Goal: Task Accomplishment & Management: Complete application form

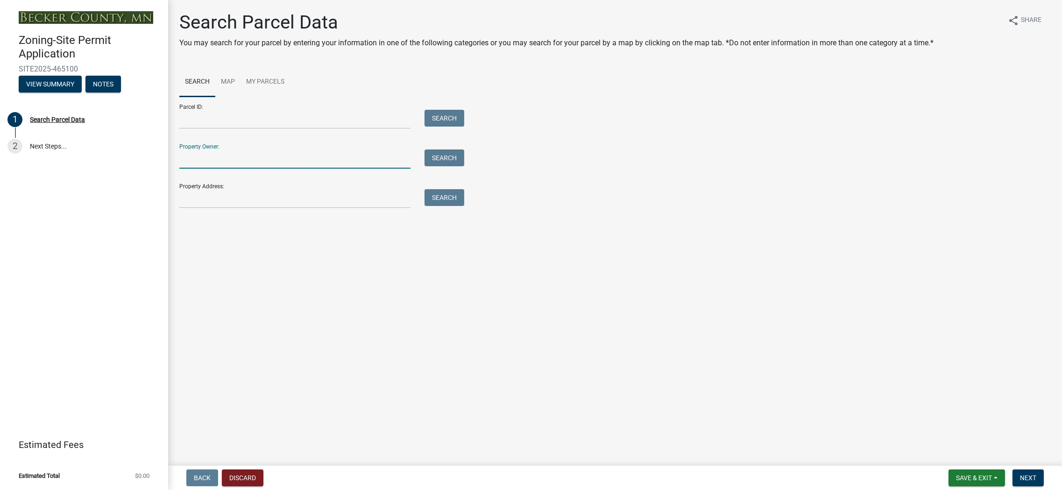
click at [238, 154] on input "Property Owner:" at bounding box center [294, 158] width 231 height 19
click at [210, 199] on input "Property Address:" at bounding box center [294, 198] width 231 height 19
click at [216, 157] on input "Property Owner:" at bounding box center [294, 158] width 231 height 19
click at [458, 157] on button "Search" at bounding box center [445, 157] width 40 height 17
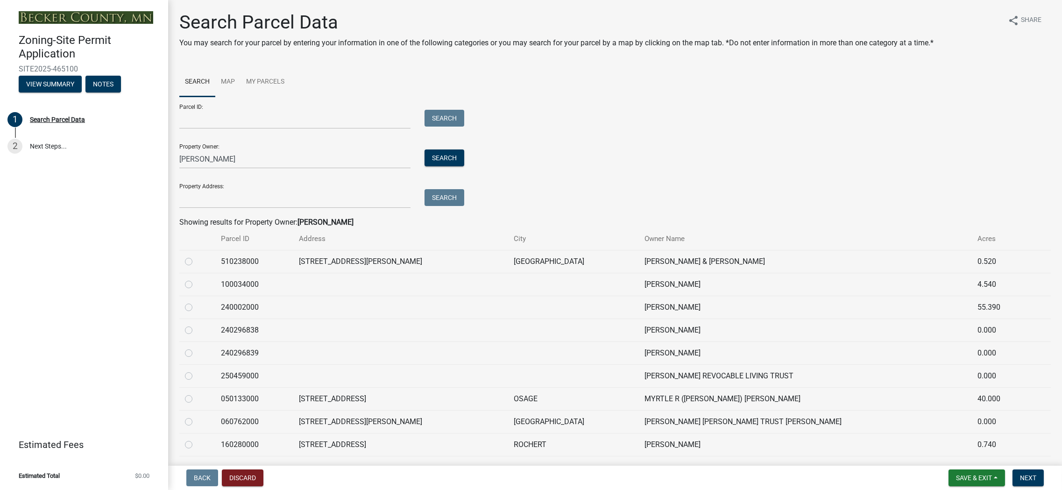
click at [157, 342] on div "Zoning-Site Permit Application SITE2025-465100 View Summary Notes 1 Search Parc…" at bounding box center [84, 245] width 168 height 490
drag, startPoint x: 219, startPoint y: 158, endPoint x: 117, endPoint y: 155, distance: 101.4
click at [117, 155] on div "Zoning-Site Permit Application SITE2025-465100 View Summary Notes 1 Search Parc…" at bounding box center [531, 245] width 1062 height 490
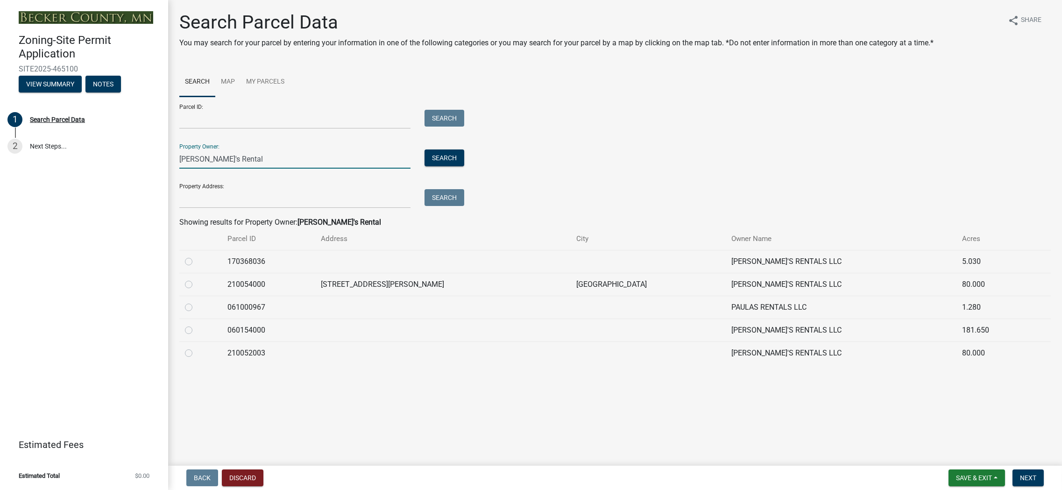
type input "Paula's Rental"
click at [196, 256] on label at bounding box center [196, 256] width 0 height 0
click at [196, 261] on input "radio" at bounding box center [199, 259] width 6 height 6
radio input "true"
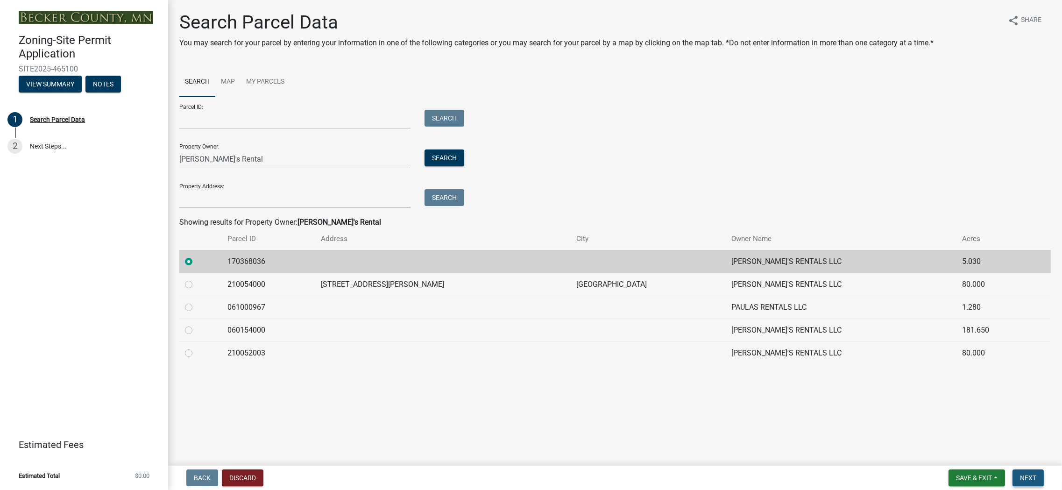
click at [1030, 477] on span "Next" at bounding box center [1028, 477] width 16 height 7
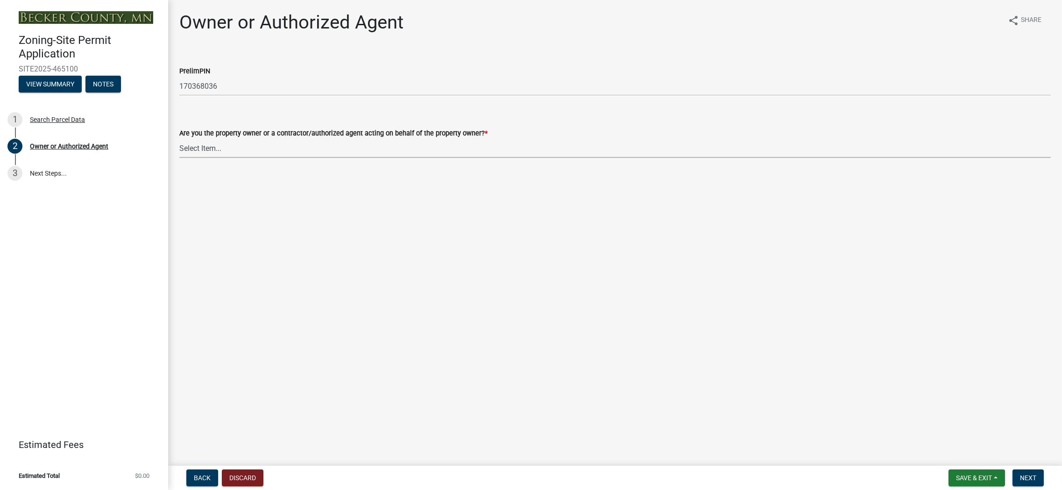
click at [208, 149] on select "Select Item... Property Owner Authorized Agent" at bounding box center [615, 148] width 872 height 19
click at [179, 139] on select "Select Item... Property Owner Authorized Agent" at bounding box center [615, 148] width 872 height 19
select select "059d621c-7166-4fbc-97da-2eca626821a9"
click at [1025, 480] on span "Next" at bounding box center [1028, 477] width 16 height 7
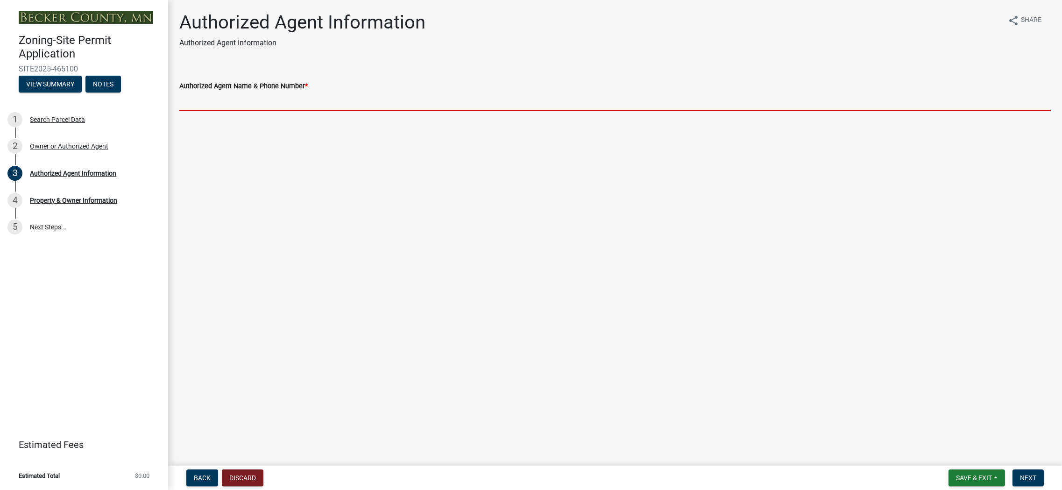
click at [282, 99] on input "Authorized Agent Name & Phone Number *" at bounding box center [615, 101] width 872 height 19
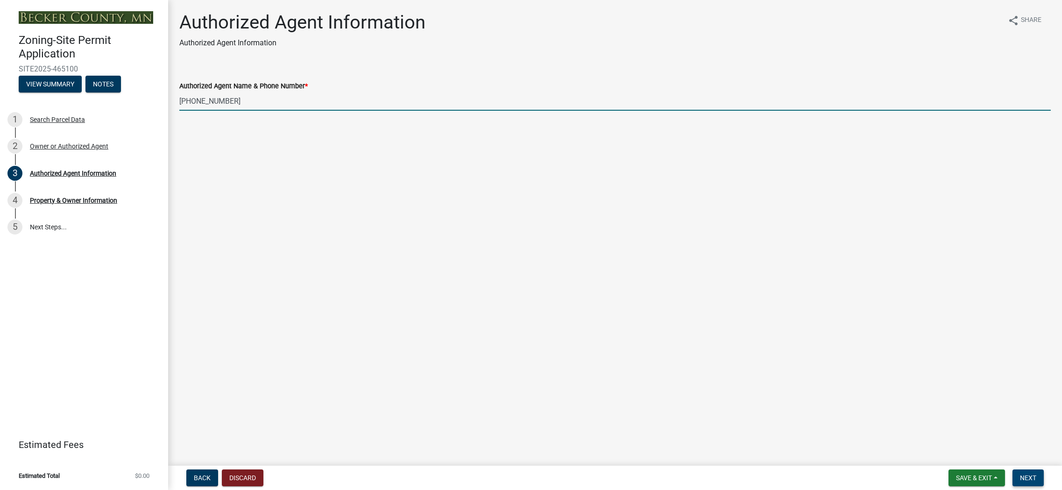
type input "[PHONE_NUMBER]"
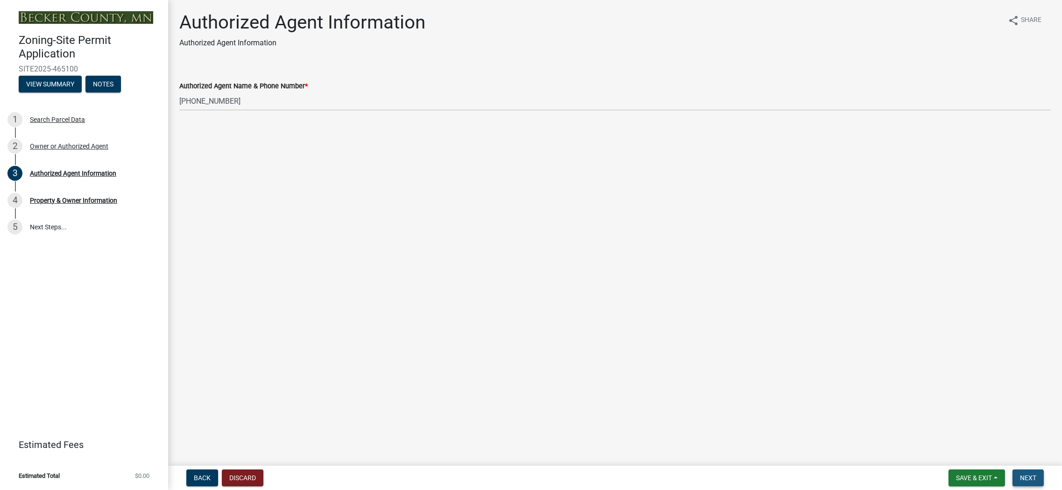
click at [1039, 479] on button "Next" at bounding box center [1028, 478] width 31 height 17
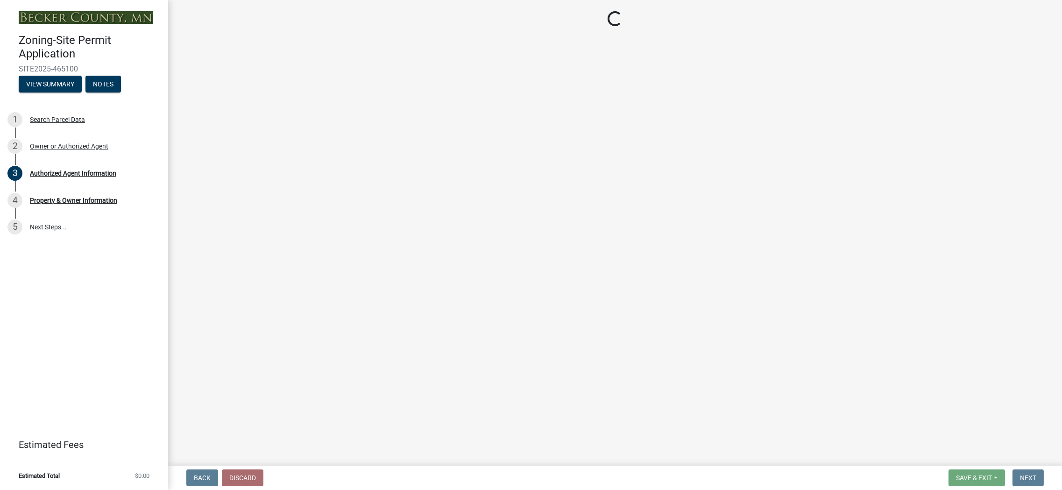
select select "9bce286e-d536-49ff-bab3-4b7d67f0814c"
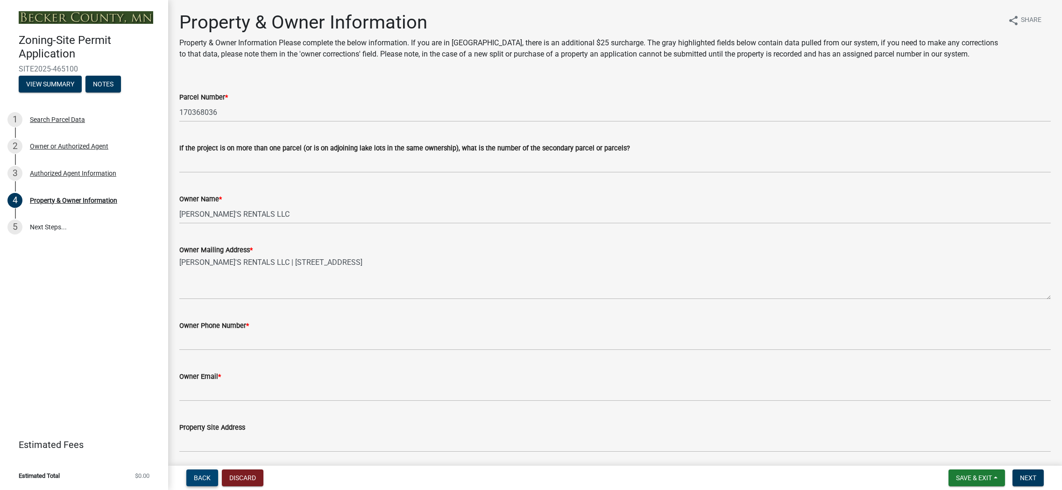
click at [209, 479] on span "Back" at bounding box center [202, 477] width 17 height 7
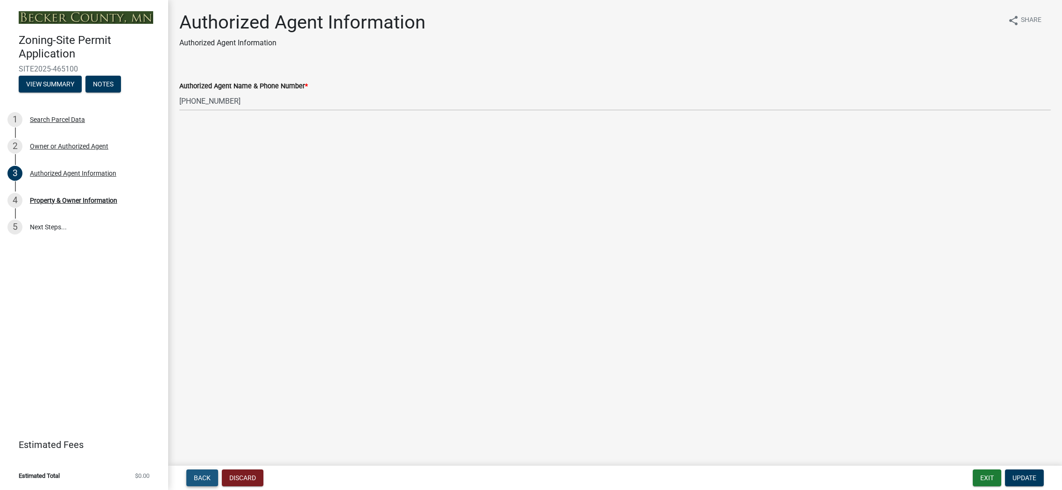
click at [209, 479] on span "Back" at bounding box center [202, 477] width 17 height 7
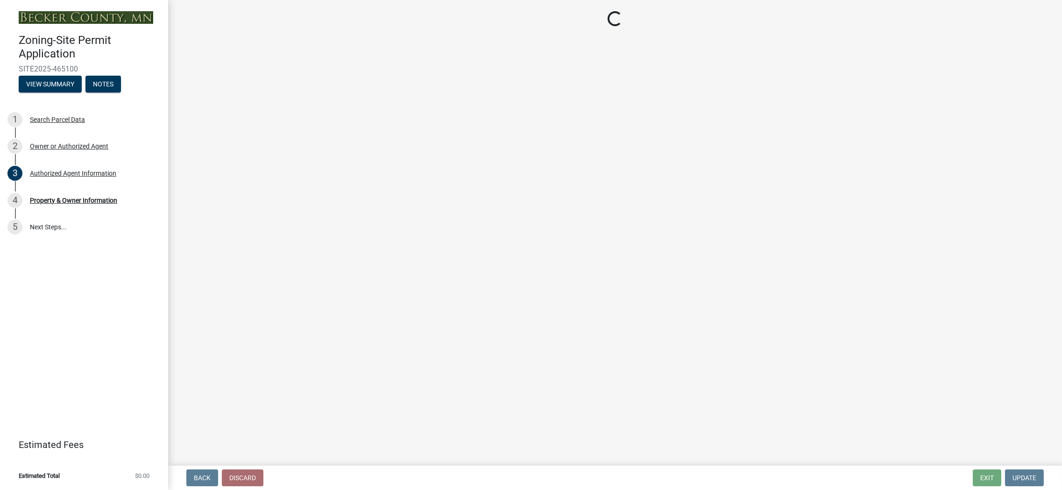
select select "059d621c-7166-4fbc-97da-2eca626821a9"
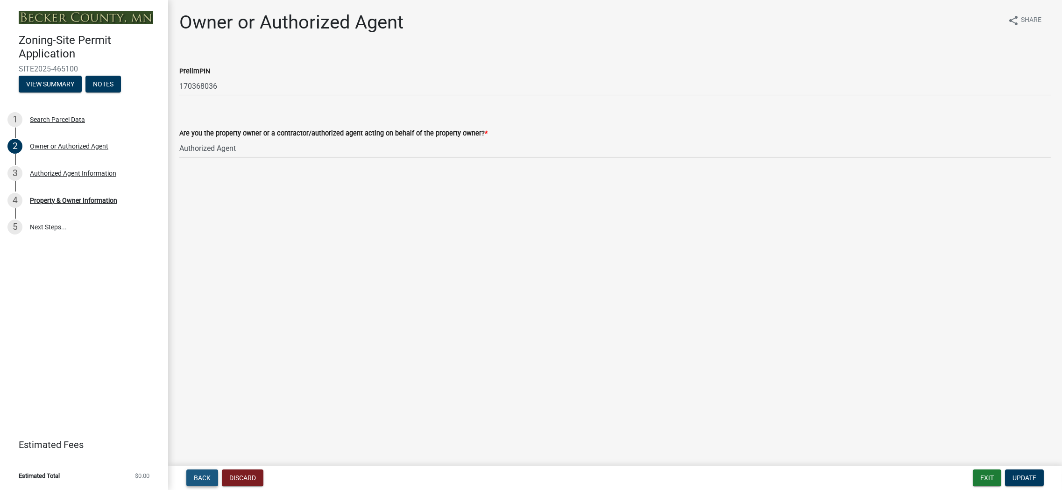
click at [209, 479] on span "Back" at bounding box center [202, 477] width 17 height 7
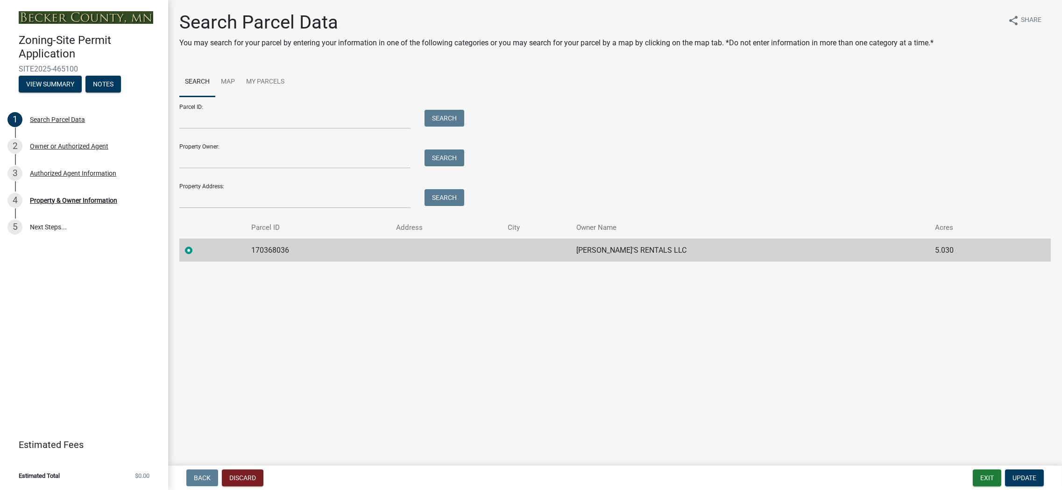
click at [196, 245] on label at bounding box center [196, 245] width 0 height 0
click at [196, 248] on input "radio" at bounding box center [199, 248] width 6 height 6
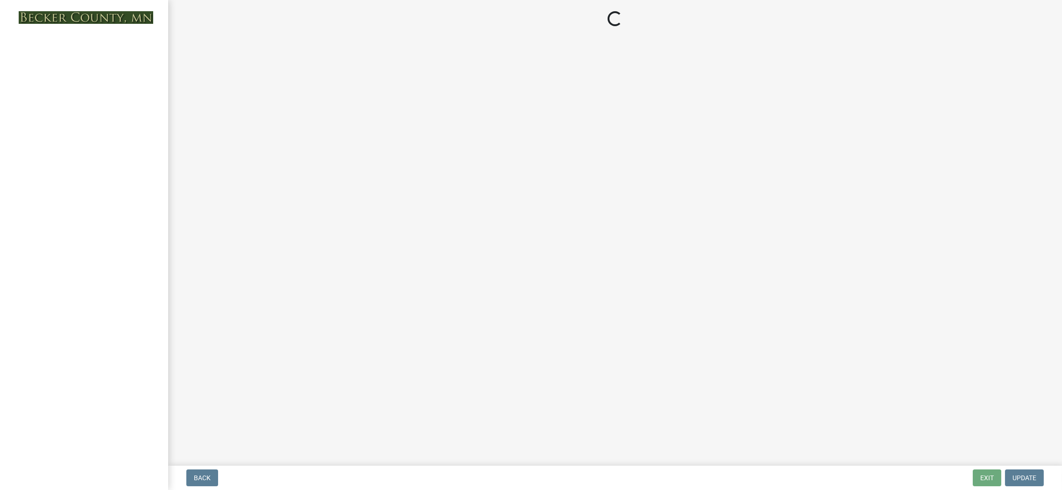
select select "9bce286e-d536-49ff-bab3-4b7d67f0814c"
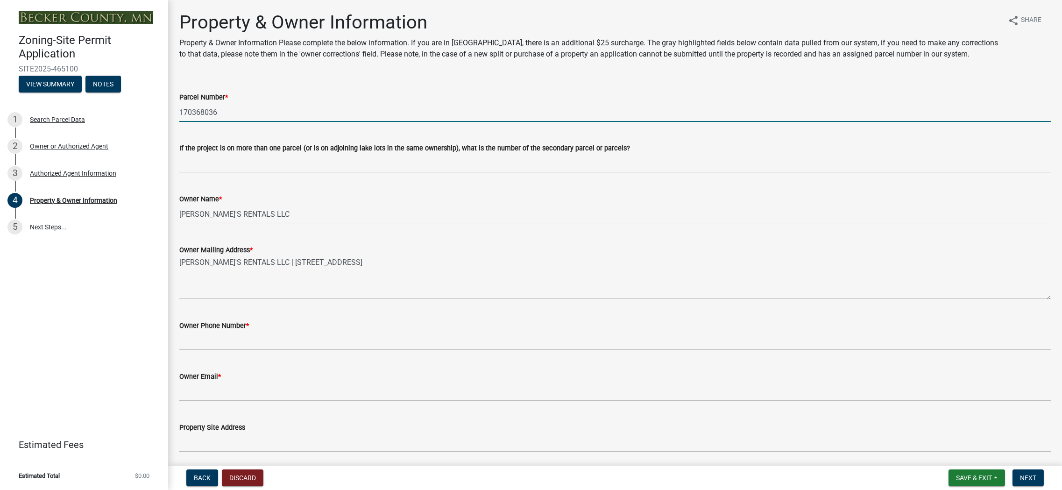
click at [215, 117] on input "170368036" at bounding box center [615, 112] width 872 height 19
click at [245, 478] on button "Discard" at bounding box center [243, 478] width 42 height 17
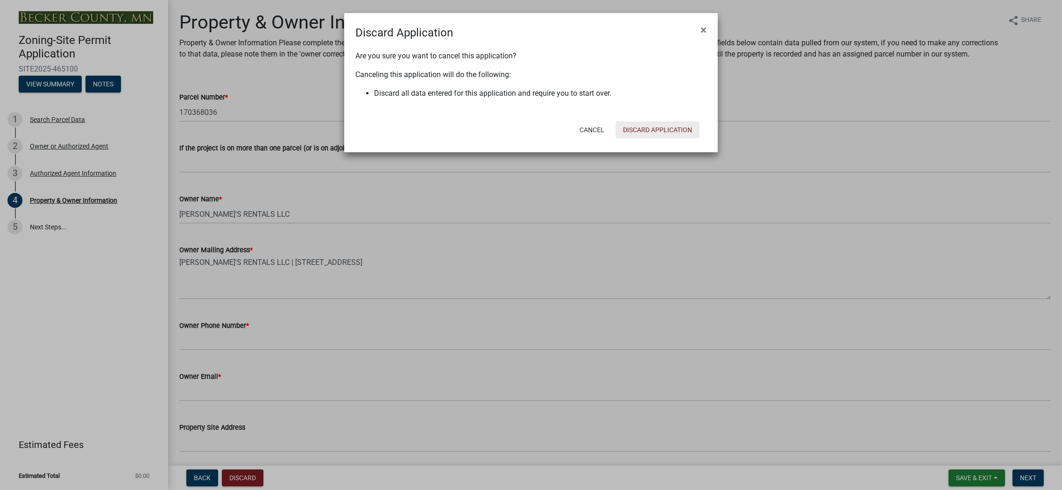
click at [656, 128] on button "Discard Application" at bounding box center [658, 129] width 84 height 17
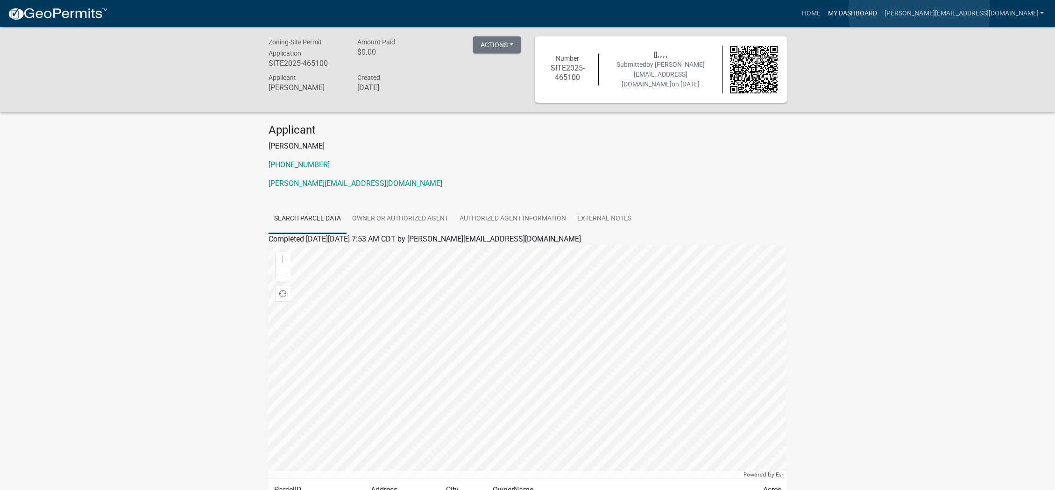
click at [881, 12] on link "My Dashboard" at bounding box center [853, 14] width 57 height 18
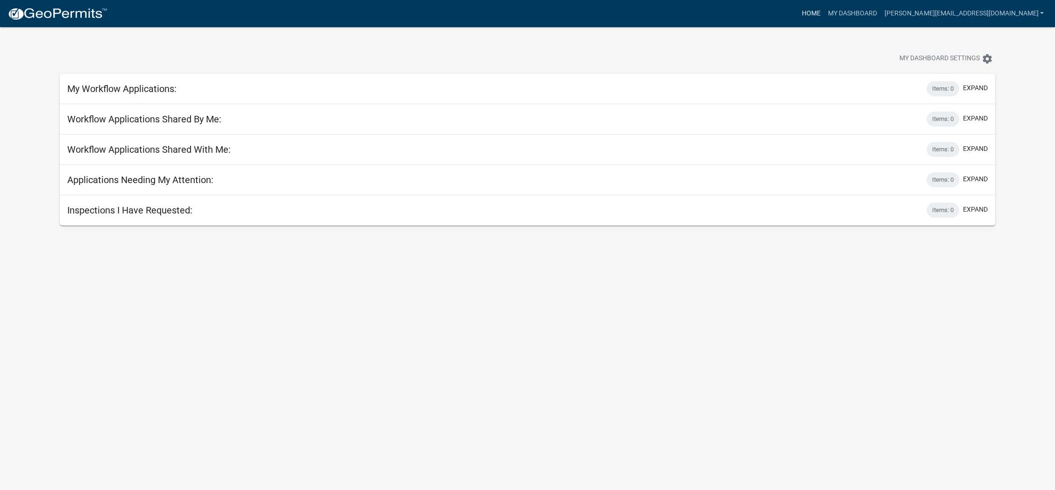
click at [825, 13] on link "Home" at bounding box center [811, 14] width 26 height 18
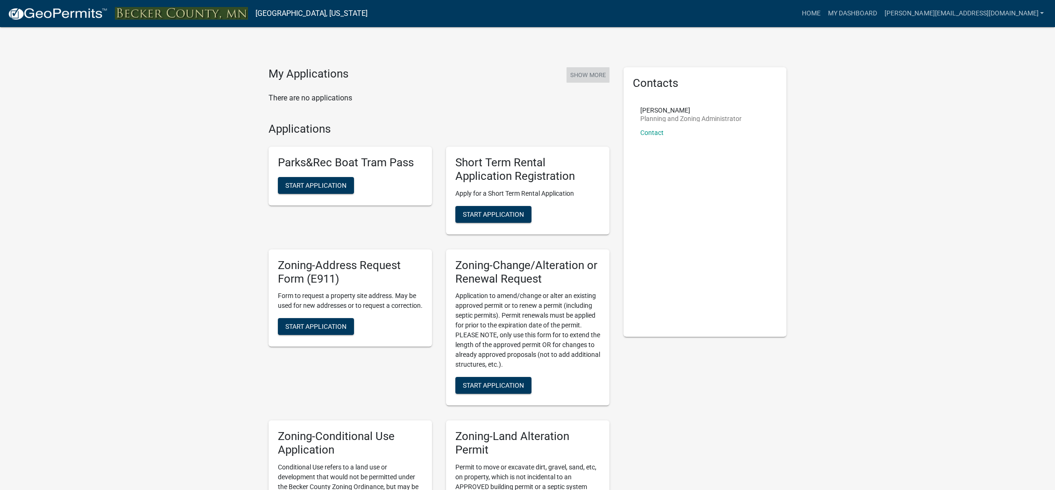
click at [589, 76] on button "Show More" at bounding box center [588, 74] width 43 height 15
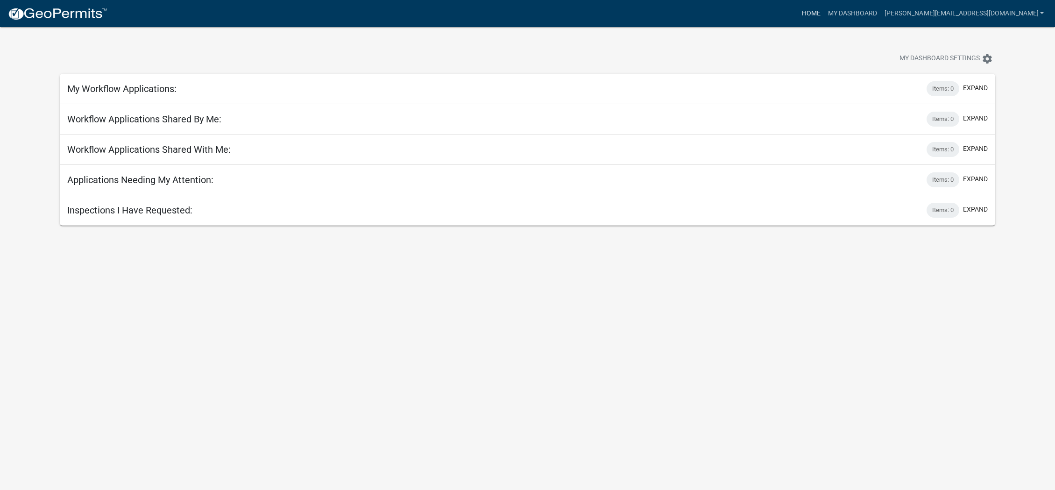
click at [825, 10] on link "Home" at bounding box center [811, 14] width 26 height 18
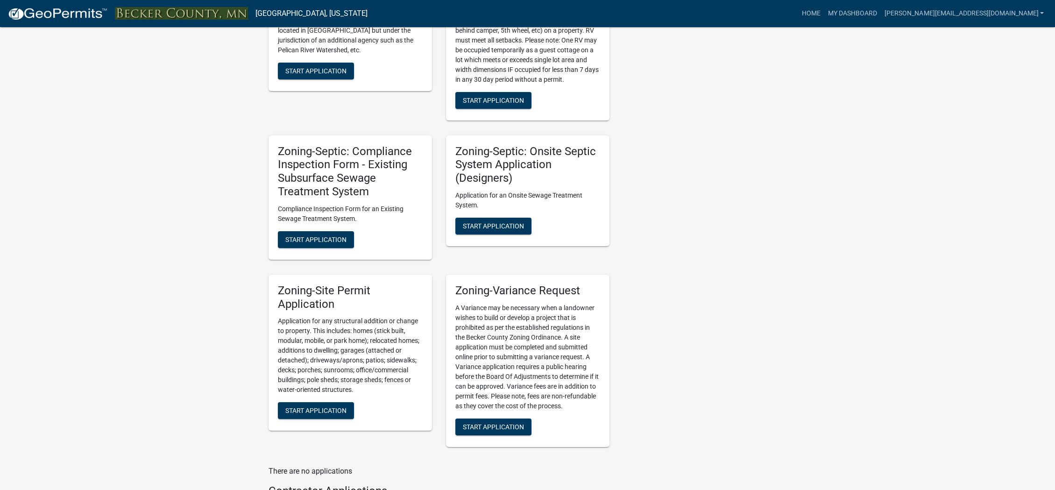
scroll to position [654, 0]
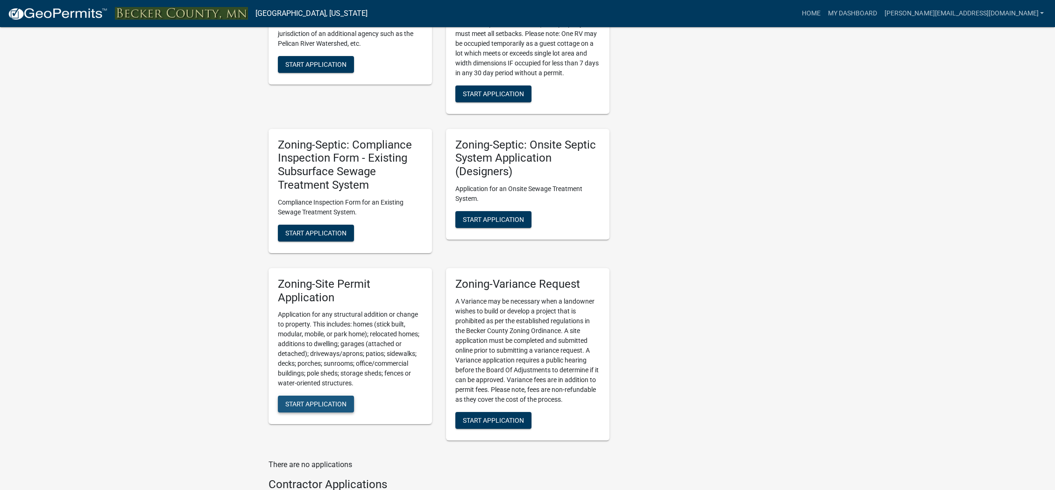
click at [306, 405] on span "Start Application" at bounding box center [315, 403] width 61 height 7
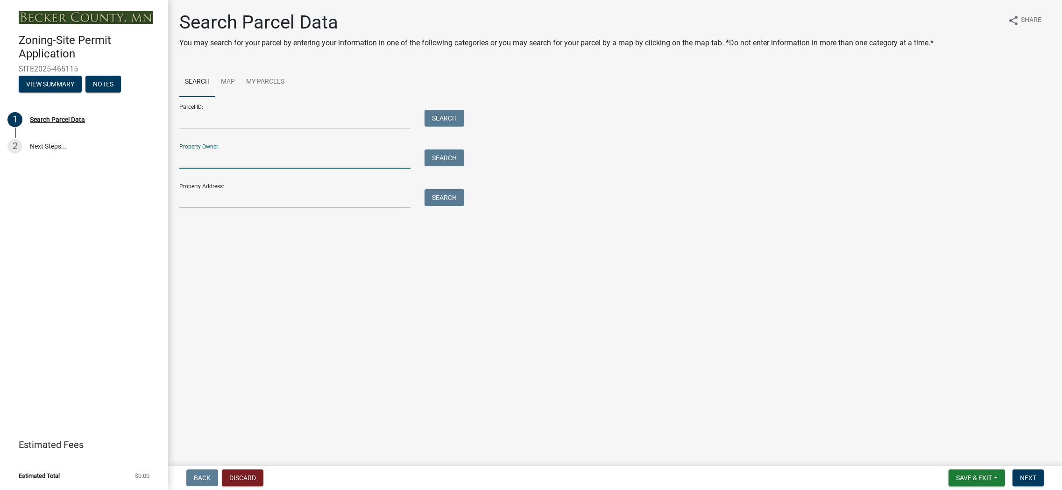
click at [208, 164] on input "Property Owner:" at bounding box center [294, 158] width 231 height 19
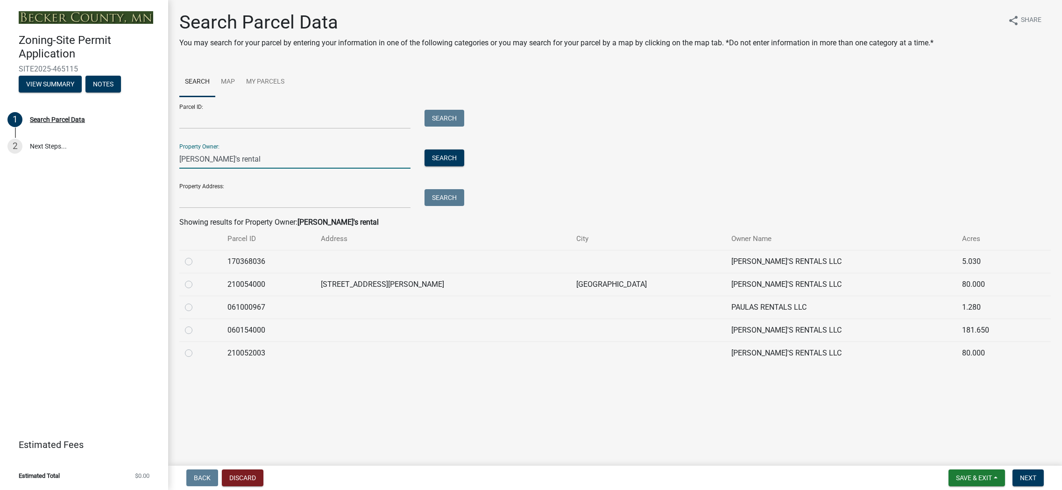
type input "[PERSON_NAME]'s rental"
click at [196, 325] on label at bounding box center [196, 325] width 0 height 0
click at [196, 331] on input "radio" at bounding box center [199, 328] width 6 height 6
radio input "true"
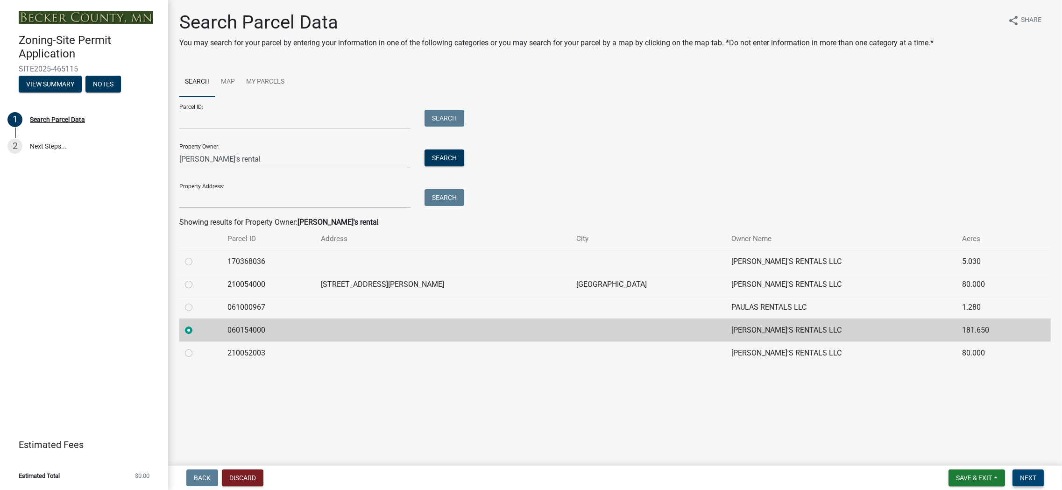
click at [1028, 477] on span "Next" at bounding box center [1028, 477] width 16 height 7
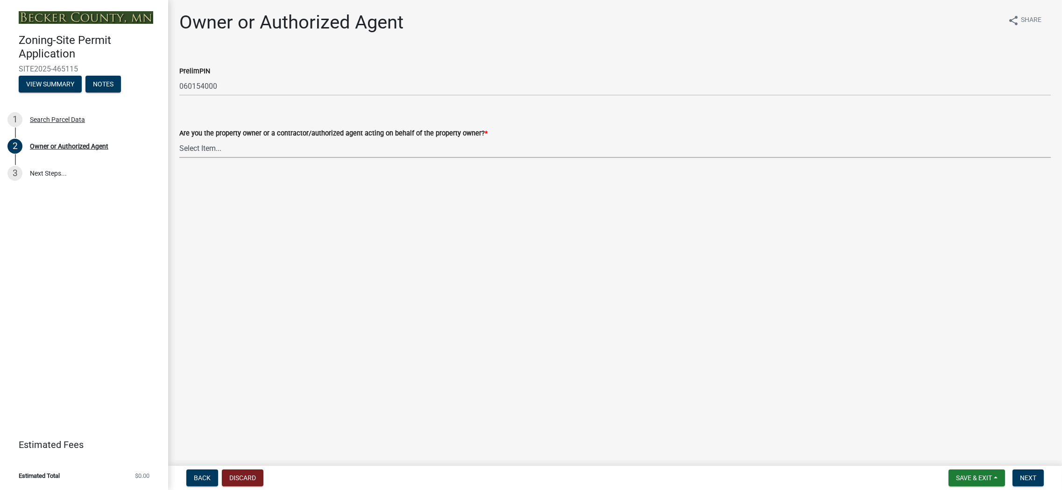
click at [213, 153] on select "Select Item... Property Owner Authorized Agent" at bounding box center [615, 148] width 872 height 19
click at [179, 139] on select "Select Item... Property Owner Authorized Agent" at bounding box center [615, 148] width 872 height 19
select select "059d621c-7166-4fbc-97da-2eca626821a9"
click at [970, 479] on span "Save & Exit" at bounding box center [974, 477] width 36 height 7
click at [947, 428] on button "Save" at bounding box center [968, 431] width 75 height 22
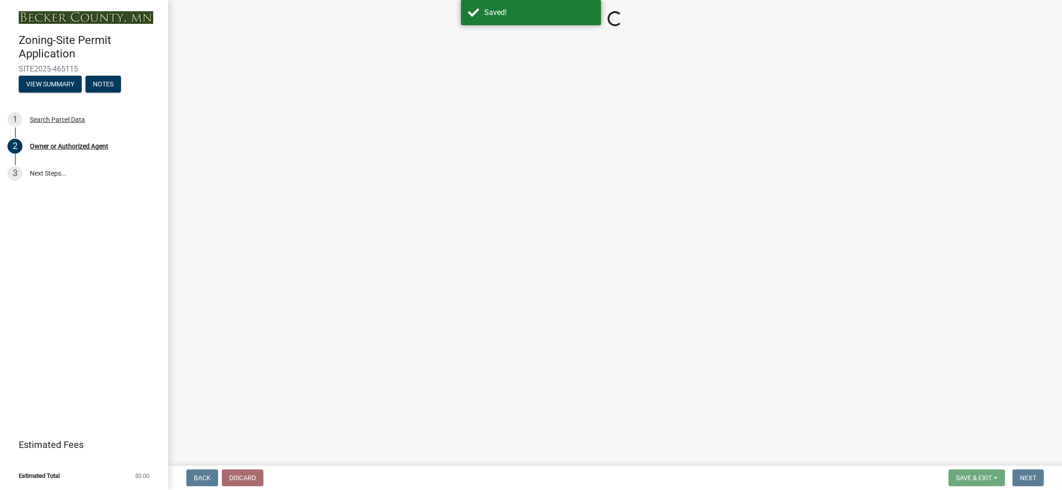
select select "059d621c-7166-4fbc-97da-2eca626821a9"
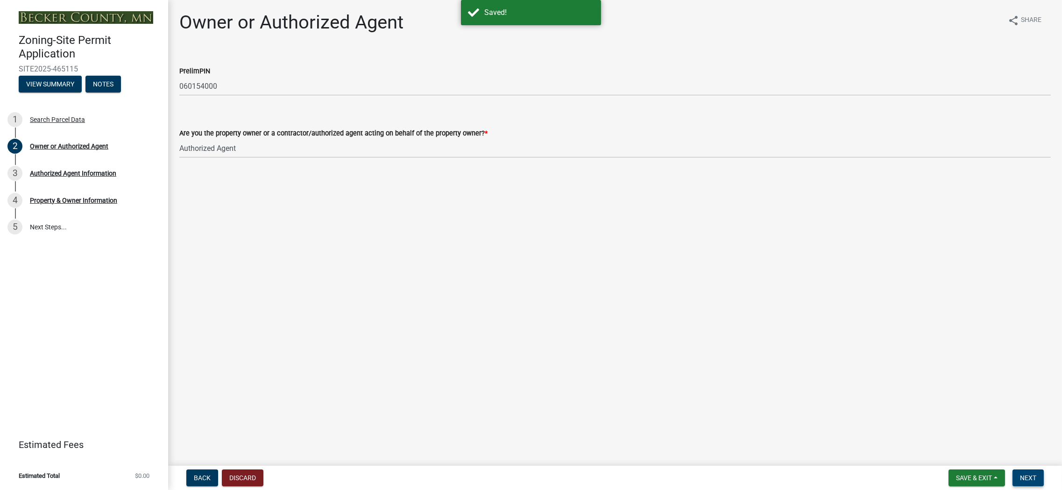
click at [1038, 479] on button "Next" at bounding box center [1028, 478] width 31 height 17
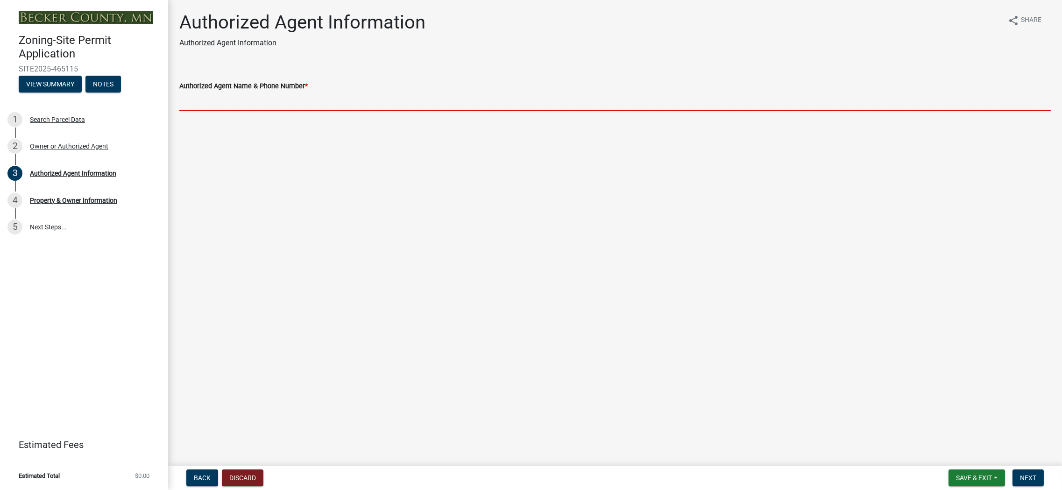
click at [285, 103] on input "Authorized Agent Name & Phone Number *" at bounding box center [615, 101] width 872 height 19
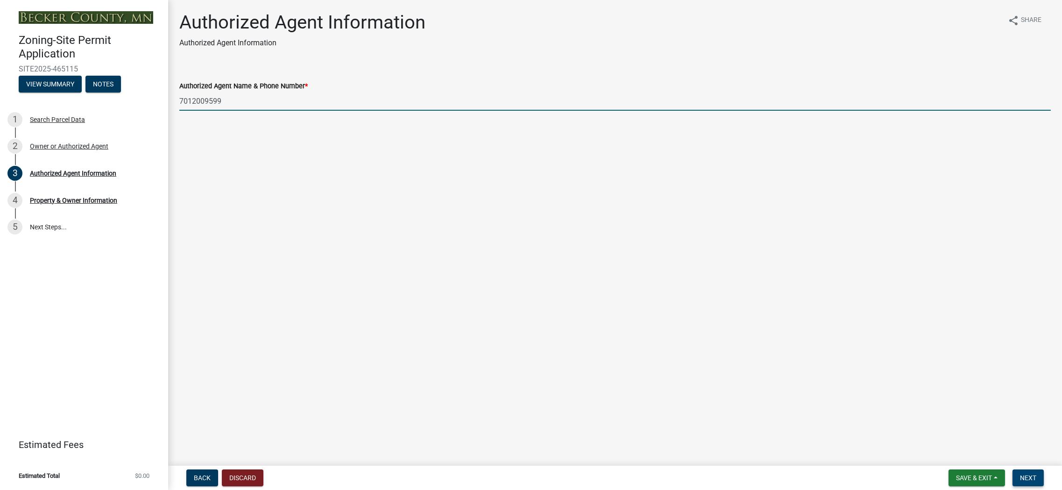
type input "7012009599"
click at [1028, 476] on span "Next" at bounding box center [1028, 477] width 16 height 7
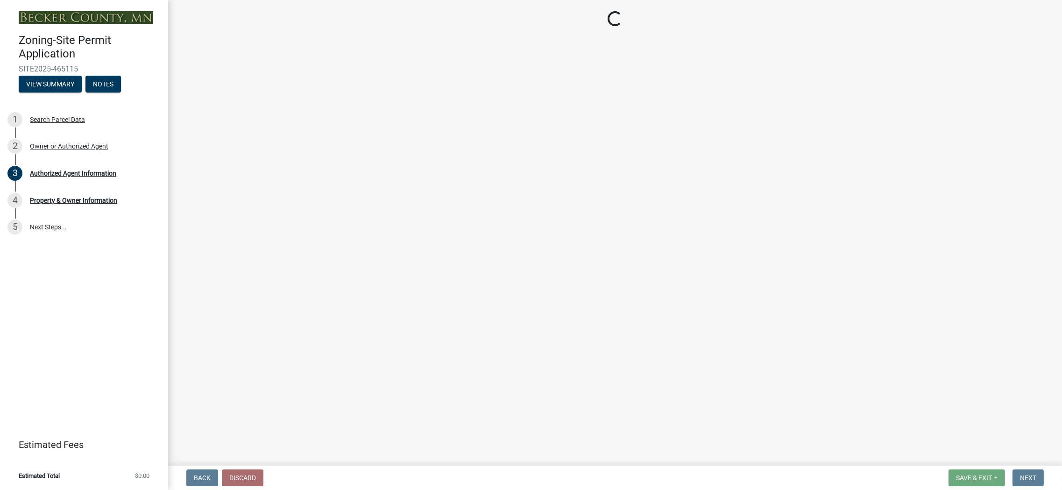
select select "2da4ad59-79e4-4897-a878-b9bb9cb10a27"
select select "951686c9-9b01-4b62-9d6a-ea2b084c9c47"
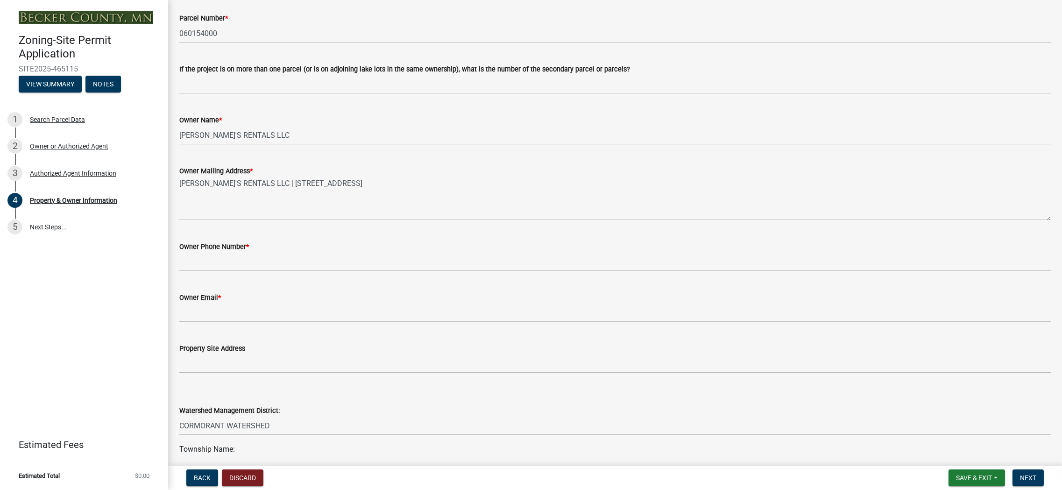
scroll to position [93, 0]
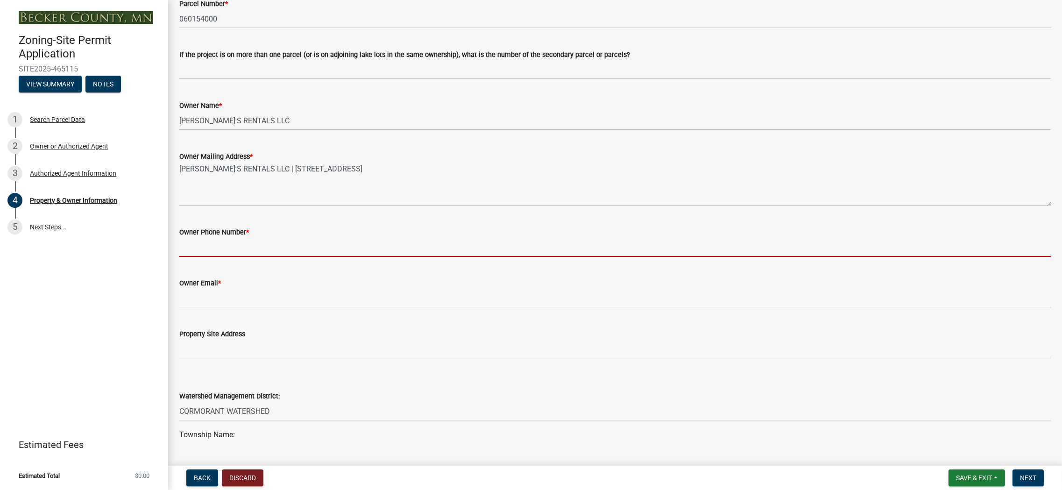
click at [269, 257] on input "Owner Phone Number *" at bounding box center [615, 247] width 872 height 19
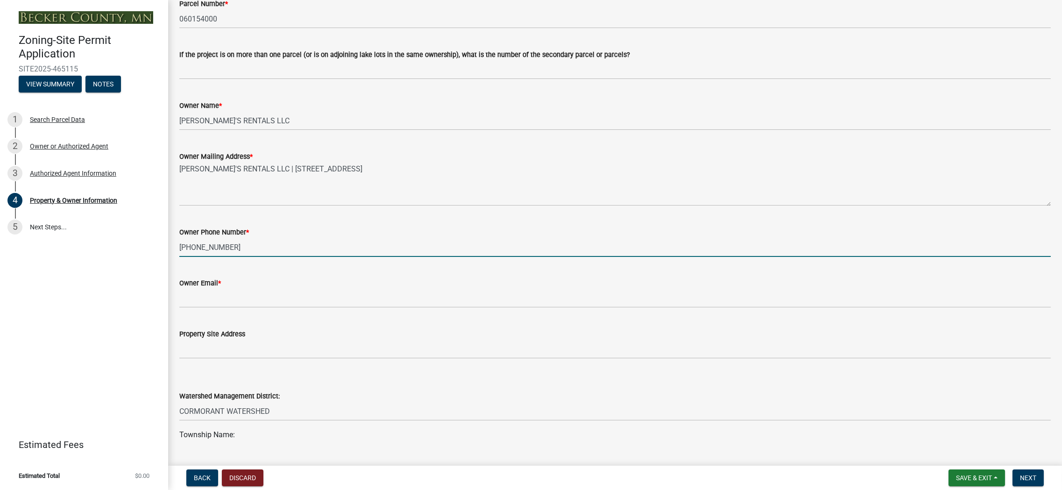
type input "[PHONE_NUMBER]"
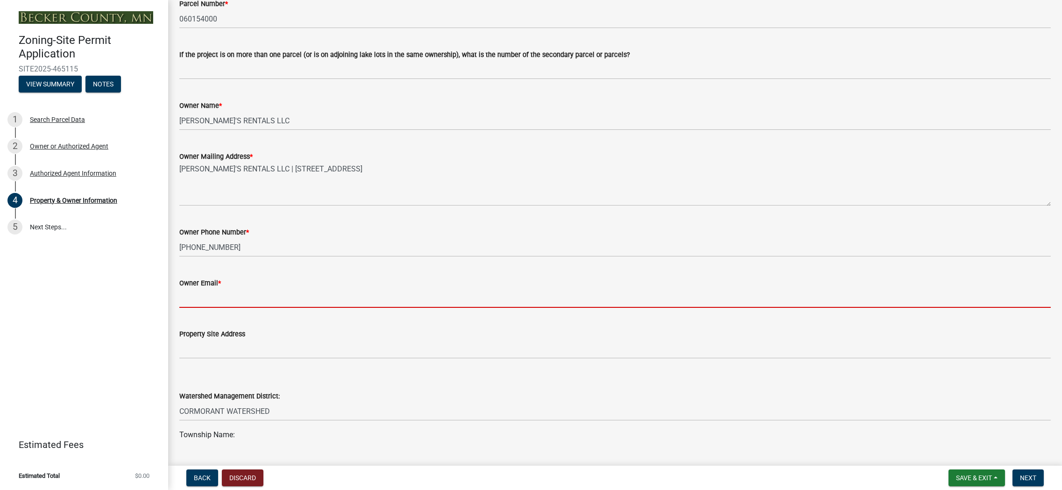
click at [234, 308] on input "Owner Email *" at bounding box center [615, 298] width 872 height 19
click at [199, 308] on input "Owner Email *" at bounding box center [615, 298] width 872 height 19
paste input "[EMAIL_ADDRESS][DOMAIN_NAME]"
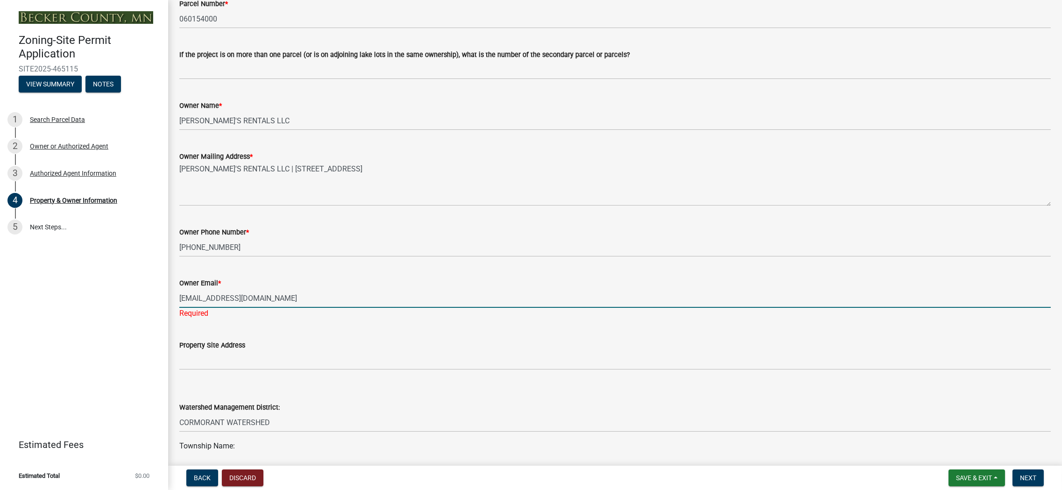
type input "[EMAIL_ADDRESS][DOMAIN_NAME]"
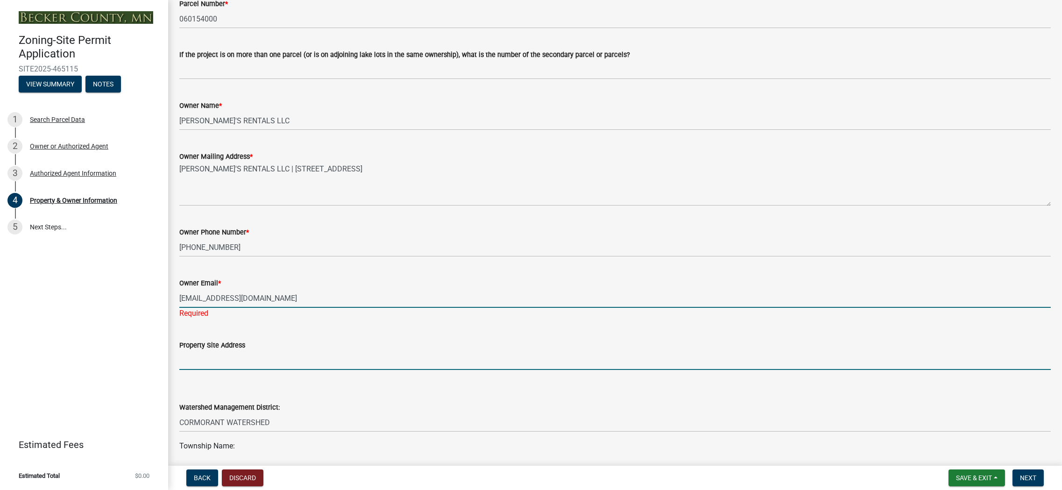
click at [203, 370] on wm-data-entity-input "Property Site Address" at bounding box center [615, 352] width 872 height 51
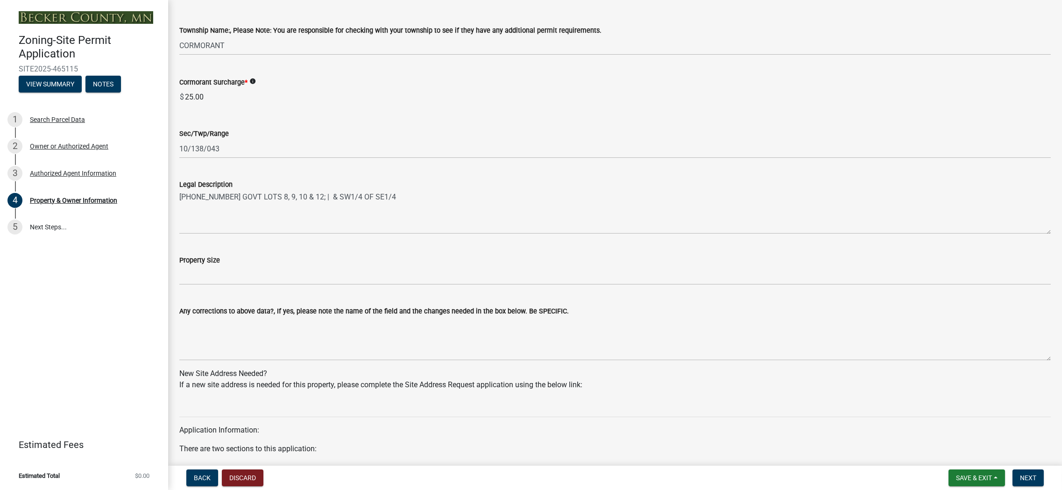
scroll to position [561, 0]
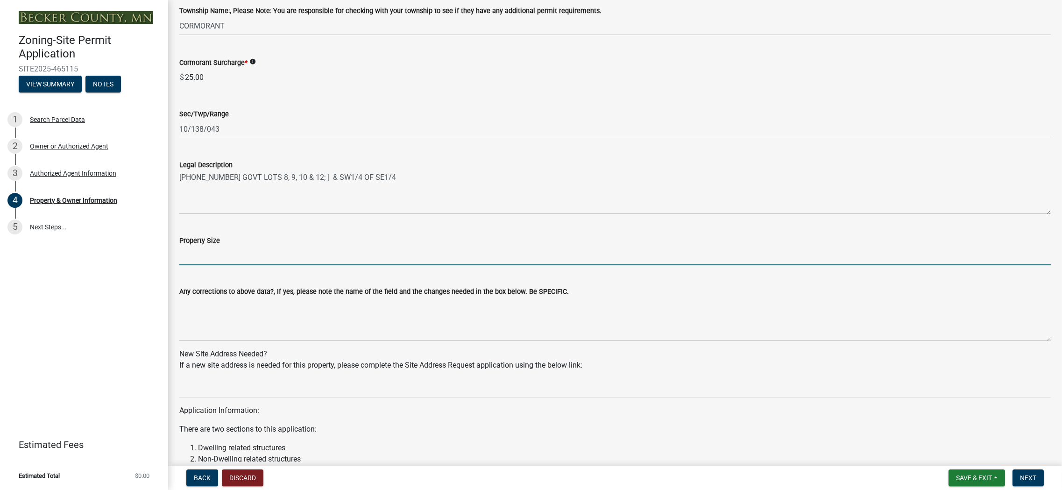
click at [214, 265] on input "Property Size" at bounding box center [615, 255] width 872 height 19
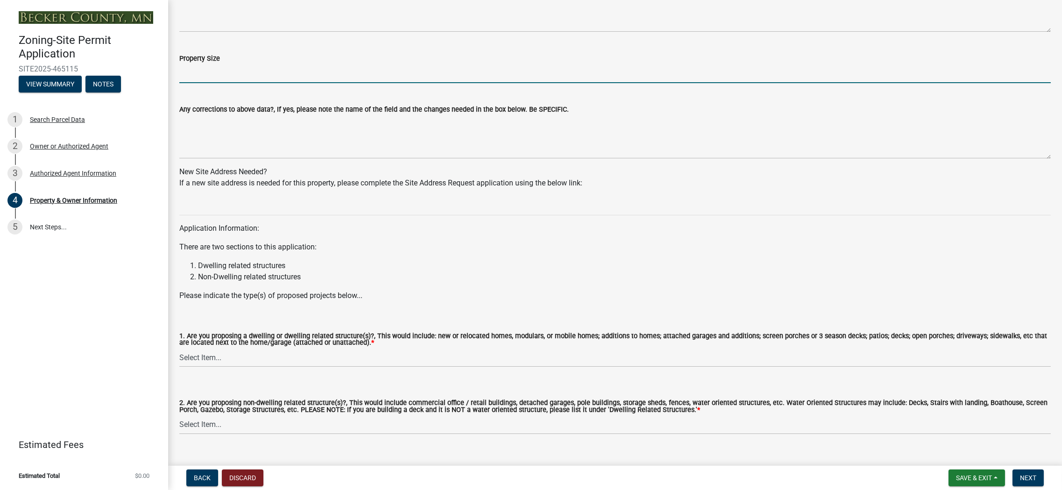
scroll to position [747, 0]
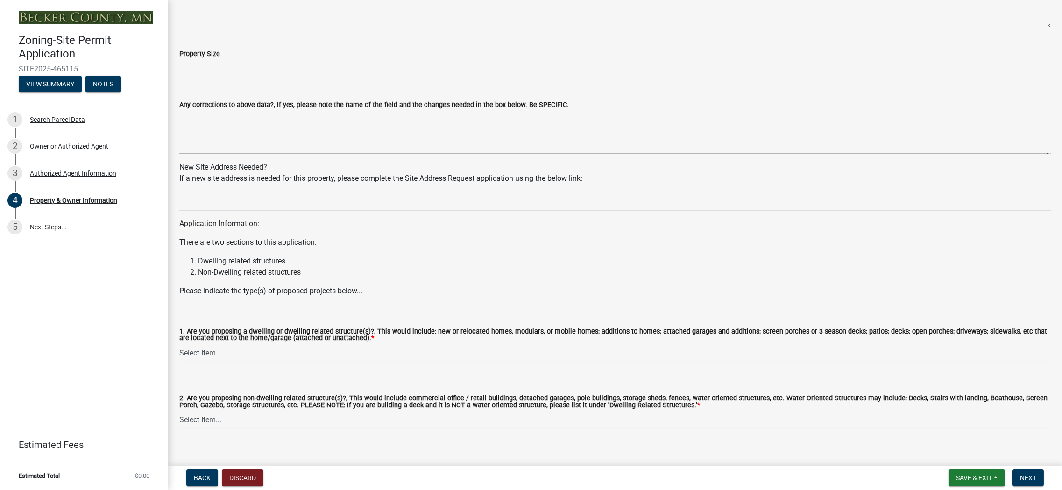
click at [191, 363] on select "Select Item... Yes No" at bounding box center [615, 352] width 872 height 19
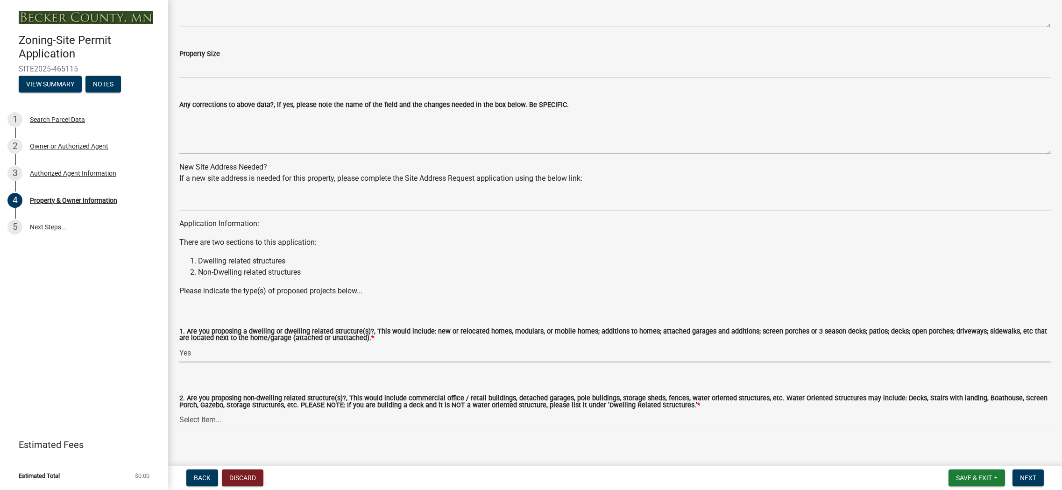
click at [179, 354] on select "Select Item... Yes No" at bounding box center [615, 352] width 872 height 19
select select "f87eba17-8ed9-4ad8-aefc-fe36a3f3544b"
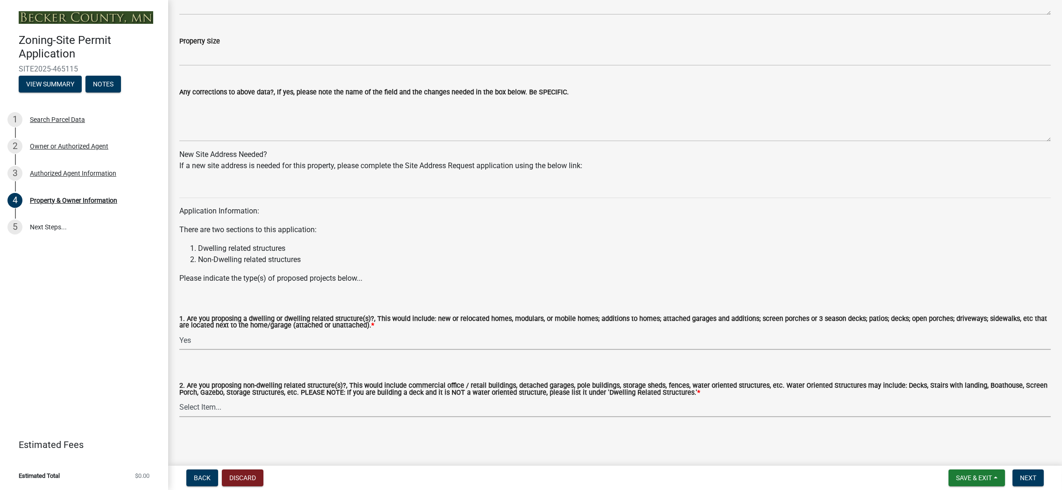
click at [245, 409] on select "Select Item... Yes No" at bounding box center [615, 407] width 872 height 19
click at [179, 398] on select "Select Item... Yes No" at bounding box center [615, 407] width 872 height 19
select select "393a978c-6bd5-4cb2-a6a0-db6feb8732b8"
click at [1028, 476] on span "Next" at bounding box center [1028, 477] width 16 height 7
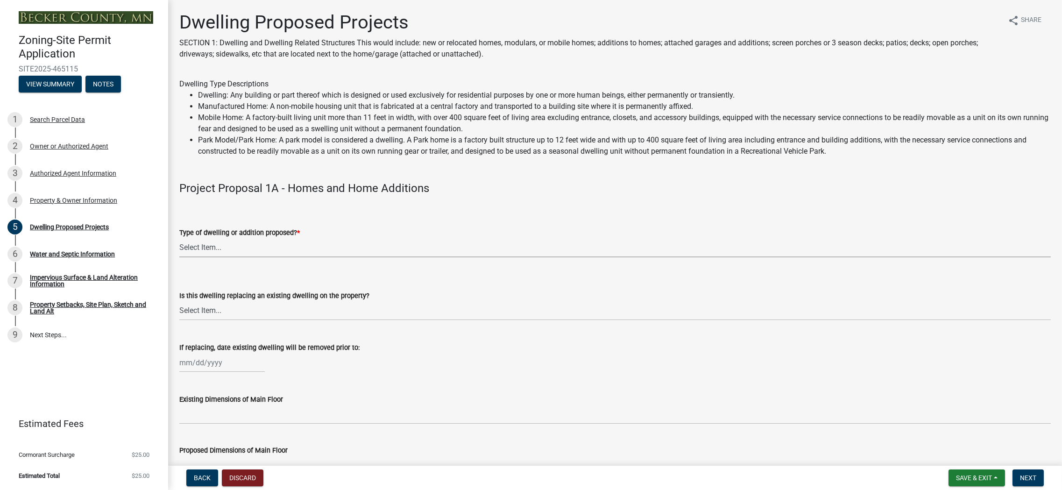
click at [264, 251] on select "Select Item... N/A - Not a dwelling New Home-Onsite Construction New Modular (E…" at bounding box center [615, 247] width 872 height 19
click at [179, 238] on select "Select Item... N/A - Not a dwelling New Home-Onsite Construction New Modular (E…" at bounding box center [615, 247] width 872 height 19
select select "5b8abcc6-67f7-49fb-8f25-c295ccc2b339"
click at [245, 315] on select "Select Item... N/A Yes No" at bounding box center [615, 310] width 872 height 19
click at [179, 301] on select "Select Item... N/A Yes No" at bounding box center [615, 310] width 872 height 19
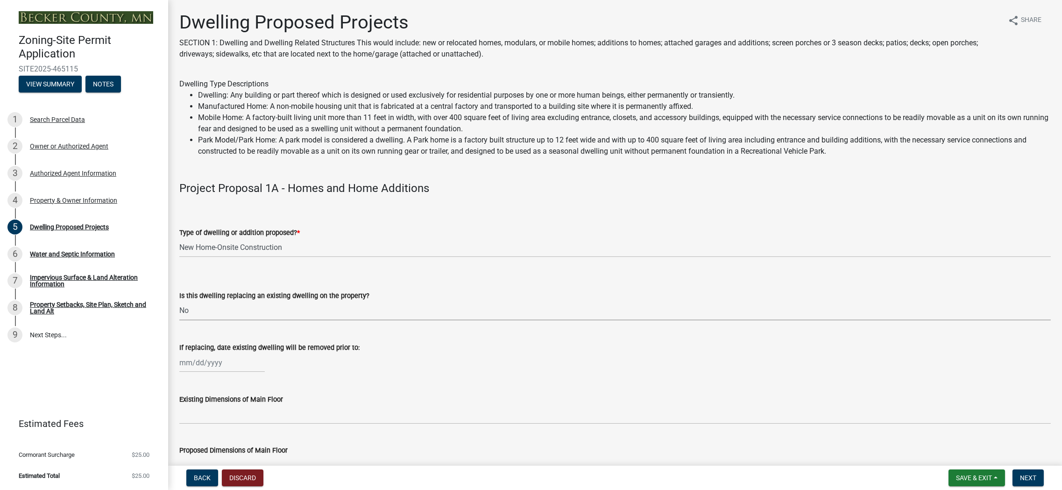
select select "566f81cc-4b3f-4ecb-9f16-a2b313352c61"
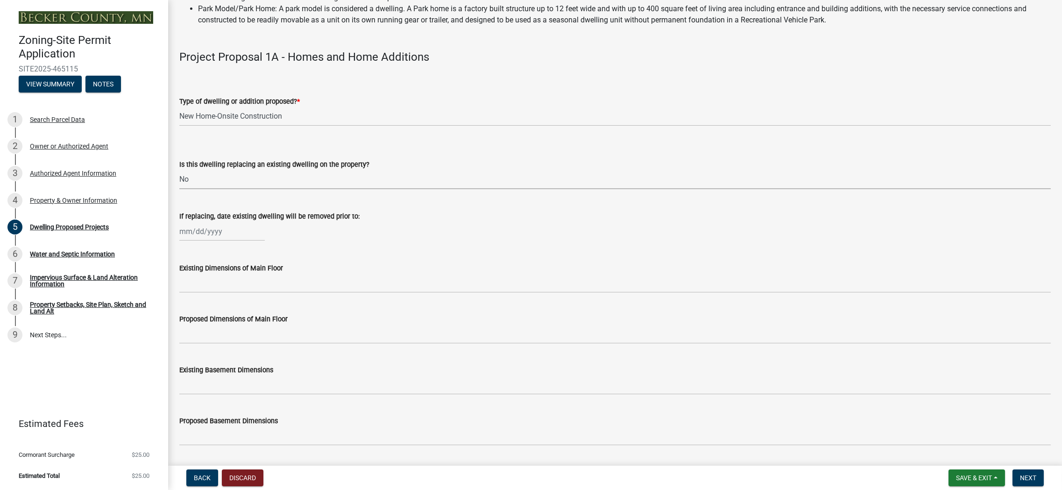
scroll to position [140, 0]
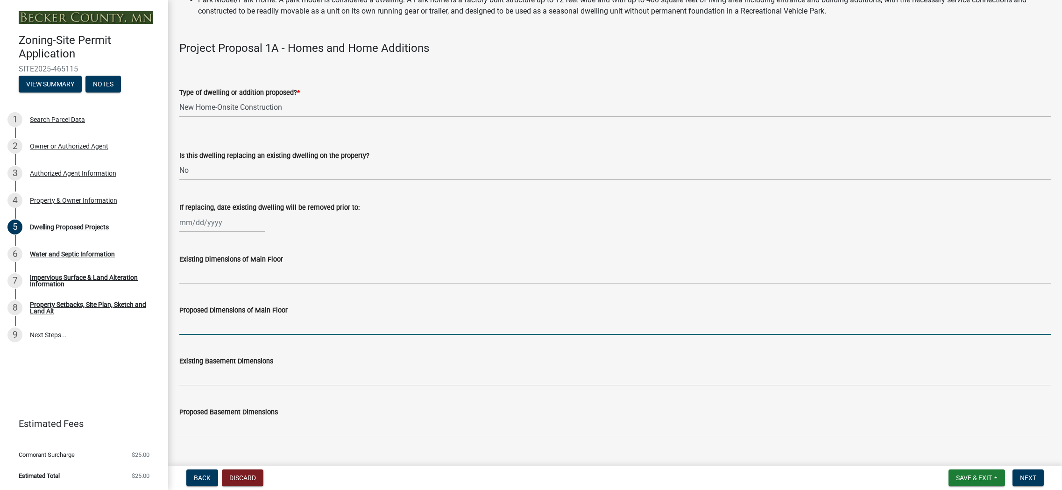
click at [257, 330] on input "Proposed Dimensions of Main Floor" at bounding box center [615, 325] width 872 height 19
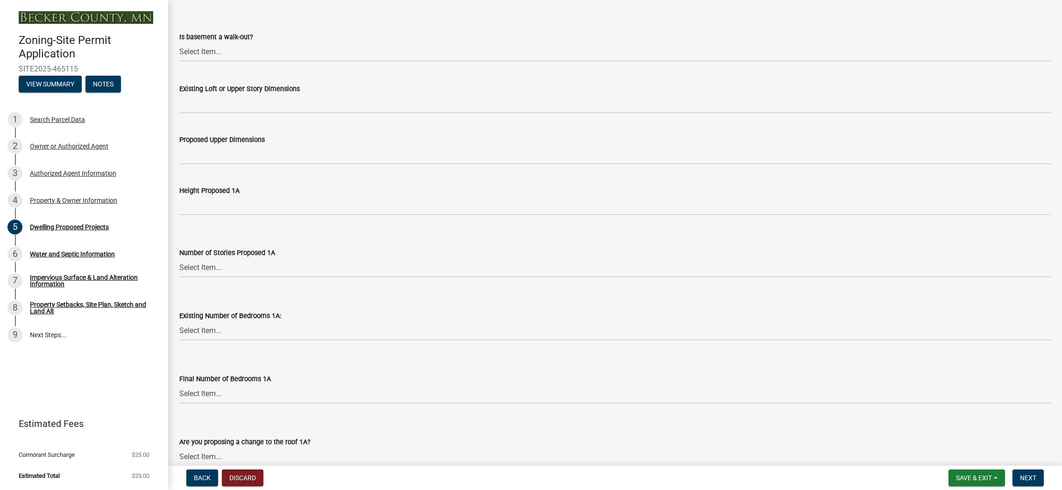
scroll to position [607, 0]
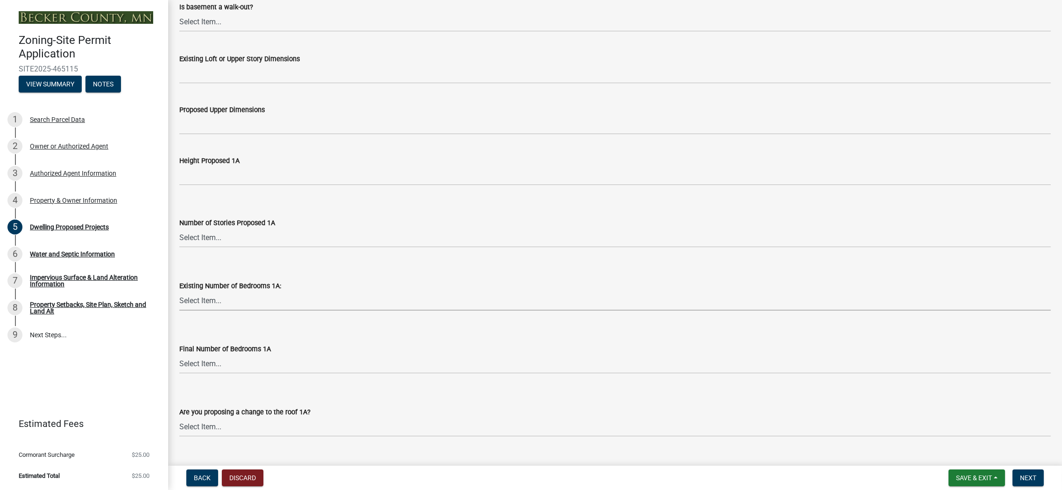
click at [199, 305] on select "Select Item... 0 1 2 3 4 5 6 7 8" at bounding box center [615, 301] width 872 height 19
click at [179, 292] on select "Select Item... 0 1 2 3 4 5 6 7 8" at bounding box center [615, 301] width 872 height 19
select select "a045e8de-0125-48b5-a52c-0705e3235ca5"
click at [219, 244] on select "Select Item... N/A 1 1.25 1.5 1.75 2 2.25 2.5" at bounding box center [615, 237] width 872 height 19
click at [179, 228] on select "Select Item... N/A 1 1.25 1.5 1.75 2 2.25 2.5" at bounding box center [615, 237] width 872 height 19
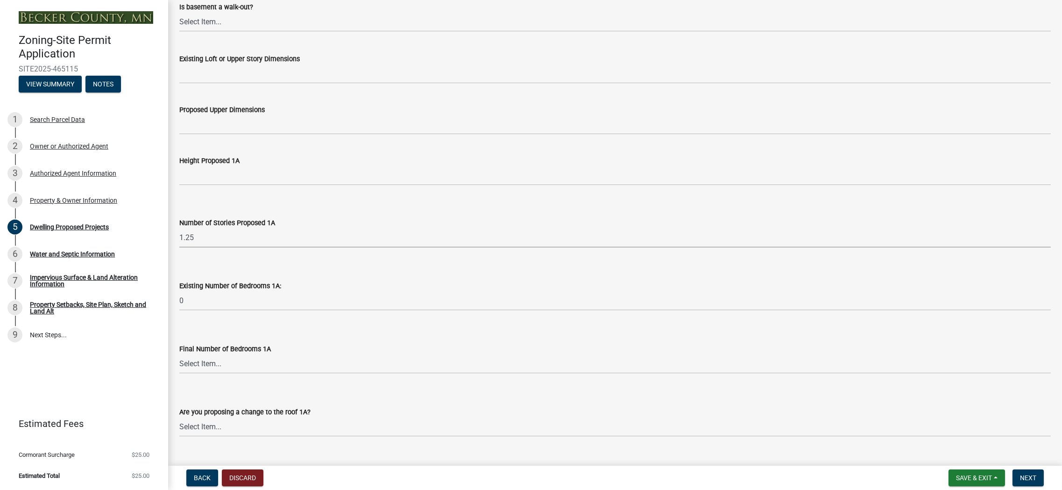
select select "3c220677-3da3-4a78-99d7-25424c2e1eab"
click at [211, 364] on select "Select Item... 0 1 2 3 4 5 6 7 8" at bounding box center [615, 364] width 872 height 19
click at [179, 355] on select "Select Item... 0 1 2 3 4 5 6 7 8" at bounding box center [615, 364] width 872 height 19
select select "ebb33175-329d-4f8e-9ee0-a71ca57f3362"
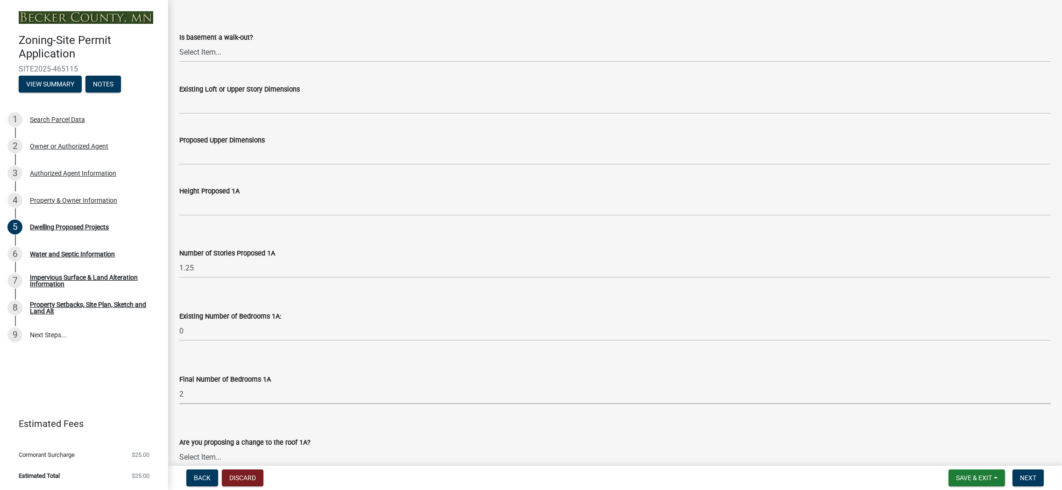
scroll to position [561, 0]
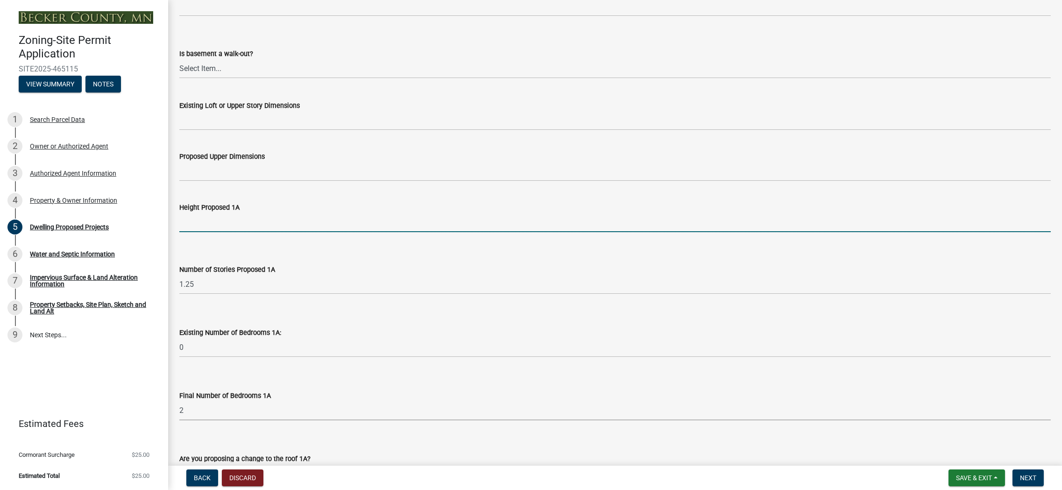
click at [216, 228] on input "Height Proposed 1A" at bounding box center [615, 222] width 872 height 19
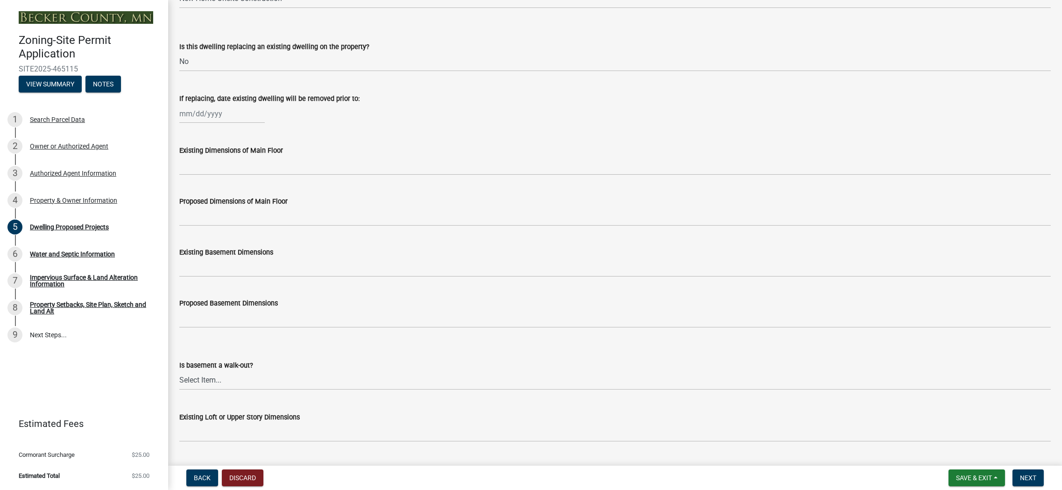
scroll to position [234, 0]
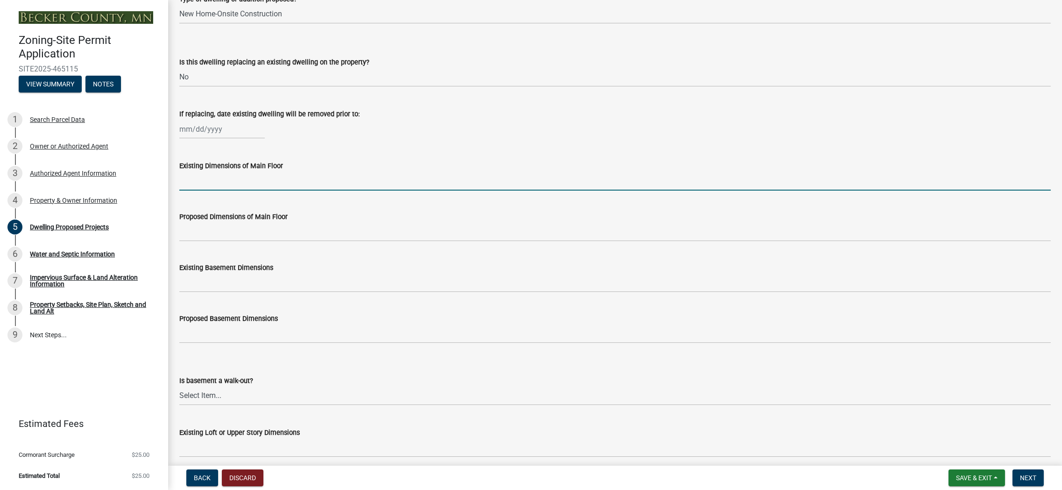
click at [203, 183] on input "Existing Dimensions of Main Floor" at bounding box center [615, 180] width 872 height 19
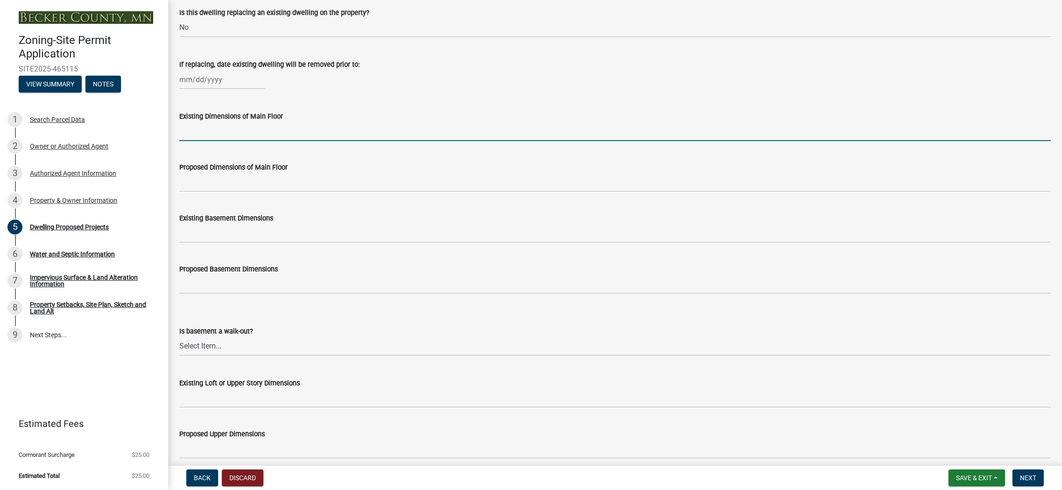
scroll to position [374, 0]
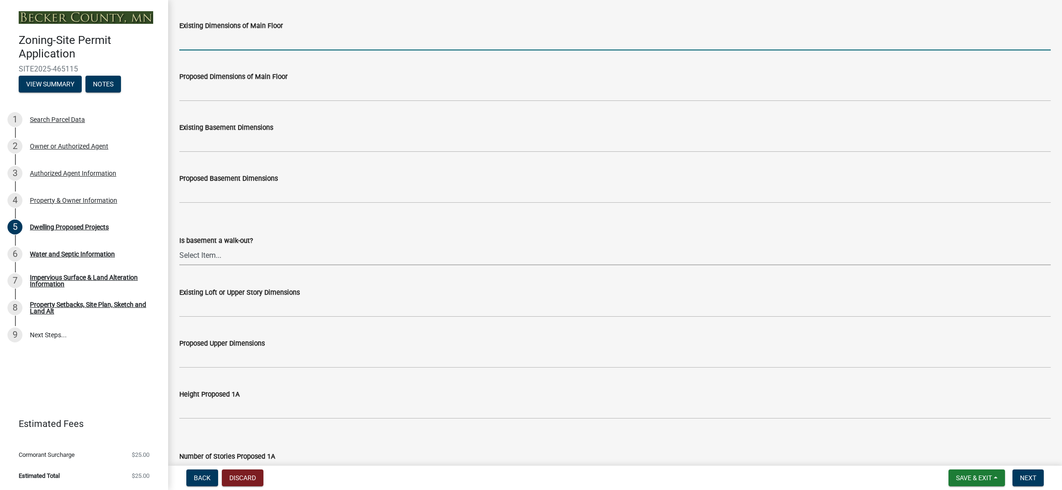
click at [198, 259] on select "Select Item... Yes No N/A" at bounding box center [615, 255] width 872 height 19
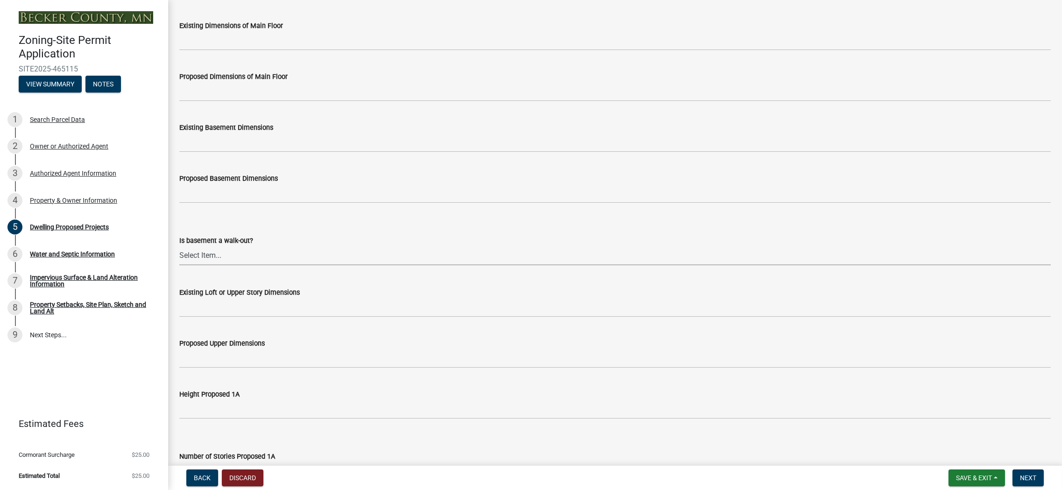
click at [198, 259] on select "Select Item... Yes No N/A" at bounding box center [615, 255] width 872 height 19
click at [201, 258] on select "Select Item... Yes No N/A" at bounding box center [615, 255] width 872 height 19
click at [179, 246] on select "Select Item... Yes No N/A" at bounding box center [615, 255] width 872 height 19
click at [184, 298] on div "Existing Loft or Upper Story Dimensions" at bounding box center [615, 292] width 872 height 11
click at [203, 258] on select "Select Item... Yes No N/A" at bounding box center [615, 255] width 872 height 19
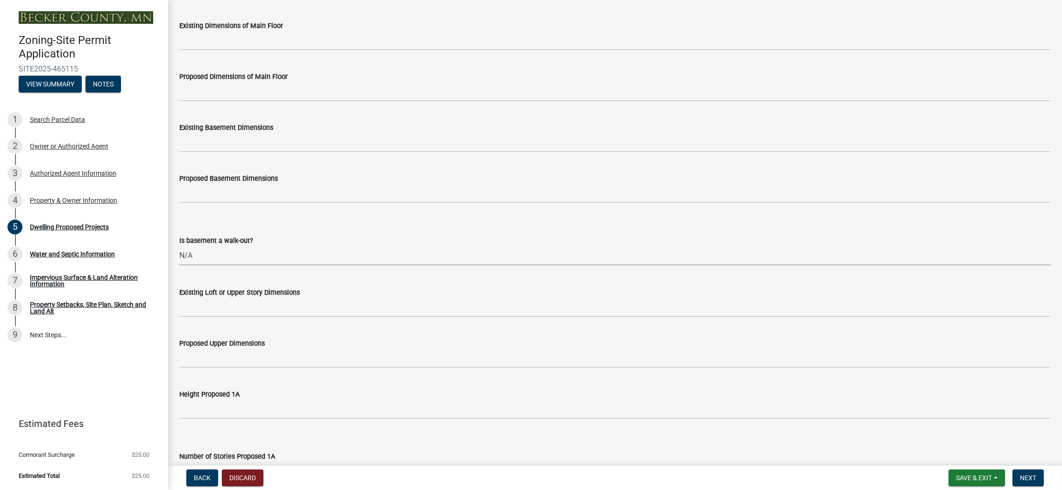
click at [179, 246] on select "Select Item... Yes No N/A" at bounding box center [615, 255] width 872 height 19
select select "f4ae0446-41fa-4afd-99aa-409617c58827"
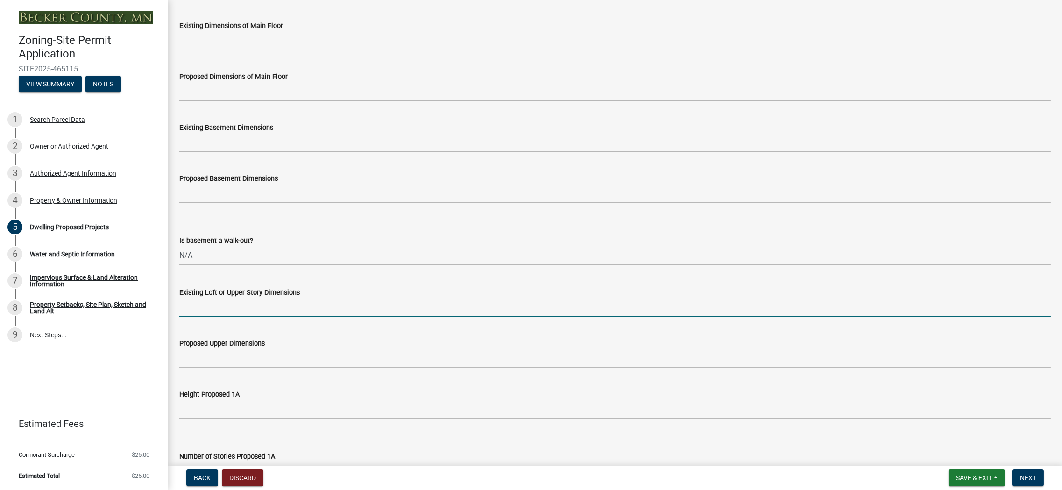
click at [210, 315] on input "Existing Loft or Upper Story Dimensions" at bounding box center [615, 307] width 872 height 19
click at [209, 312] on input "Existing Loft or Upper Story Dimensions" at bounding box center [615, 307] width 872 height 19
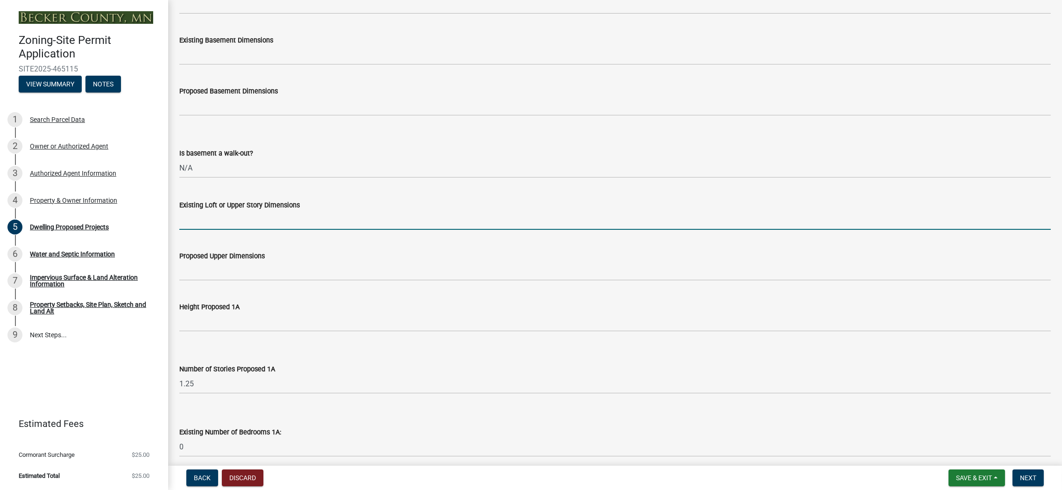
scroll to position [467, 0]
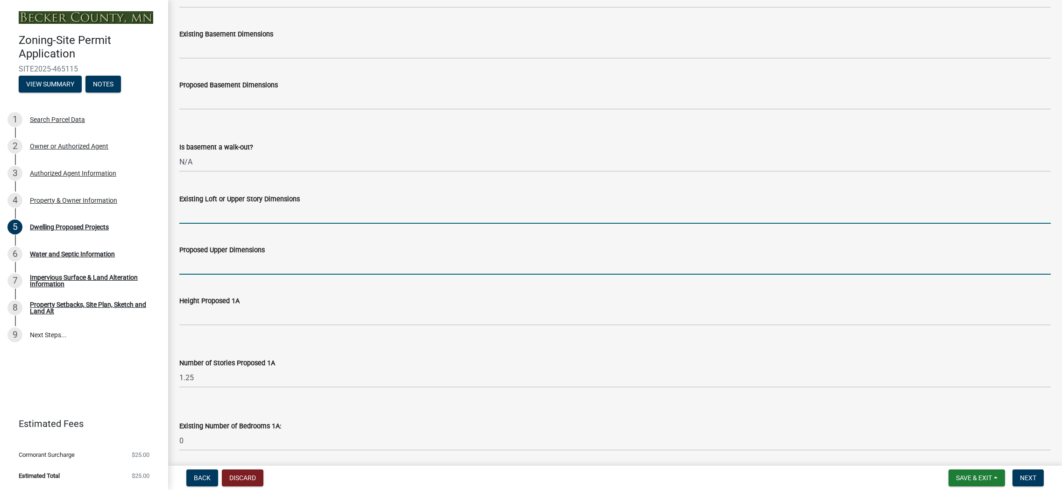
click at [201, 266] on input "Proposed Upper Dimensions" at bounding box center [615, 265] width 872 height 19
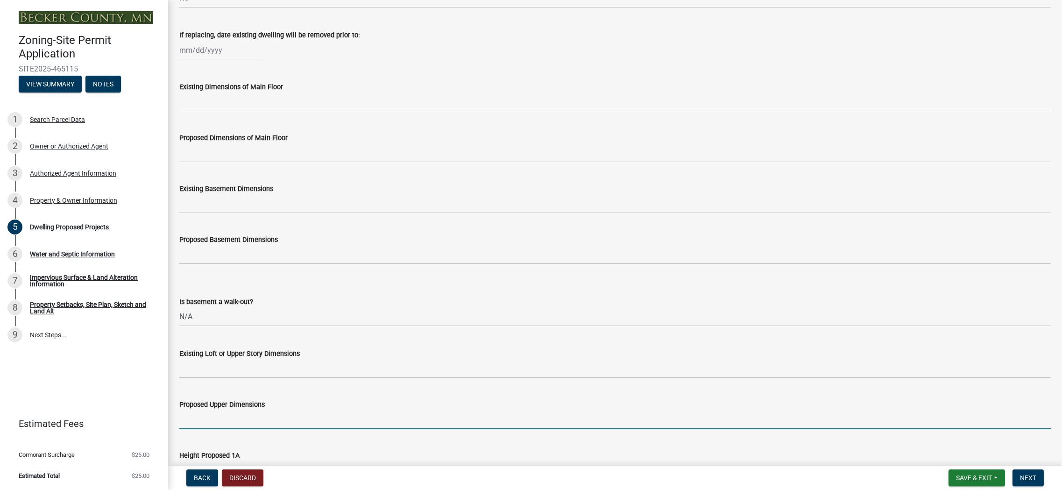
scroll to position [327, 0]
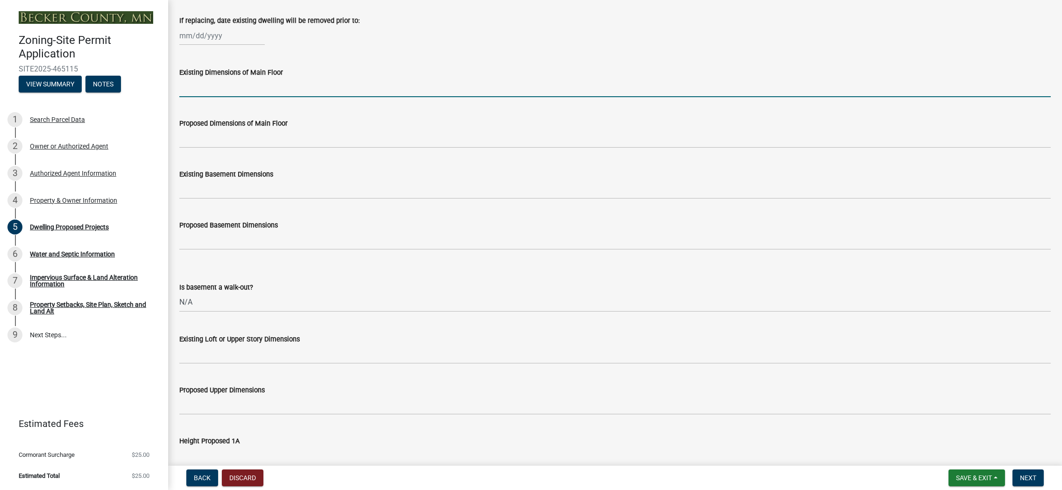
click at [232, 93] on input "Existing Dimensions of Main Floor" at bounding box center [615, 87] width 872 height 19
type input "2160"
drag, startPoint x: 202, startPoint y: 92, endPoint x: 135, endPoint y: 86, distance: 67.0
click at [135, 86] on div "Zoning-Site Permit Application SITE2025-465115 View Summary Notes 1 Search Parc…" at bounding box center [531, 245] width 1062 height 490
type input "NA"
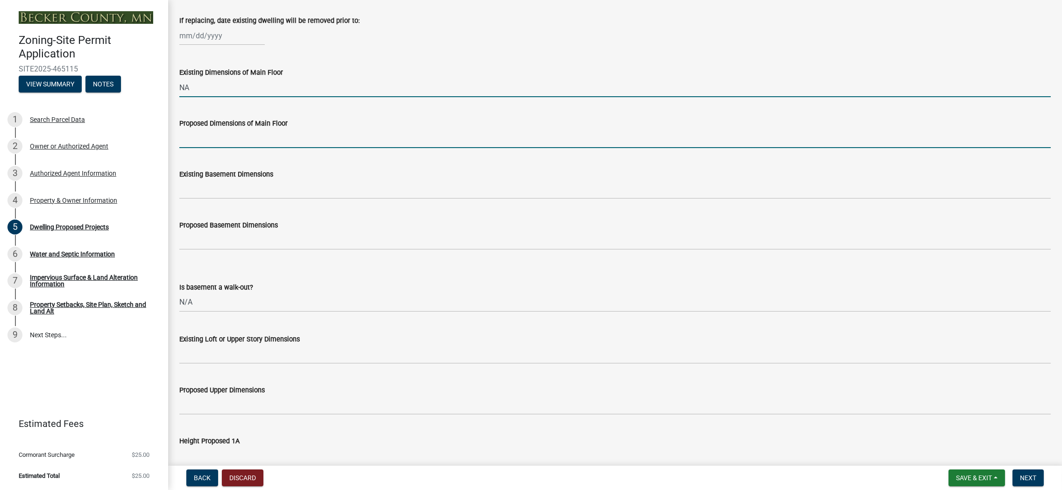
click at [199, 142] on input "Proposed Dimensions of Main Floor" at bounding box center [615, 138] width 872 height 19
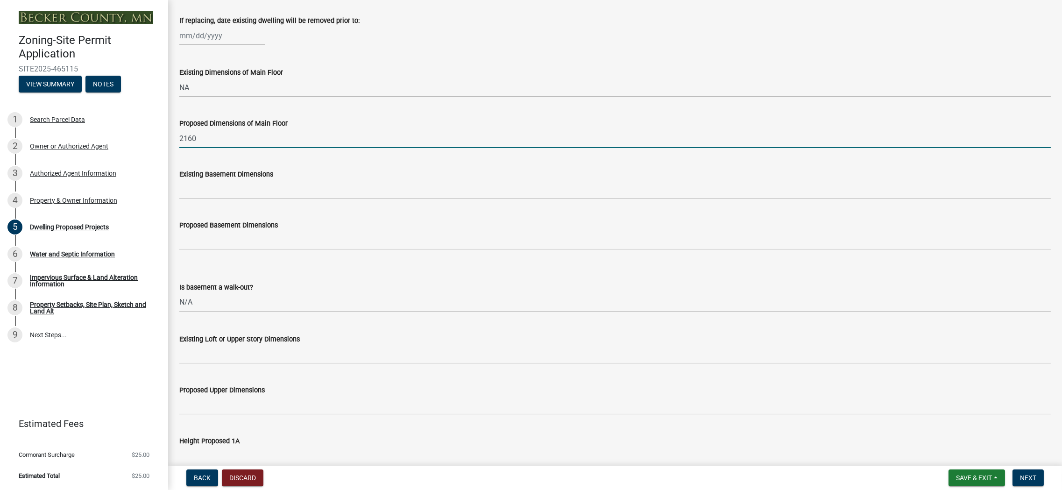
type input "2160"
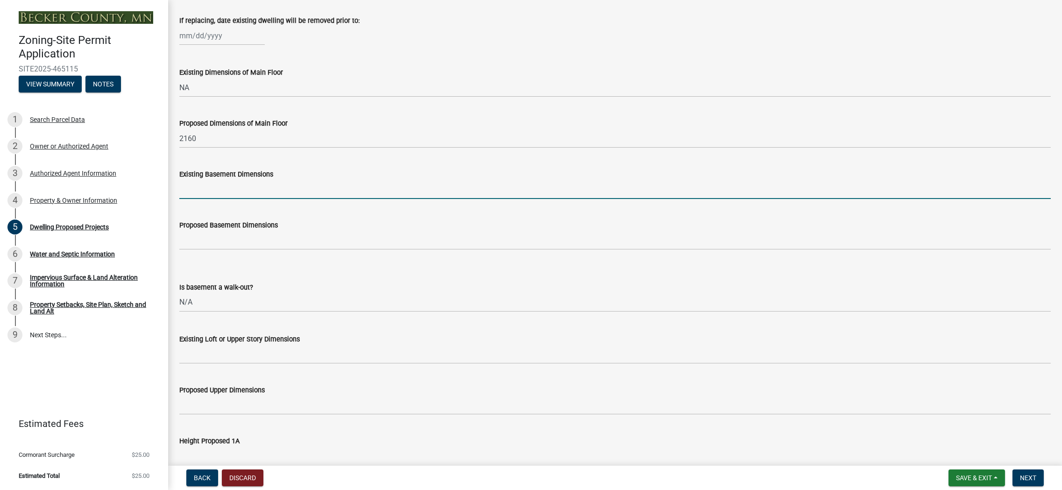
click at [229, 195] on input "Existing Basement Dimensions" at bounding box center [615, 189] width 872 height 19
type input "NA"
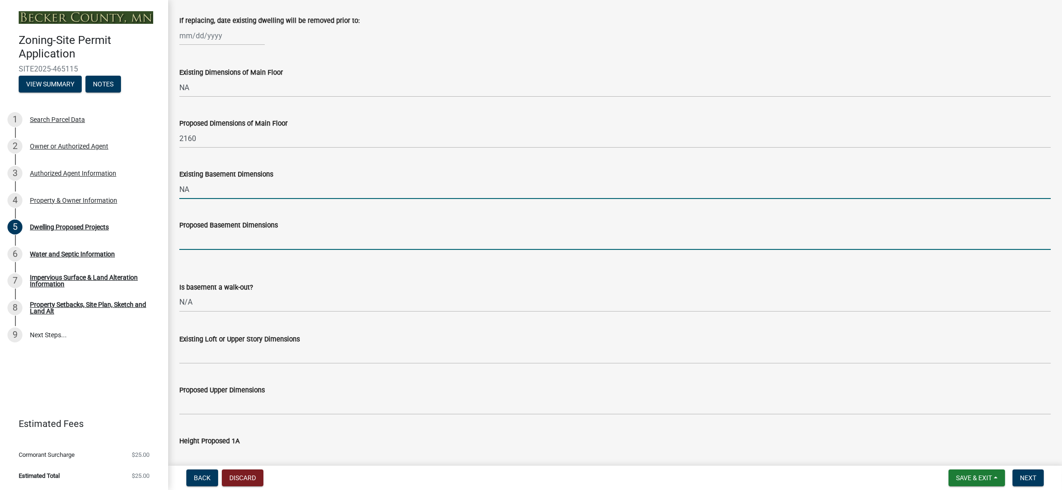
click at [221, 235] on input "Proposed Basement Dimensions" at bounding box center [615, 240] width 872 height 19
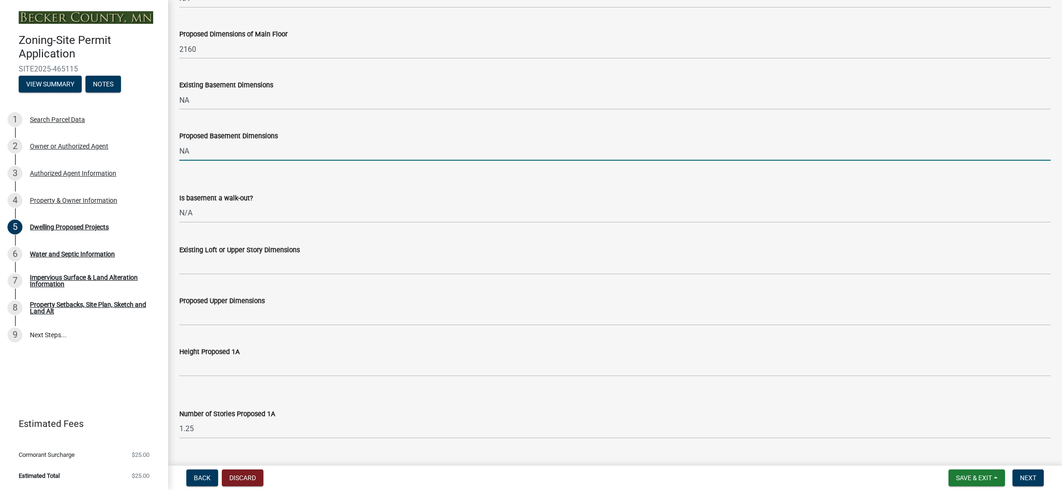
scroll to position [420, 0]
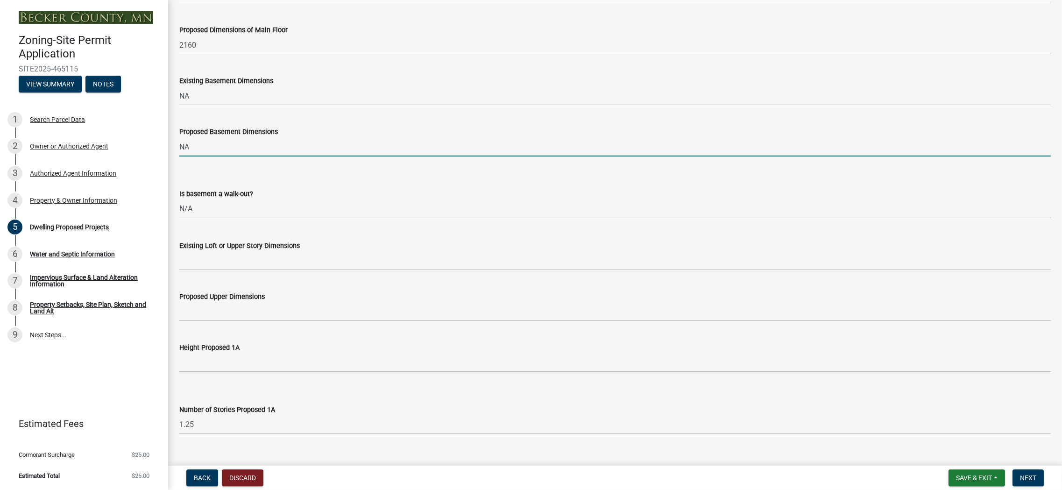
type input "NA"
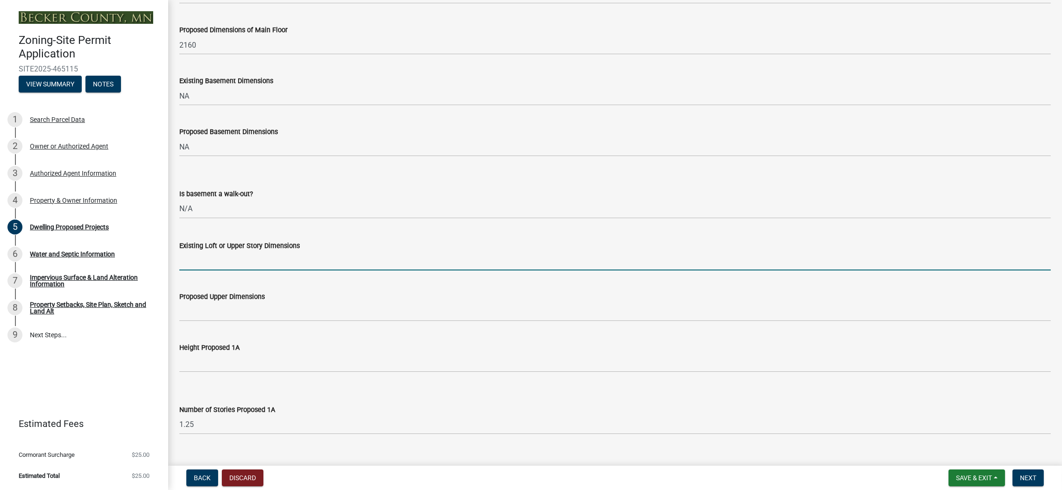
click at [195, 263] on input "Existing Loft or Upper Story Dimensions" at bounding box center [615, 260] width 872 height 19
type input "NA"
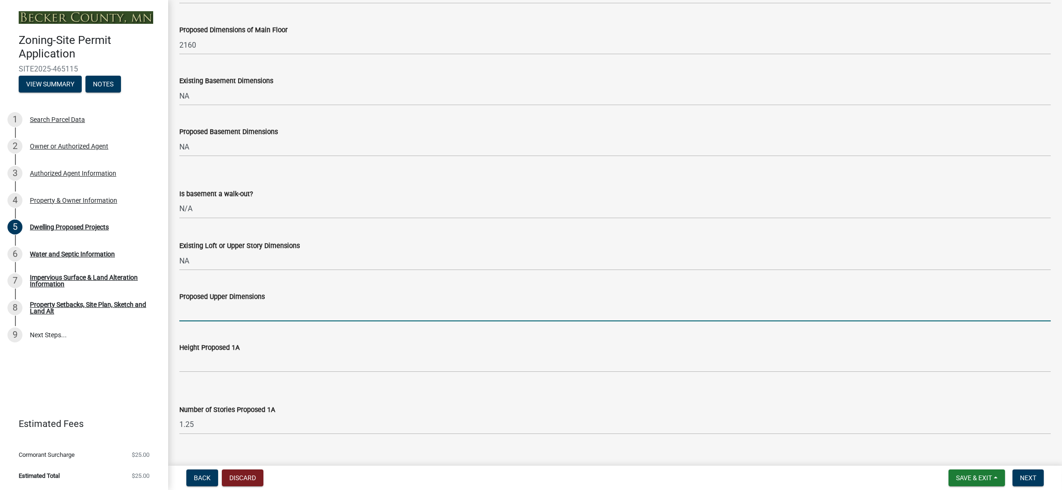
click at [199, 312] on input "Proposed Upper Dimensions" at bounding box center [615, 311] width 872 height 19
type input "720"
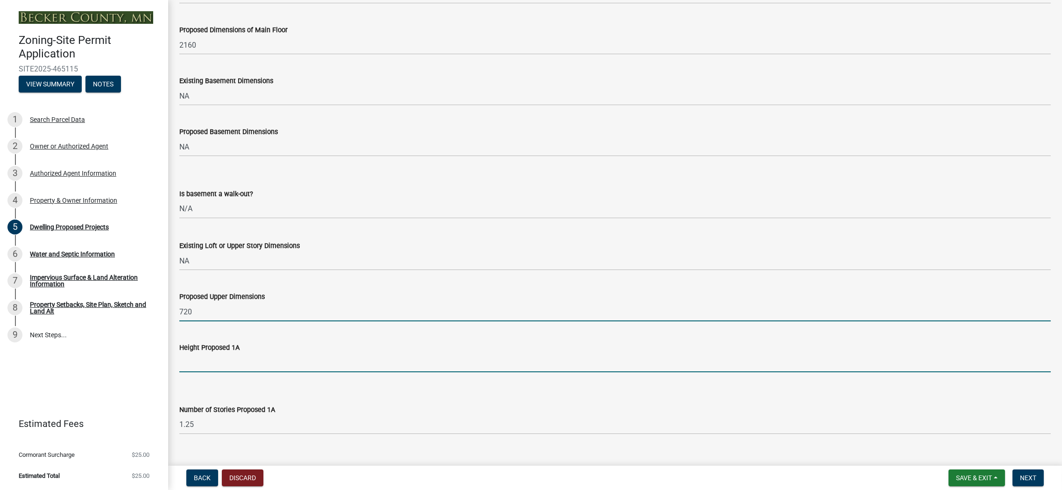
click at [188, 360] on input "Height Proposed 1A" at bounding box center [615, 362] width 872 height 19
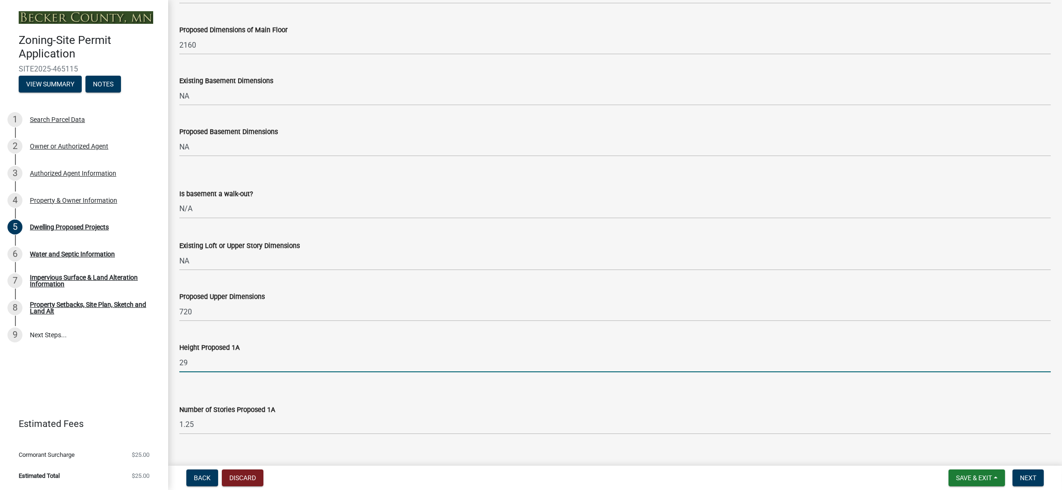
type input "2"
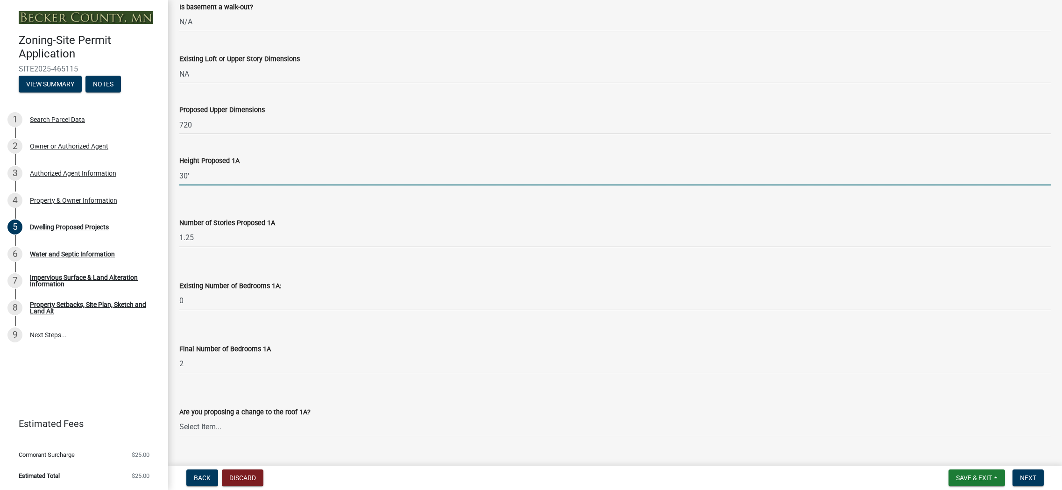
scroll to position [701, 0]
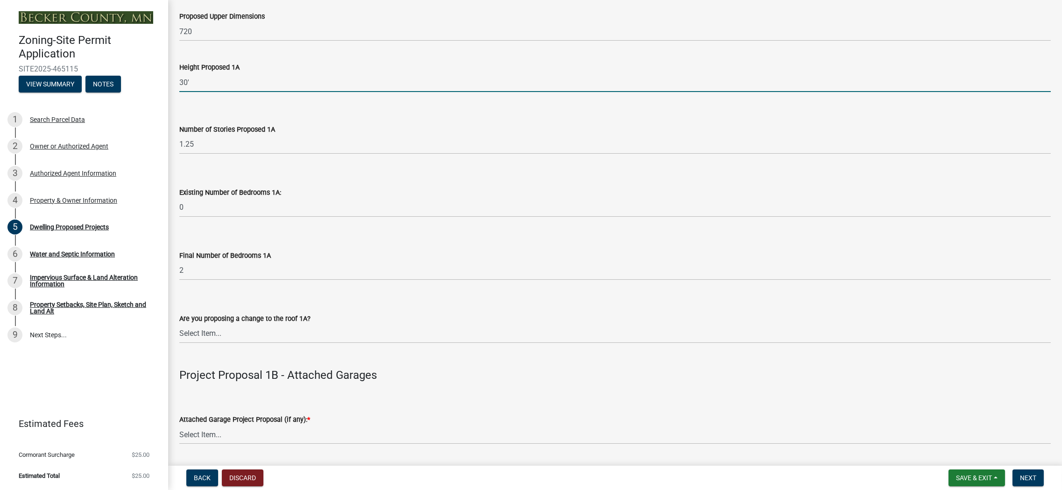
type input "30'"
click at [204, 333] on select "Select Item... N/A Yes No" at bounding box center [615, 333] width 872 height 19
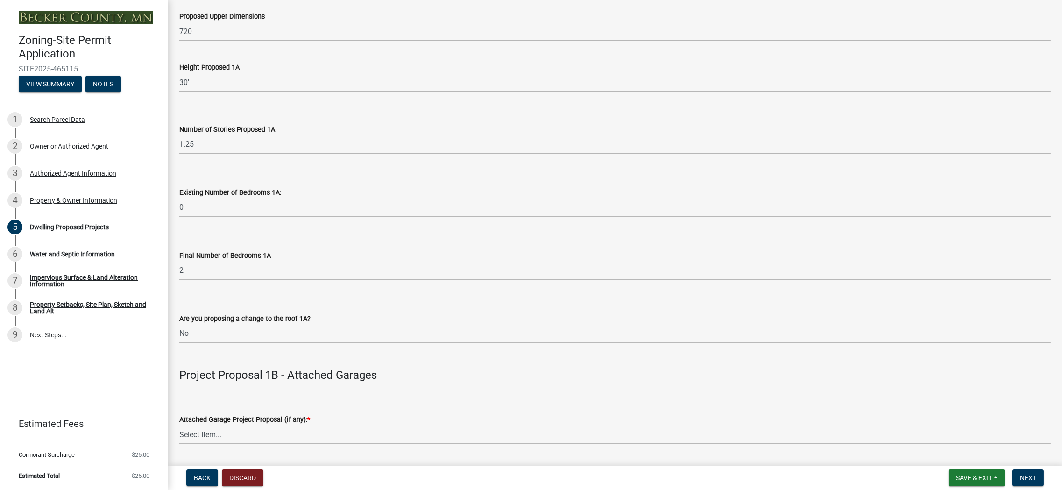
click at [179, 324] on select "Select Item... N/A Yes No" at bounding box center [615, 333] width 872 height 19
select select "b63d75fc-5f3c-4949-bc5e-b7a1b42903a6"
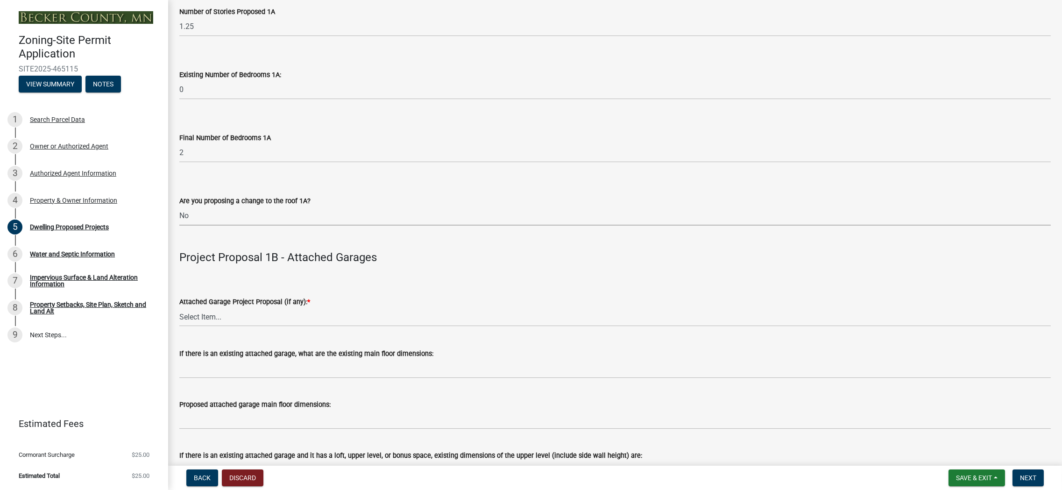
scroll to position [841, 0]
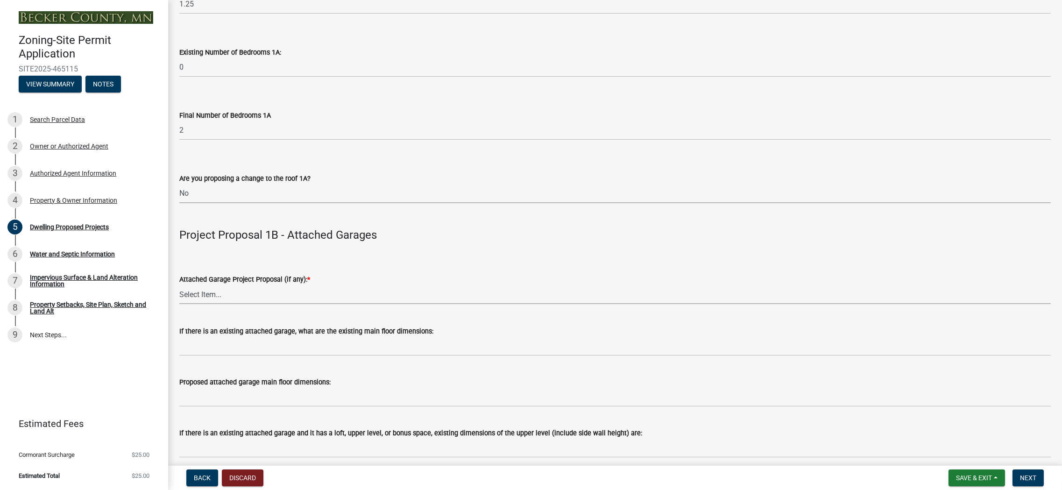
click at [208, 293] on select "Select Item... N/A New Attached Garage Addition to Attached Garage" at bounding box center [615, 294] width 872 height 19
click at [179, 285] on select "Select Item... N/A New Attached Garage Addition to Attached Garage" at bounding box center [615, 294] width 872 height 19
select select "638dddef-31f4-4d73-b0b5-0ffc7b344434"
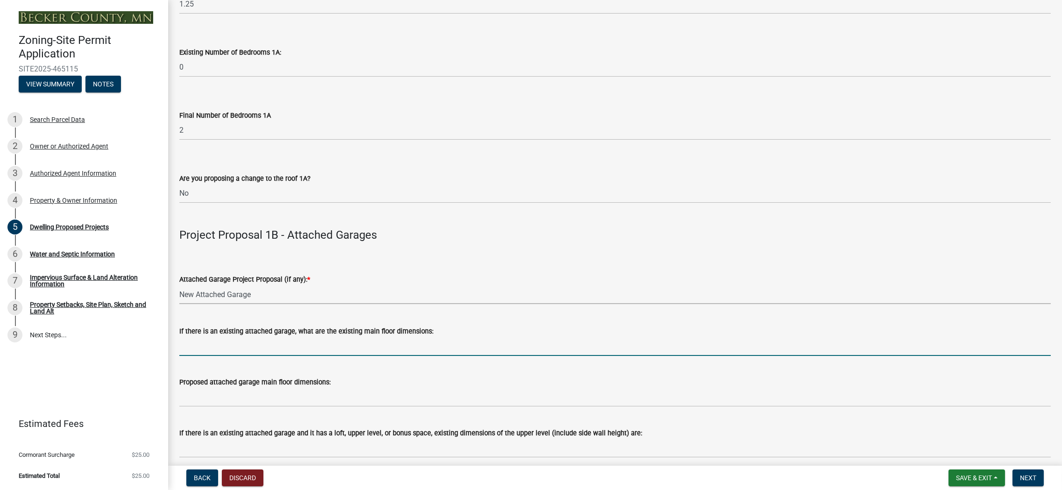
click at [217, 352] on input "If there is an existing attached garage, what are the existing main floor dimen…" at bounding box center [615, 346] width 872 height 19
type input "NA"
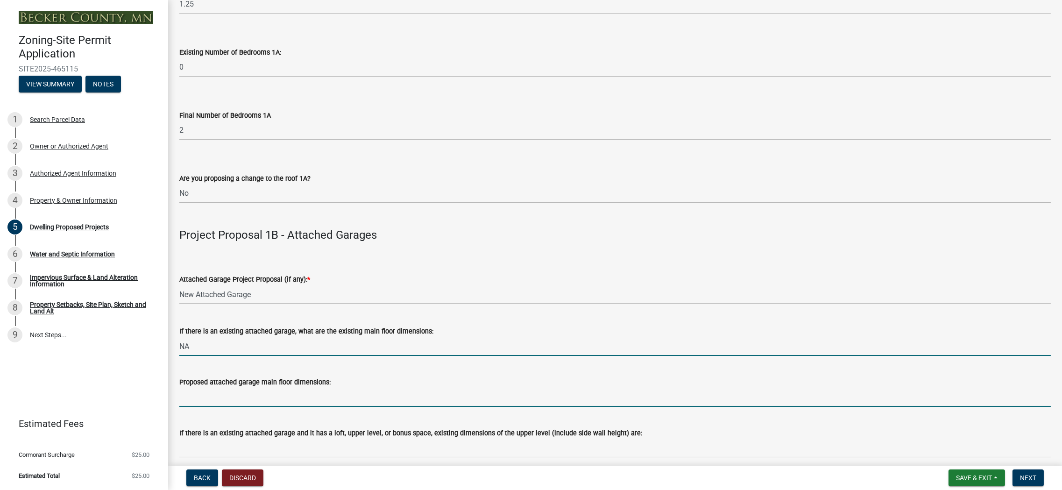
click at [241, 405] on input "Proposed attached garage main floor dimensions:" at bounding box center [615, 397] width 872 height 19
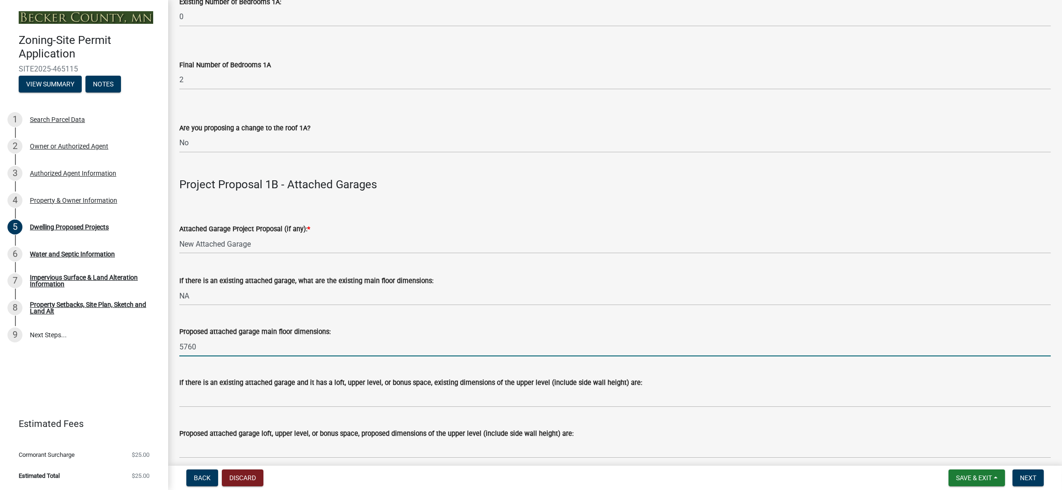
scroll to position [934, 0]
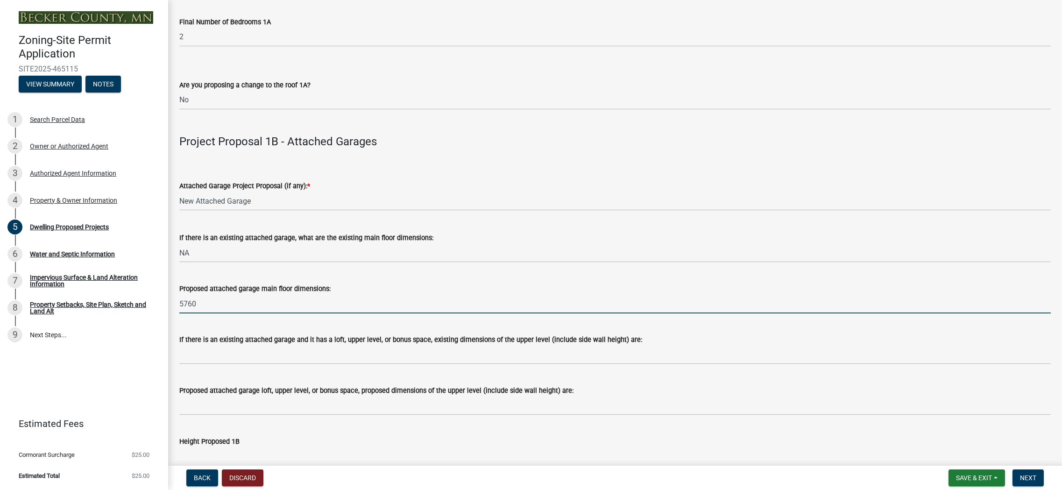
type input "5760"
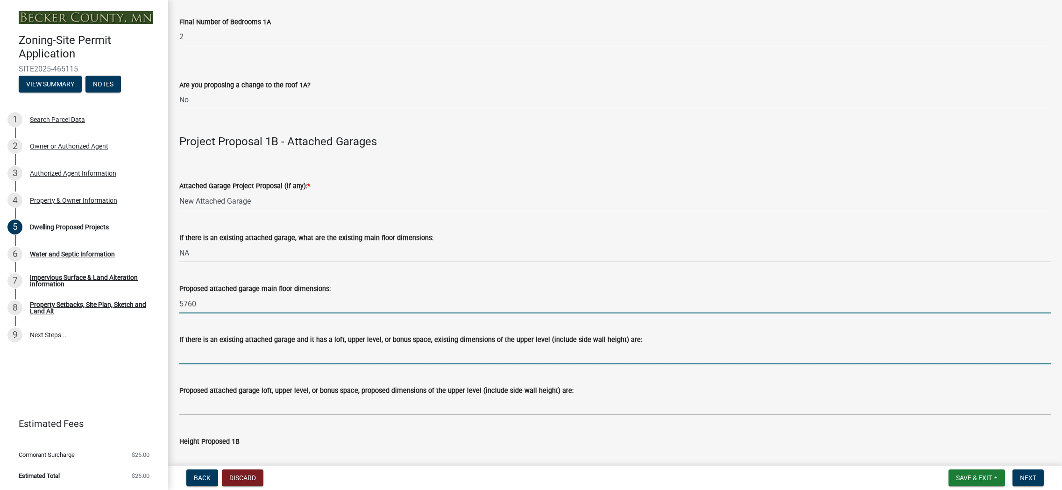
click at [243, 361] on input "If there is an existing attached garage and it has a loft, upper level, or bonu…" at bounding box center [615, 354] width 872 height 19
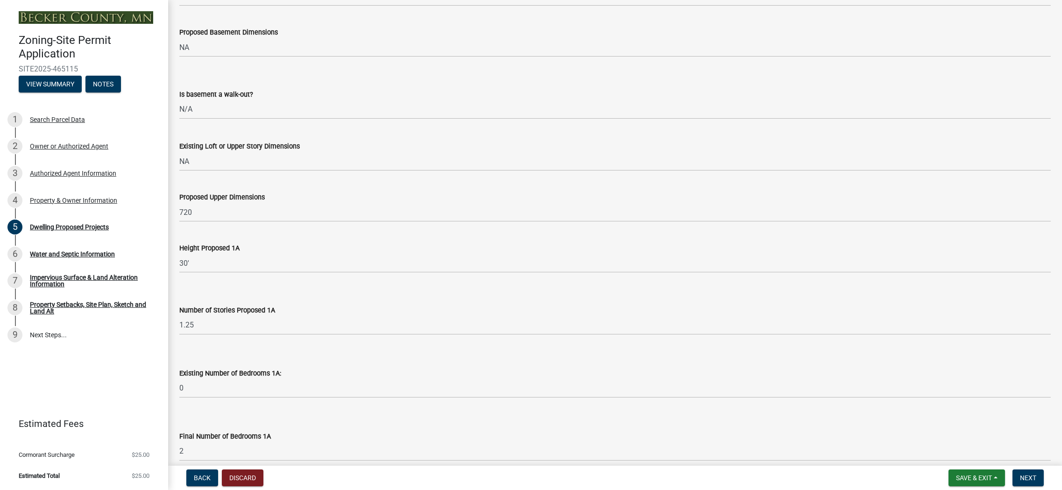
scroll to position [561, 0]
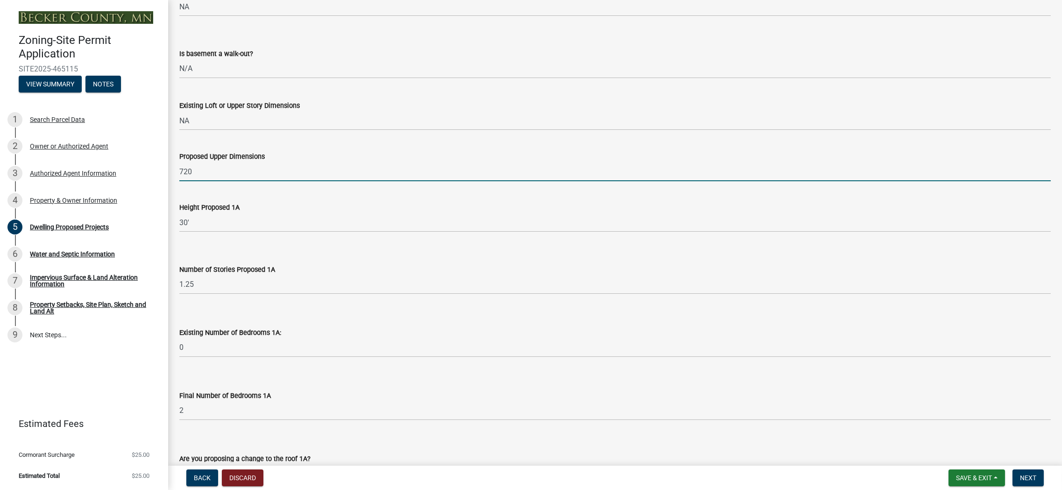
click at [209, 177] on input "720" at bounding box center [615, 171] width 872 height 19
drag, startPoint x: 209, startPoint y: 177, endPoint x: 184, endPoint y: 174, distance: 24.9
click at [184, 174] on input "720" at bounding box center [615, 171] width 872 height 19
type input "828"
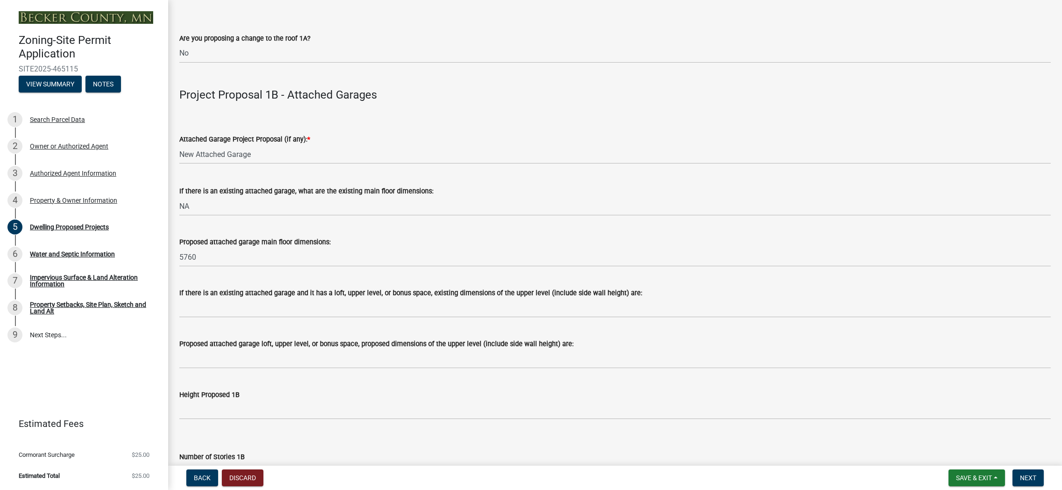
scroll to position [1028, 0]
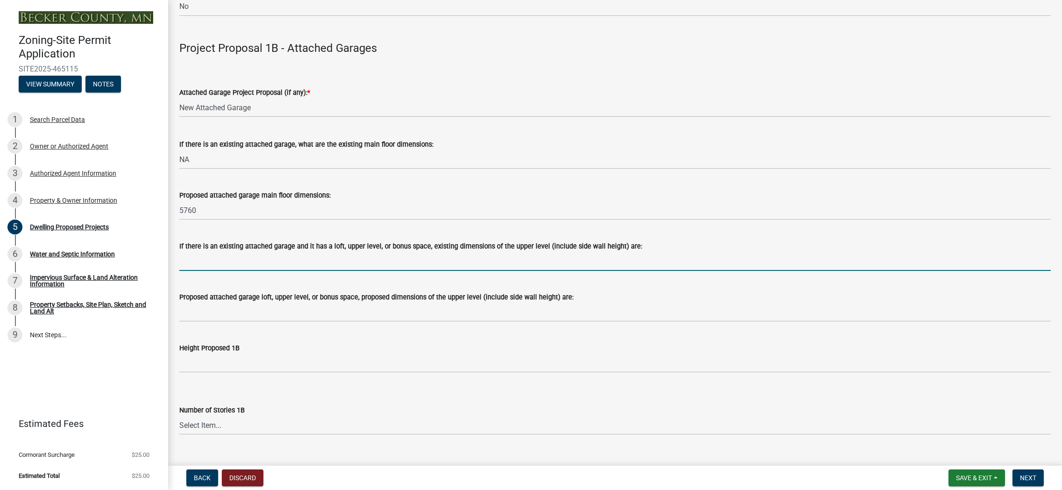
click at [224, 268] on input "If there is an existing attached garage and it has a loft, upper level, or bonu…" at bounding box center [615, 261] width 872 height 19
type input "NA"
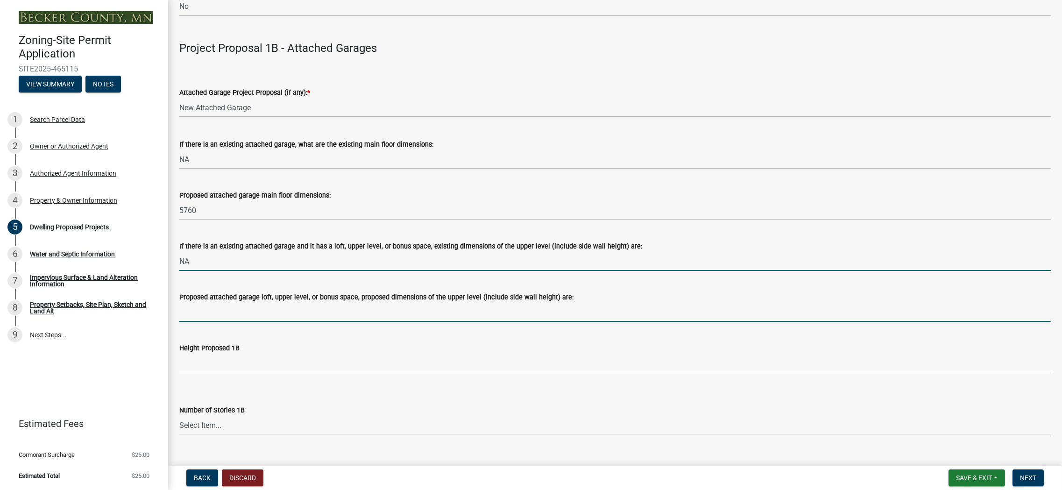
click at [209, 316] on input "Proposed attached garage loft, upper level, or bonus space, proposed dimensions…" at bounding box center [615, 312] width 872 height 19
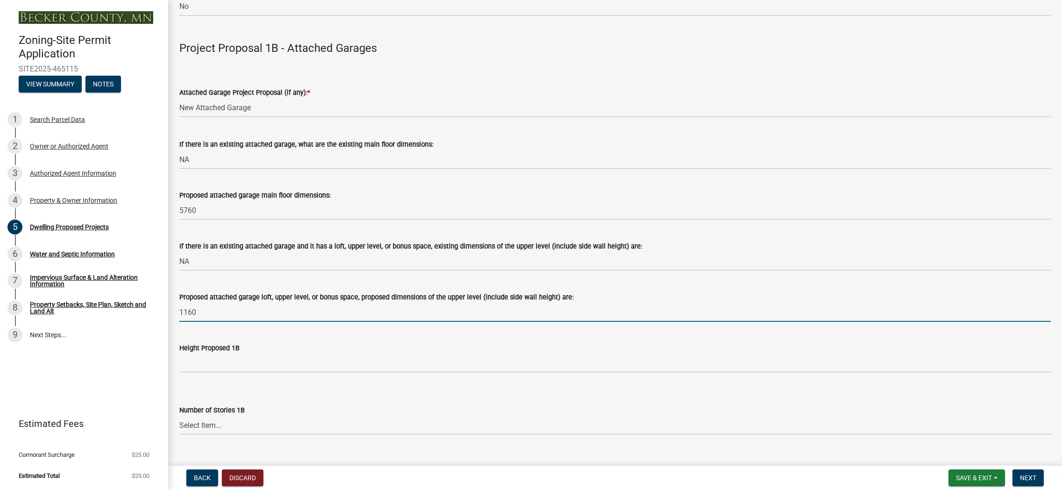
type input "1160"
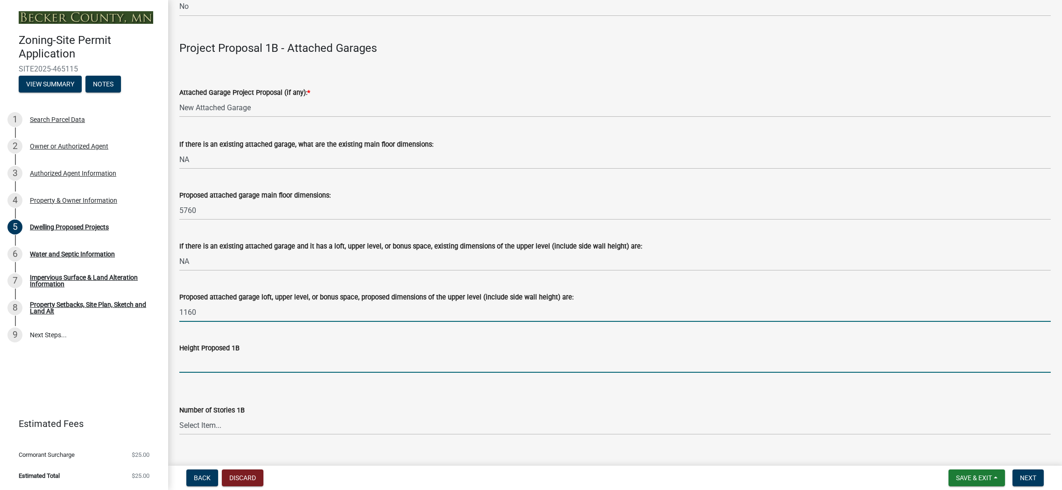
click at [195, 364] on input "Height Proposed 1B" at bounding box center [615, 363] width 872 height 19
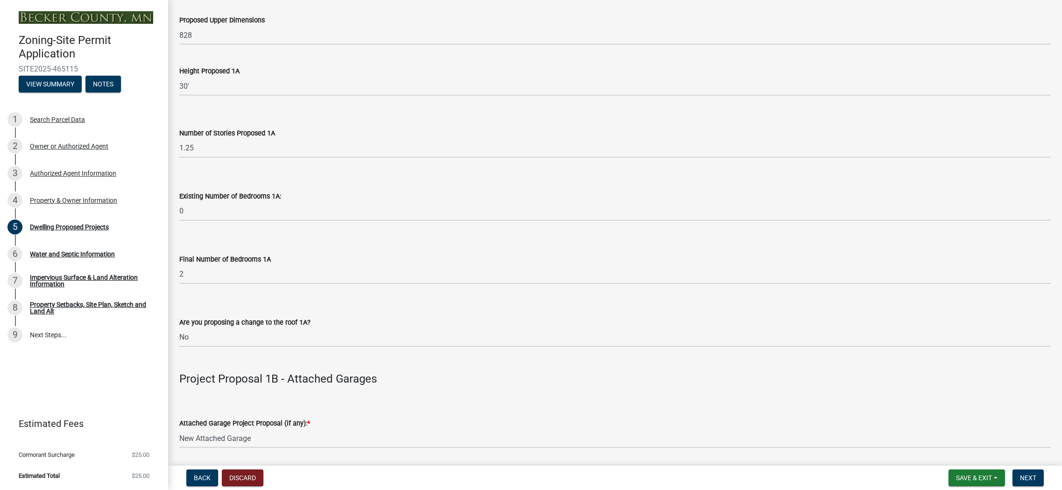
scroll to position [654, 0]
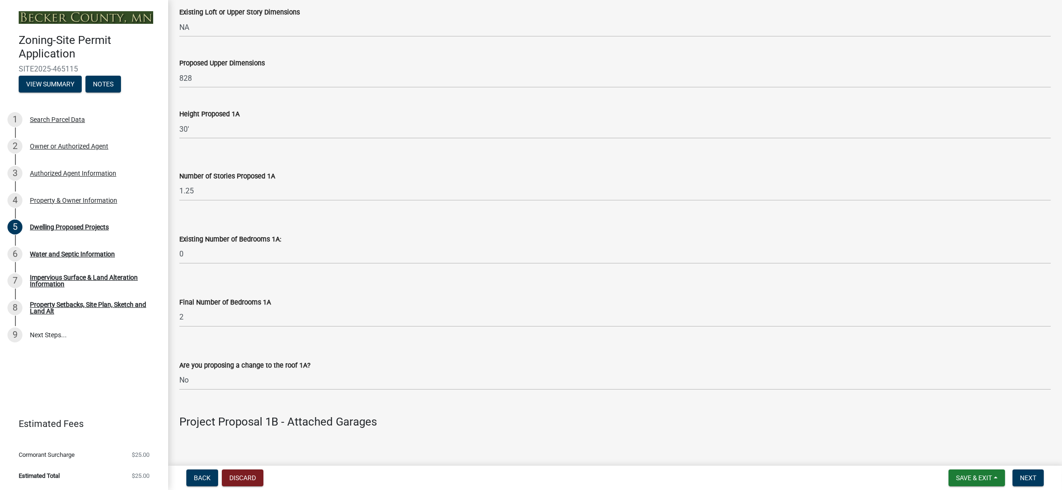
type input "30'"
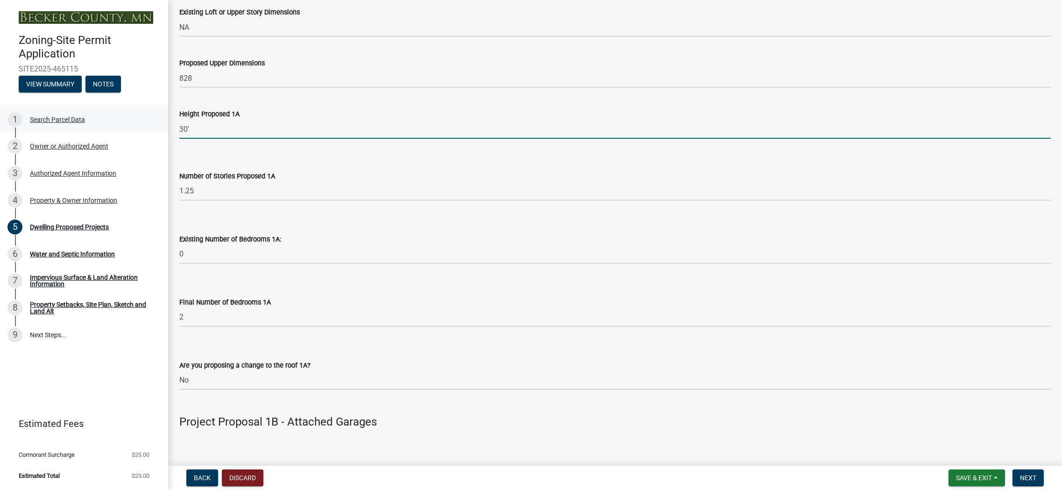
drag, startPoint x: 192, startPoint y: 130, endPoint x: 162, endPoint y: 126, distance: 30.7
click at [162, 126] on div "Zoning-Site Permit Application SITE2025-465115 View Summary Notes 1 Search Parc…" at bounding box center [531, 245] width 1062 height 490
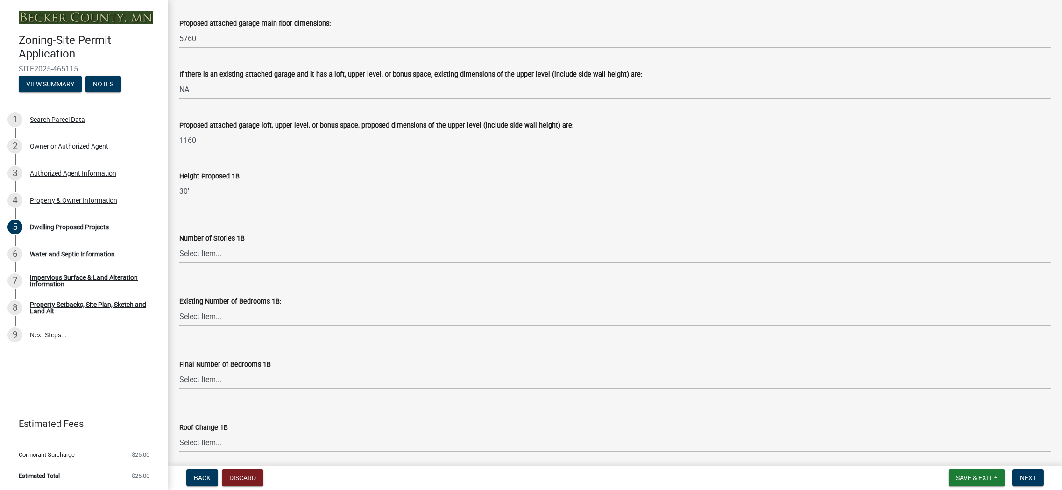
scroll to position [1215, 0]
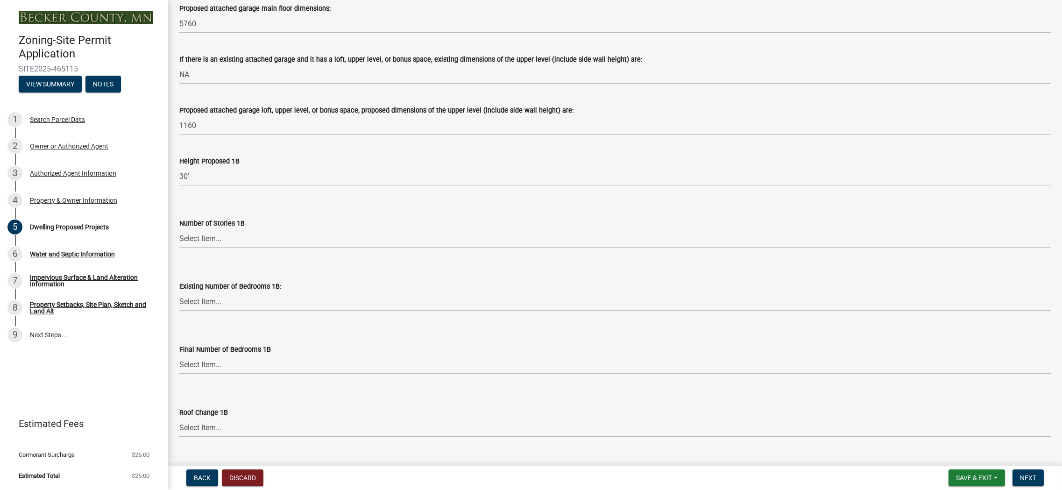
type input "28'"
click at [223, 242] on select "Select Item... N/A 1 1.25 1.5 1.75 2 2.25 2.5" at bounding box center [615, 238] width 872 height 19
click at [179, 229] on select "Select Item... N/A 1 1.25 1.5 1.75 2 2.25 2.5" at bounding box center [615, 238] width 872 height 19
select select "e54322ba-eceb-4de2-a596-ac40585df8a4"
click at [208, 306] on select "Select Item... 0 1 2 3 4 5 6 7 8" at bounding box center [615, 301] width 872 height 19
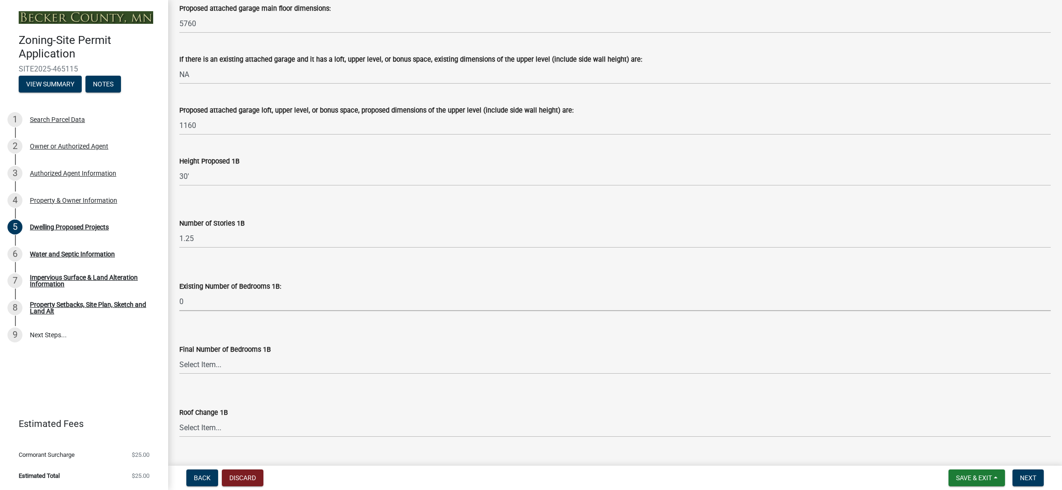
click at [179, 292] on select "Select Item... 0 1 2 3 4 5 6 7 8" at bounding box center [615, 301] width 872 height 19
select select "8786fdd2-7f96-462d-8069-e958fae6b9a0"
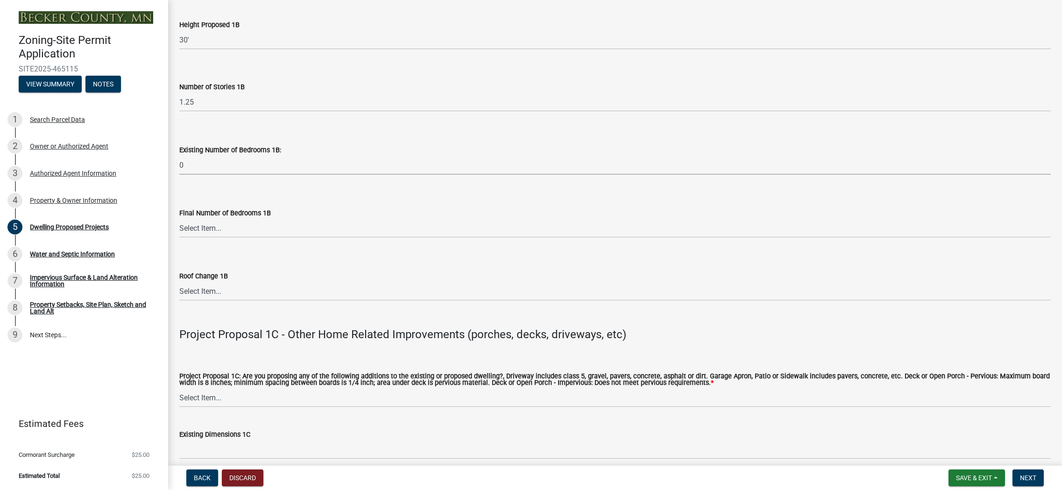
scroll to position [1355, 0]
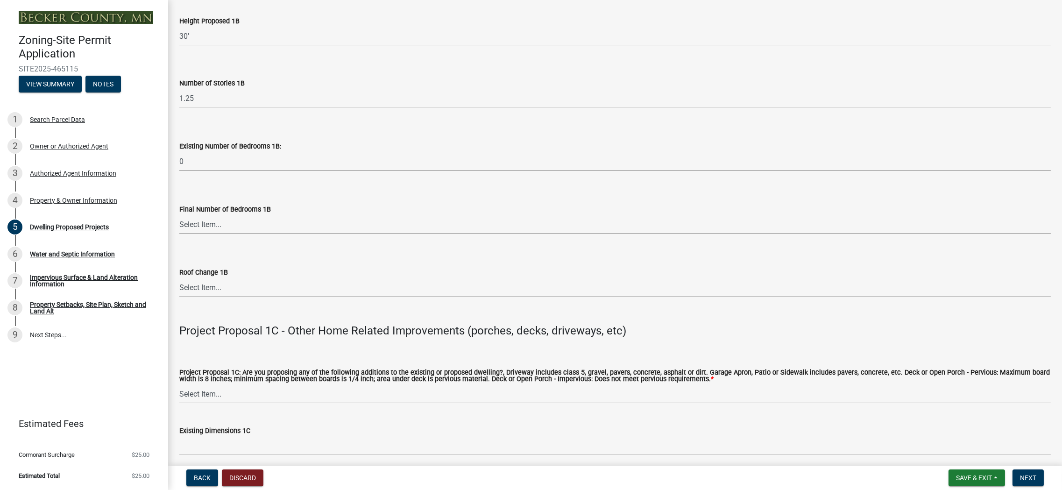
click at [209, 225] on select "Select Item... N/A 0 1 2 3 4 5 6 7 8" at bounding box center [615, 224] width 872 height 19
click at [179, 215] on select "Select Item... N/A 0 1 2 3 4 5 6 7 8" at bounding box center [615, 224] width 872 height 19
select select "59dc9cee-723e-448c-a454-fe3238b55aba"
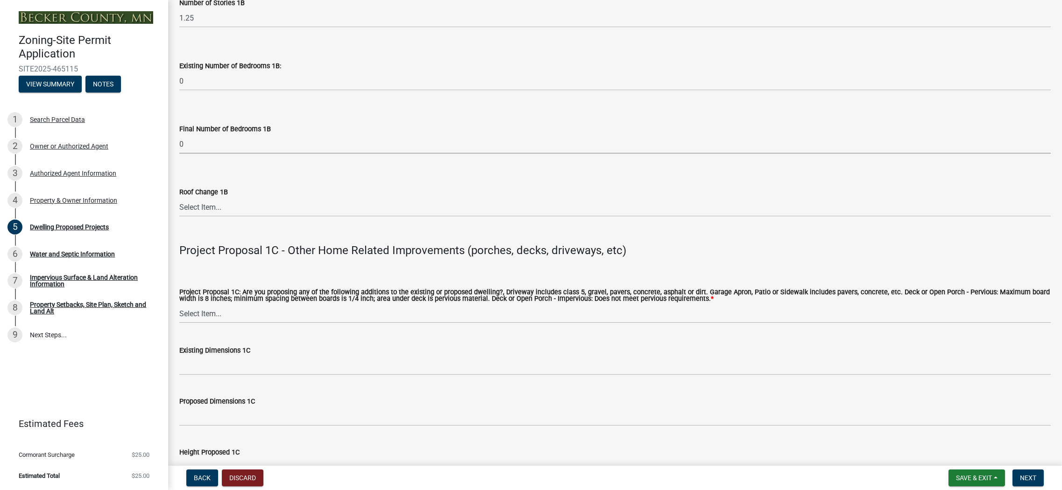
scroll to position [1448, 0]
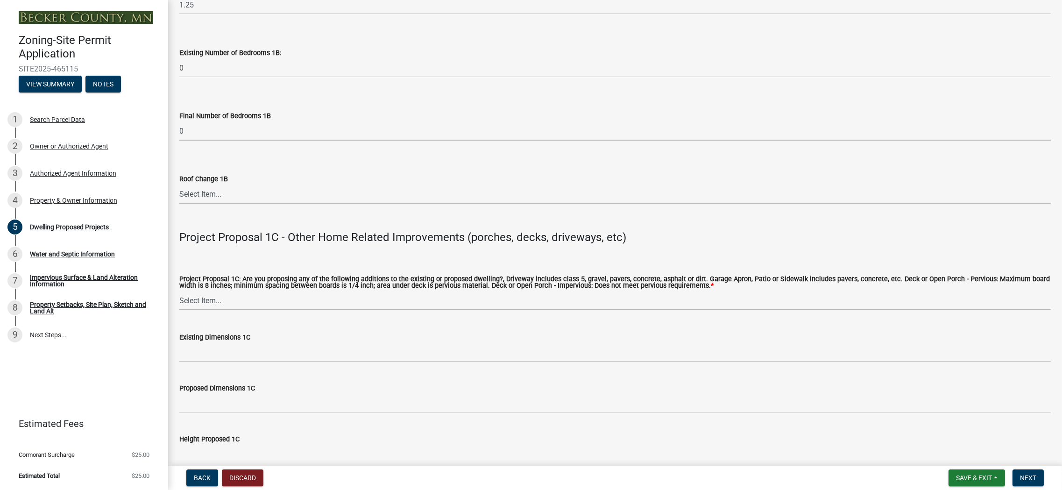
click at [205, 196] on select "Select Item... N/A Yes No" at bounding box center [615, 194] width 872 height 19
click at [190, 255] on div "Project Proposal 1C: Are you proposing any of the following additions to the ex…" at bounding box center [615, 281] width 872 height 58
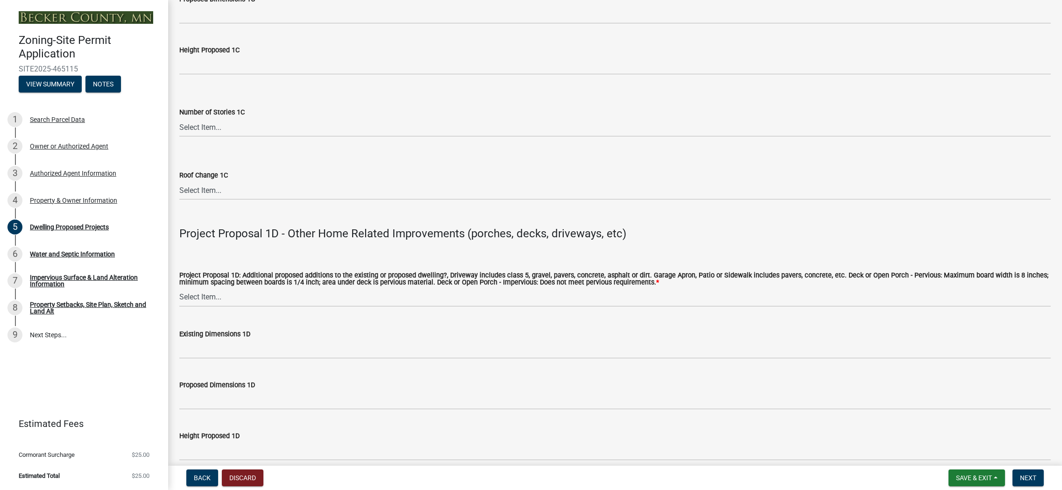
scroll to position [1869, 0]
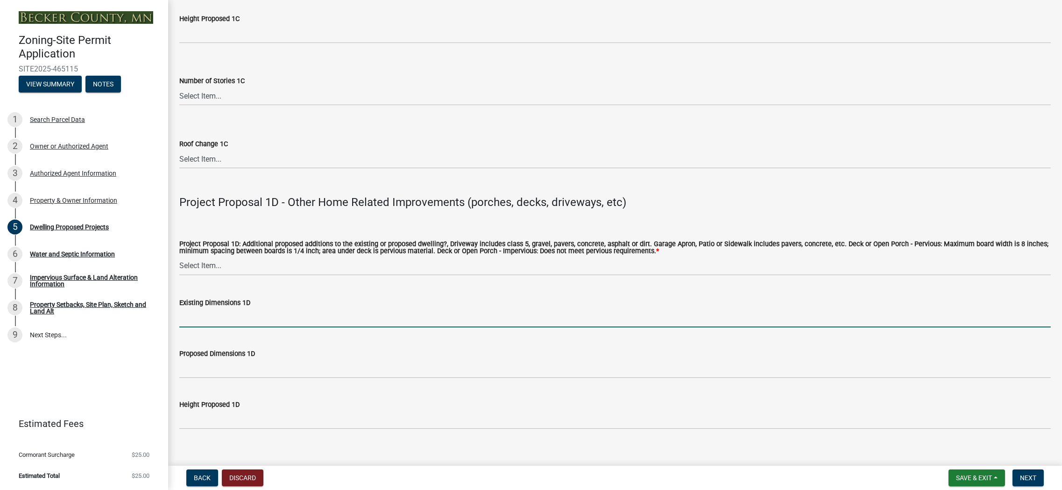
click at [210, 321] on input "Existing Dimensions 1D" at bounding box center [615, 317] width 872 height 19
type input "NA"
click at [218, 266] on select "Select Item... N/A Driveway Garage Apron Home Patio Sidewalk Deck - Pervious De…" at bounding box center [615, 265] width 872 height 19
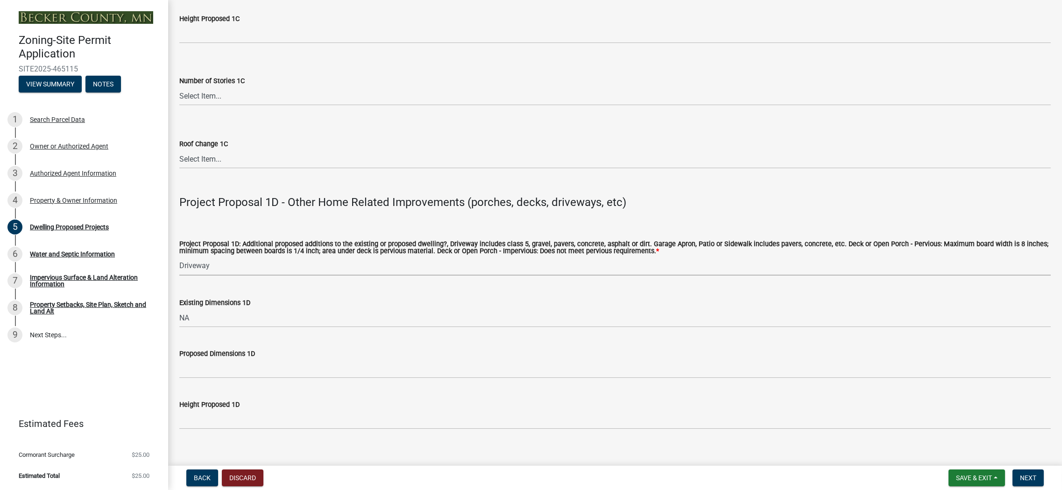
click at [179, 256] on select "Select Item... N/A Driveway Garage Apron Home Patio Sidewalk Deck - Pervious De…" at bounding box center [615, 265] width 872 height 19
click at [229, 266] on select "Select Item... N/A Driveway Garage Apron Home Patio Sidewalk Deck - Pervious De…" at bounding box center [615, 265] width 872 height 19
click at [179, 256] on select "Select Item... N/A Driveway Garage Apron Home Patio Sidewalk Deck - Pervious De…" at bounding box center [615, 265] width 872 height 19
select select "04b4c55f-38da-4b81-8735-8adc5b7f9ecd"
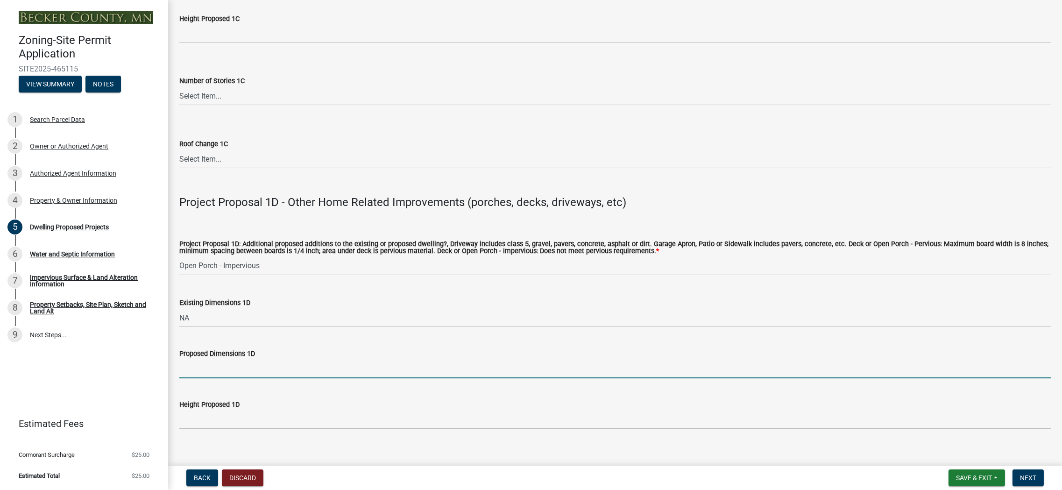
click at [206, 370] on input "Proposed Dimensions 1D" at bounding box center [615, 368] width 872 height 19
click at [193, 373] on input "Proposed Dimensions 1D" at bounding box center [615, 368] width 872 height 19
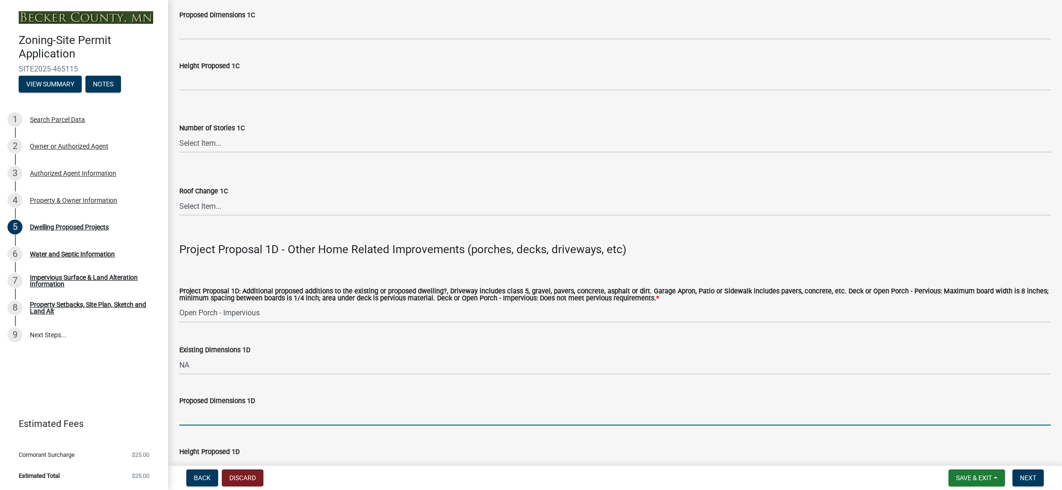
scroll to position [1822, 0]
click at [229, 414] on input "55'x10', 48'x10' 55'x10'" at bounding box center [615, 415] width 872 height 19
click at [264, 411] on input "55'x10', 48'x10', 55'x10'" at bounding box center [615, 415] width 872 height 19
click at [255, 413] on input "55'x10', 48'x10', 55'x10'" at bounding box center [615, 415] width 872 height 19
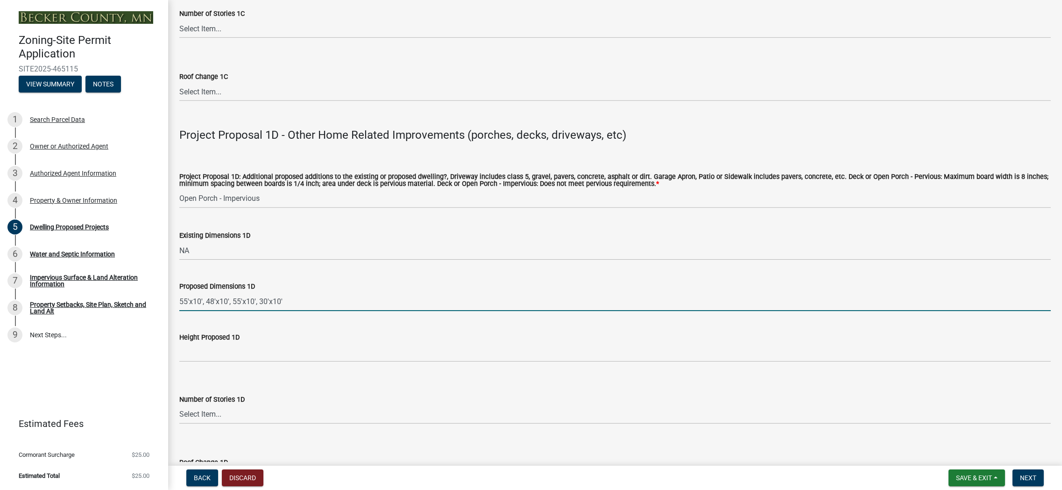
scroll to position [1962, 0]
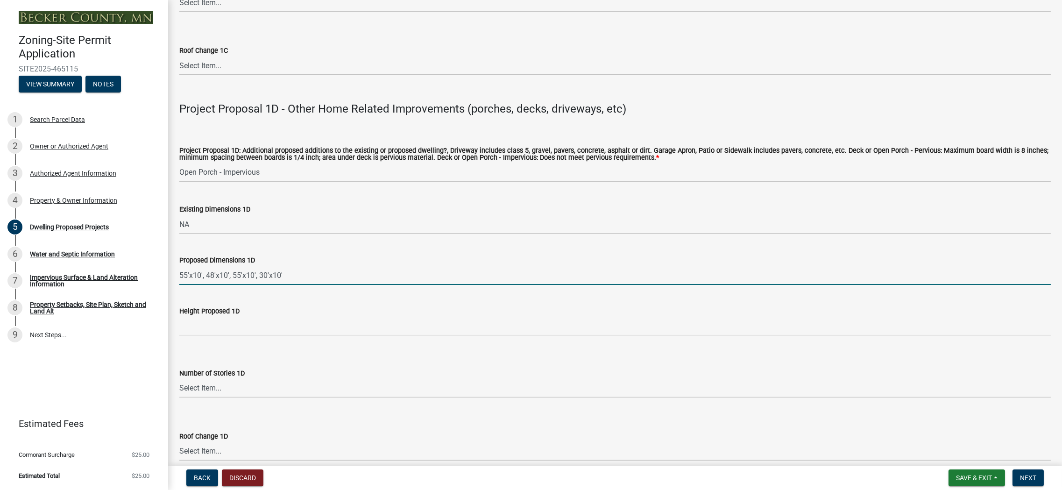
type input "55'x10', 48'x10', 55'x10', 30'x10'"
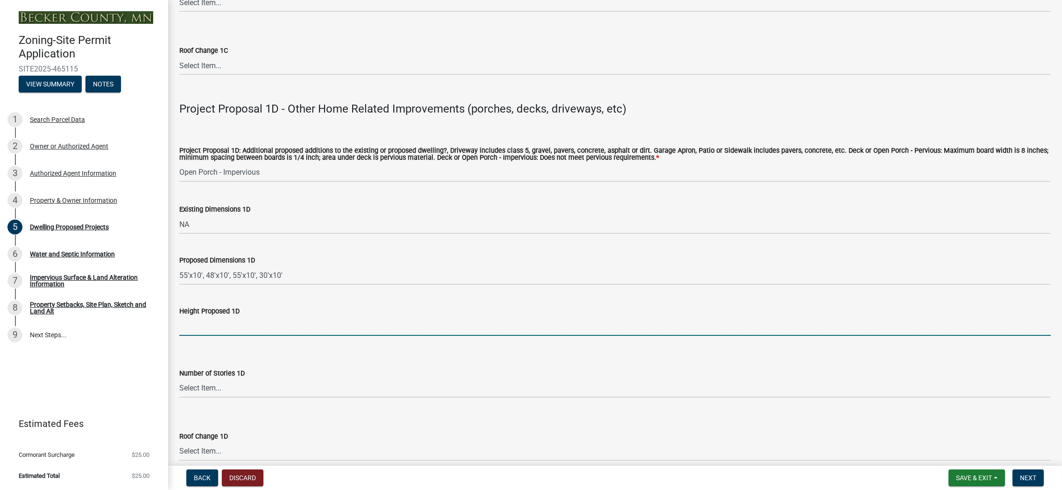
click at [206, 323] on input "Height Proposed 1D" at bounding box center [615, 326] width 872 height 19
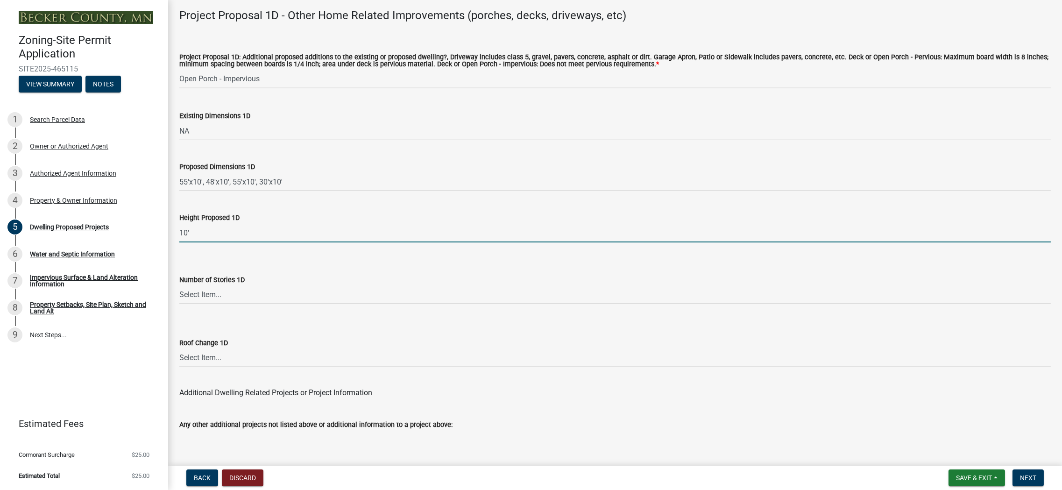
type input "10'"
click at [207, 357] on select "Select Item... N/A Yes No" at bounding box center [615, 358] width 872 height 19
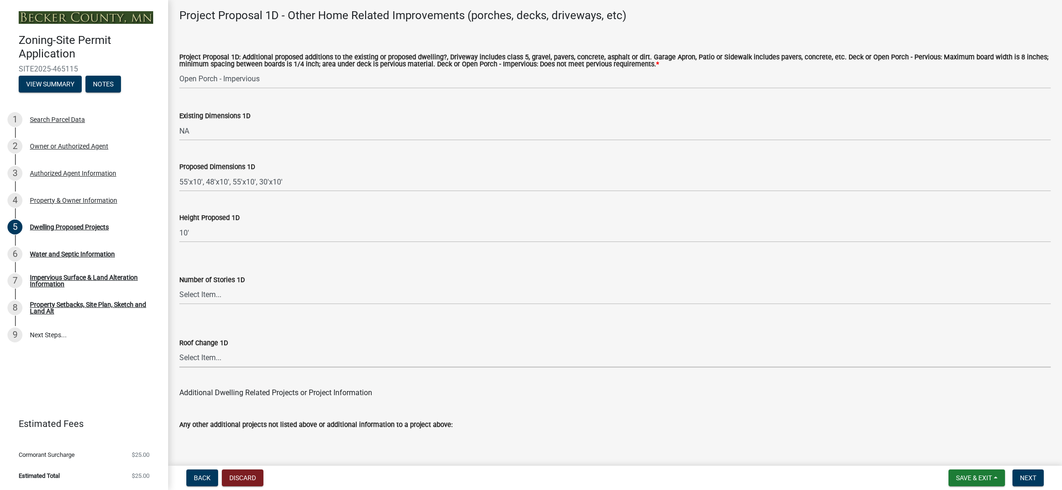
scroll to position [2102, 0]
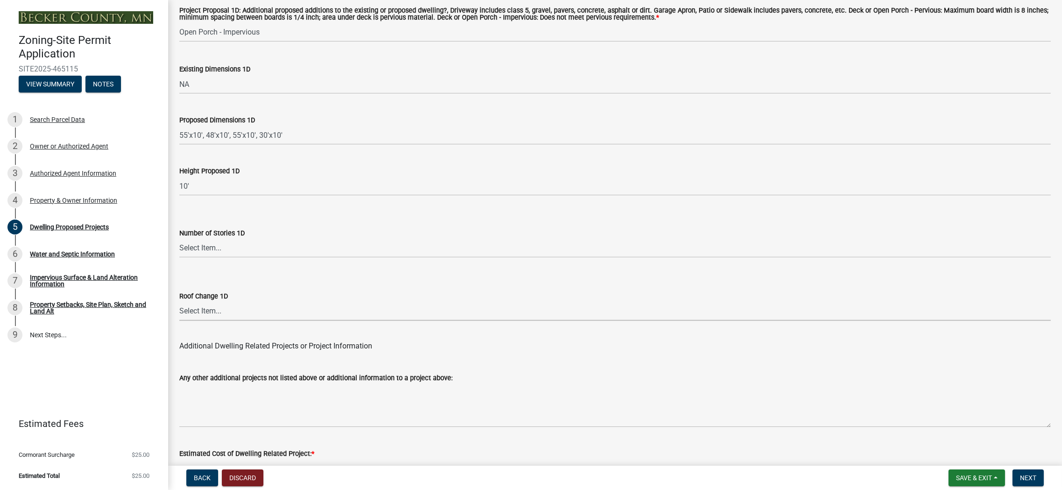
click at [223, 316] on select "Select Item... N/A Yes No" at bounding box center [615, 311] width 872 height 19
click at [179, 302] on select "Select Item... N/A Yes No" at bounding box center [615, 311] width 872 height 19
select select "5c09849d-e6b9-47b1-a1e4-7038f384c9b1"
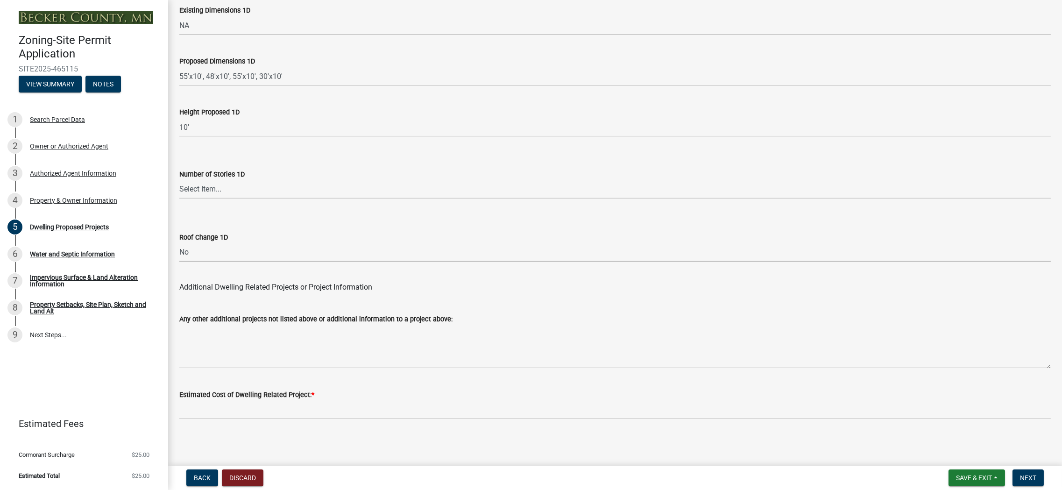
scroll to position [2163, 0]
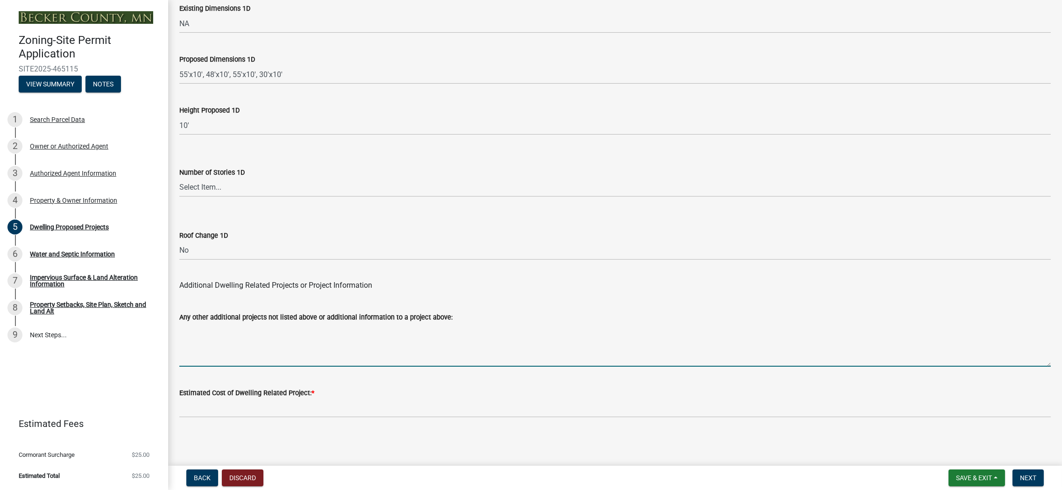
click at [227, 353] on textarea "Any other additional projects not listed above or additional information to a p…" at bounding box center [615, 345] width 872 height 44
click at [256, 330] on textarea "Driveway and apron" at bounding box center [615, 345] width 872 height 44
drag, startPoint x: 218, startPoint y: 330, endPoint x: 167, endPoint y: 331, distance: 50.9
click at [167, 330] on div "Zoning-Site Permit Application SITE2025-465115 View Summary Notes 1 Search Parc…" at bounding box center [531, 245] width 1062 height 490
type textarea "Garage Apron 20'x76'"
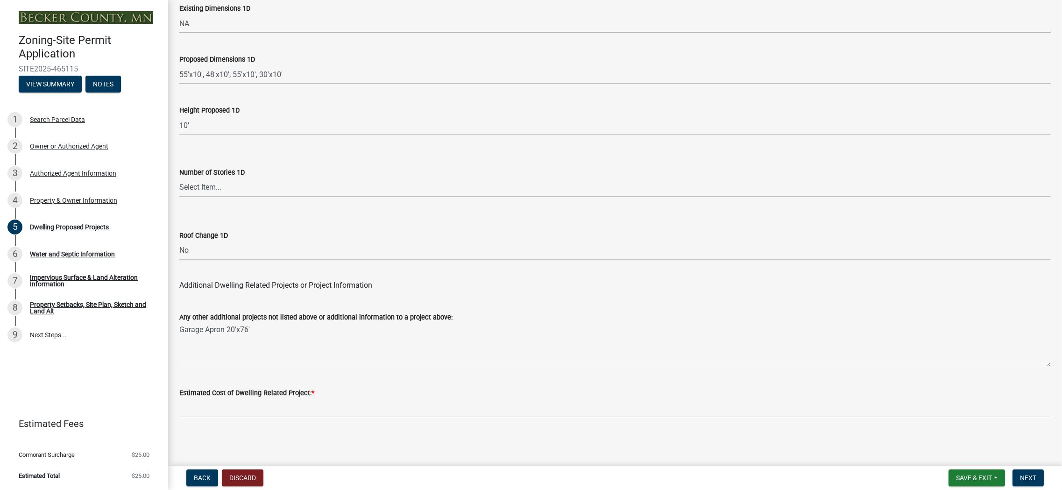
click at [202, 190] on select "Select Item... N\A 1 1.25 1.5 1.75 2 2.25 2.5" at bounding box center [615, 187] width 872 height 19
click at [179, 178] on select "Select Item... N\A 1 1.25 1.5 1.75 2 2.25 2.5" at bounding box center [615, 187] width 872 height 19
select select "7f420323-49a9-4fd0-9441-05b3dc777552"
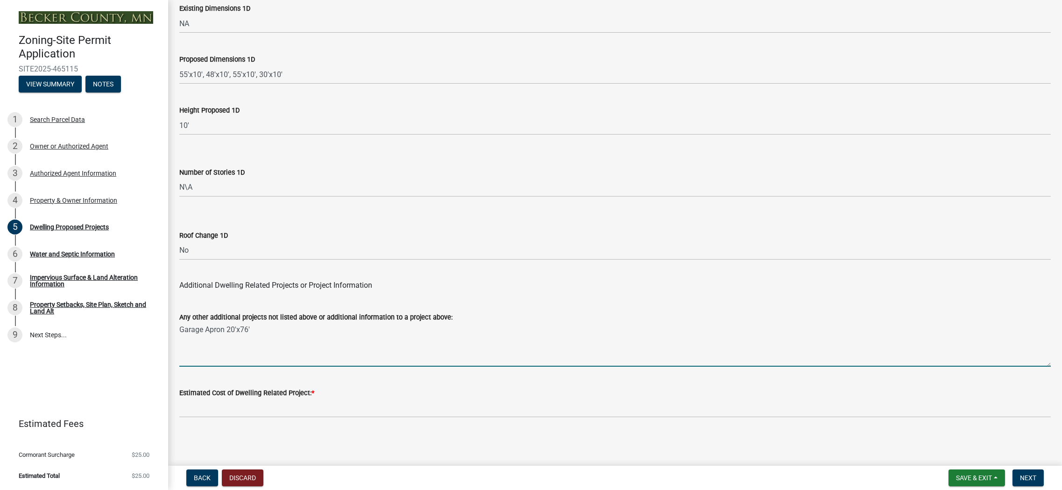
click at [262, 334] on textarea "Garage Apron 20'x76'" at bounding box center [615, 345] width 872 height 44
type textarea "Garage Apron 20'x76' Class 5 Driveway 20'x350'"
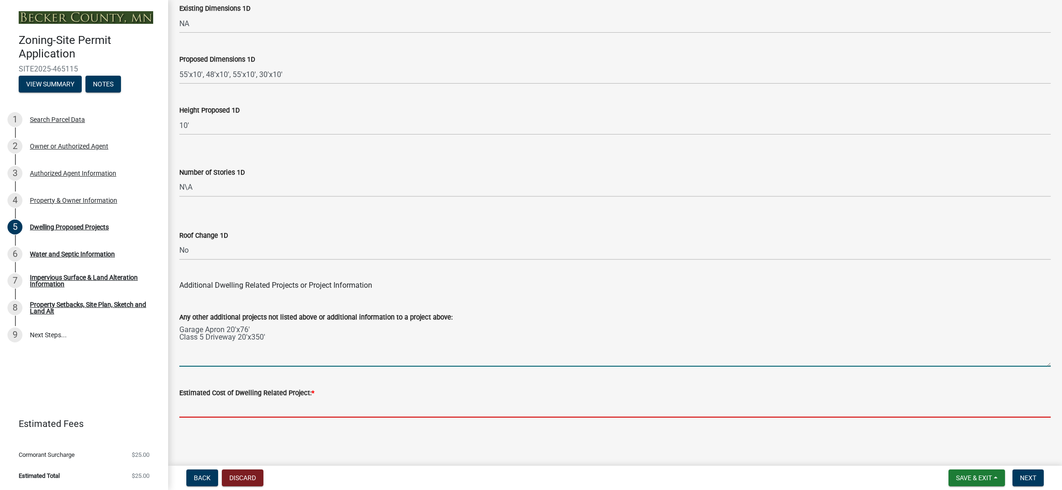
click at [247, 411] on input "text" at bounding box center [615, 408] width 872 height 19
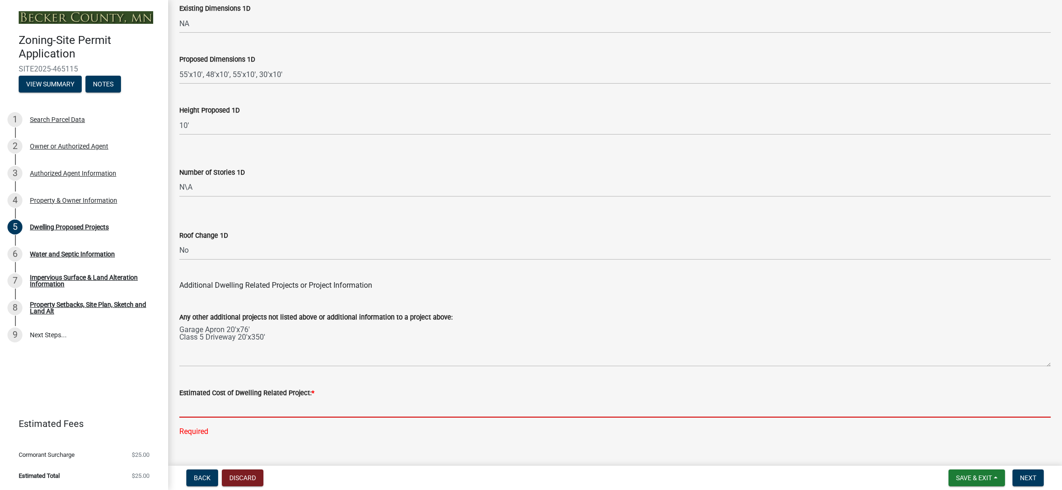
click at [223, 413] on input "text" at bounding box center [615, 408] width 872 height 19
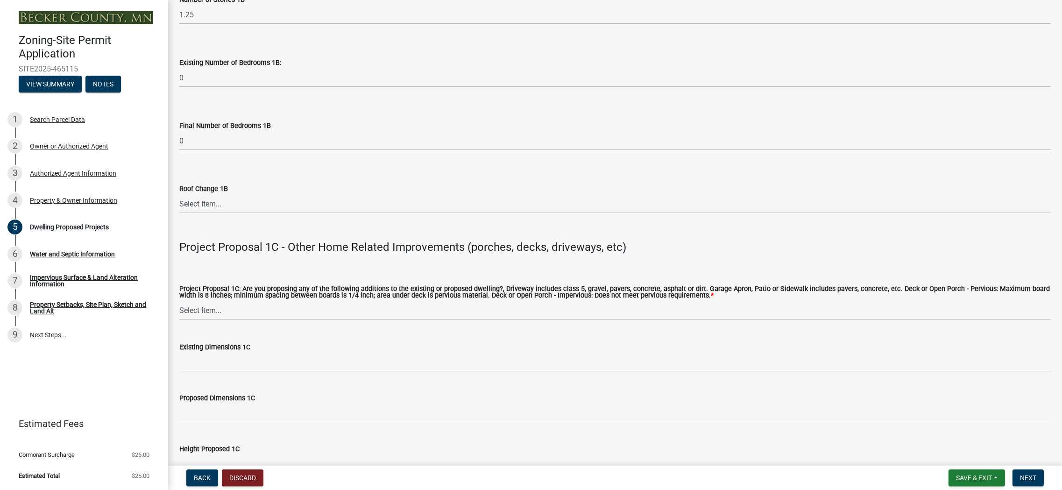
scroll to position [1481, 0]
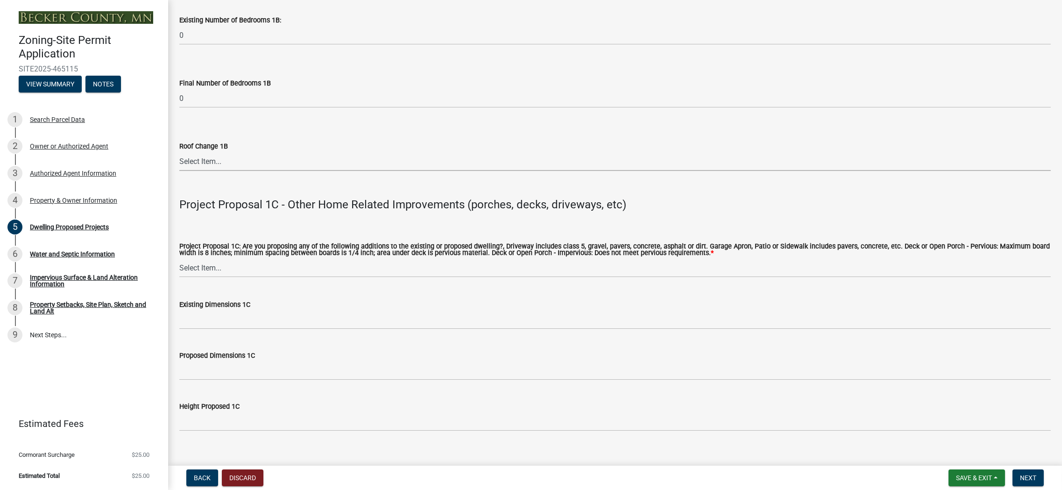
type input "9475"
click at [203, 163] on select "Select Item... N/A Yes No" at bounding box center [615, 161] width 872 height 19
click at [179, 152] on select "Select Item... N/A Yes No" at bounding box center [615, 161] width 872 height 19
select select "3d6d33a4-08a3-4693-9e40-f7dc371bbdbe"
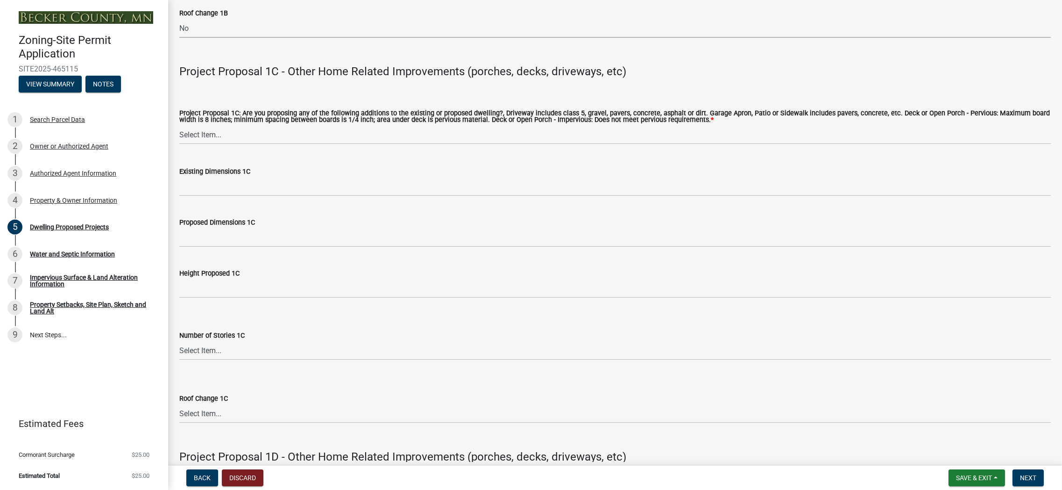
scroll to position [1621, 0]
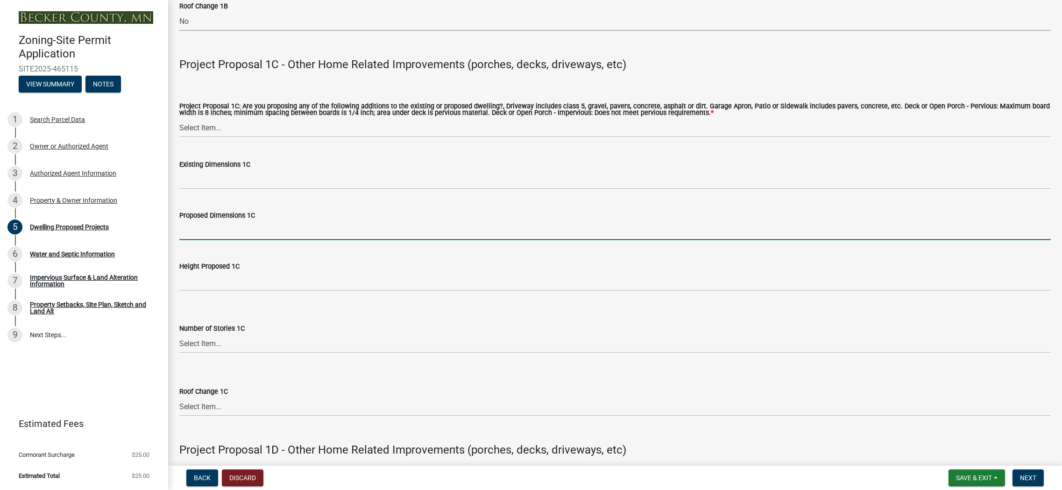
click at [211, 225] on input "Proposed Dimensions 1C" at bounding box center [615, 230] width 872 height 19
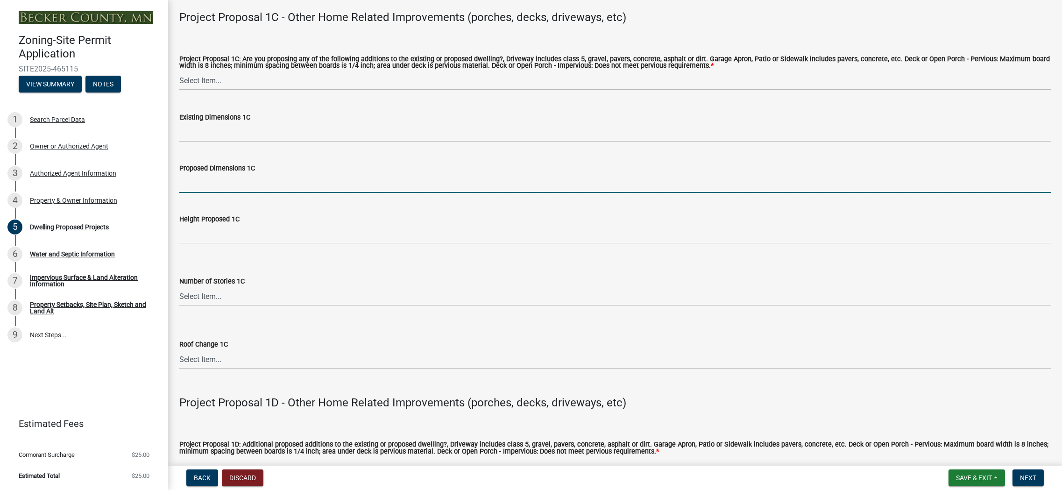
scroll to position [1668, 0]
click at [248, 82] on select "Select Item... N/A Driveway Garage Apron Home Patio Sidewalk Deck - Pervious De…" at bounding box center [615, 80] width 872 height 19
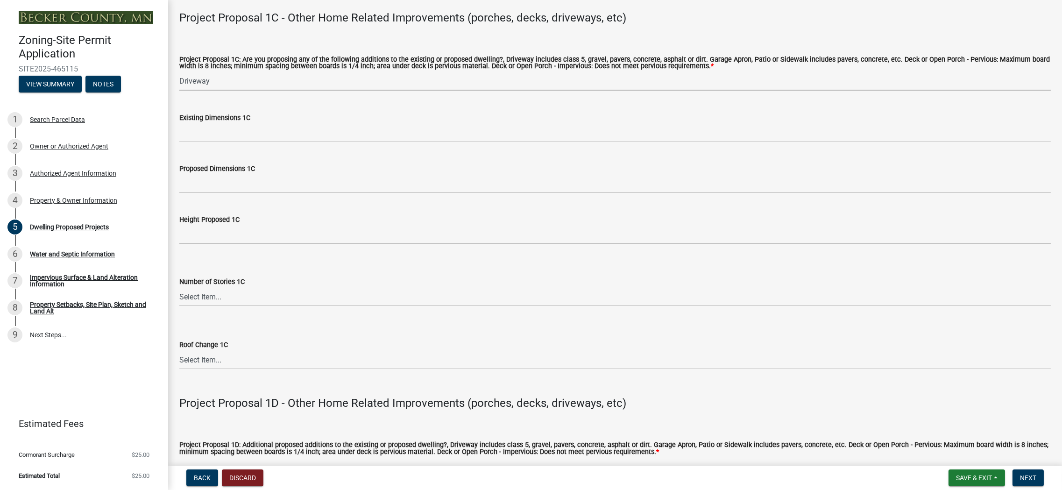
click at [179, 71] on select "Select Item... N/A Driveway Garage Apron Home Patio Sidewalk Deck - Pervious De…" at bounding box center [615, 80] width 872 height 19
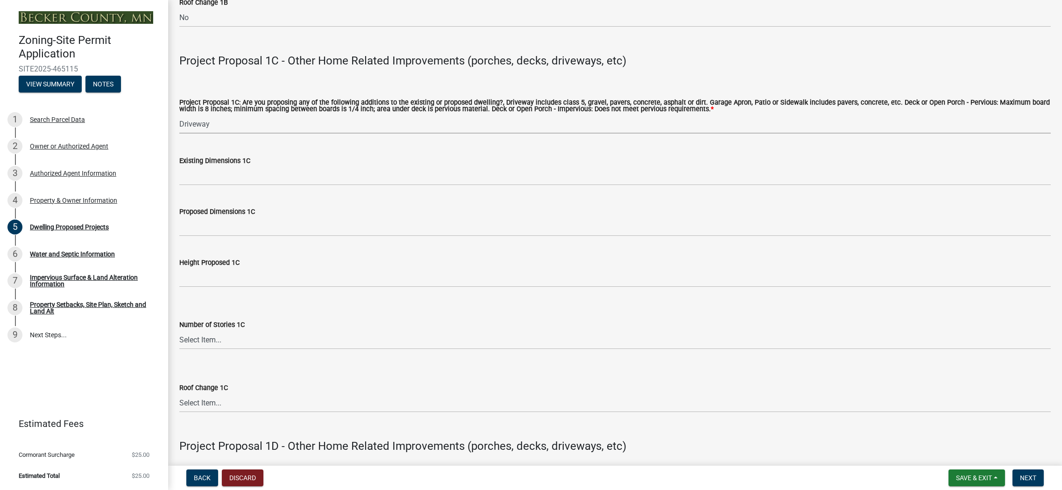
scroll to position [1621, 0]
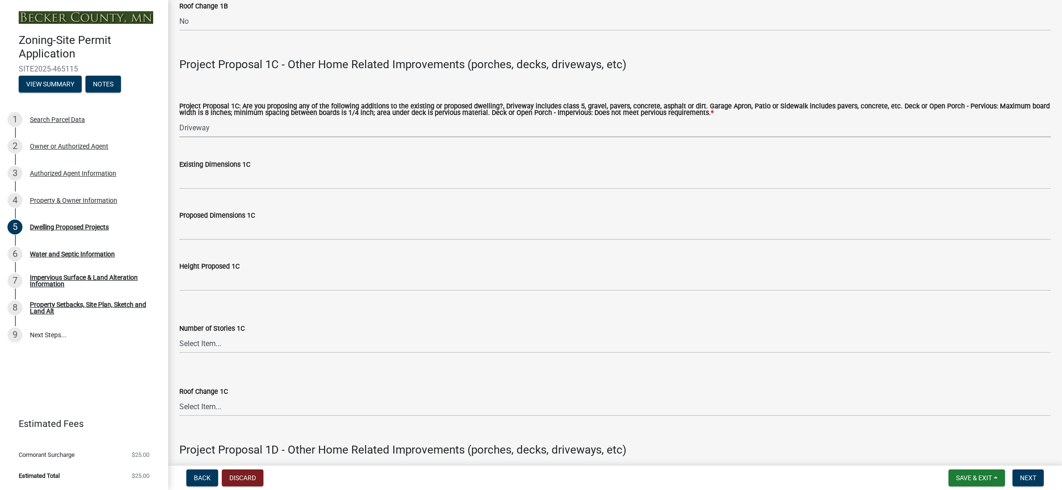
click at [219, 128] on select "Select Item... N/A Driveway Garage Apron Home Patio Sidewalk Deck - Pervious De…" at bounding box center [615, 127] width 872 height 19
click at [179, 118] on select "Select Item... N/A Driveway Garage Apron Home Patio Sidewalk Deck - Pervious De…" at bounding box center [615, 127] width 872 height 19
select select "5c3531b8-bc96-4b07-92f8-845cfe46d7fc"
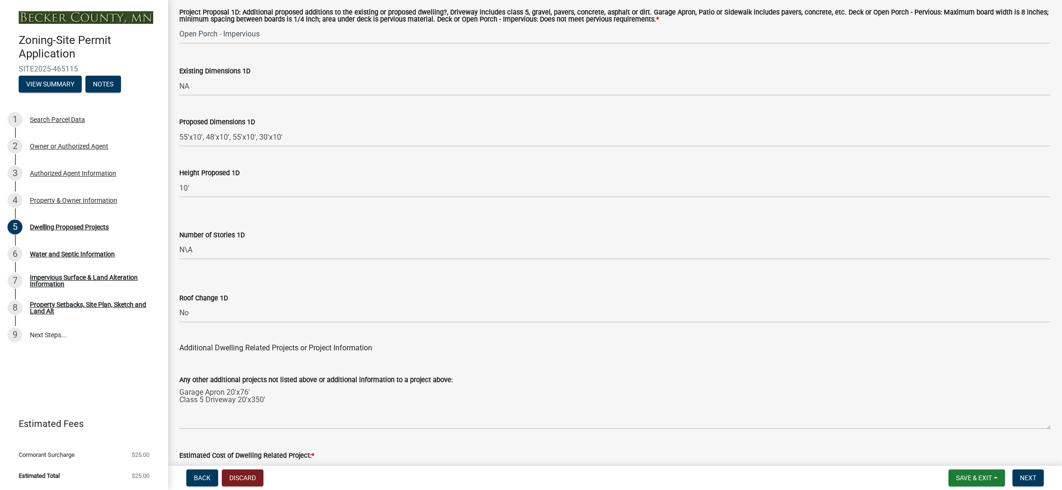
scroll to position [2135, 0]
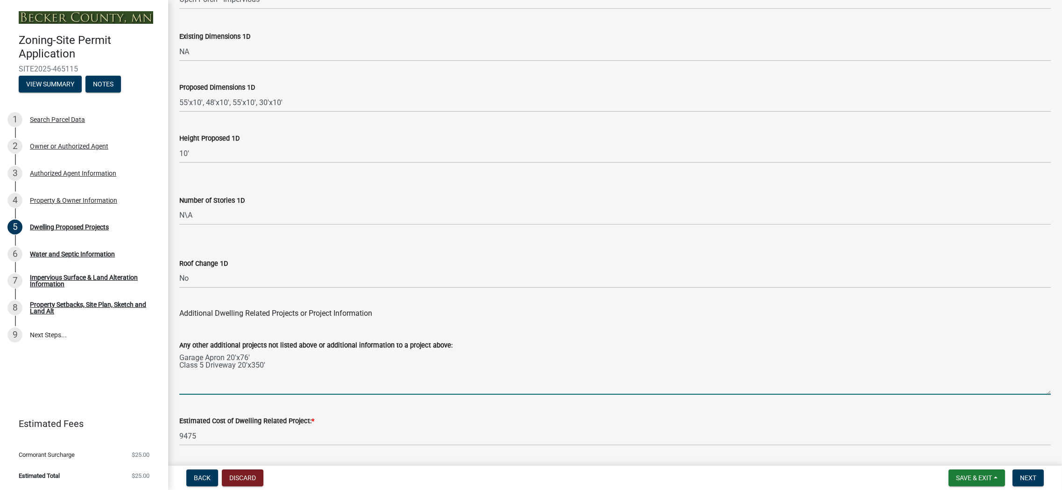
drag, startPoint x: 255, startPoint y: 356, endPoint x: 197, endPoint y: 361, distance: 58.2
click at [179, 355] on textarea "Garage Apron 20'x76' Class 5 Driveway 20'x350'" at bounding box center [615, 373] width 872 height 44
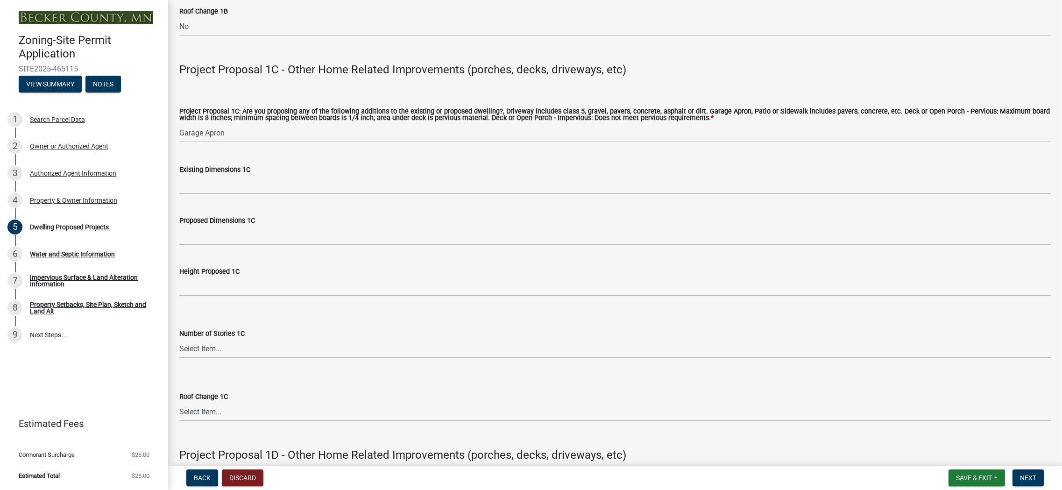
scroll to position [1574, 0]
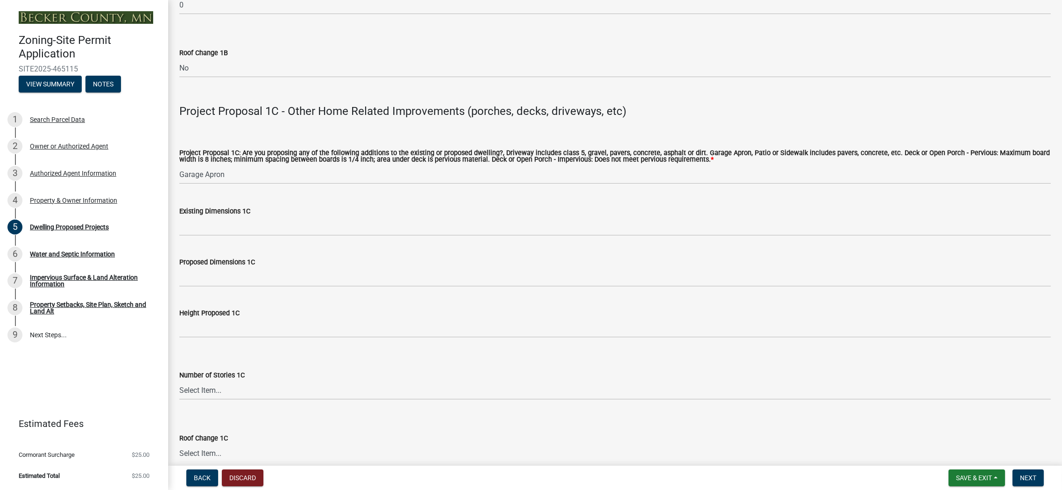
type textarea "Class 5 Driveway 20'x350'"
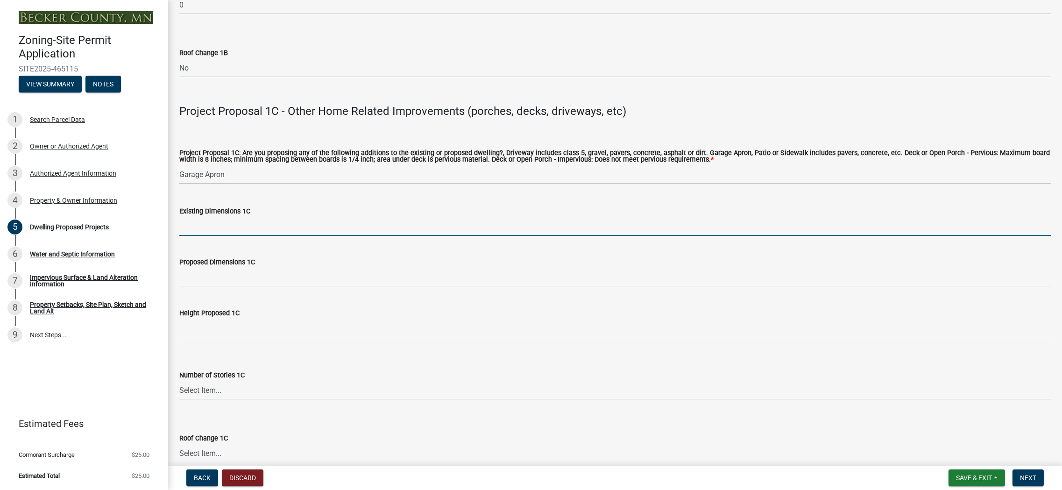
click at [238, 231] on input "Existing Dimensions 1C" at bounding box center [615, 226] width 872 height 19
type input "NA"
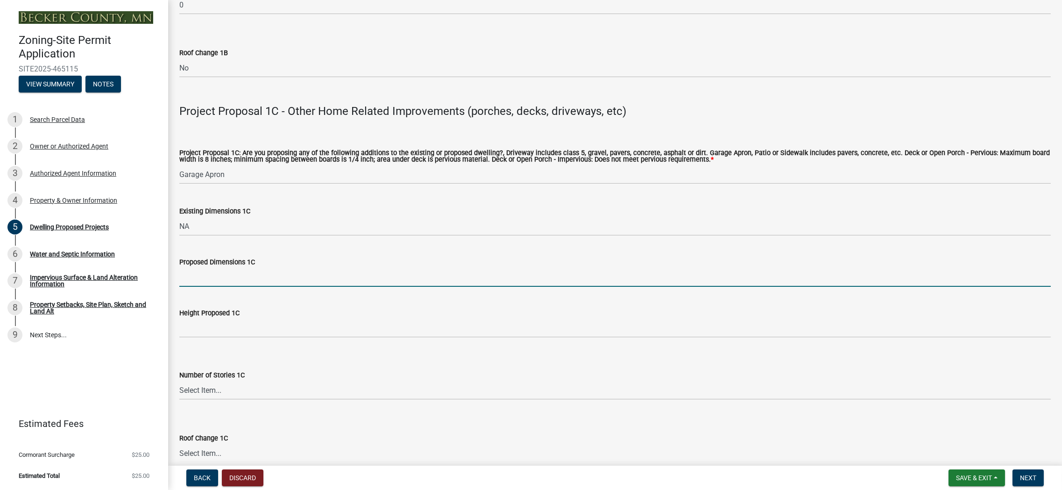
click at [226, 282] on input "Proposed Dimensions 1C" at bounding box center [615, 277] width 872 height 19
click at [209, 282] on input "20'x" at bounding box center [615, 277] width 872 height 19
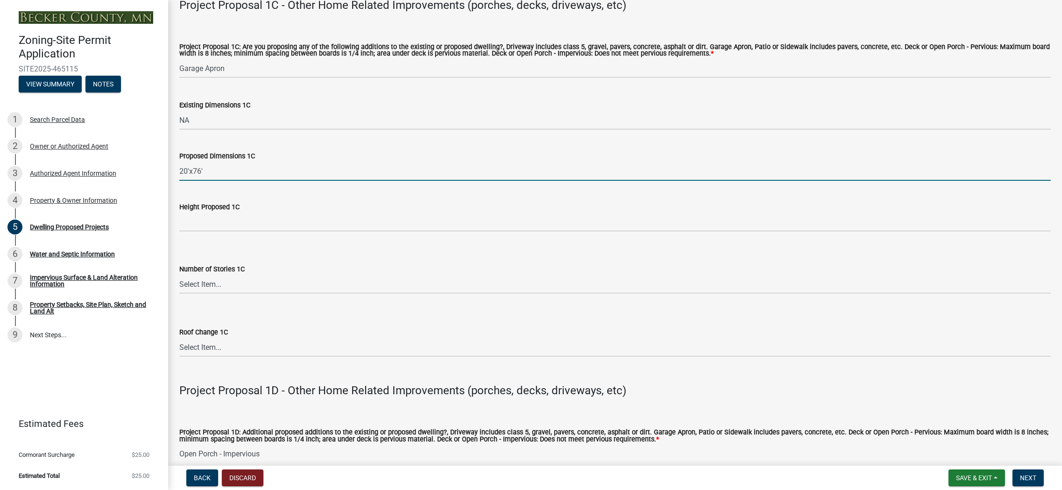
scroll to position [1715, 0]
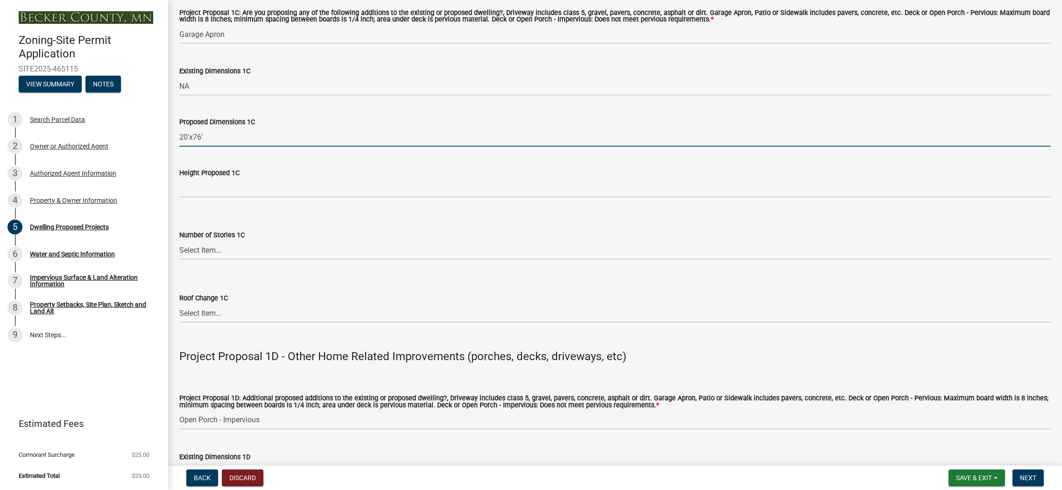
type input "20'x76'"
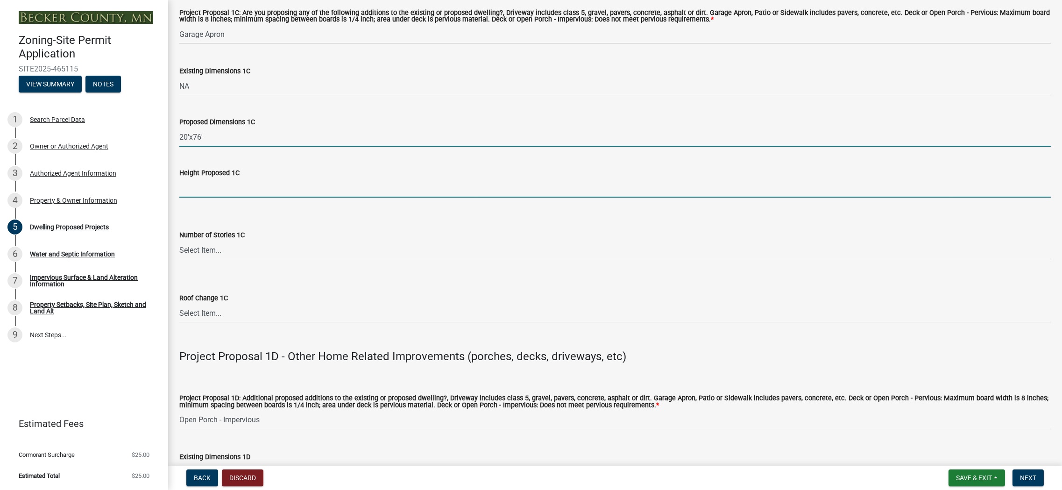
click at [234, 191] on input "Height Proposed 1C" at bounding box center [615, 187] width 872 height 19
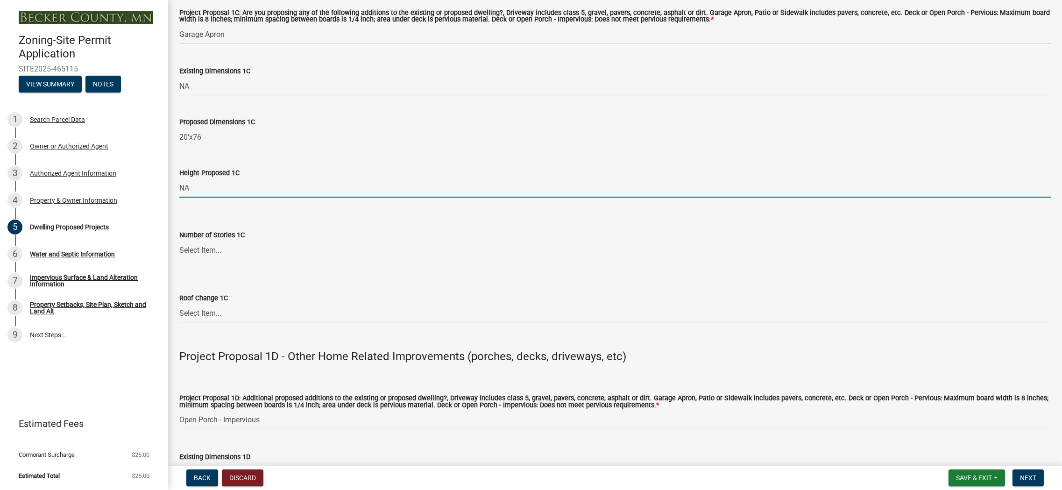
type input "NA"
click at [219, 250] on select "Select Item... N\A 1 1.25 1.5 1.75 2 2.25 2.5" at bounding box center [615, 250] width 872 height 19
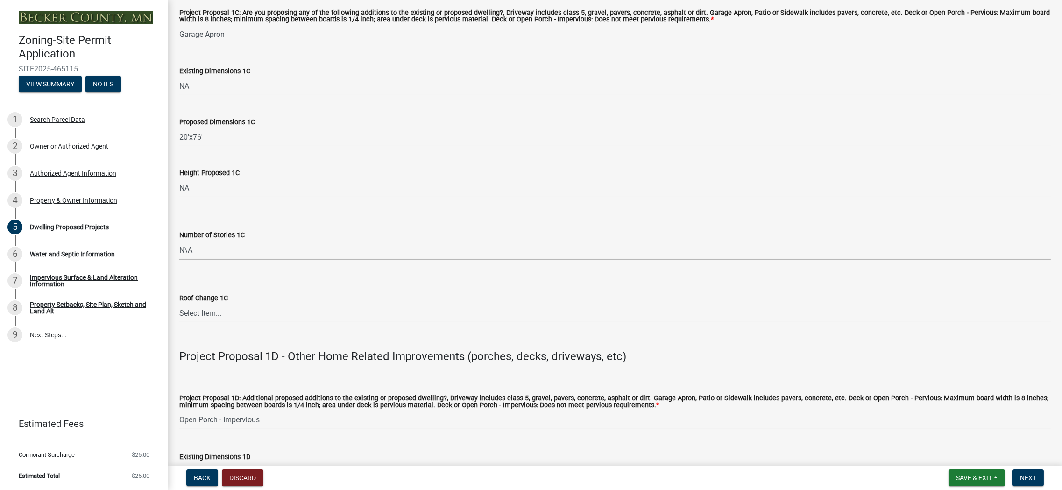
click at [179, 241] on select "Select Item... N\A 1 1.25 1.5 1.75 2 2.25 2.5" at bounding box center [615, 250] width 872 height 19
select select "8e4dc0e1-7dfa-4afc-85b9-5ad40795f204"
click at [206, 313] on select "Select Item... N/A Yes No" at bounding box center [615, 313] width 872 height 19
click at [179, 304] on select "Select Item... N/A Yes No" at bounding box center [615, 313] width 872 height 19
select select "107cbe59-677b-44f2-96fc-816b282ebb79"
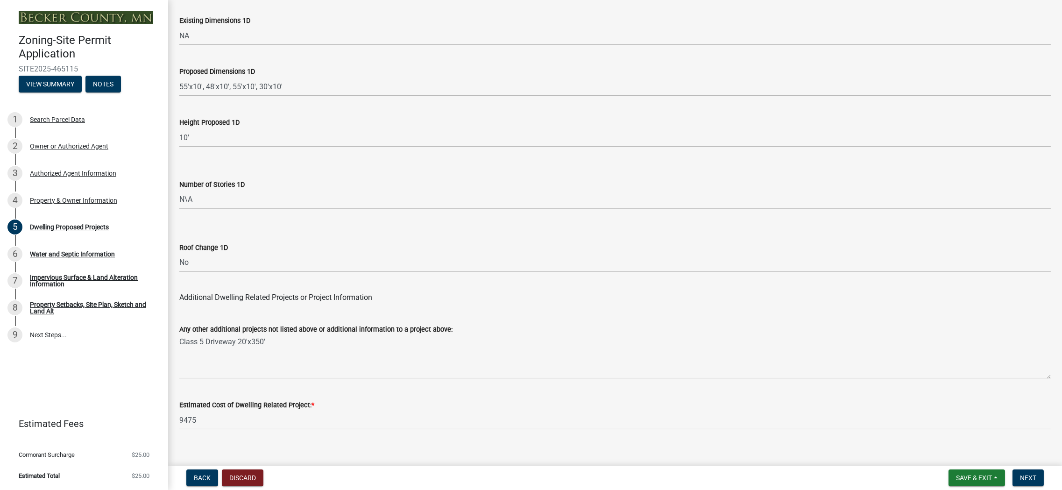
scroll to position [2163, 0]
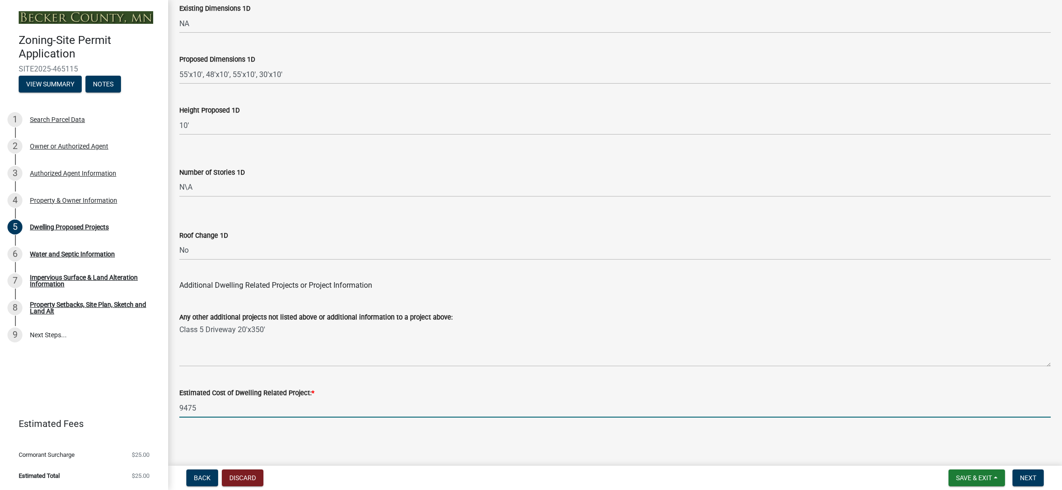
drag, startPoint x: 208, startPoint y: 410, endPoint x: 188, endPoint y: 410, distance: 19.6
click at [141, 413] on div "Zoning-Site Permit Application SITE2025-465115 View Summary Notes 1 Search Parc…" at bounding box center [531, 245] width 1062 height 490
click at [204, 415] on input "9475" at bounding box center [615, 408] width 872 height 19
type input "9"
type input "750000"
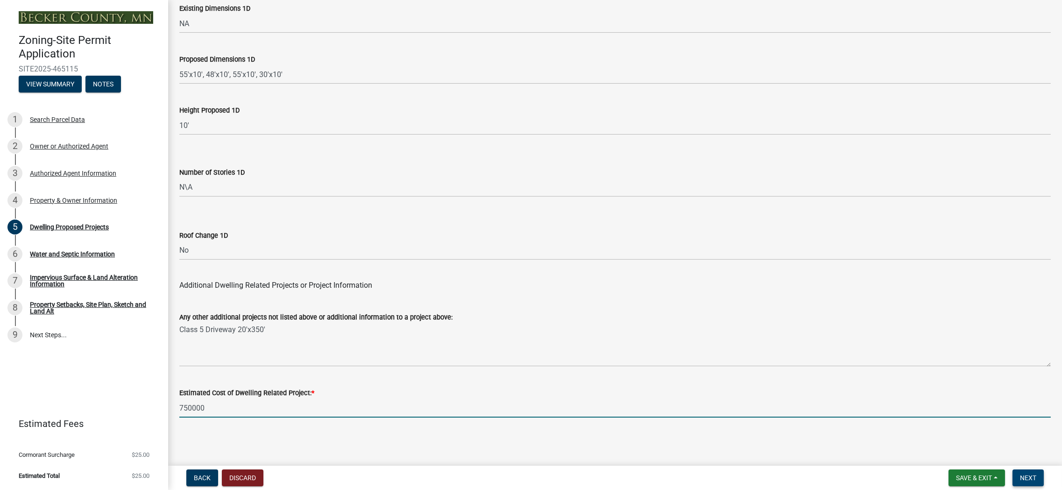
click at [1033, 475] on span "Next" at bounding box center [1028, 477] width 16 height 7
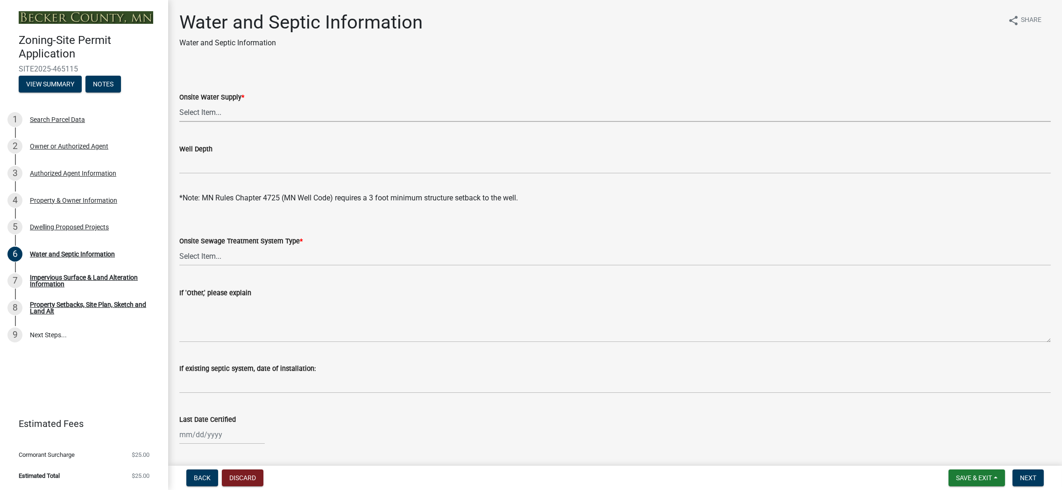
click at [212, 113] on select "Select Item... Well New Well to be Installed Attached to City Water System No o…" at bounding box center [615, 112] width 872 height 19
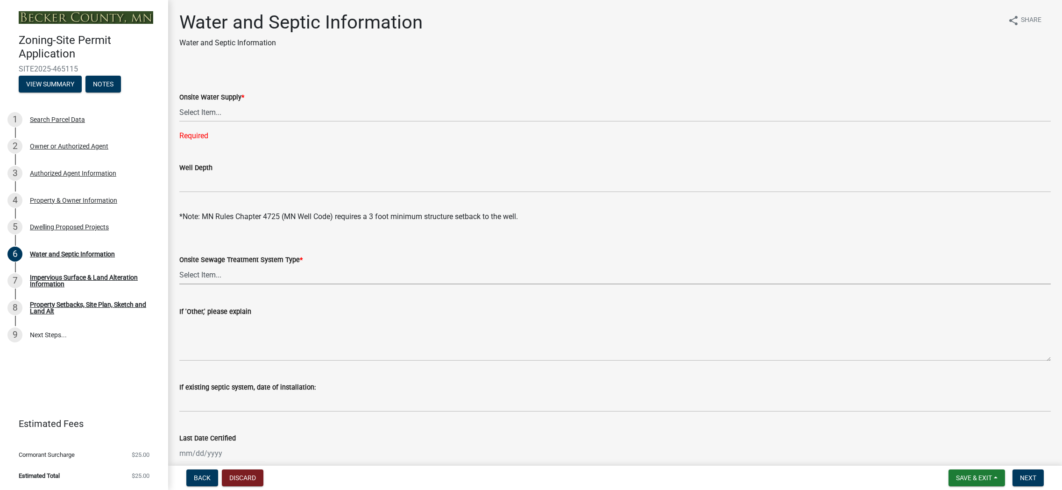
click at [226, 259] on div "Onsite Sewage Treatment System Type * Select Item... No existing or proposed se…" at bounding box center [615, 269] width 872 height 30
click at [264, 171] on div "Well Depth" at bounding box center [615, 167] width 872 height 11
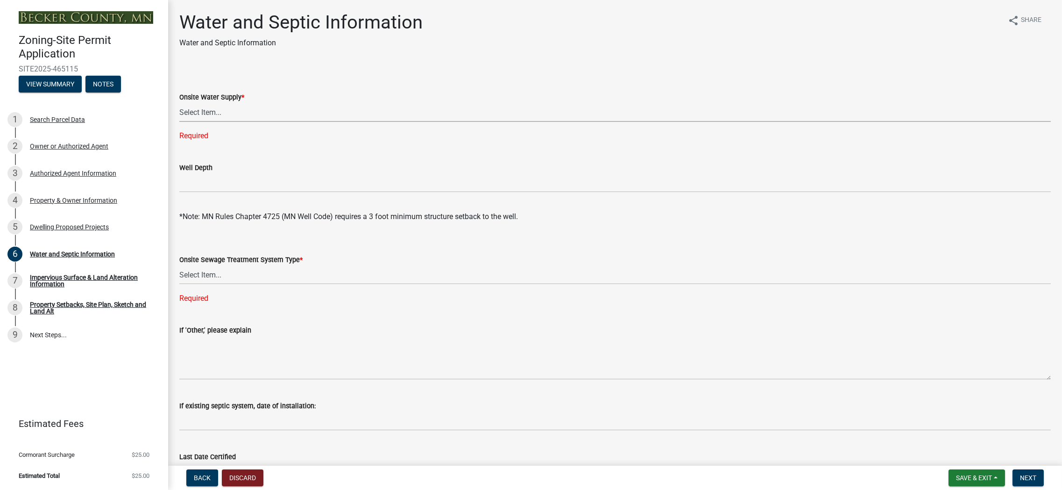
click at [218, 110] on select "Select Item... Well New Well to be Installed Attached to City Water System No o…" at bounding box center [615, 112] width 872 height 19
click at [179, 103] on select "Select Item... Well New Well to be Installed Attached to City Water System No o…" at bounding box center [615, 112] width 872 height 19
select select "295c6ba3-00c2-4229-aea3-8b4be6316de8"
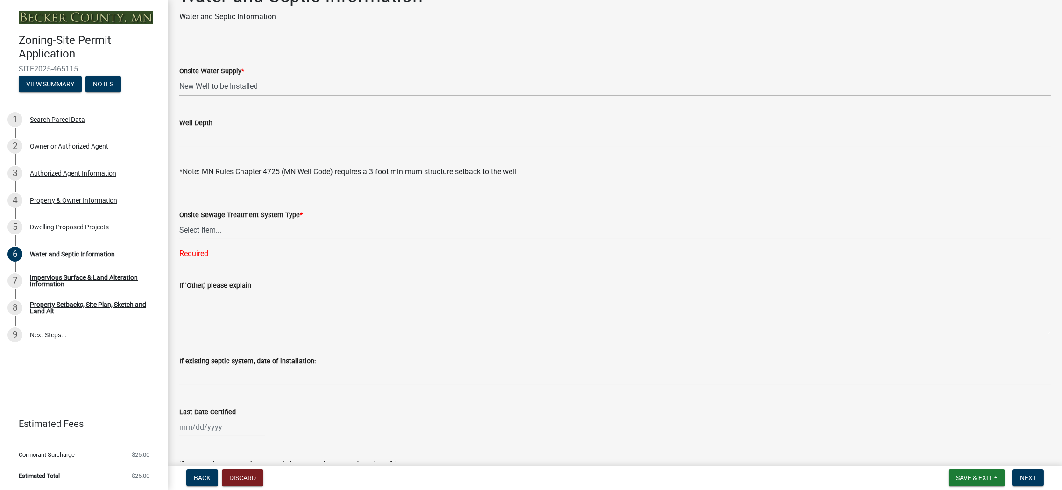
scroll to position [47, 0]
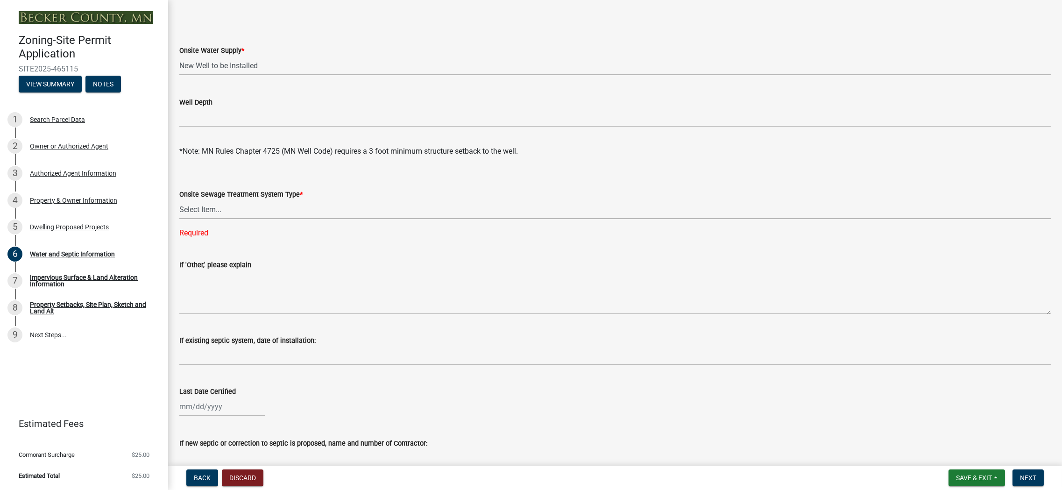
click at [262, 210] on select "Select Item... No existing or proposed septic Proposed New or Corrected Septic …" at bounding box center [615, 209] width 872 height 19
click at [179, 200] on select "Select Item... No existing or proposed septic Proposed New or Corrected Septic …" at bounding box center [615, 209] width 872 height 19
select select "4828487e-2007-429b-991d-671fae0459c9"
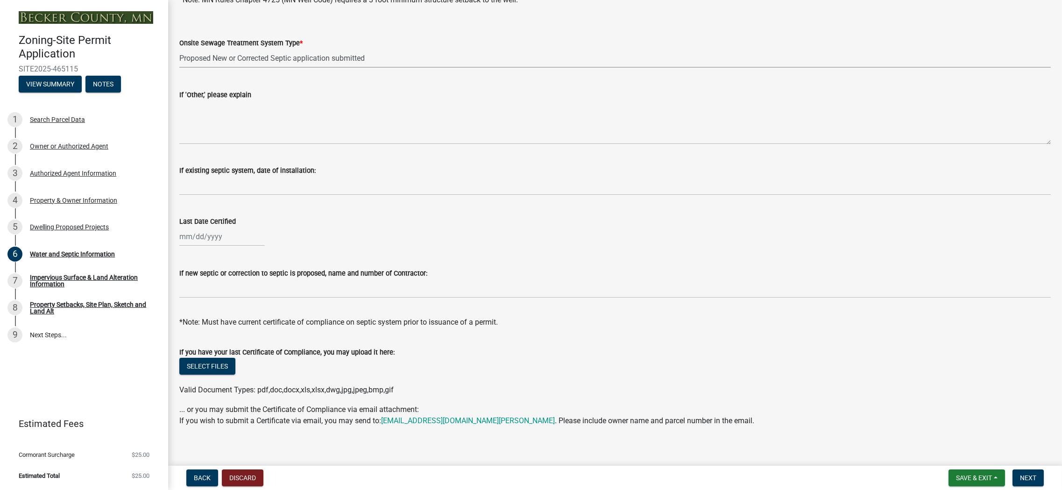
scroll to position [206, 0]
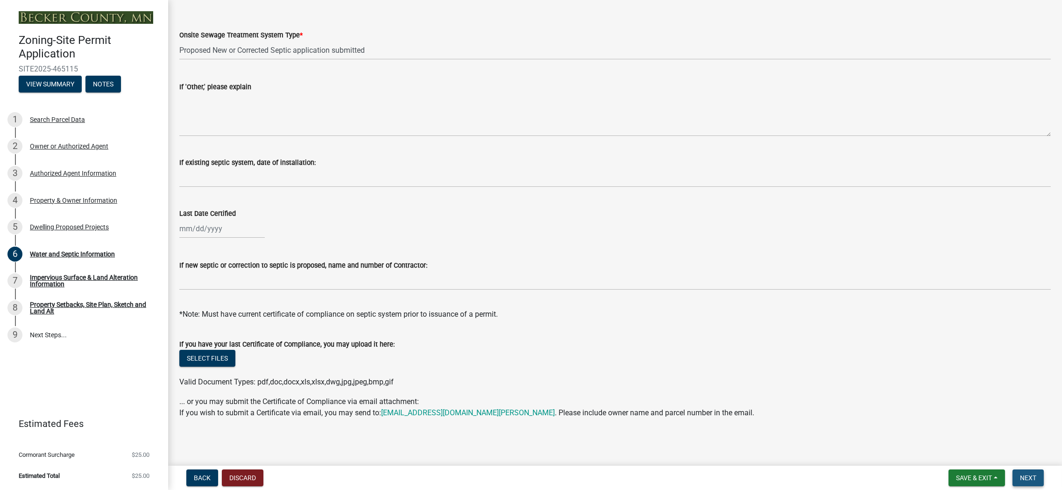
click at [1025, 479] on span "Next" at bounding box center [1028, 477] width 16 height 7
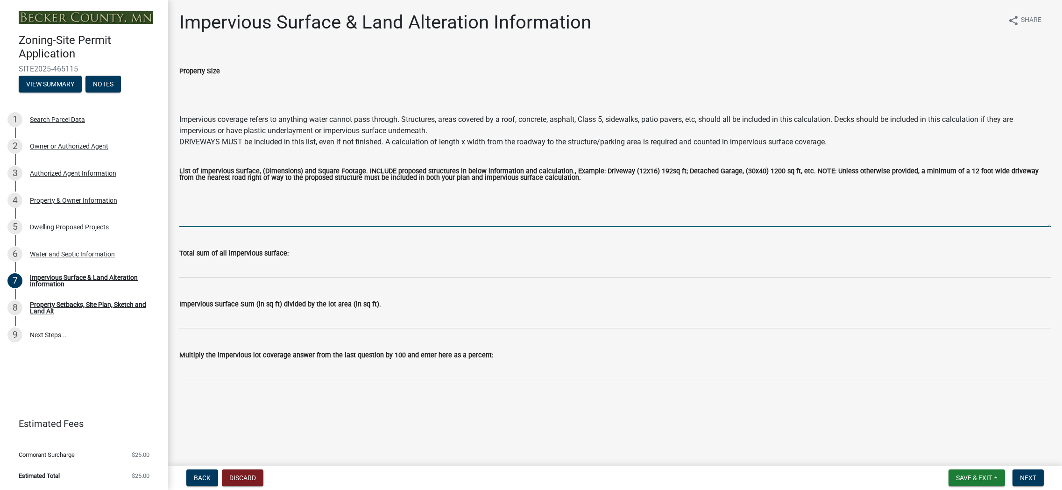
click at [269, 213] on textarea "List of Impervious Surface, (Dimensions) and Square Footage. INCLUDE proposed s…" at bounding box center [615, 205] width 872 height 44
type textarea "House 45'x48' Garage 60'x96' Porches 188'x10' Garage Apron 20'x76' Driveway 20'…"
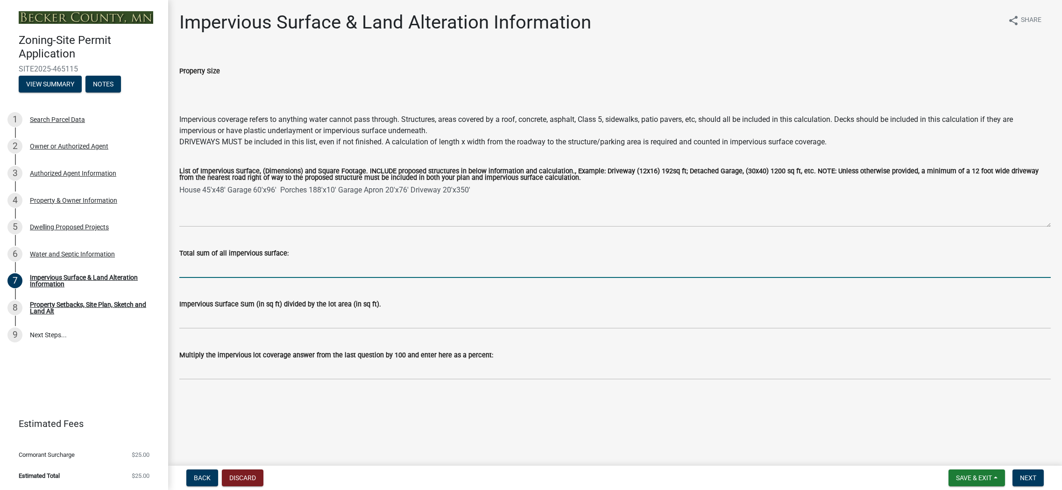
click at [217, 263] on input "Total sum of all impervious surface:" at bounding box center [615, 268] width 872 height 19
type input "18320"
click at [462, 245] on div "Total sum of all impervious surface: 18320" at bounding box center [615, 256] width 872 height 43
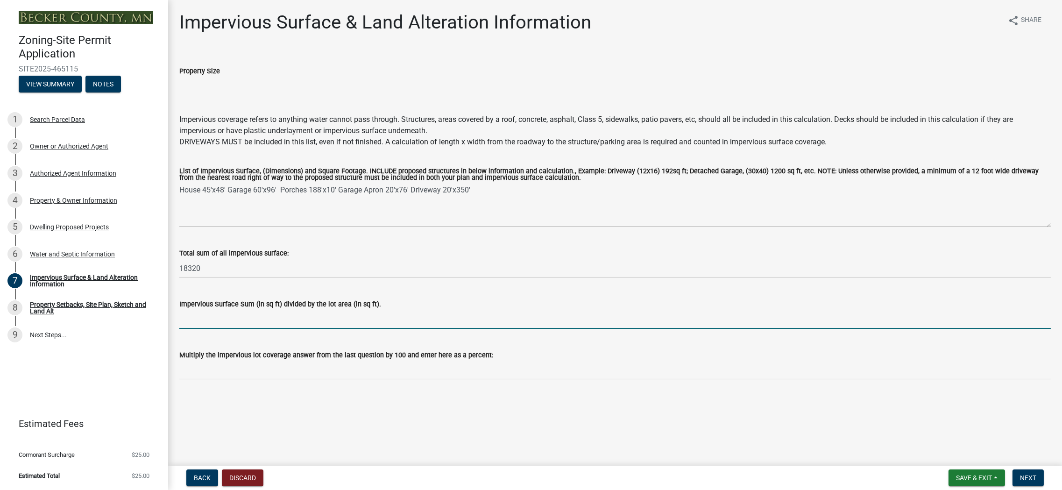
click at [304, 324] on input "Impervious Surface Sum (in sq ft) divided by the lot area (in sq ft)." at bounding box center [615, 319] width 872 height 19
paste input "0.002336496"
type input "0.002336496"
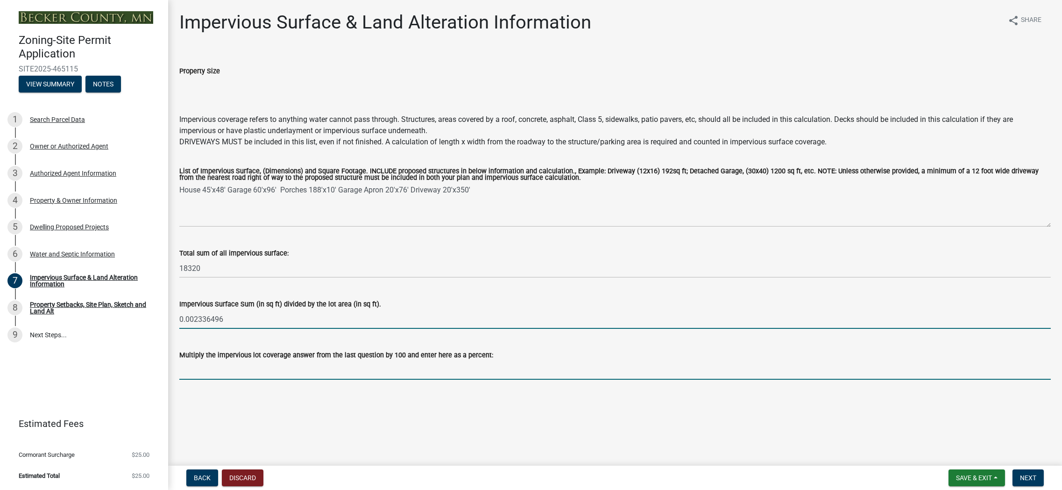
click at [221, 377] on input "Multiply the impervious lot coverage answer from the last question by 100 and e…" at bounding box center [615, 370] width 872 height 19
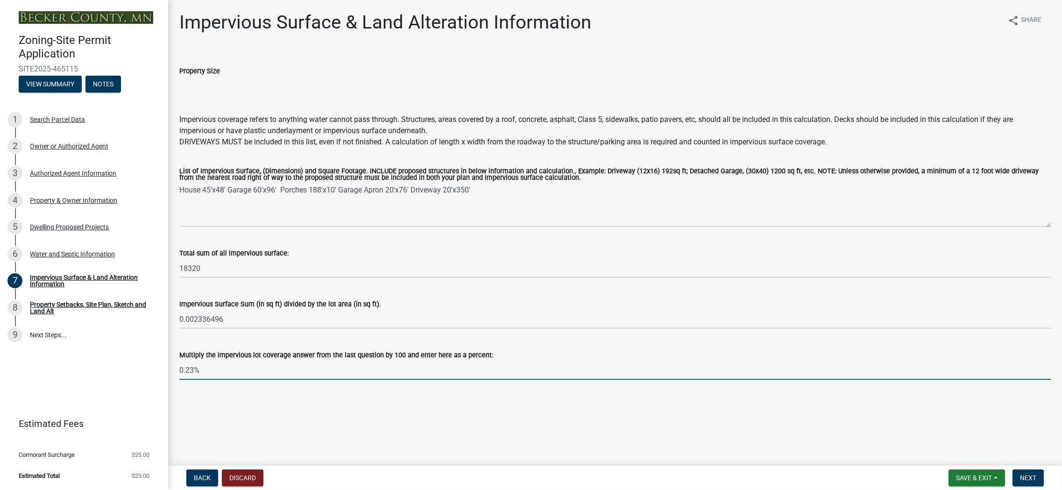
type input "0.23%"
click at [659, 416] on main "Impervious Surface & Land Alteration Information share Share Property Size Impe…" at bounding box center [615, 231] width 894 height 462
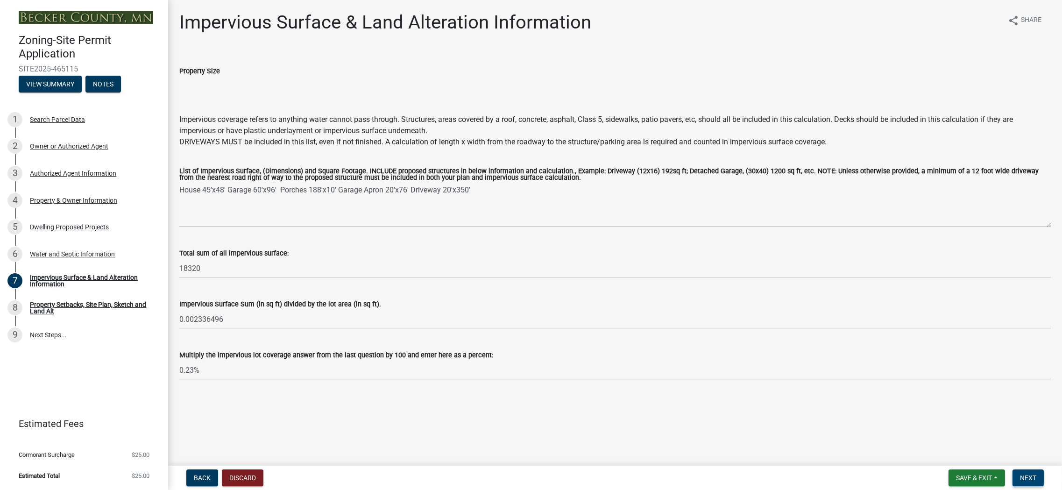
click at [1026, 476] on span "Next" at bounding box center [1028, 477] width 16 height 7
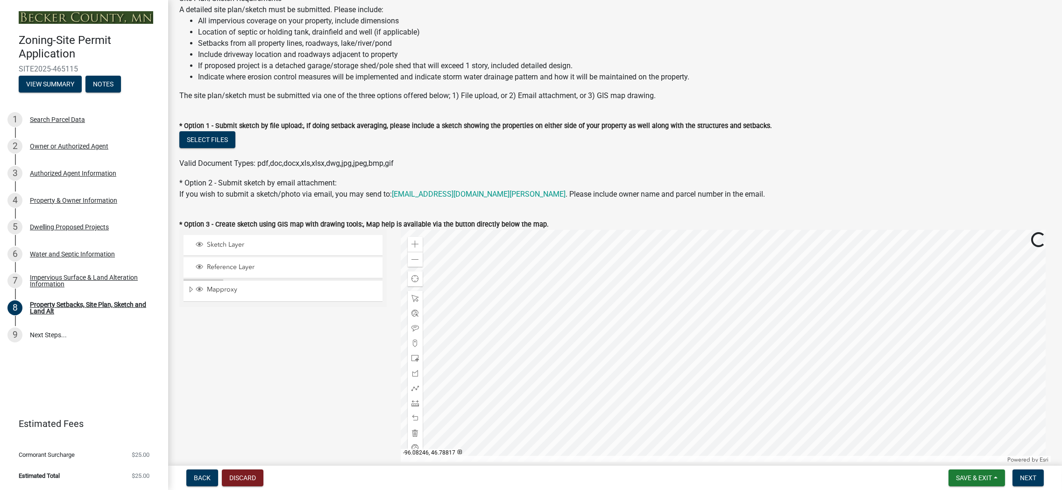
scroll to position [93, 0]
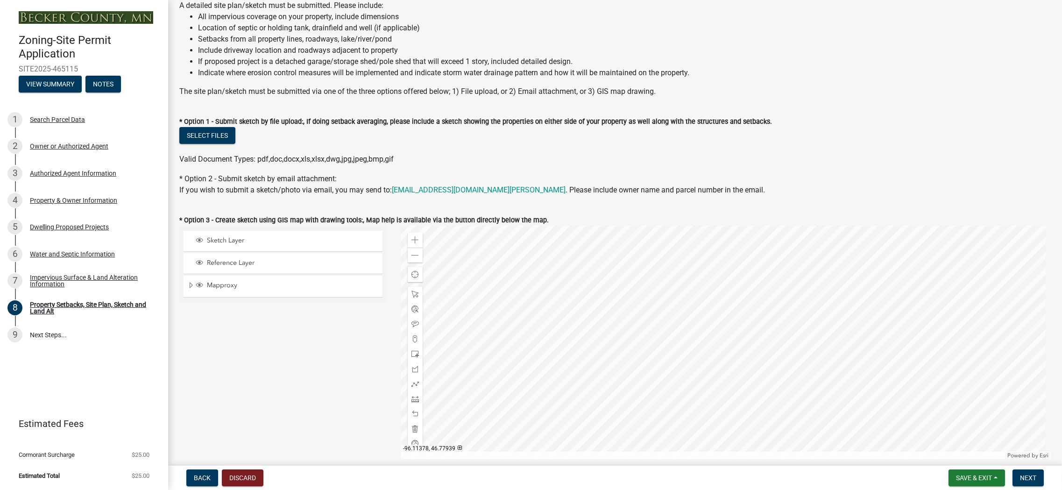
click at [590, 351] on div at bounding box center [726, 343] width 650 height 234
click at [728, 226] on div at bounding box center [726, 343] width 650 height 234
click at [693, 264] on div at bounding box center [726, 343] width 650 height 234
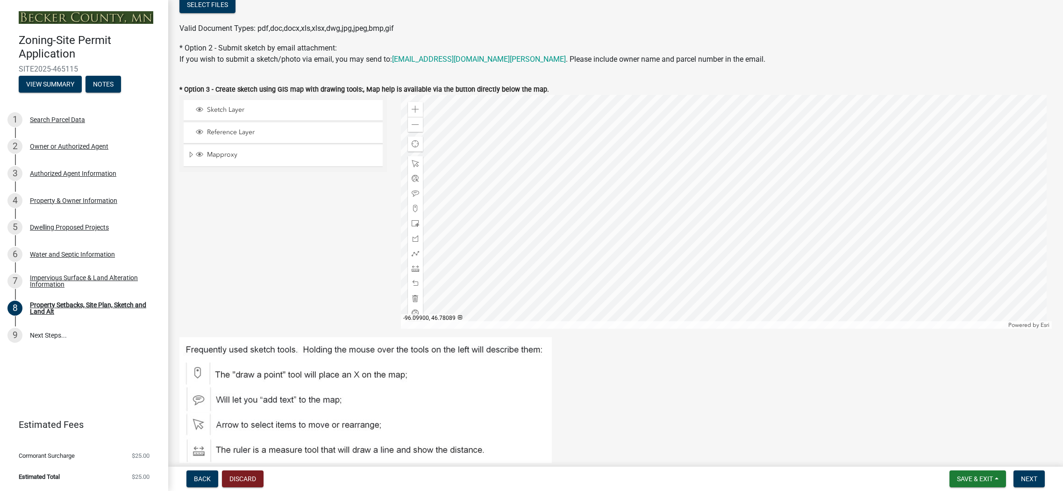
scroll to position [216, 0]
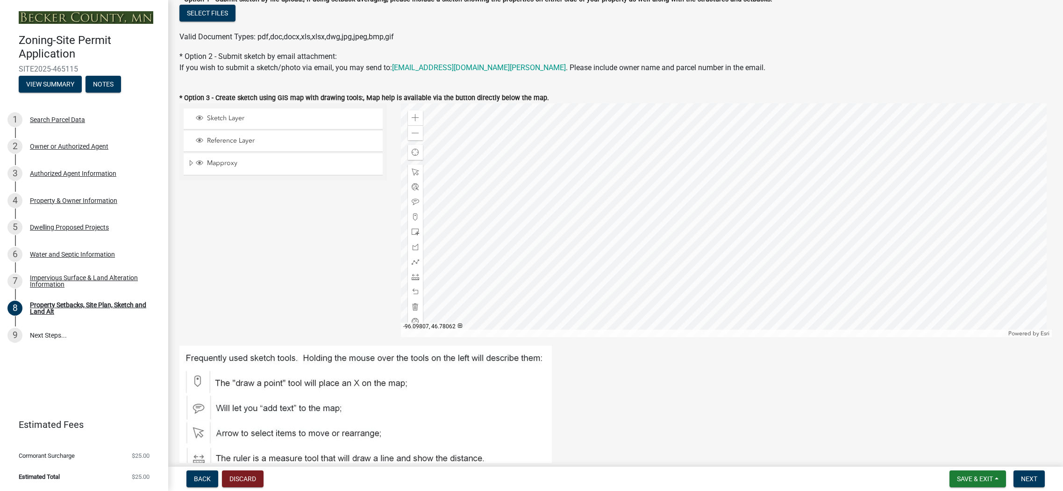
click at [790, 222] on div at bounding box center [726, 220] width 651 height 234
click at [706, 186] on div at bounding box center [726, 220] width 651 height 234
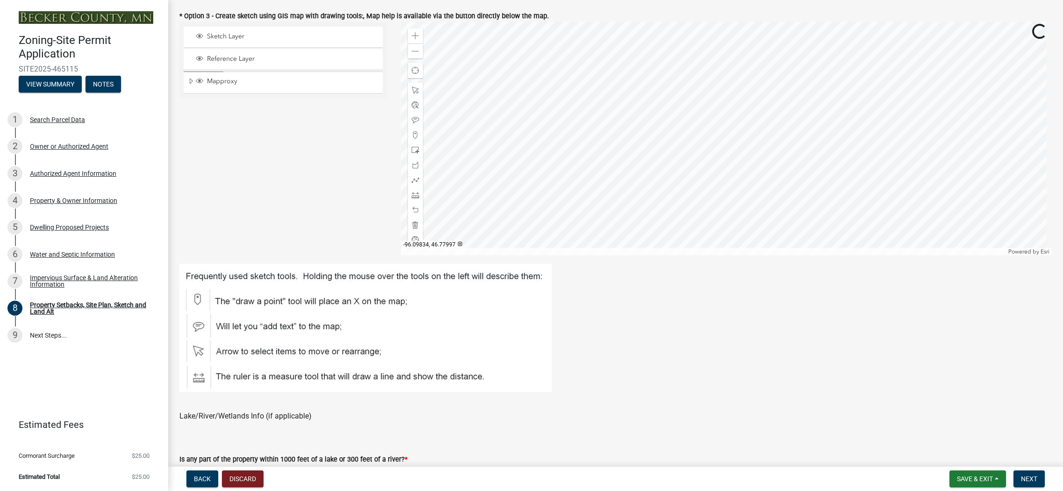
scroll to position [309, 0]
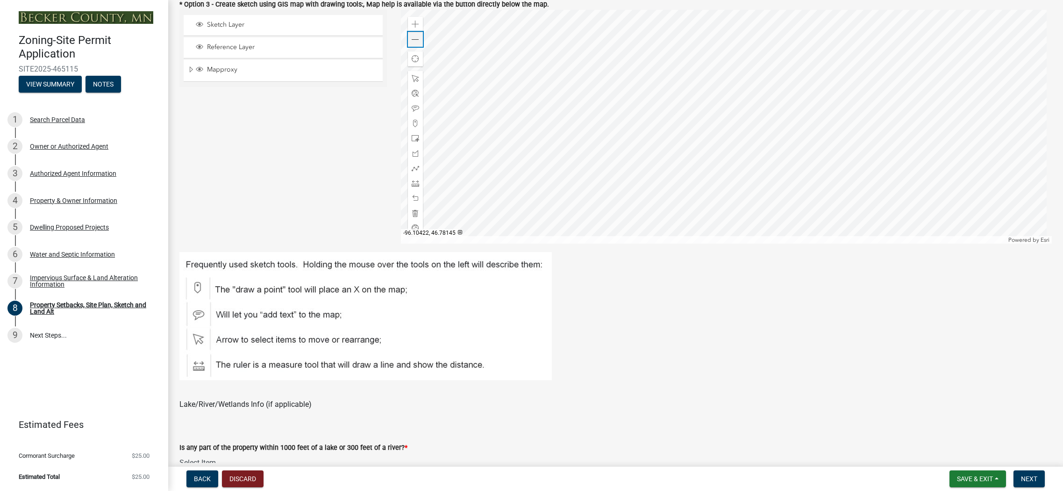
click at [413, 39] on span at bounding box center [415, 39] width 7 height 7
click at [582, 173] on div at bounding box center [726, 127] width 651 height 234
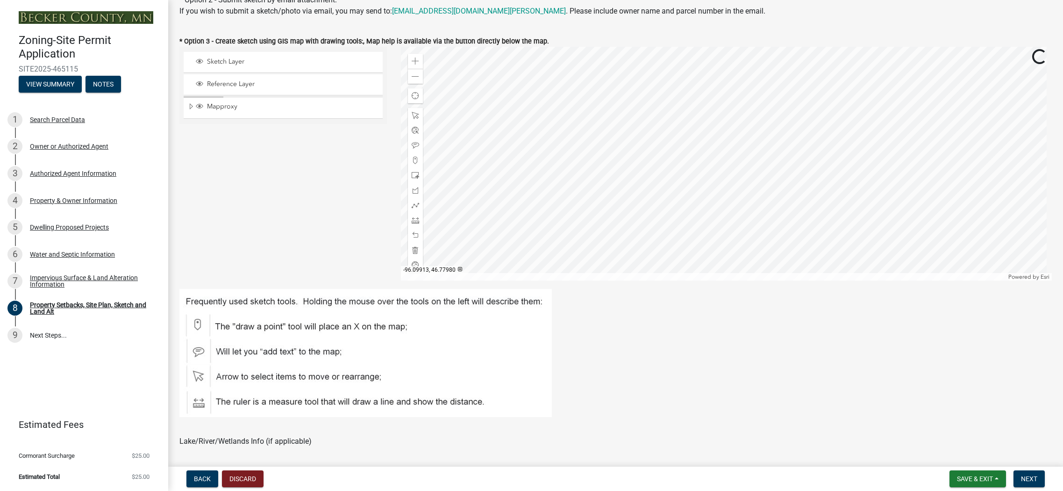
scroll to position [216, 0]
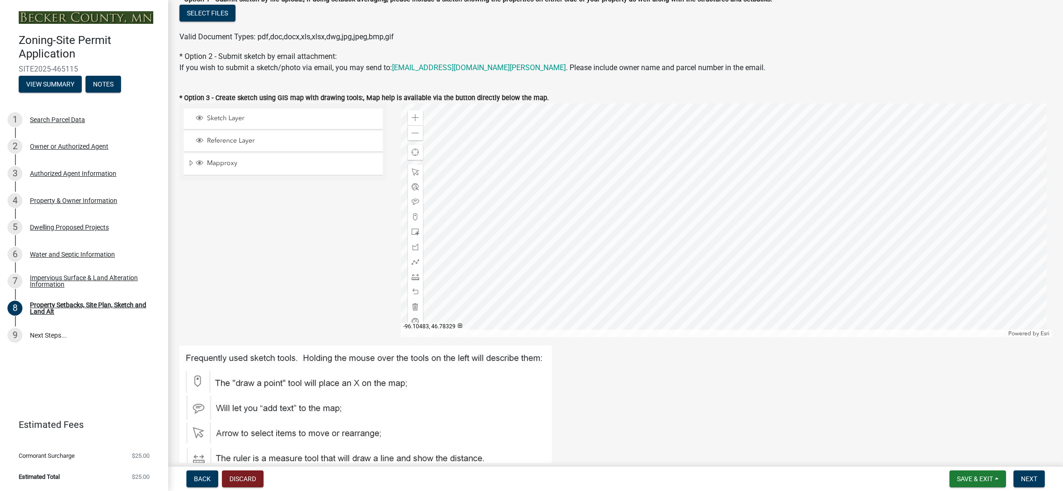
click at [529, 154] on div at bounding box center [726, 220] width 651 height 234
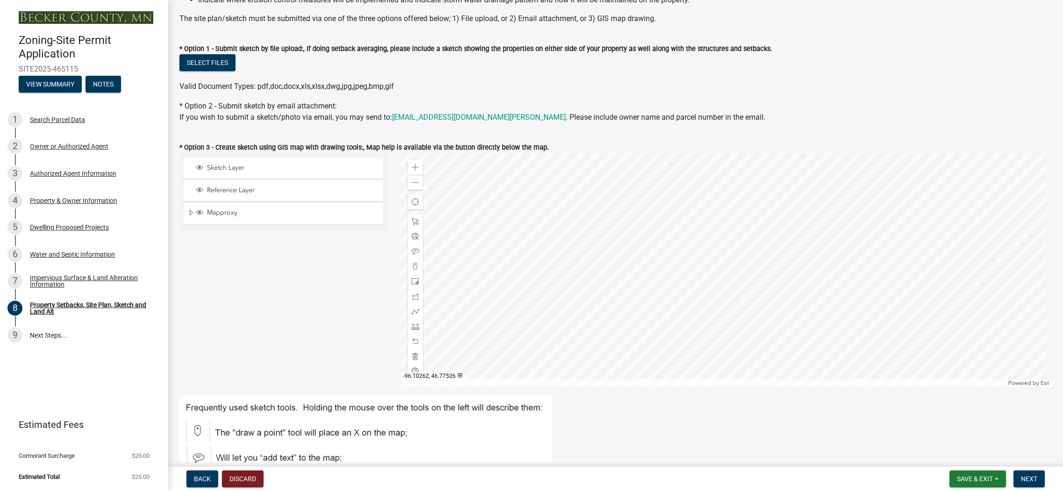
scroll to position [122, 0]
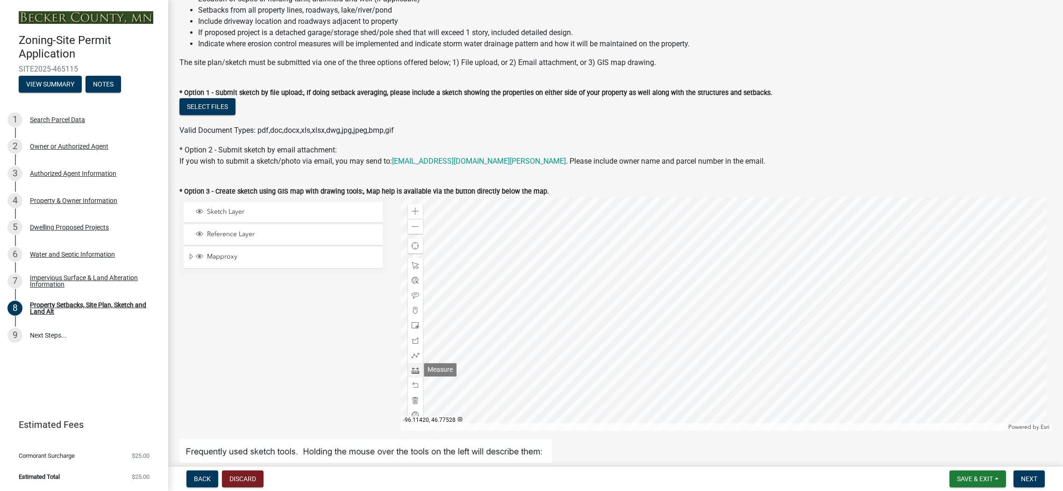
click at [413, 369] on span at bounding box center [415, 369] width 7 height 7
click at [519, 360] on div at bounding box center [726, 314] width 651 height 234
click at [548, 353] on div at bounding box center [726, 314] width 651 height 234
click at [216, 213] on span "Sketch Layer" at bounding box center [292, 211] width 175 height 8
click at [533, 356] on div at bounding box center [726, 314] width 651 height 234
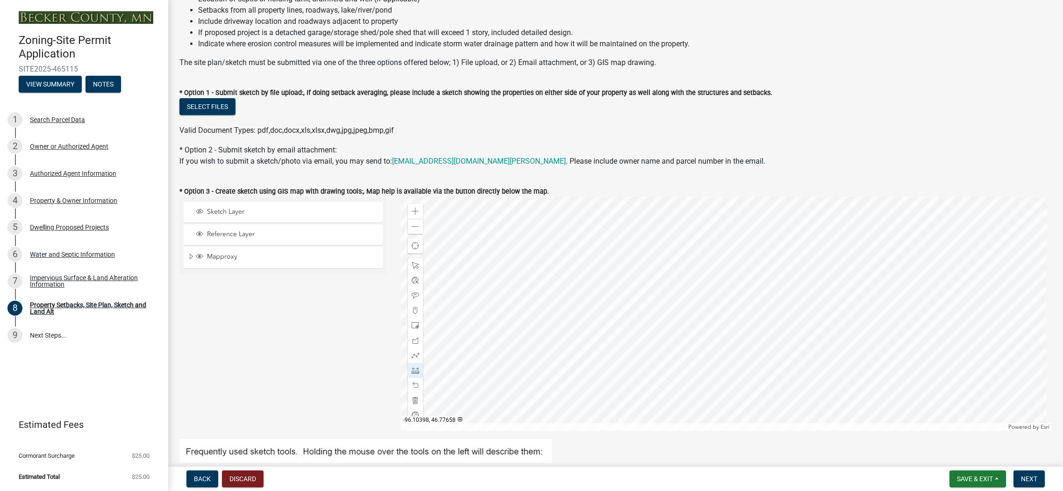
click at [542, 355] on div at bounding box center [726, 314] width 651 height 234
click at [546, 352] on div at bounding box center [726, 314] width 651 height 234
click at [534, 356] on div at bounding box center [726, 314] width 651 height 234
click at [504, 358] on div at bounding box center [726, 314] width 651 height 234
click at [503, 370] on div at bounding box center [726, 314] width 651 height 234
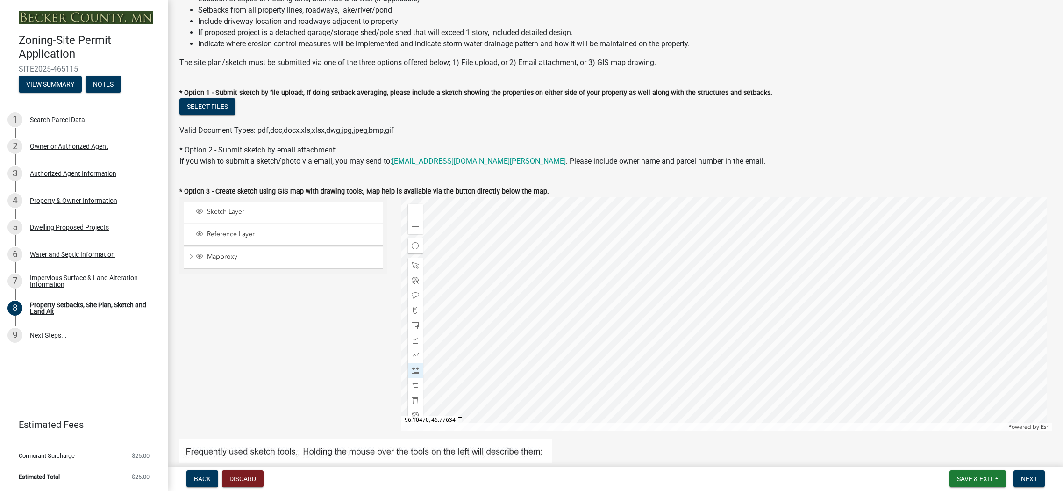
click at [482, 370] on div at bounding box center [726, 314] width 651 height 234
click at [482, 359] on div at bounding box center [726, 314] width 651 height 234
click at [528, 313] on div at bounding box center [726, 314] width 651 height 234
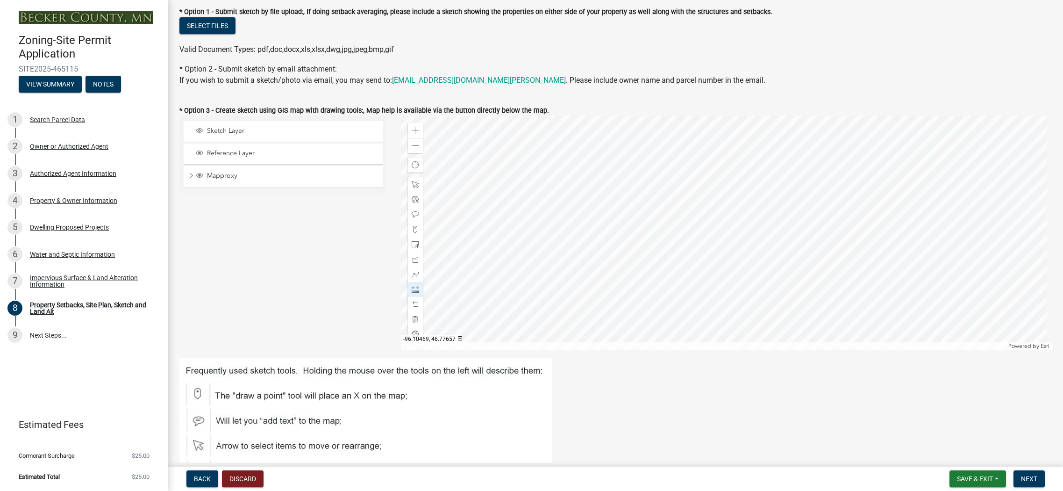
scroll to position [216, 0]
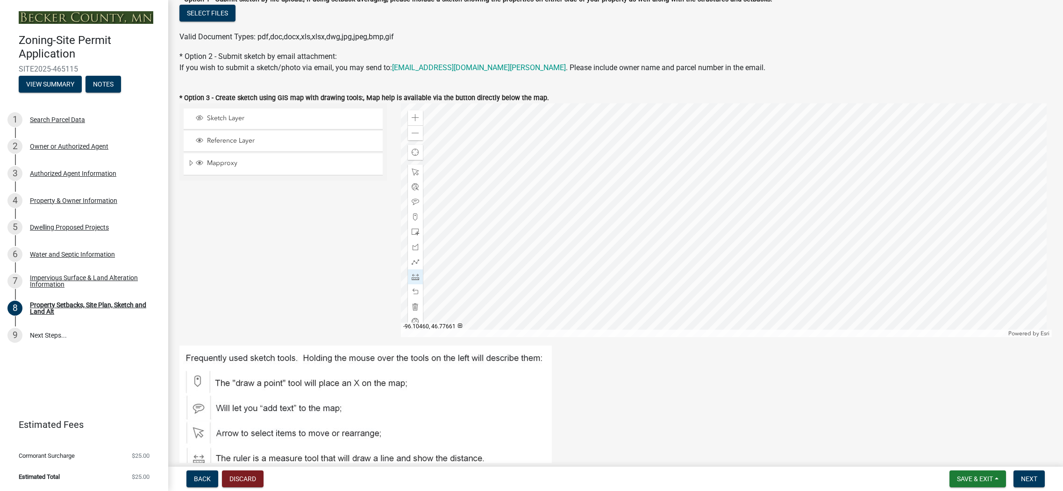
click at [559, 255] on div at bounding box center [726, 220] width 651 height 234
click at [552, 282] on div at bounding box center [726, 220] width 651 height 234
click at [578, 283] on div at bounding box center [726, 220] width 651 height 234
click at [578, 295] on div at bounding box center [726, 220] width 651 height 234
click at [551, 294] on div at bounding box center [726, 220] width 651 height 234
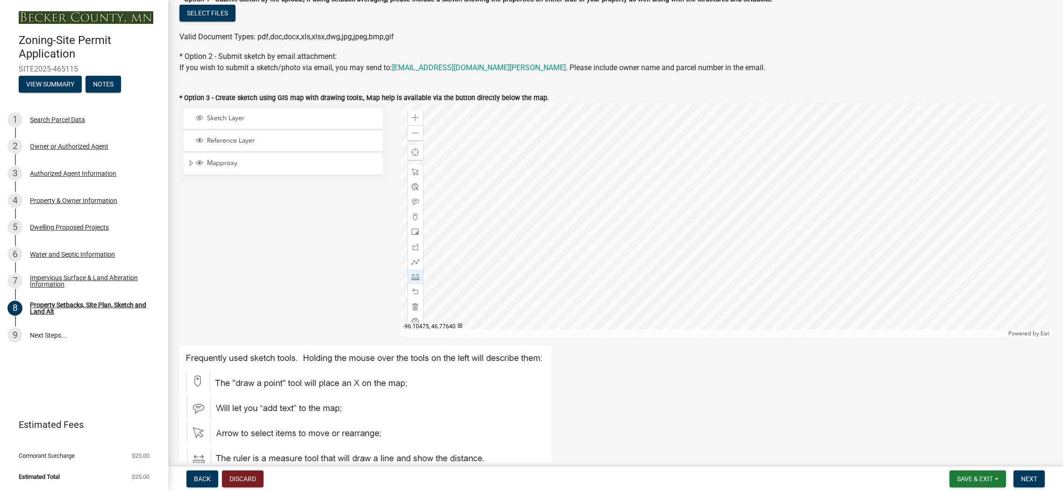
click at [550, 281] on div at bounding box center [726, 220] width 651 height 234
click at [552, 282] on div at bounding box center [726, 220] width 651 height 234
click at [553, 282] on div at bounding box center [726, 220] width 651 height 234
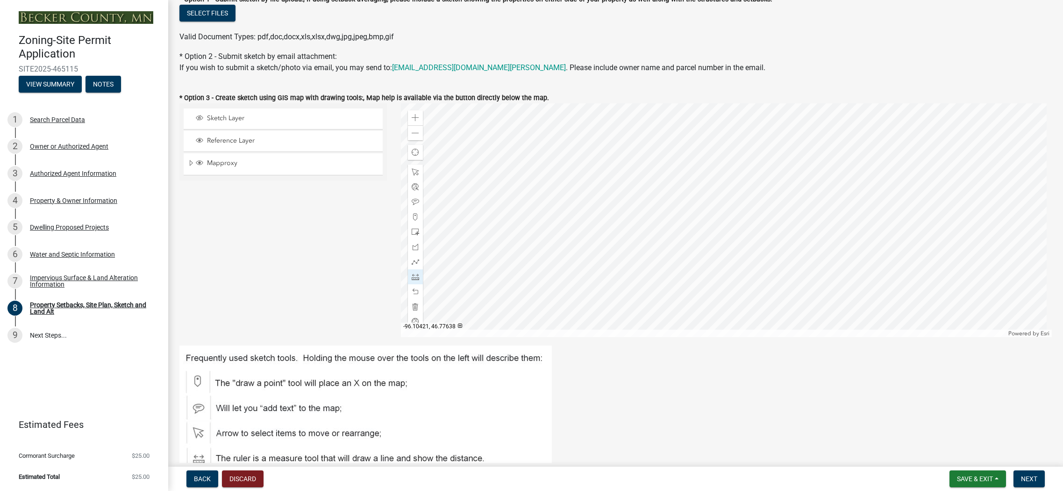
click at [578, 282] on div at bounding box center [726, 220] width 651 height 234
click at [578, 296] on div at bounding box center [726, 220] width 651 height 234
click at [553, 295] on div at bounding box center [726, 220] width 651 height 234
click at [553, 281] on div at bounding box center [726, 220] width 651 height 234
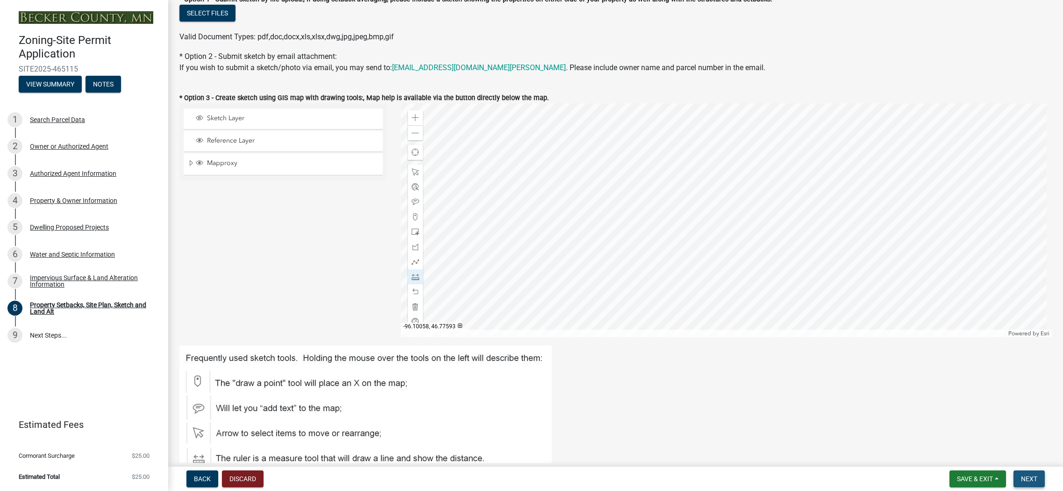
click at [1025, 473] on button "Next" at bounding box center [1028, 478] width 31 height 17
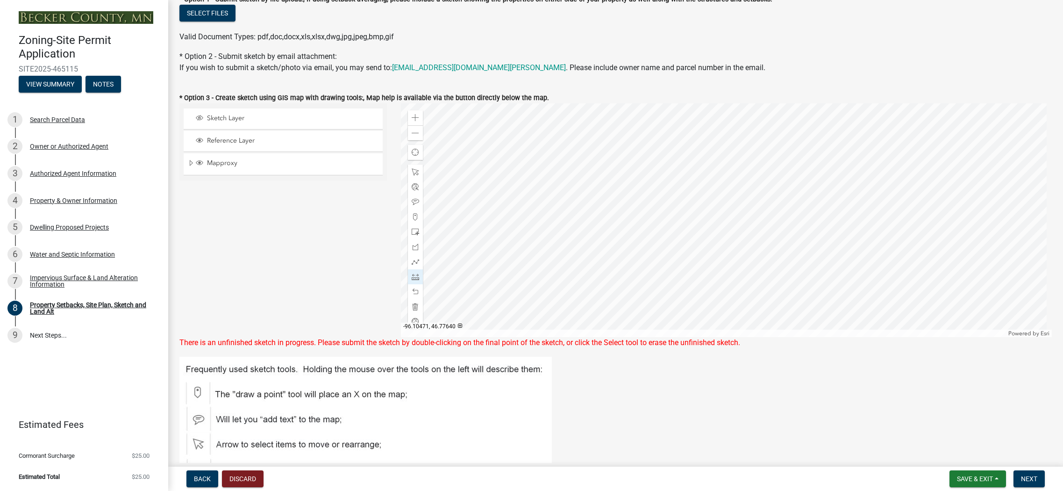
click at [553, 281] on div at bounding box center [726, 220] width 651 height 234
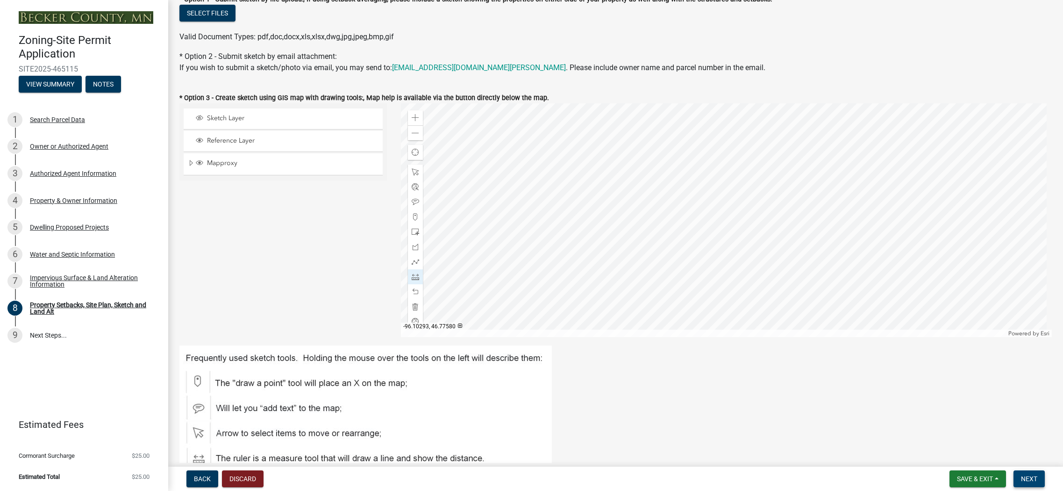
click at [1032, 478] on span "Next" at bounding box center [1029, 478] width 16 height 7
click at [1031, 476] on span "Next" at bounding box center [1029, 478] width 16 height 7
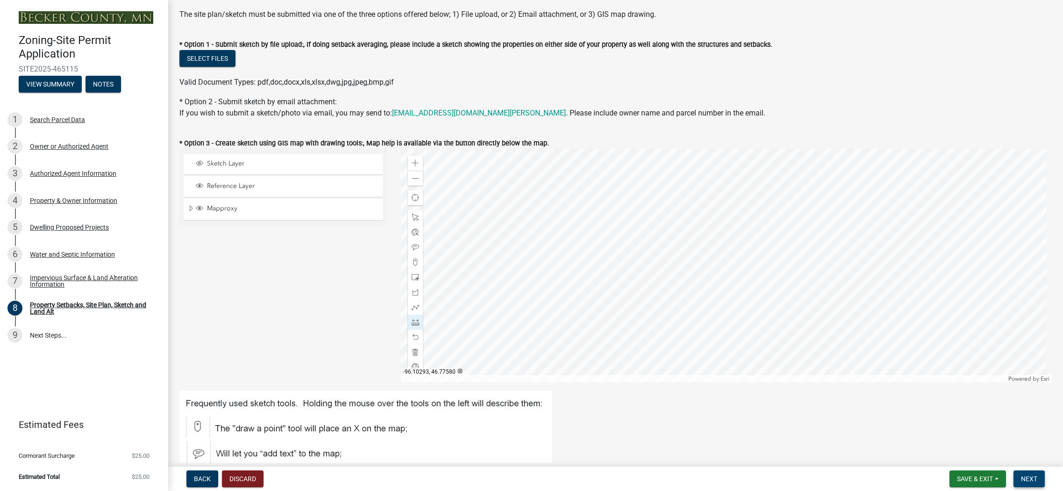
scroll to position [169, 0]
click at [1025, 475] on span "Next" at bounding box center [1029, 478] width 16 height 7
click at [554, 327] on div at bounding box center [726, 267] width 651 height 234
click at [587, 327] on div at bounding box center [726, 267] width 651 height 234
click at [586, 345] on div at bounding box center [726, 267] width 651 height 234
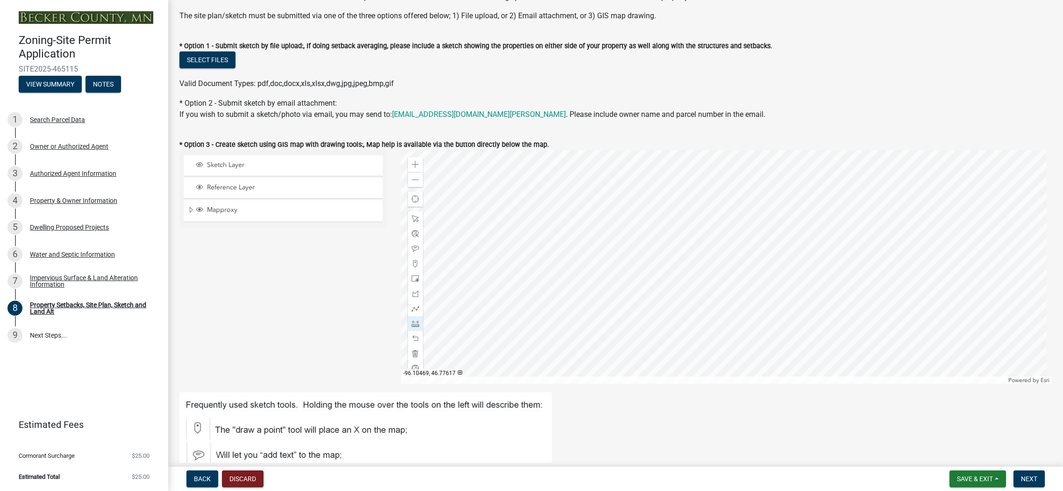
click at [554, 344] on div at bounding box center [726, 267] width 651 height 234
click at [554, 327] on div at bounding box center [726, 267] width 651 height 234
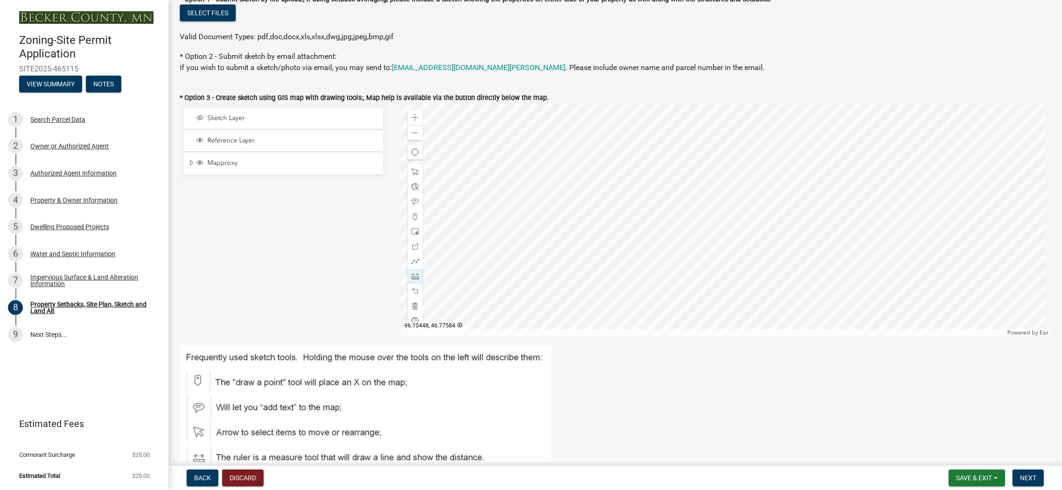
scroll to position [263, 0]
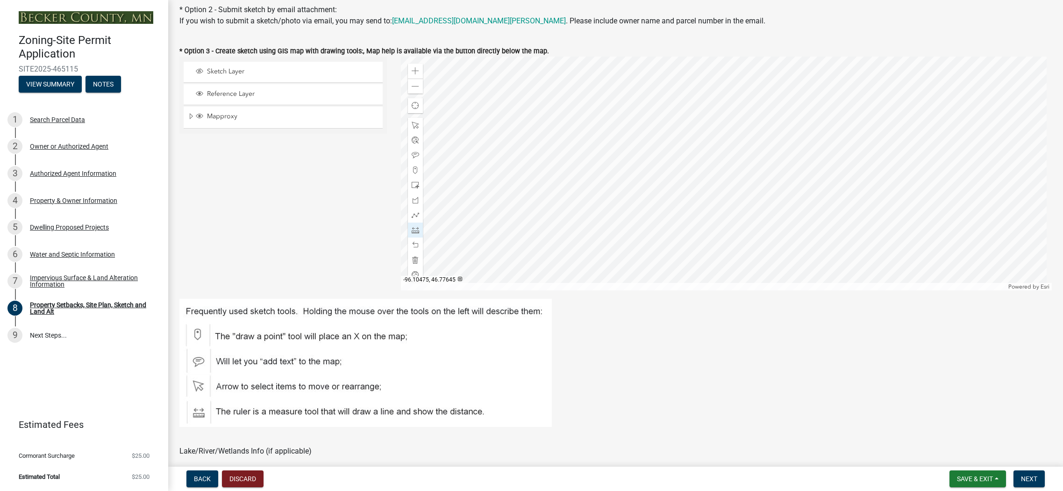
click at [550, 230] on div at bounding box center [726, 174] width 651 height 234
click at [592, 231] on div at bounding box center [726, 174] width 651 height 234
click at [592, 249] on div at bounding box center [726, 174] width 651 height 234
click at [551, 249] on div at bounding box center [726, 174] width 651 height 234
click at [550, 230] on div at bounding box center [726, 174] width 651 height 234
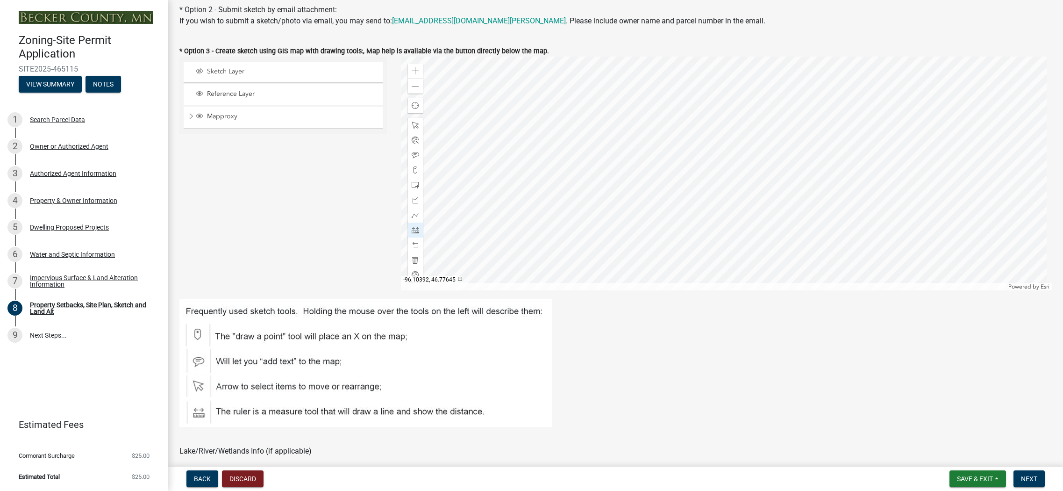
click at [593, 230] on div at bounding box center [726, 174] width 651 height 234
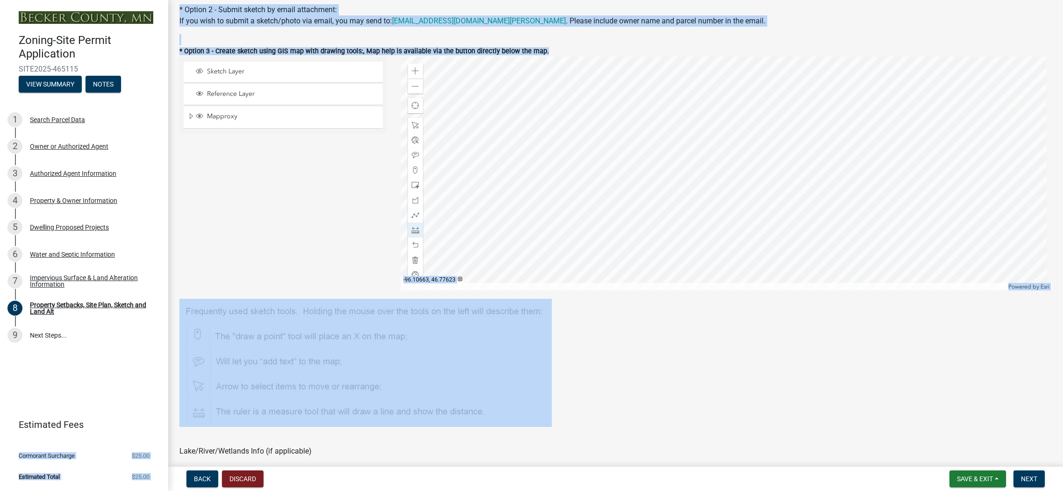
drag, startPoint x: 134, startPoint y: 381, endPoint x: 215, endPoint y: 398, distance: 82.6
click at [228, 403] on div "Zoning-Site Permit Application SITE2025-465115 View Summary Notes 1 Search Parc…" at bounding box center [531, 245] width 1063 height 491
click at [217, 72] on span "Sketch Layer" at bounding box center [292, 71] width 175 height 8
click at [239, 477] on button "Discard" at bounding box center [243, 478] width 42 height 17
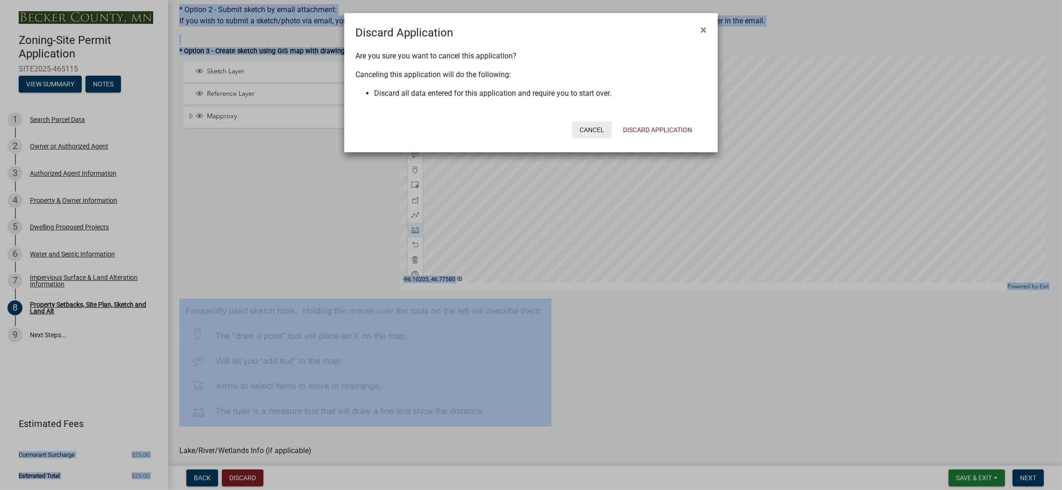
click at [588, 130] on button "Cancel" at bounding box center [592, 129] width 40 height 17
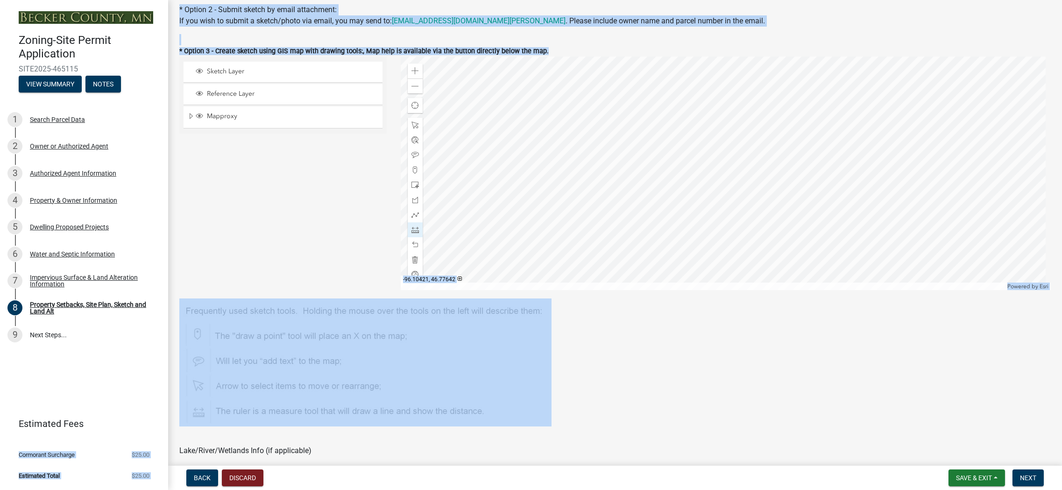
click at [577, 236] on div at bounding box center [726, 174] width 650 height 234
click at [997, 478] on button "Save & Exit" at bounding box center [977, 478] width 57 height 17
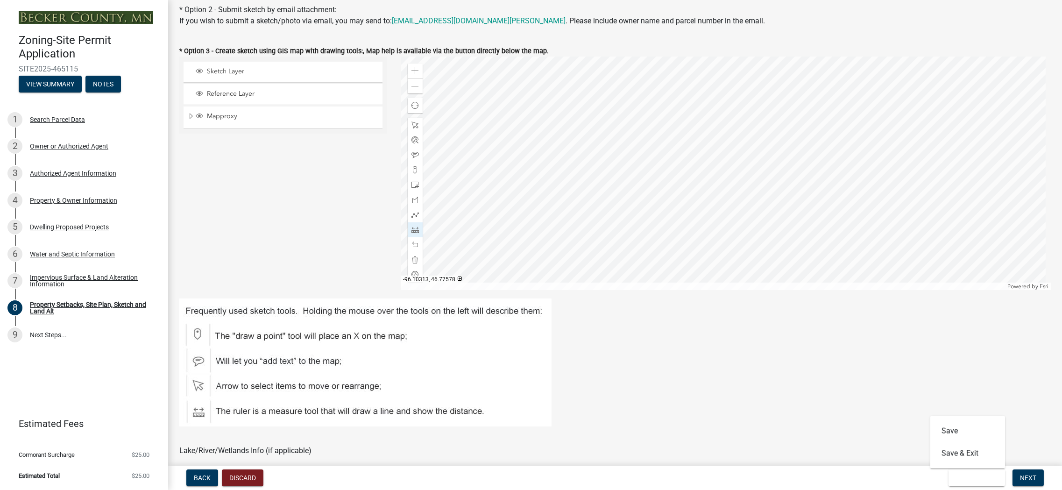
click at [1032, 386] on figure at bounding box center [615, 363] width 872 height 128
click at [1028, 481] on span "Next" at bounding box center [1028, 477] width 16 height 7
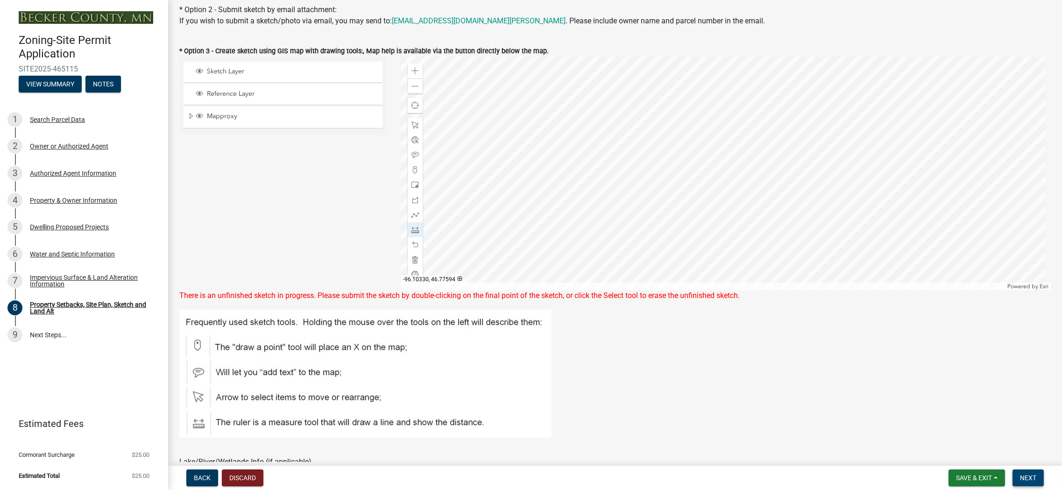
click at [1028, 481] on span "Next" at bounding box center [1028, 477] width 16 height 7
click at [209, 482] on button "Back" at bounding box center [202, 478] width 32 height 17
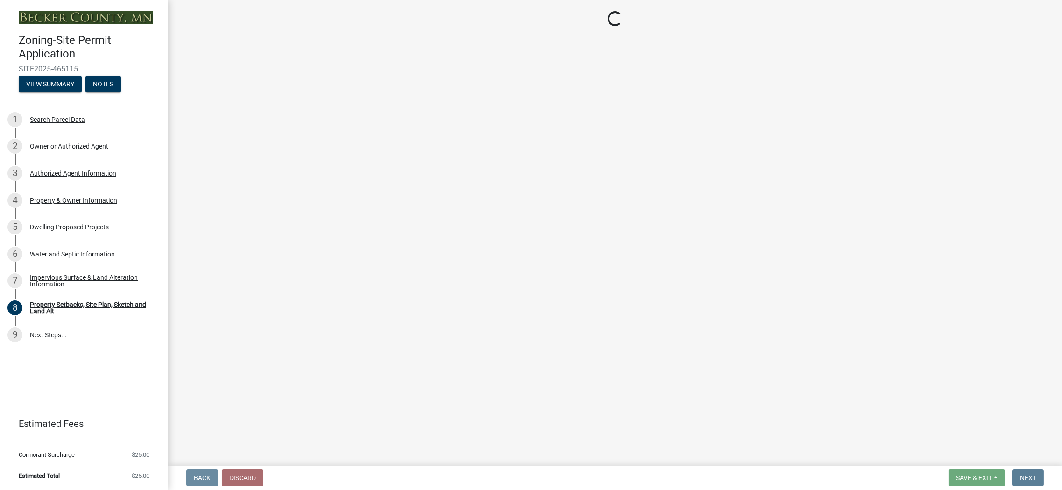
scroll to position [0, 0]
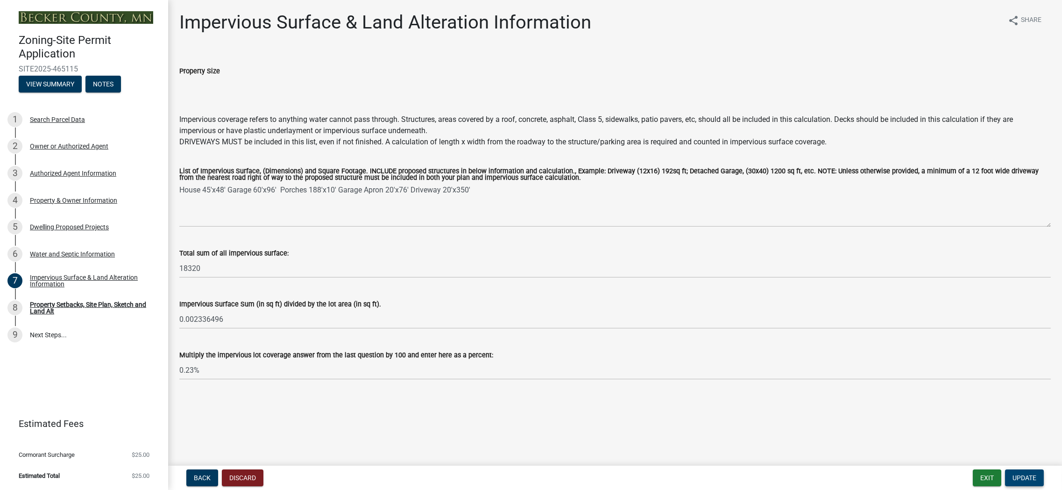
click at [1018, 477] on span "Update" at bounding box center [1025, 477] width 24 height 7
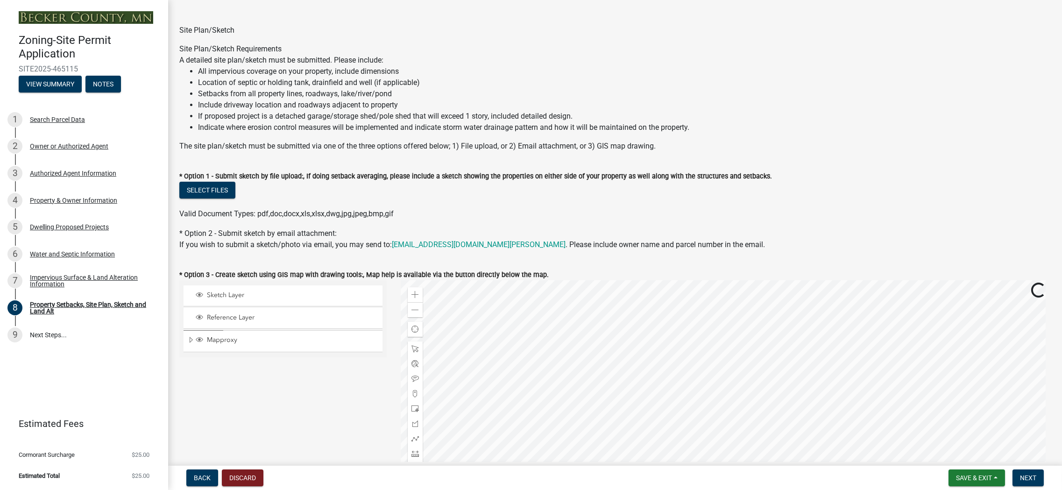
scroll to position [93, 0]
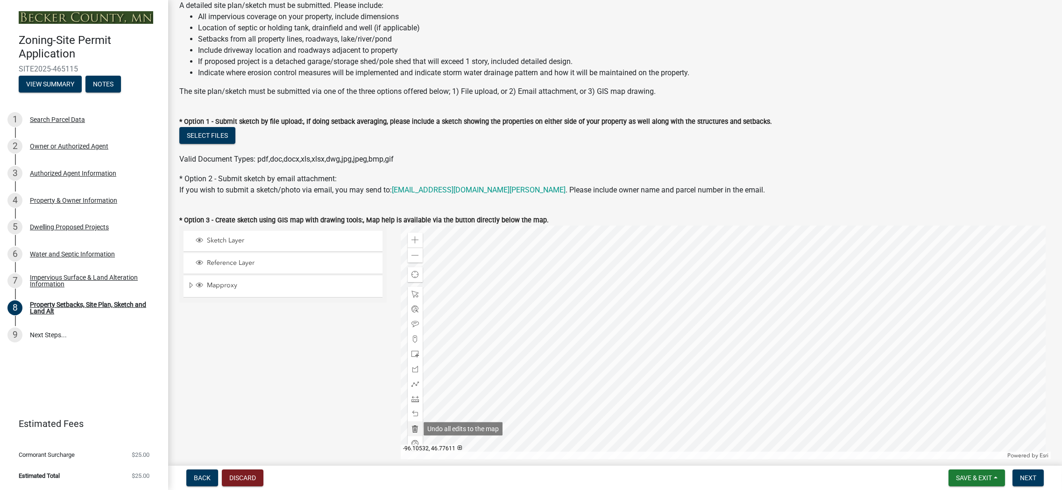
click at [412, 427] on span at bounding box center [415, 428] width 7 height 7
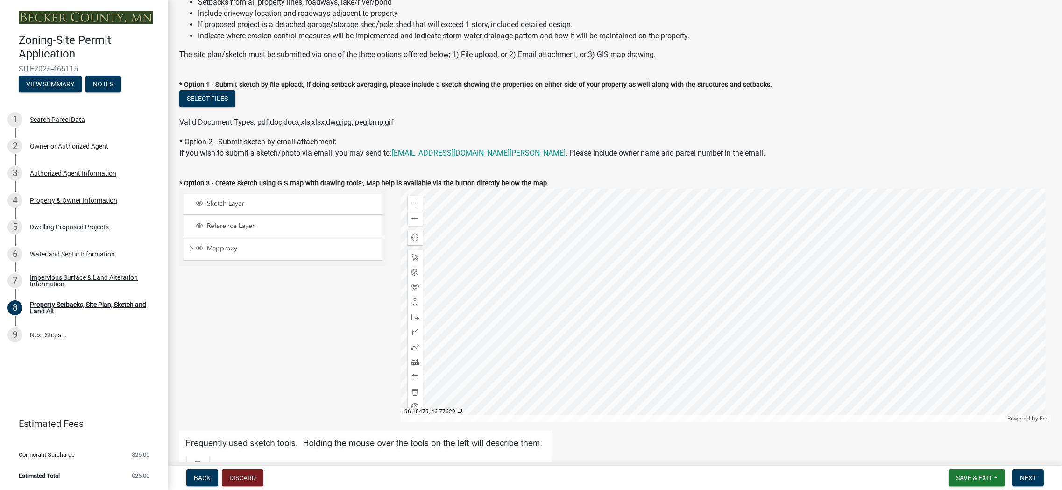
scroll to position [140, 0]
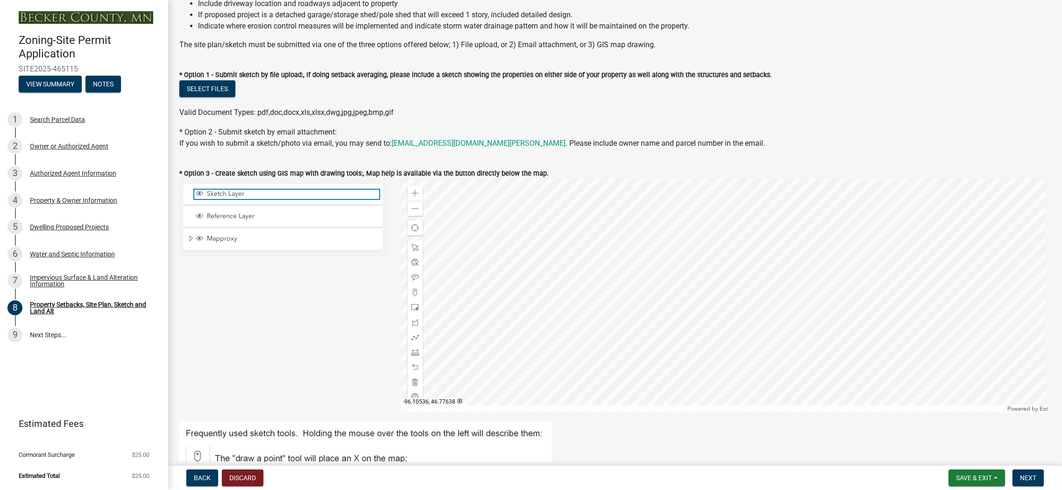
click at [217, 193] on span "Sketch Layer" at bounding box center [292, 194] width 175 height 8
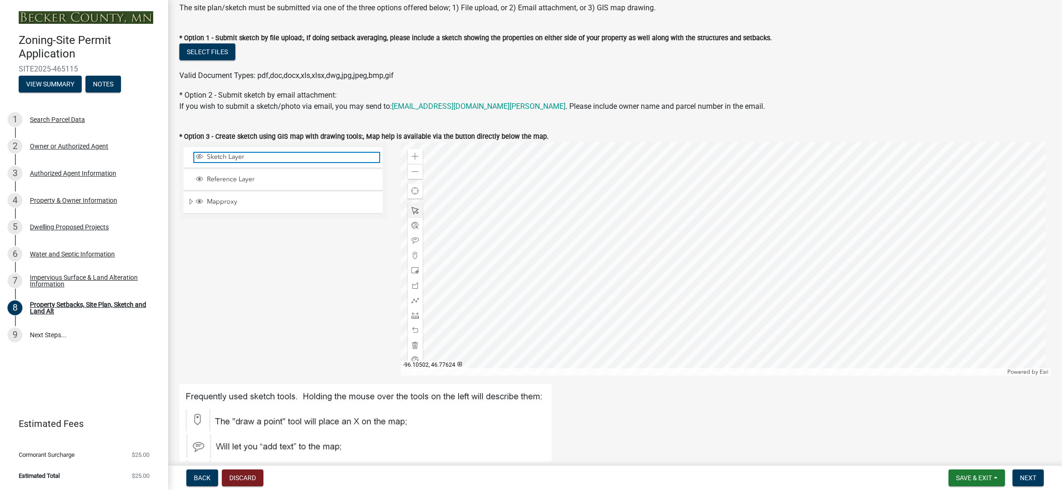
scroll to position [187, 0]
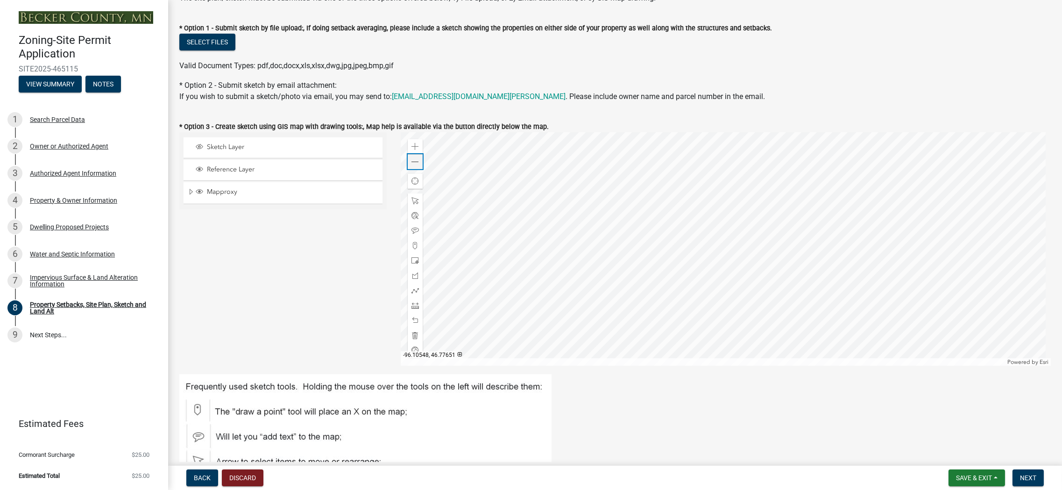
click at [413, 161] on span at bounding box center [415, 161] width 7 height 7
click at [213, 141] on div "Sketch Layer" at bounding box center [283, 147] width 199 height 21
click at [412, 304] on span at bounding box center [415, 305] width 7 height 7
click at [670, 316] on div at bounding box center [726, 249] width 650 height 234
click at [669, 276] on div at bounding box center [726, 249] width 650 height 234
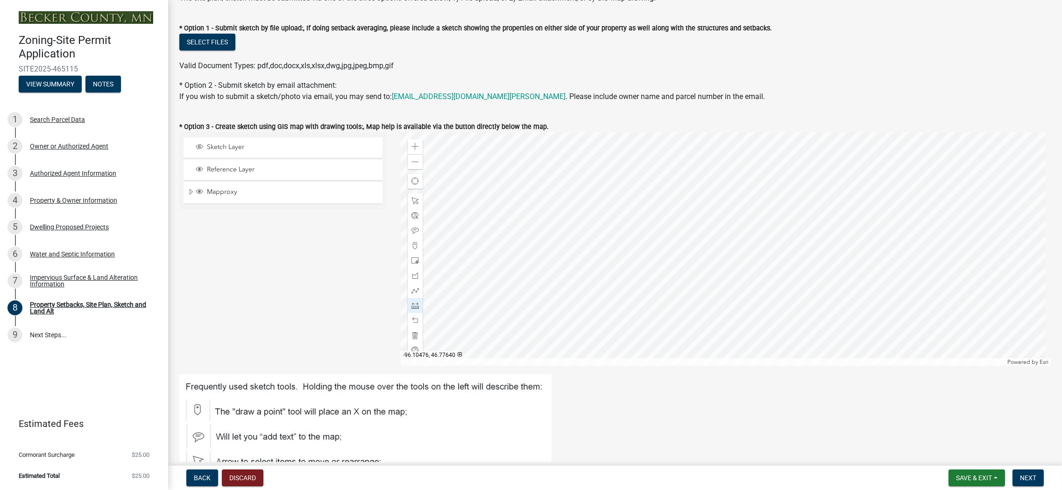
click at [453, 217] on div at bounding box center [726, 249] width 650 height 234
click at [520, 217] on div at bounding box center [726, 249] width 650 height 234
click at [519, 249] on div at bounding box center [726, 249] width 650 height 234
click at [451, 247] on div at bounding box center [726, 249] width 650 height 234
click at [452, 218] on div at bounding box center [726, 249] width 650 height 234
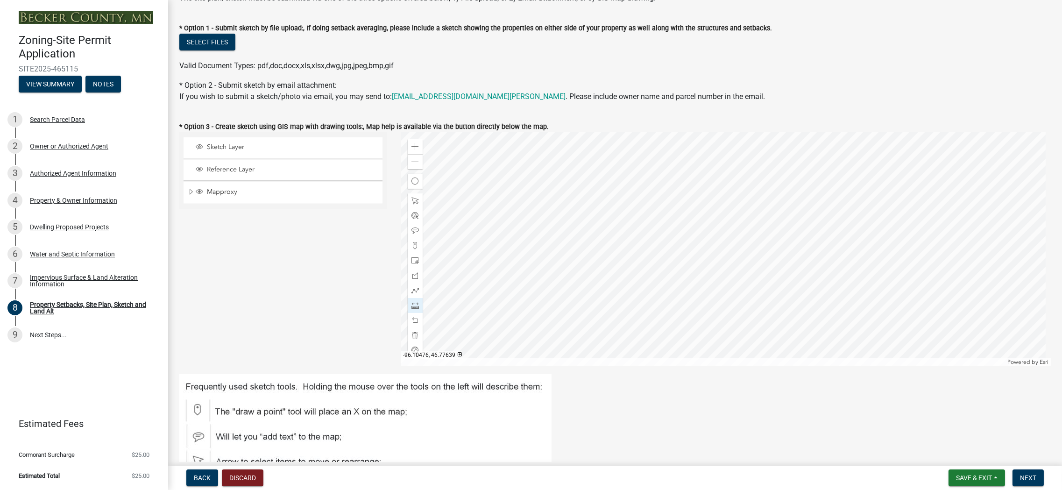
click at [452, 219] on div at bounding box center [726, 249] width 650 height 234
click at [231, 149] on span "Sketch Layer" at bounding box center [292, 147] width 175 height 8
click at [226, 168] on span "Reference Layer" at bounding box center [292, 169] width 175 height 8
click at [224, 190] on span "Mapproxy" at bounding box center [292, 192] width 175 height 8
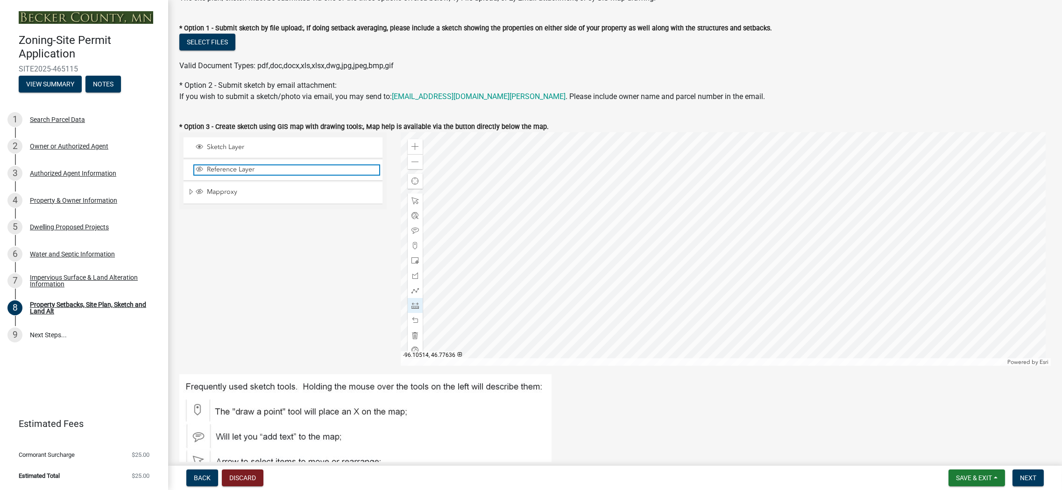
click at [220, 166] on span "Reference Layer" at bounding box center [292, 169] width 175 height 8
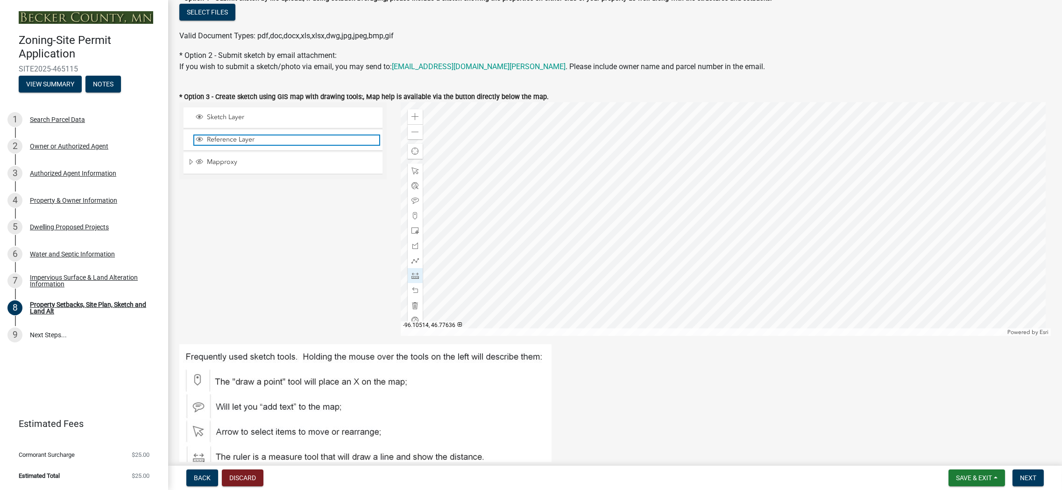
scroll to position [234, 0]
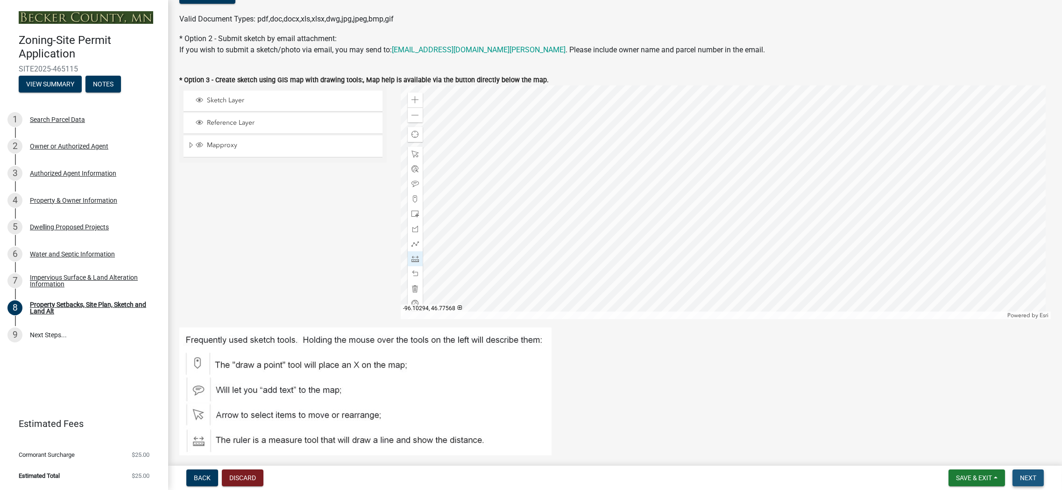
click at [1026, 477] on span "Next" at bounding box center [1028, 477] width 16 height 7
click at [985, 479] on span "Save & Exit" at bounding box center [974, 477] width 36 height 7
click at [947, 428] on button "Save" at bounding box center [968, 431] width 75 height 22
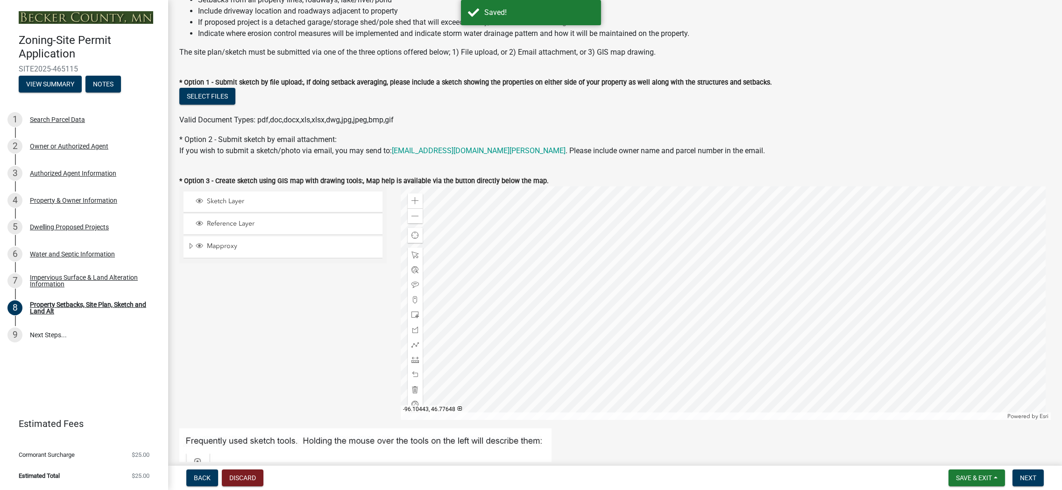
scroll to position [140, 0]
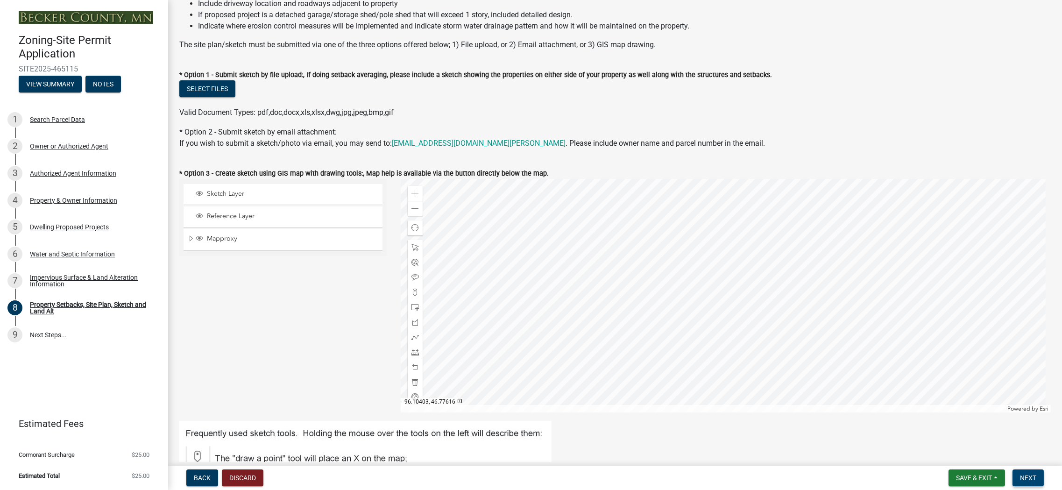
click at [1028, 477] on span "Next" at bounding box center [1028, 477] width 16 height 7
drag, startPoint x: 350, startPoint y: 335, endPoint x: 282, endPoint y: 326, distance: 69.3
click at [281, 327] on div "Sketch Layer Reference Layer Mapproxy Roads Parcels Lakes Towns Sections Townsh…" at bounding box center [282, 296] width 221 height 234
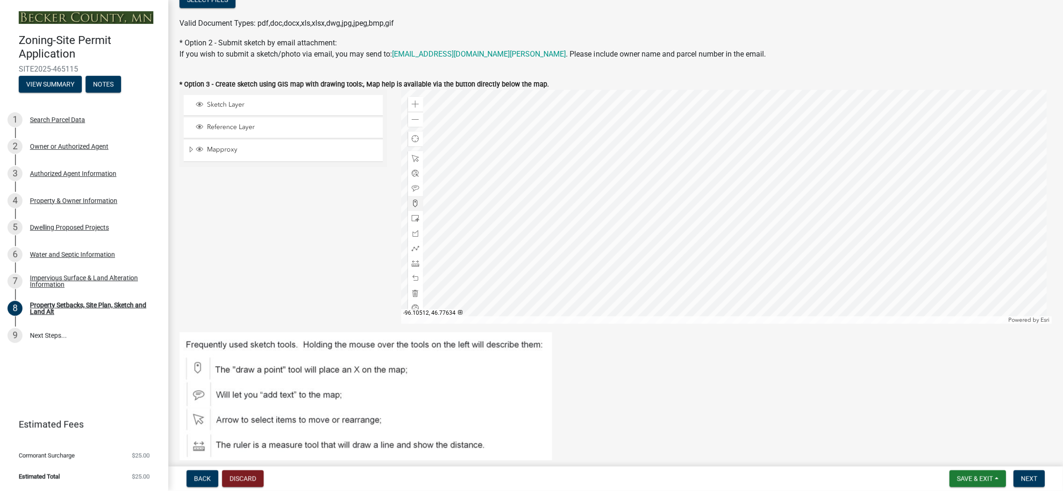
scroll to position [234, 0]
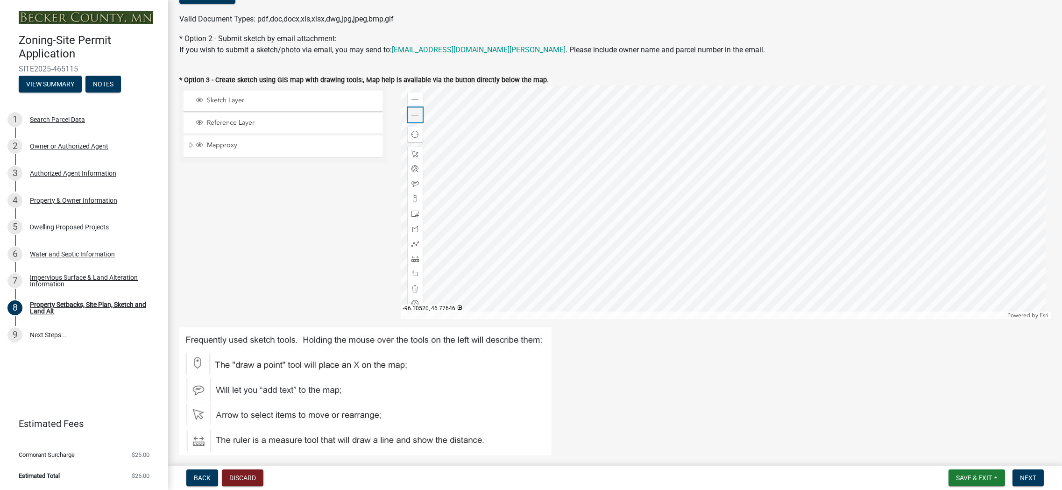
click at [413, 114] on span at bounding box center [415, 115] width 7 height 7
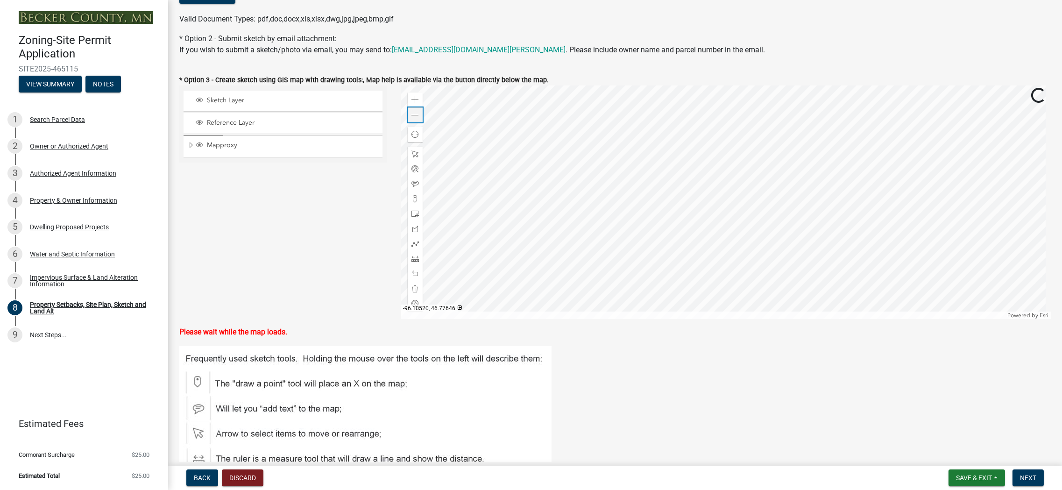
click at [413, 114] on span at bounding box center [415, 115] width 7 height 7
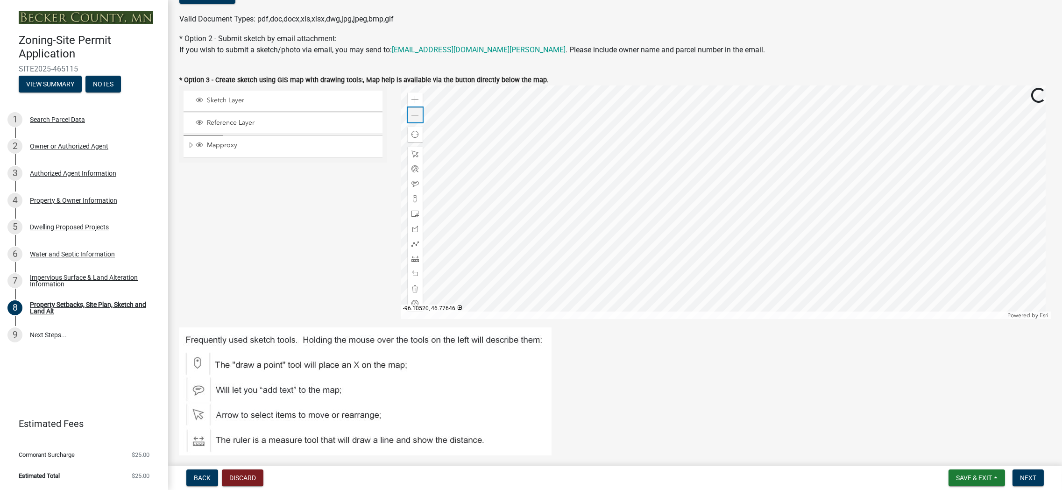
click at [413, 114] on span at bounding box center [415, 115] width 7 height 7
click at [215, 100] on span "Sketch Layer" at bounding box center [292, 100] width 175 height 8
click at [225, 98] on span "Sketch Layer" at bounding box center [292, 100] width 175 height 8
click at [223, 128] on div "Reference Layer" at bounding box center [283, 123] width 199 height 21
click at [219, 122] on span "Reference Layer" at bounding box center [292, 123] width 175 height 8
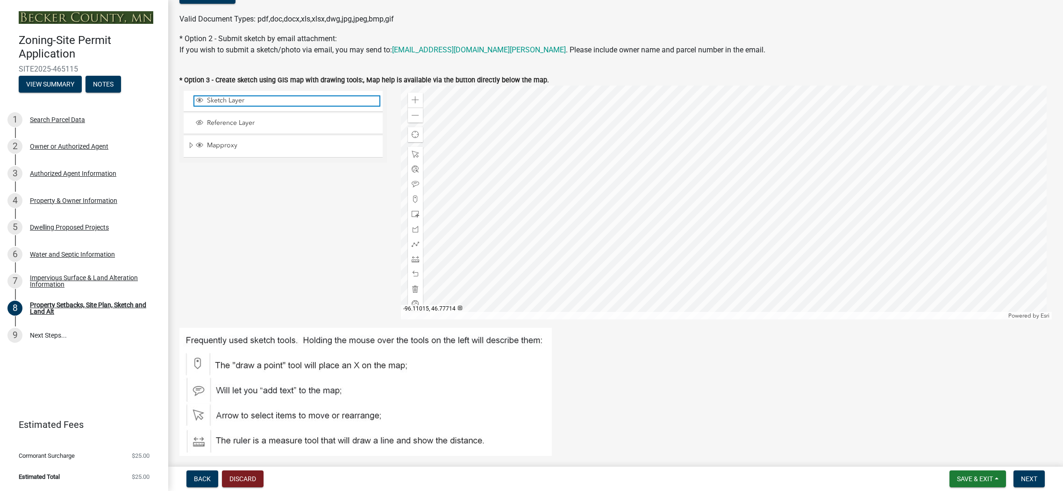
click at [215, 105] on span "Sketch Layer" at bounding box center [292, 100] width 175 height 8
click at [806, 225] on div at bounding box center [726, 202] width 651 height 234
click at [809, 226] on div at bounding box center [726, 202] width 651 height 234
click at [241, 99] on span "Sketch Layer" at bounding box center [292, 100] width 175 height 8
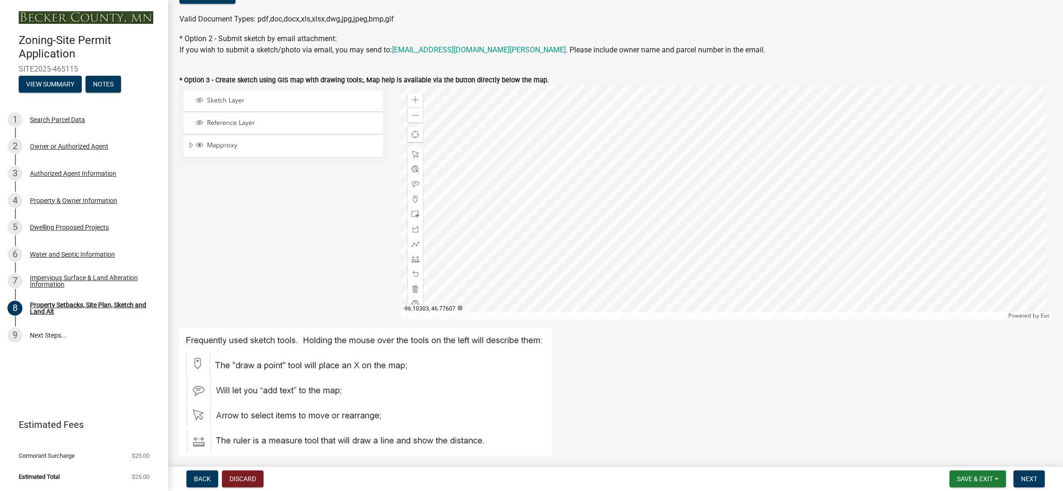
click at [805, 222] on div at bounding box center [726, 202] width 651 height 234
click at [805, 225] on div at bounding box center [726, 202] width 651 height 234
click at [414, 260] on span at bounding box center [415, 258] width 7 height 7
click at [806, 225] on div at bounding box center [726, 202] width 651 height 234
click at [746, 224] on div at bounding box center [726, 202] width 651 height 234
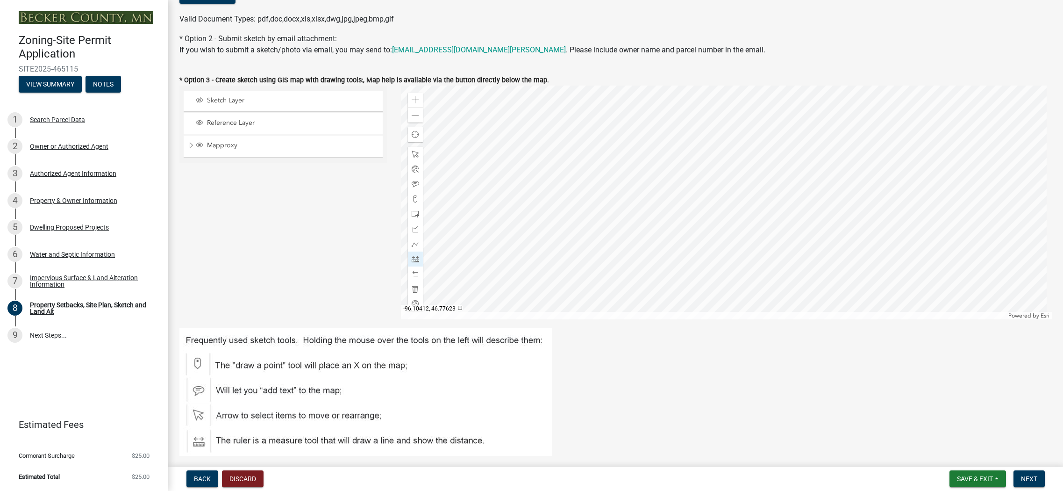
click at [744, 210] on div at bounding box center [726, 202] width 651 height 234
click at [744, 211] on div at bounding box center [726, 202] width 651 height 234
click at [217, 94] on div "Sketch Layer" at bounding box center [283, 101] width 199 height 21
click at [219, 103] on span "Sketch Layer" at bounding box center [292, 100] width 175 height 8
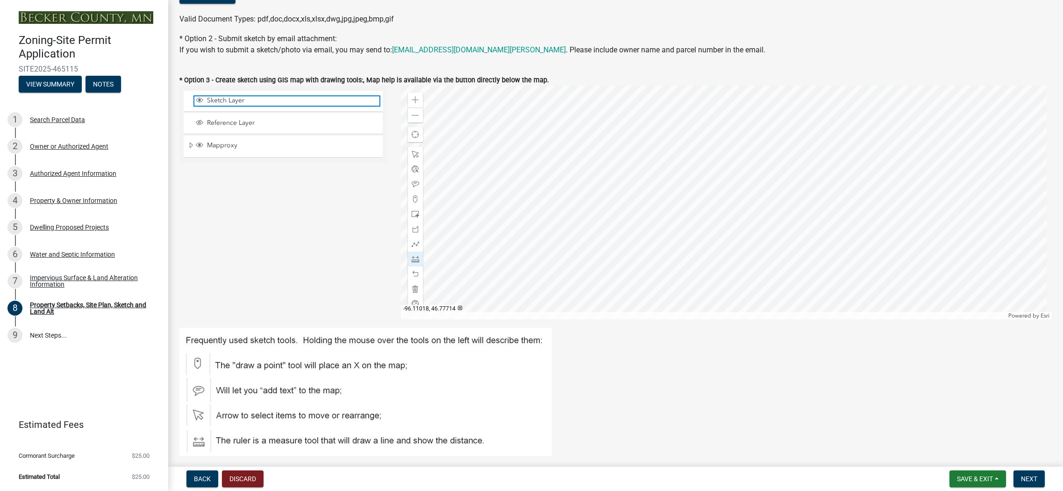
scroll to position [280, 0]
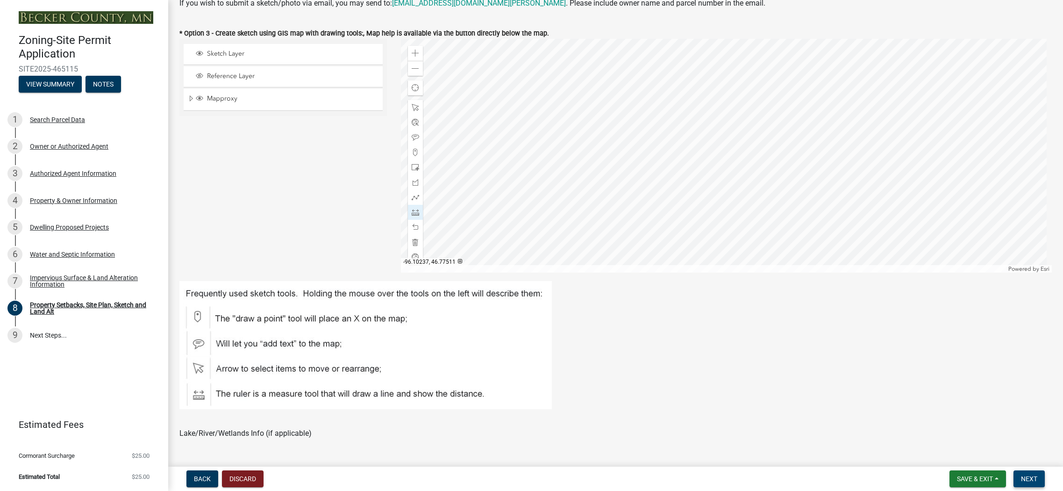
click at [1034, 482] on button "Next" at bounding box center [1028, 478] width 31 height 17
click at [1004, 477] on button "Save & Exit" at bounding box center [977, 478] width 57 height 17
click at [951, 432] on button "Save" at bounding box center [968, 431] width 75 height 22
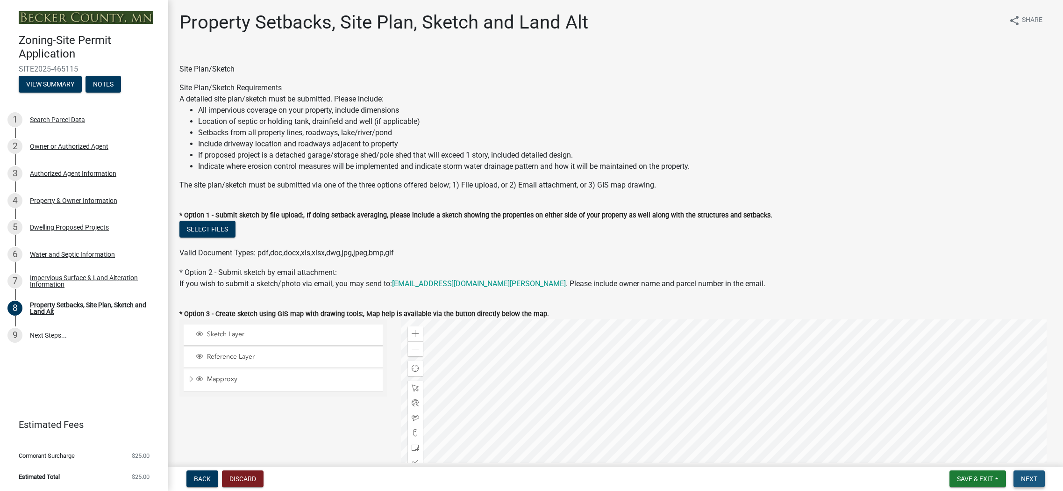
click at [1025, 475] on span "Next" at bounding box center [1029, 478] width 16 height 7
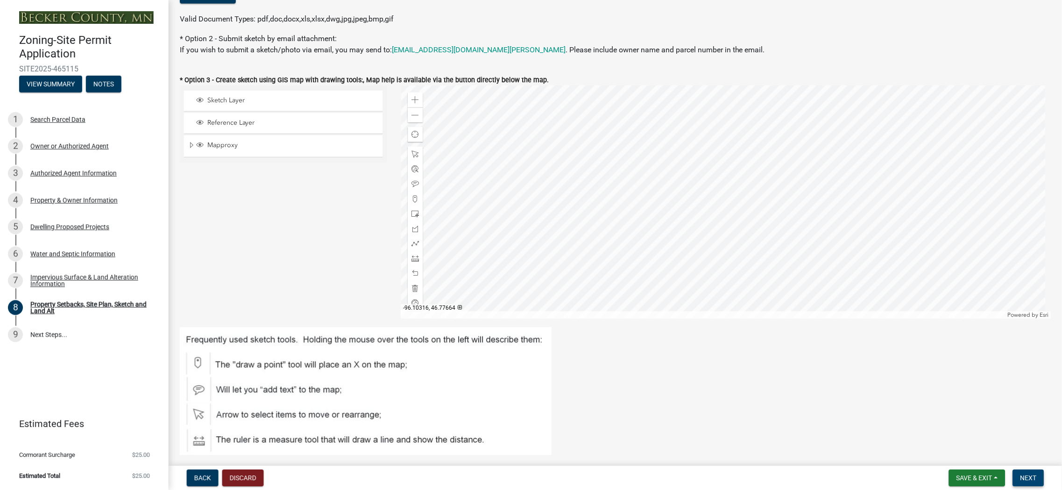
scroll to position [234, 0]
click at [1031, 479] on span "Next" at bounding box center [1028, 477] width 16 height 7
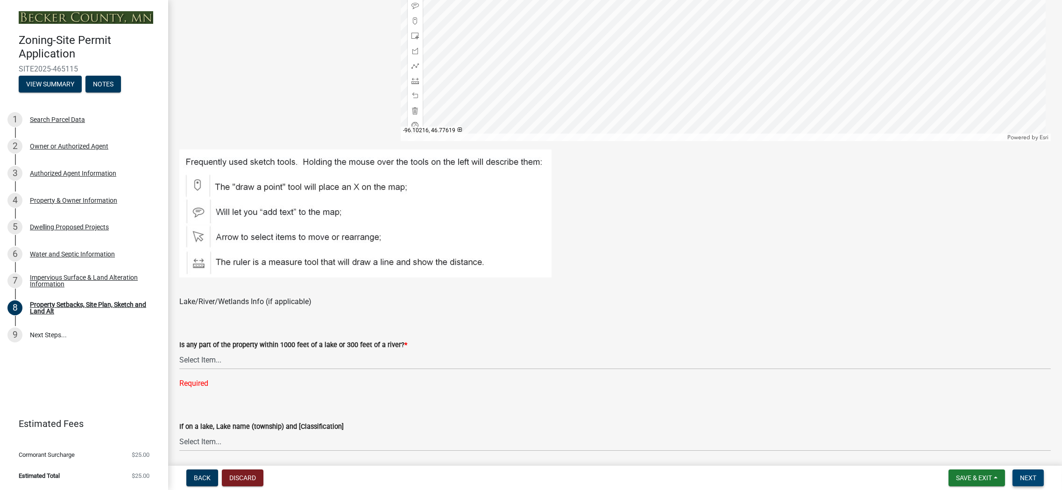
scroll to position [467, 0]
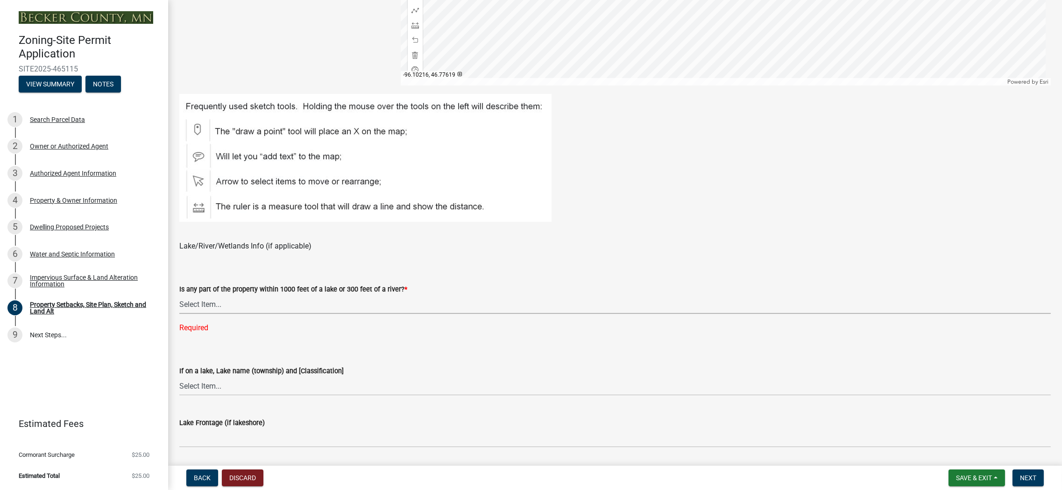
click at [241, 306] on select "Select Item... Shoreland-Riparian (Property is bordering a lake, river or strea…" at bounding box center [615, 304] width 872 height 19
click at [179, 295] on select "Select Item... Shoreland-Riparian (Property is bordering a lake, river or strea…" at bounding box center [615, 304] width 872 height 19
select select "7b13c63f-e699-4112-b373-98fbd28ec536"
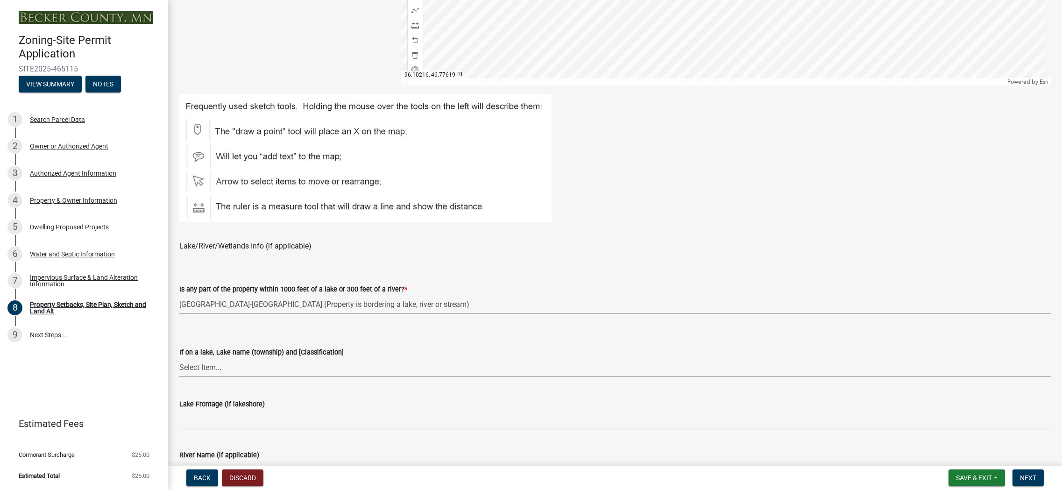
click at [221, 368] on select "Select Item... [GEOGRAPHIC_DATA] is not listed below [GEOGRAPHIC_DATA] ([GEOGRA…" at bounding box center [615, 367] width 872 height 19
click at [179, 358] on select "Select Item... [GEOGRAPHIC_DATA] is not listed below [GEOGRAPHIC_DATA] ([GEOGRA…" at bounding box center [615, 367] width 872 height 19
select select "06f303b2-67da-46ad-9e12-034664c136e9"
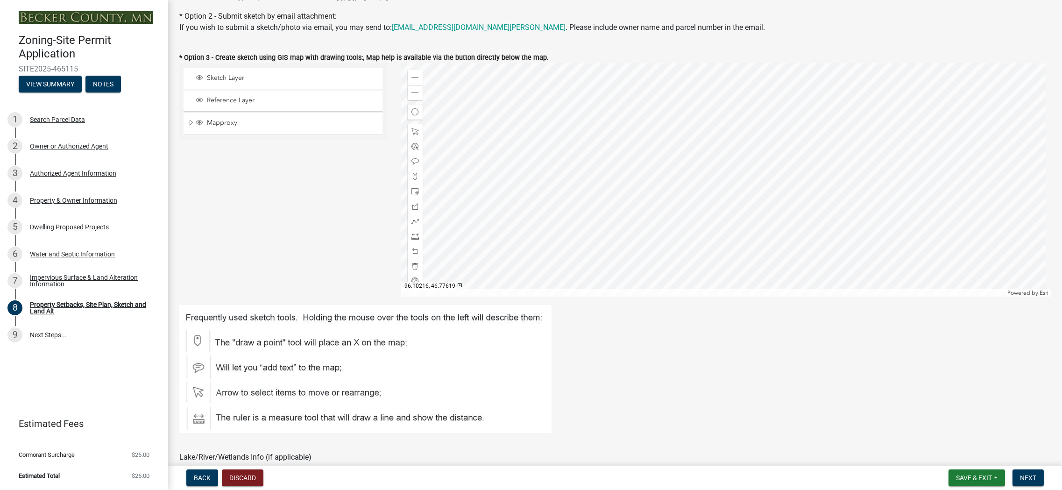
scroll to position [93, 0]
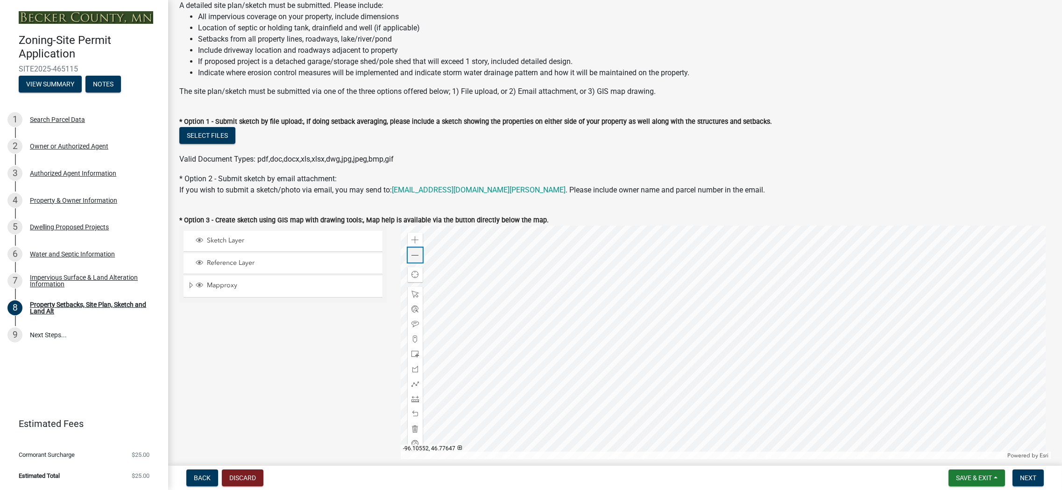
click at [412, 255] on span at bounding box center [415, 255] width 7 height 7
click at [491, 367] on div at bounding box center [726, 343] width 650 height 234
click at [413, 256] on span at bounding box center [415, 255] width 7 height 7
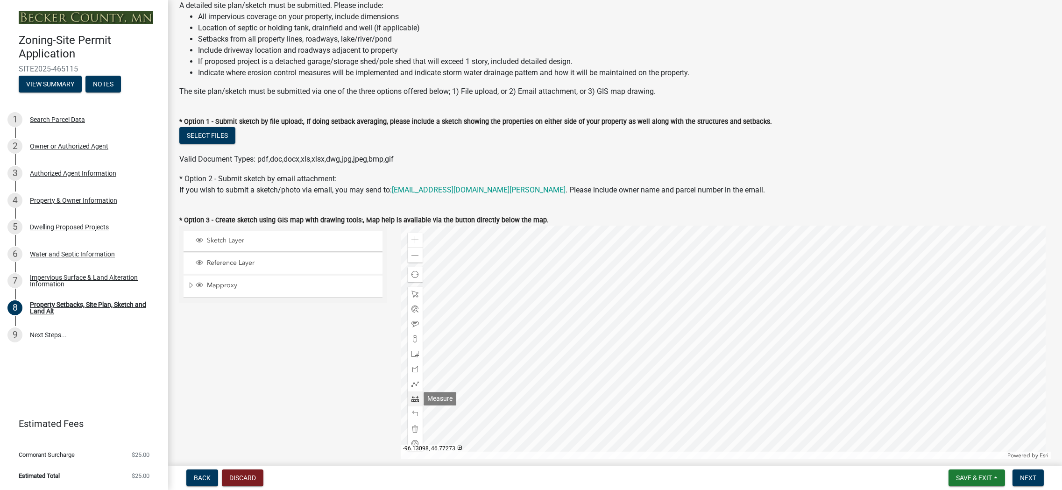
click at [414, 400] on span at bounding box center [415, 398] width 7 height 7
click at [700, 363] on div at bounding box center [726, 343] width 650 height 234
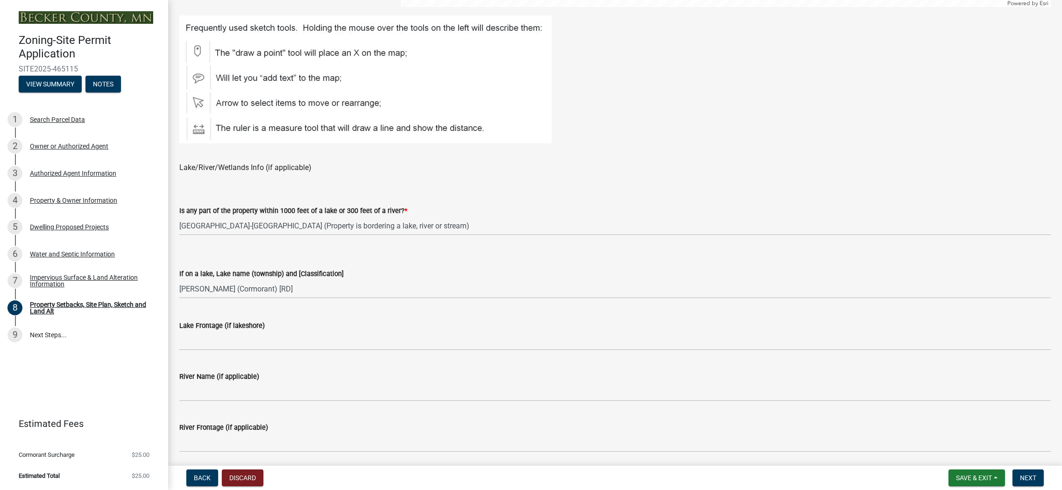
scroll to position [561, 0]
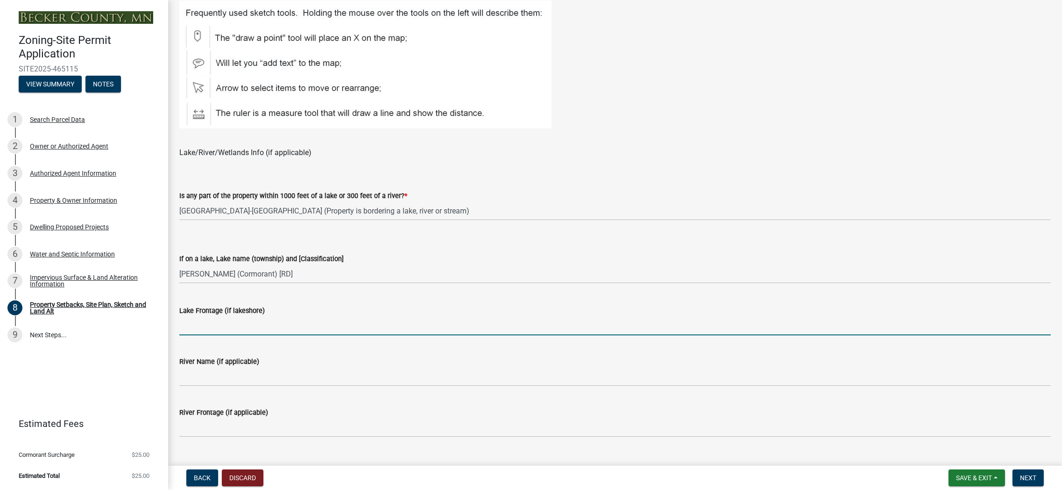
click at [211, 325] on input "Lake Frontage (if lakeshore)" at bounding box center [615, 325] width 872 height 19
click at [210, 326] on input "Lake Frontage (if lakeshore)" at bounding box center [615, 325] width 872 height 19
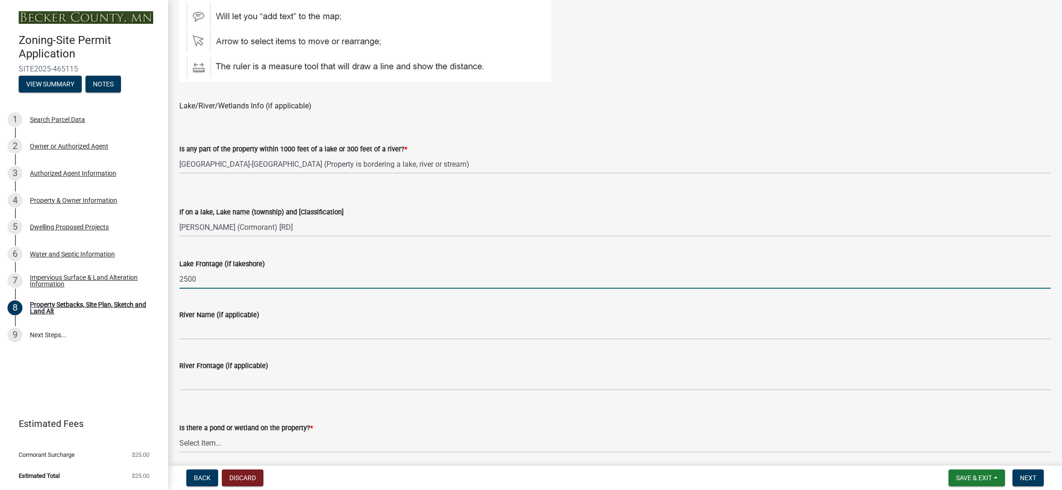
scroll to position [701, 0]
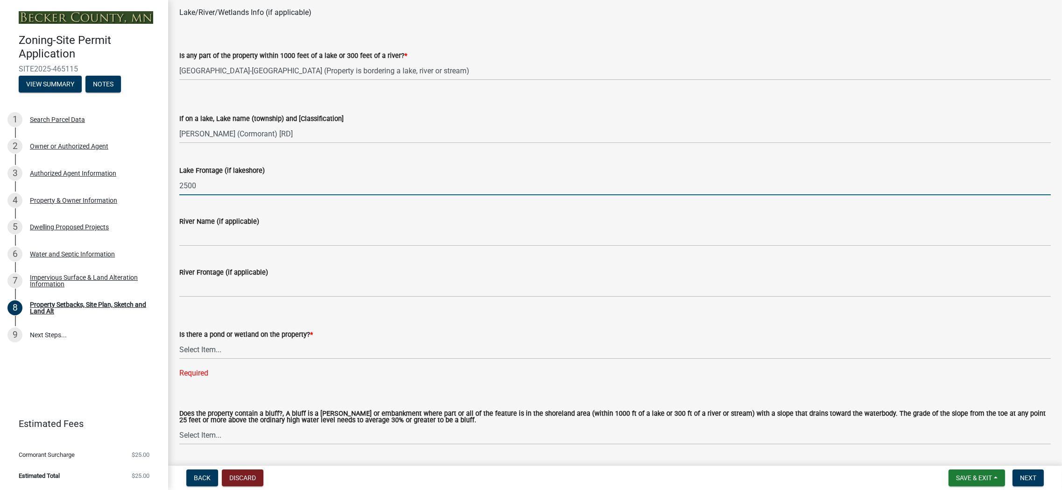
type input "2500"
click at [214, 349] on select "Select Item... Yes No" at bounding box center [615, 349] width 872 height 19
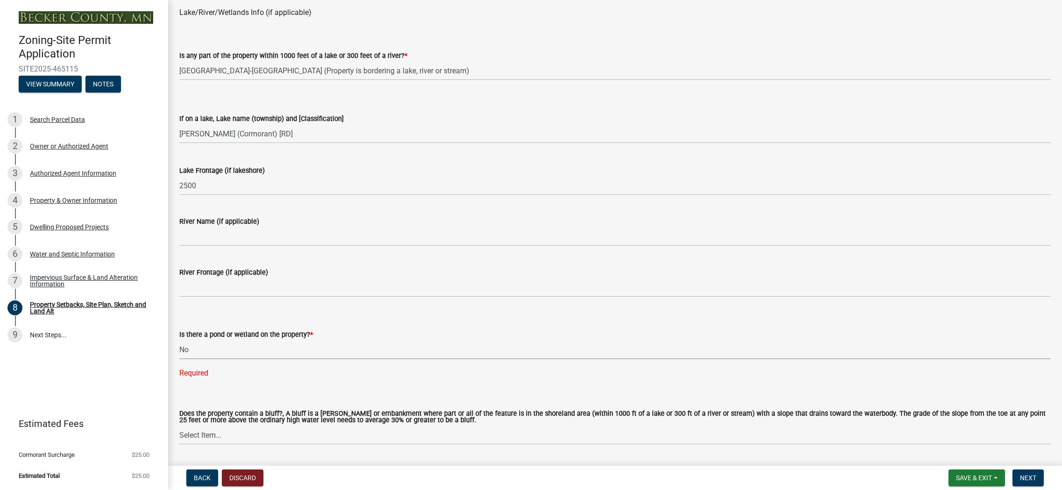
click at [179, 340] on select "Select Item... Yes No" at bounding box center [615, 349] width 872 height 19
select select "b56a4575-9846-47cf-8067-c59a4853da22"
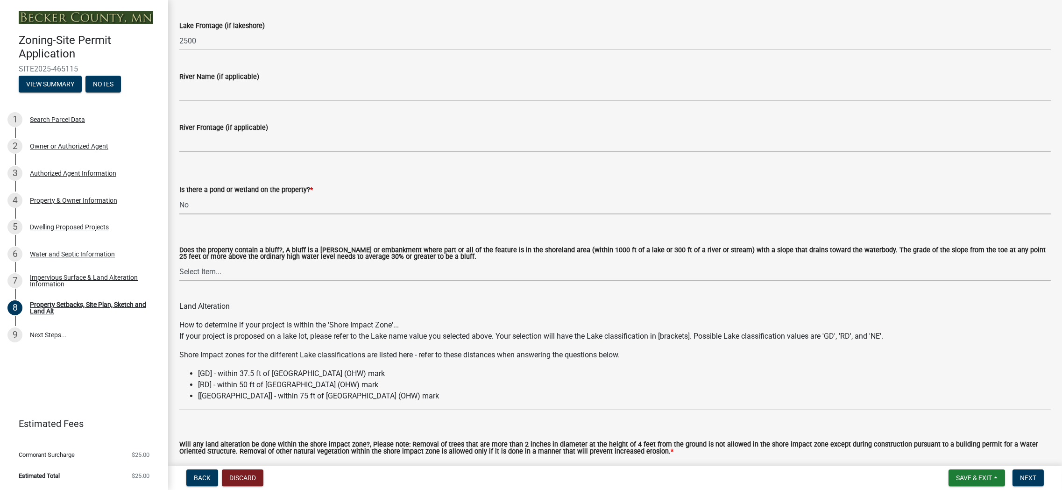
scroll to position [888, 0]
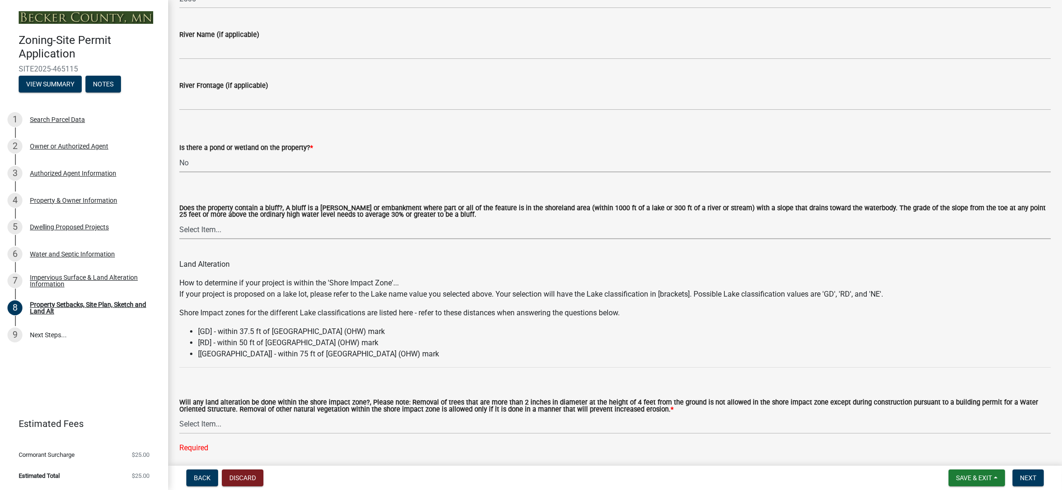
click at [197, 232] on select "Select Item... Yes No" at bounding box center [615, 229] width 872 height 19
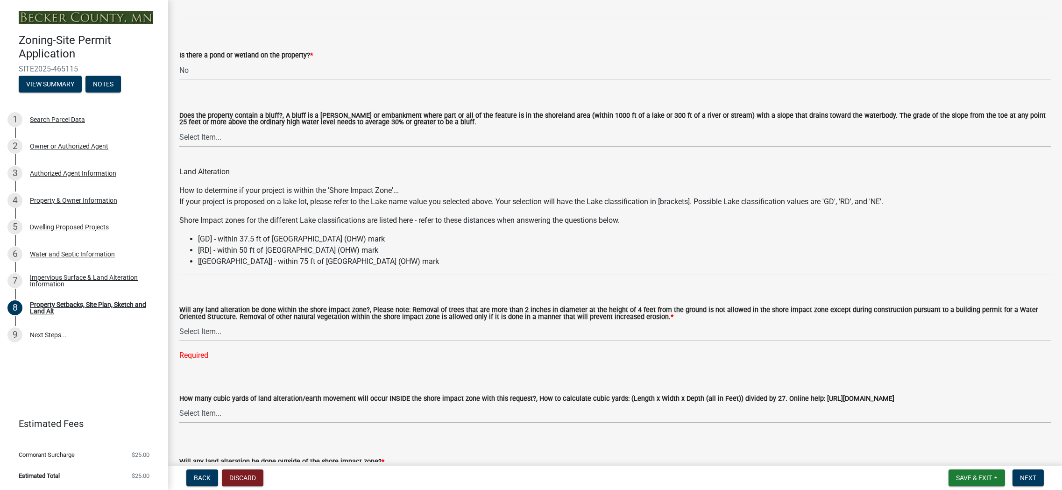
scroll to position [981, 0]
click at [250, 332] on select "Select Item... Yes No N/A" at bounding box center [615, 330] width 872 height 19
click at [179, 321] on select "Select Item... Yes No N/A" at bounding box center [615, 330] width 872 height 19
select select "e8ab2dc3-aa3f-46f3-9b4a-37eb25ad84af"
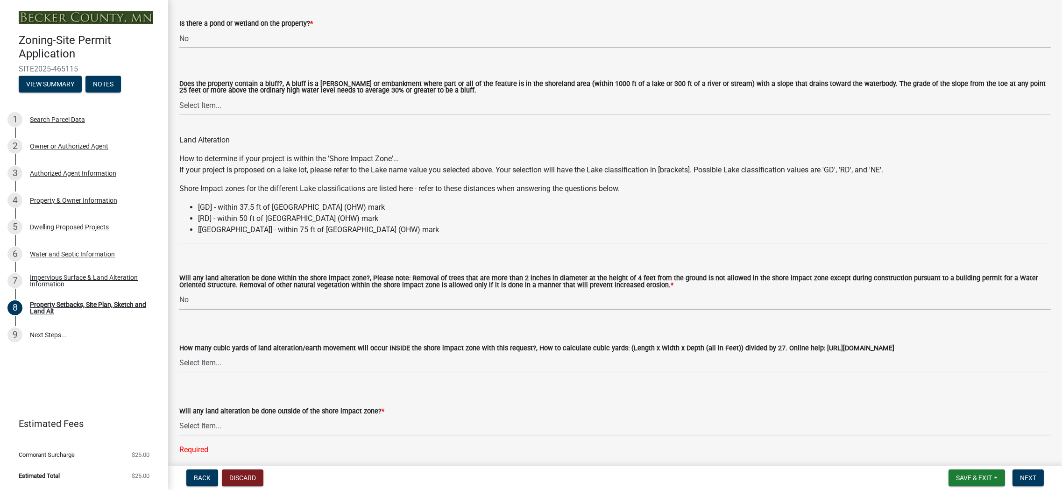
scroll to position [1028, 0]
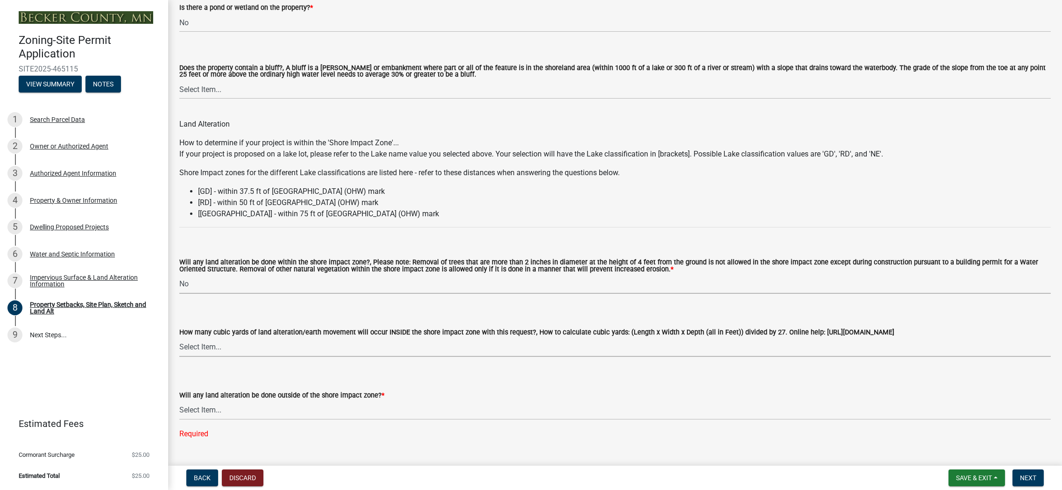
click at [227, 348] on select "Select Item... None 10 Cubic Yards or less 11-50 Cubic Yards Over 50 Cubic Yards" at bounding box center [615, 347] width 872 height 19
click at [179, 338] on select "Select Item... None 10 Cubic Yards or less 11-50 Cubic Yards Over 50 Cubic Yards" at bounding box center [615, 347] width 872 height 19
select select "27b2a8b4-abf6-463e-8c0c-7c5d2b4fe26f"
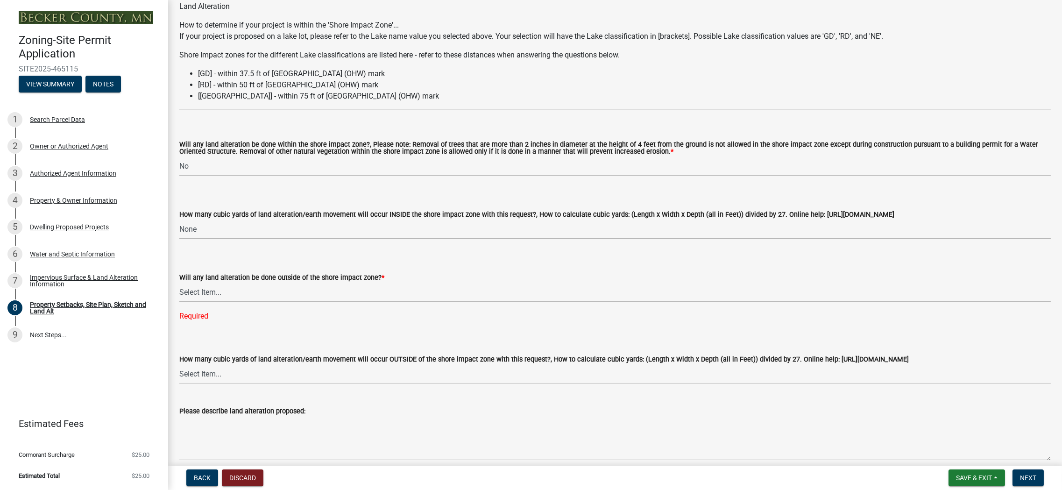
scroll to position [1168, 0]
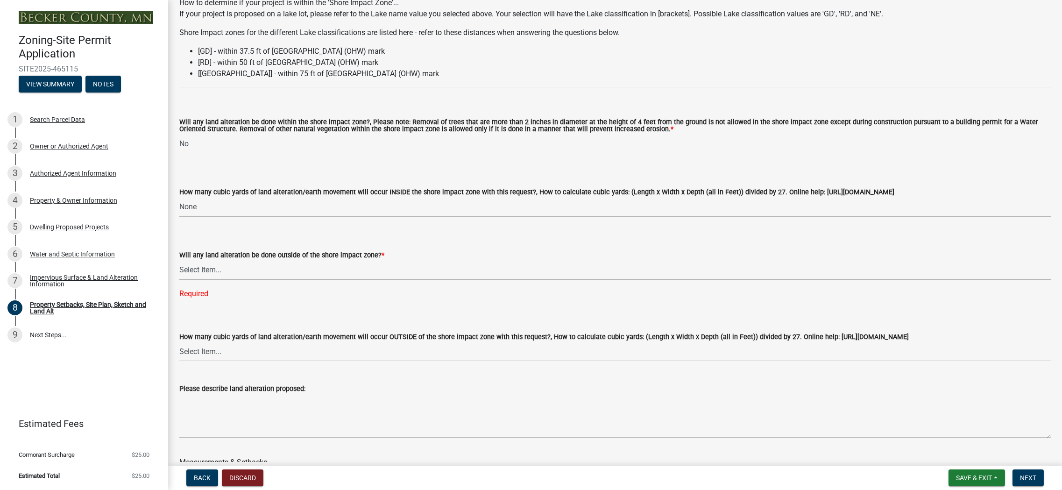
click at [280, 273] on select "Select Item... Yes No N/A" at bounding box center [615, 270] width 872 height 19
click at [179, 261] on select "Select Item... Yes No N/A" at bounding box center [615, 270] width 872 height 19
select select "5ad4ab64-b44e-481c-9000-9e5907aa74e1"
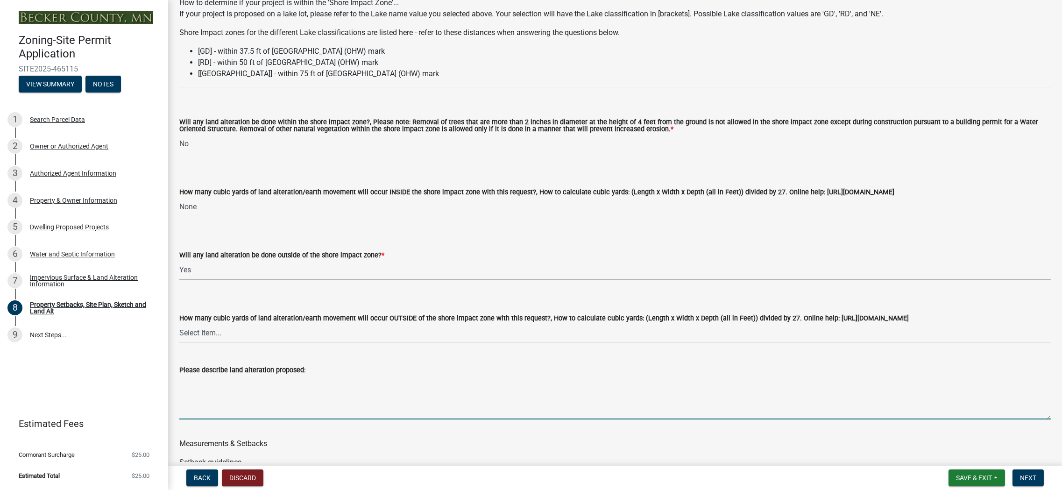
click at [235, 411] on textarea "Please describe land alteration proposed:" at bounding box center [615, 398] width 872 height 44
type textarea "W"
type textarea "Strip of 6 inches of topsoil for building pad and strip of topsoil for driveway"
click at [229, 343] on wm-data-entity-input "How many cubic yards of land alteration/earth movement will occur OUTSIDE of th…" at bounding box center [615, 319] width 872 height 63
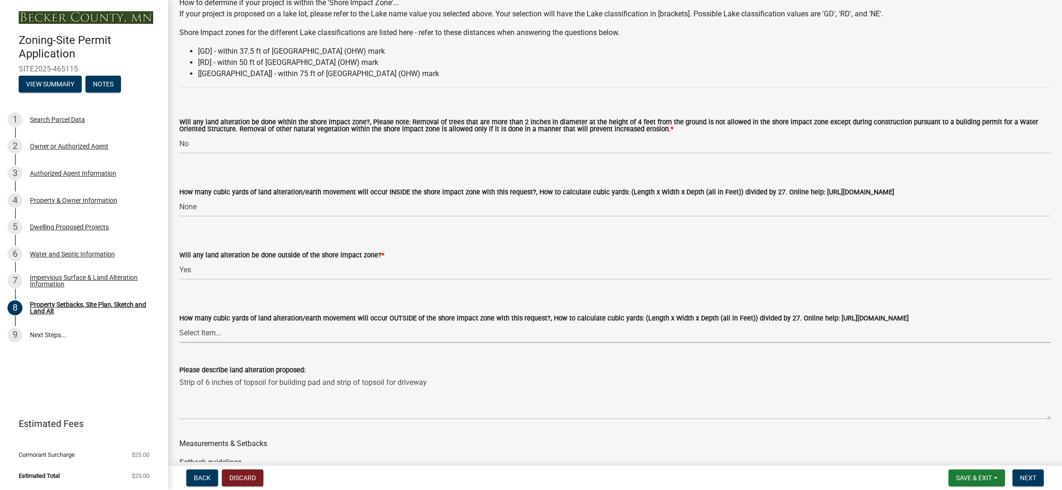
click at [225, 339] on select "Select Item... None 10 Cubic Yards or less 11-50 Cubic Yards Over 50 Cubic Yards" at bounding box center [615, 333] width 872 height 19
click at [179, 324] on select "Select Item... None 10 Cubic Yards or less 11-50 Cubic Yards Over 50 Cubic Yards" at bounding box center [615, 333] width 872 height 19
select select "e019de12-4845-45f2-ad10-5fb76eee0e55"
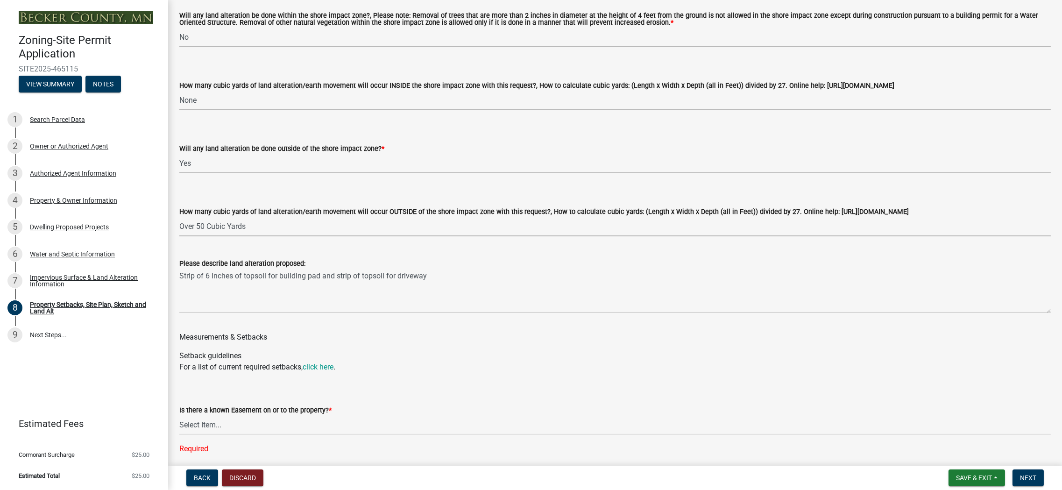
scroll to position [1308, 0]
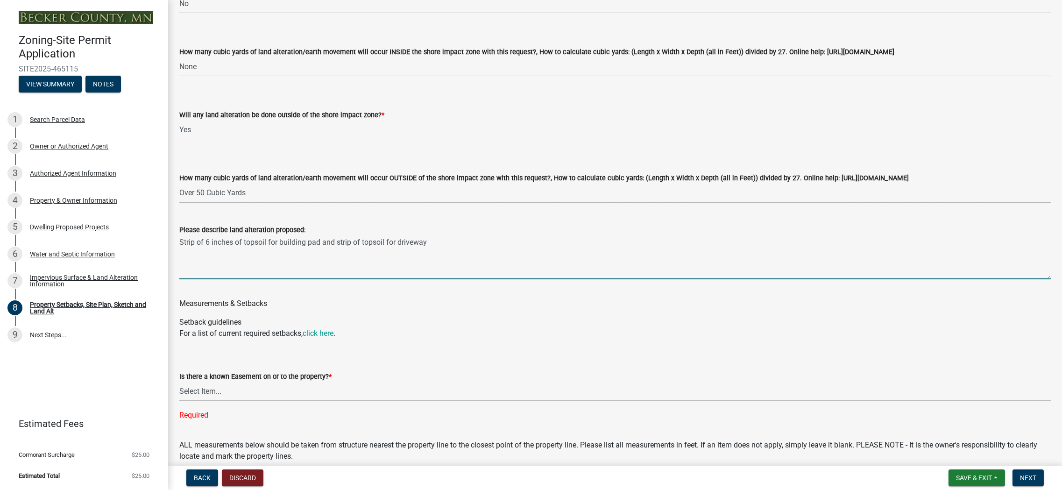
click at [451, 247] on textarea "Strip of 6 inches of topsoil for building pad and strip of topsoil for driveway" at bounding box center [615, 257] width 872 height 44
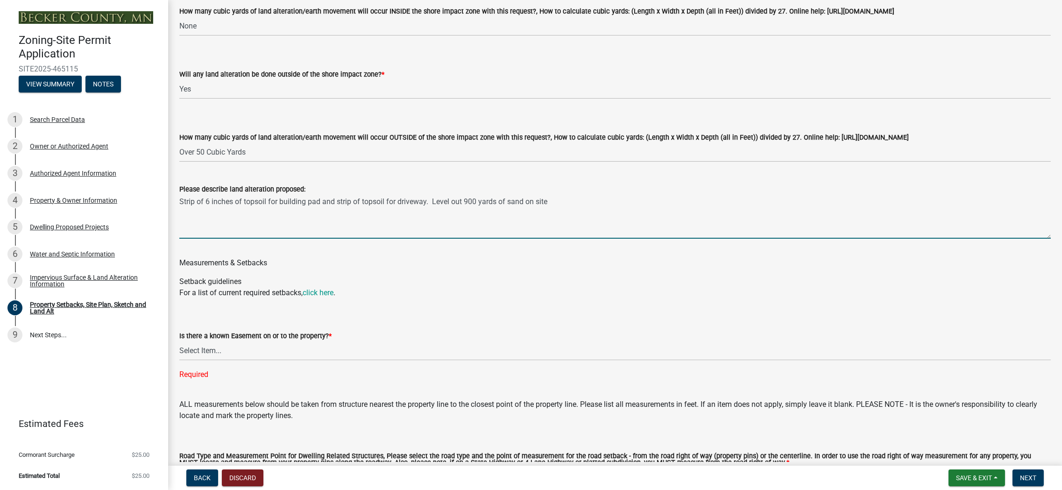
scroll to position [1402, 0]
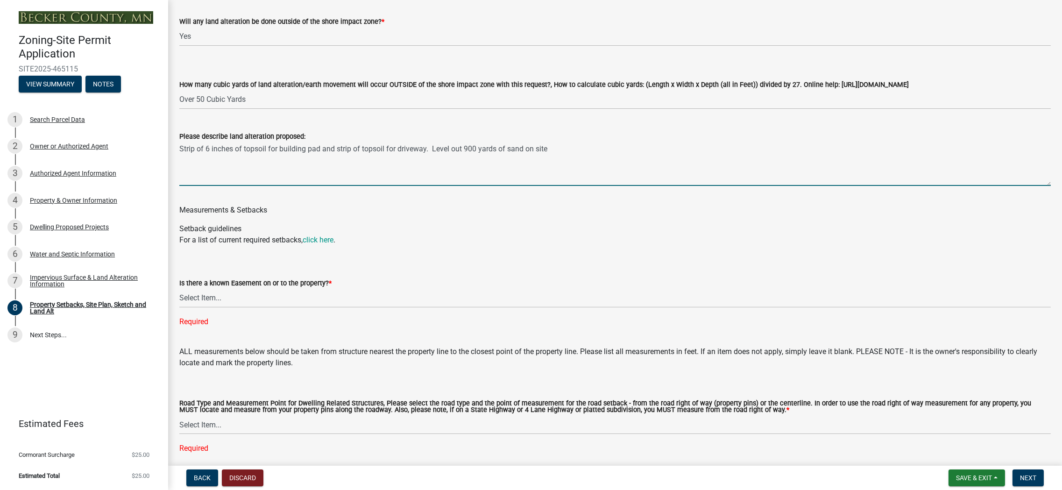
type textarea "Strip of 6 inches of topsoil for building pad and strip of topsoil for driveway…"
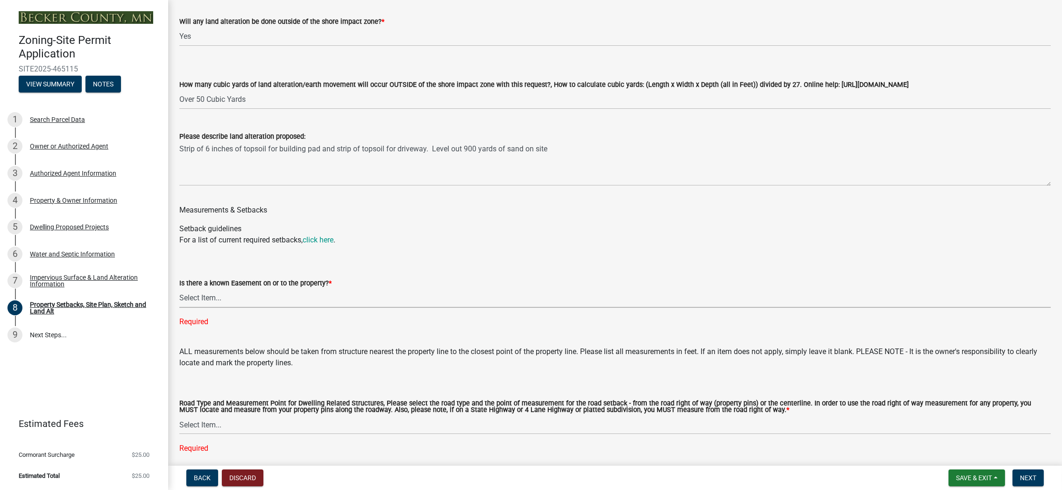
click at [225, 301] on select "Select Item... Yes No" at bounding box center [615, 298] width 872 height 19
click at [179, 289] on select "Select Item... Yes No" at bounding box center [615, 298] width 872 height 19
select select "c8b8ea71-7088-4e87-a493-7bc88cc2835b"
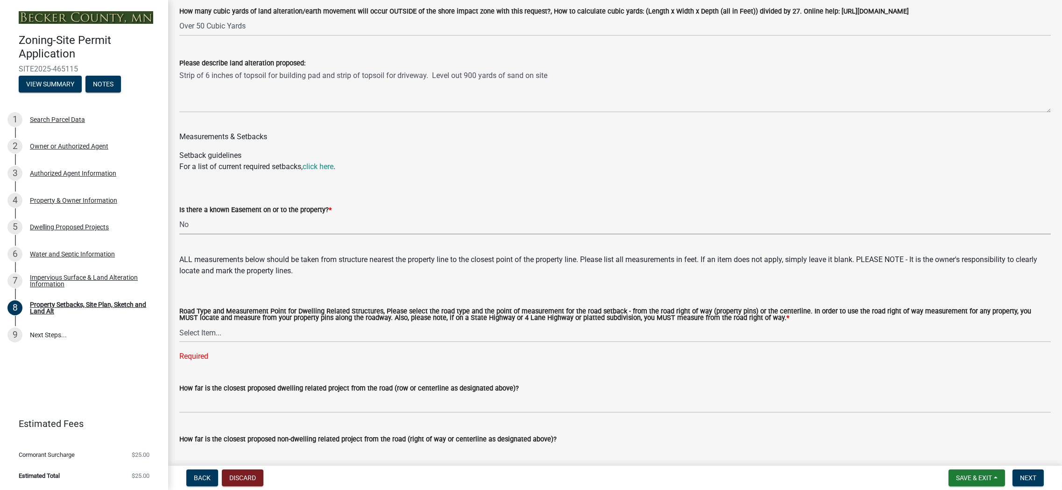
scroll to position [1495, 0]
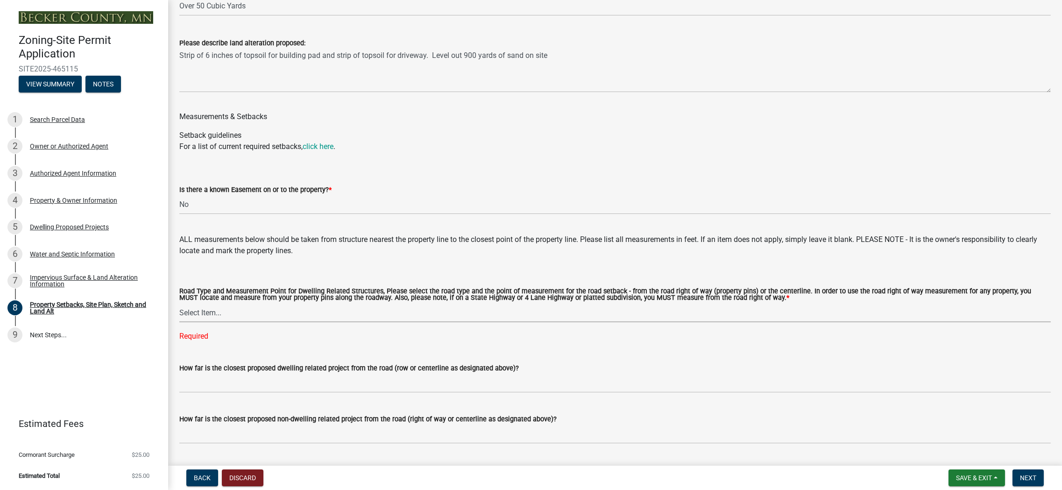
click at [250, 318] on select "Select Item... Private Easement - Right of Way Private Easement - Centerline Pu…" at bounding box center [615, 312] width 872 height 19
click at [229, 316] on select "Select Item... Private Easement - Right of Way Private Easement - Centerline Pu…" at bounding box center [615, 312] width 872 height 19
click at [179, 304] on select "Select Item... Private Easement - Right of Way Private Easement - Centerline Pu…" at bounding box center [615, 312] width 872 height 19
select select "133211ff-91ce-4a0a-9235-b48a7e2069a0"
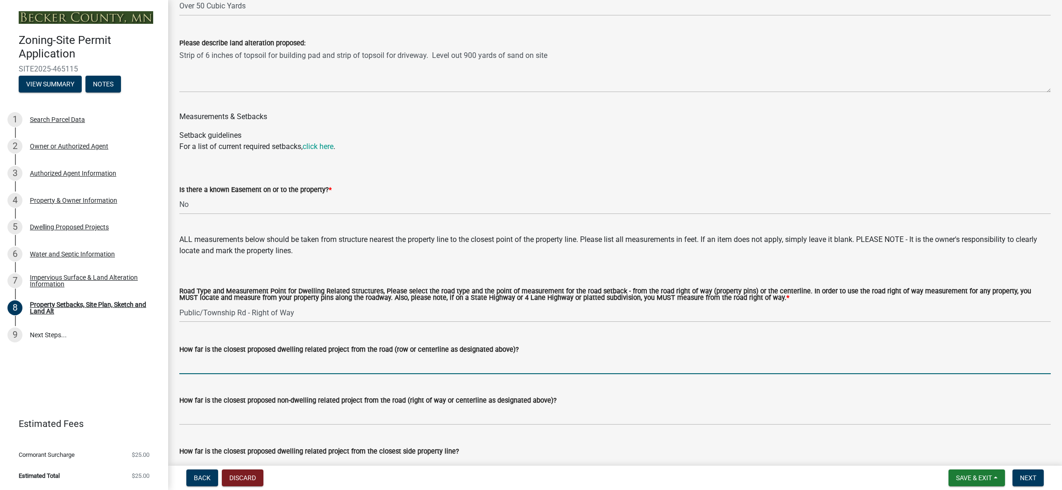
click at [214, 368] on input "How far is the closest proposed dwelling related project from the road (row or …" at bounding box center [615, 364] width 872 height 19
type input "1650"
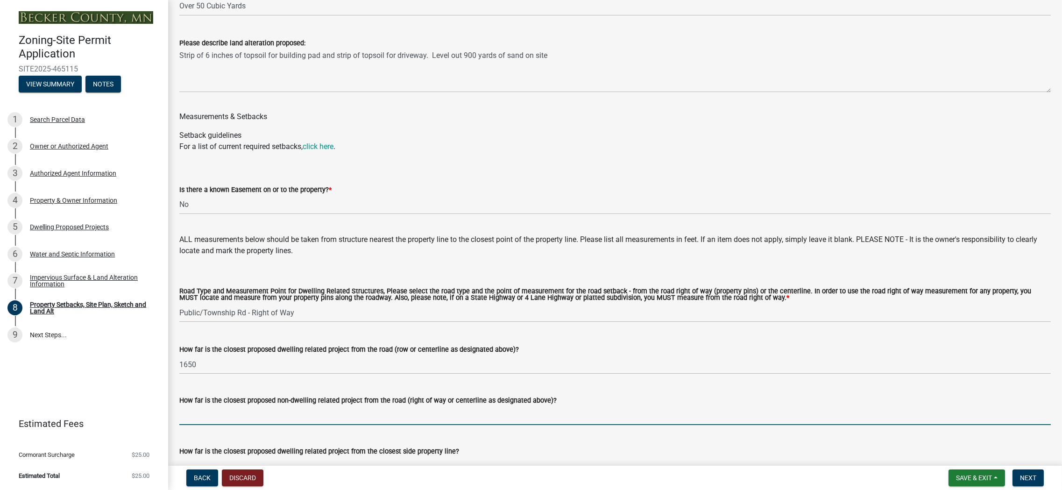
click at [229, 419] on input "How far is the closest proposed non-dwelling related project from the road (rig…" at bounding box center [615, 415] width 872 height 19
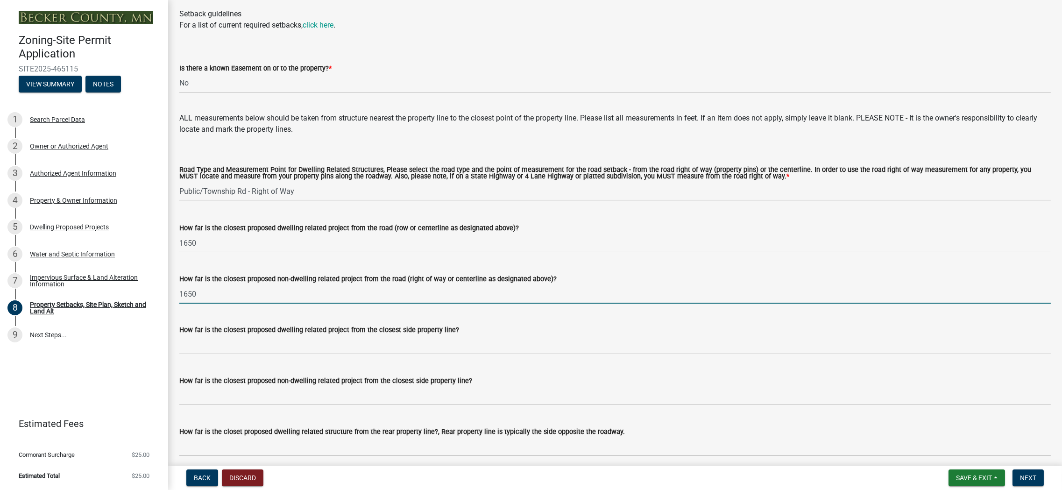
scroll to position [1635, 0]
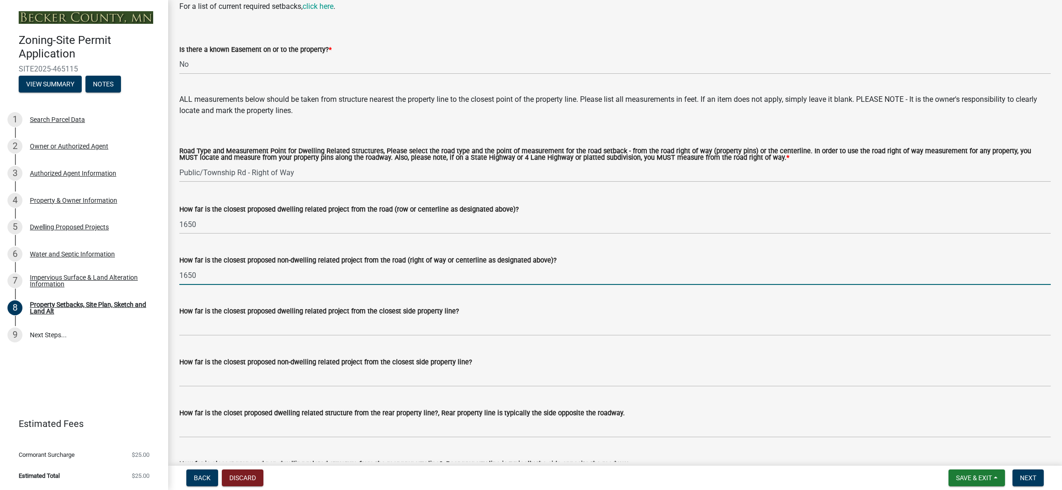
type input "1650"
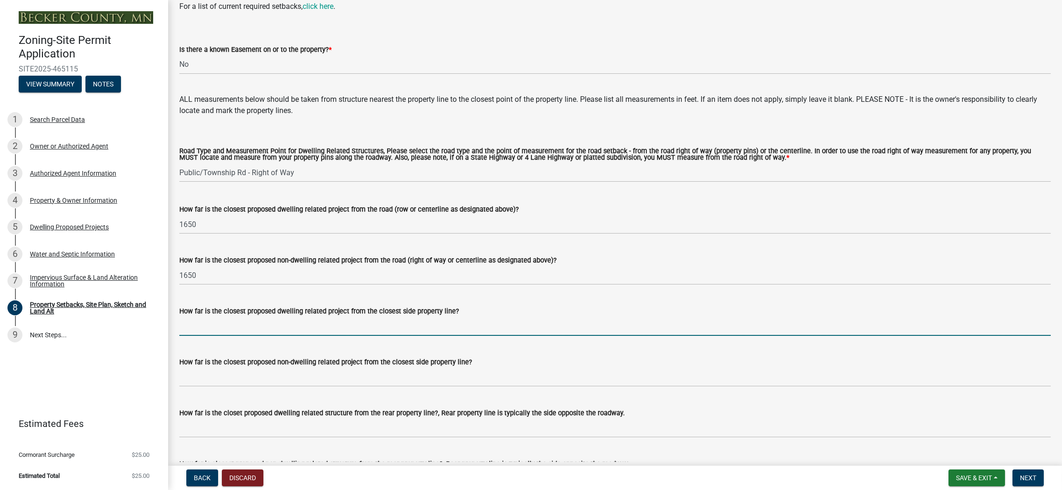
click at [249, 331] on input "How far is the closest proposed dwelling related project from the closest side …" at bounding box center [615, 326] width 872 height 19
type input "100"
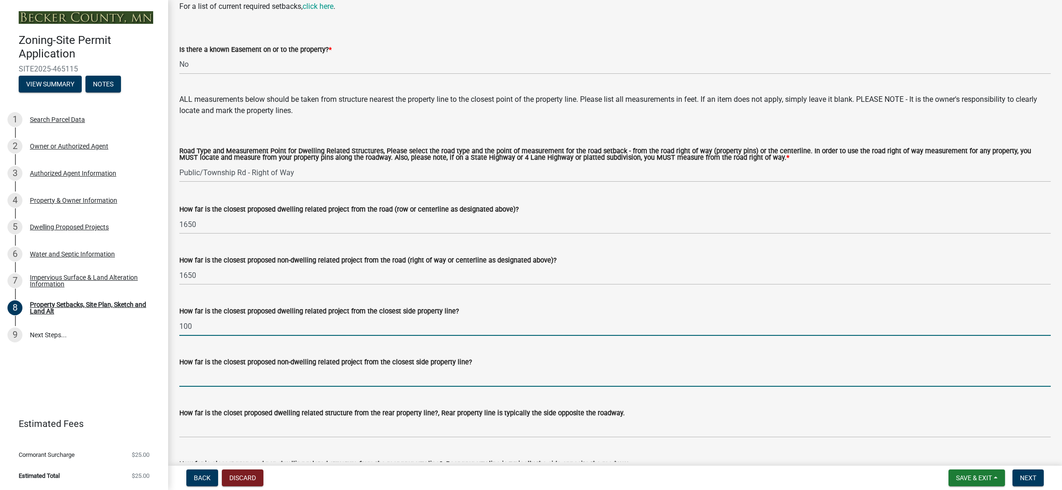
click at [258, 382] on input "How far is the closest proposed non-dwelling related project from the closest s…" at bounding box center [615, 377] width 872 height 19
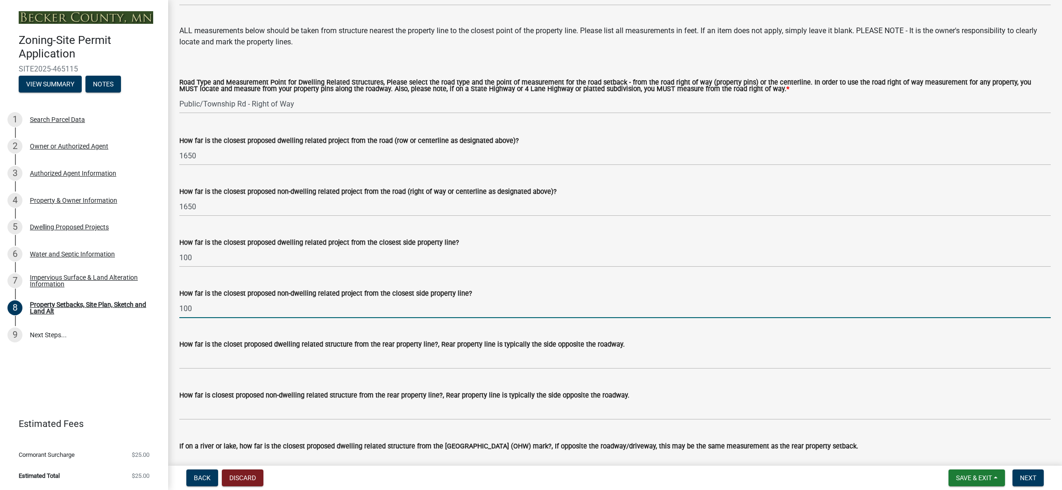
scroll to position [1729, 0]
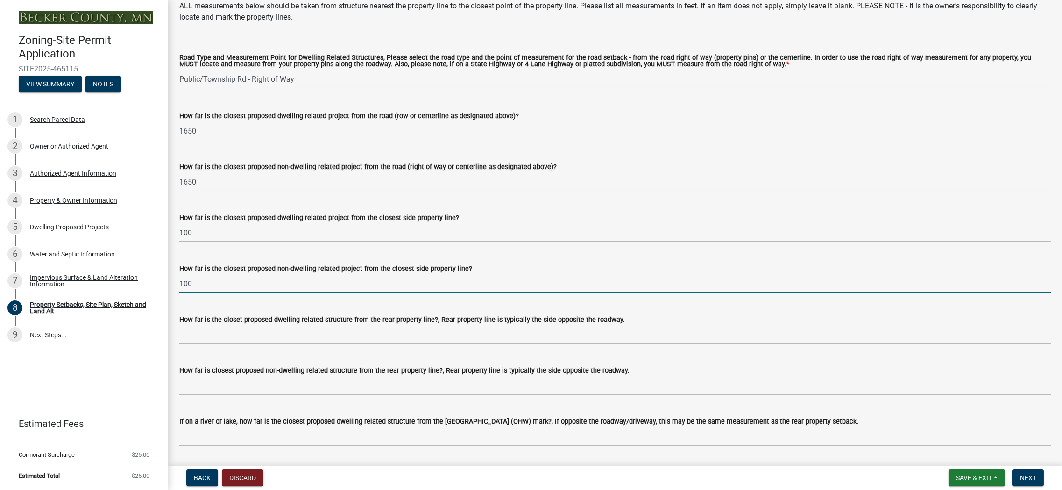
type input "100"
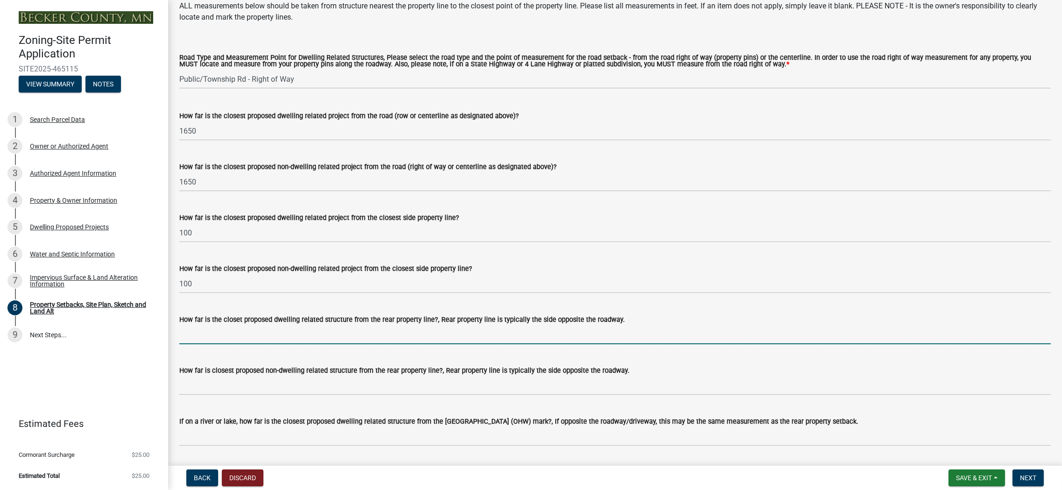
click at [275, 341] on input "How far is the closet proposed dwelling related structure from the rear propert…" at bounding box center [615, 334] width 872 height 19
type input "1650"
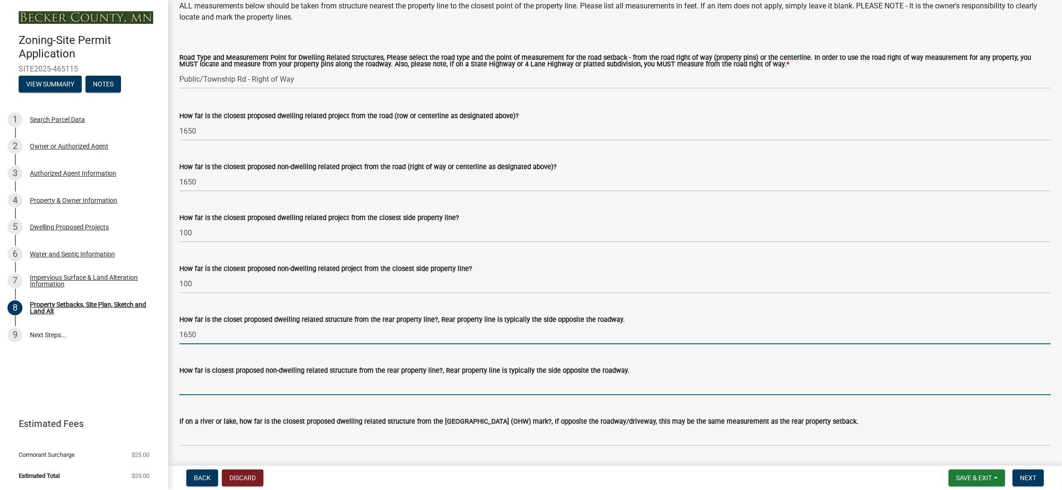
click at [212, 389] on input "How far is closest proposed non-dwelling related structure from the rear proper…" at bounding box center [615, 385] width 872 height 19
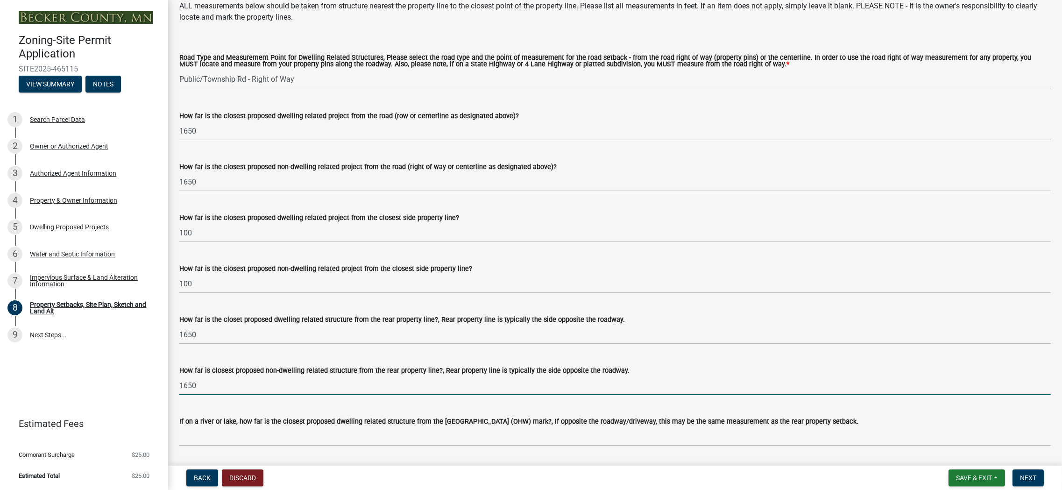
type input "1650"
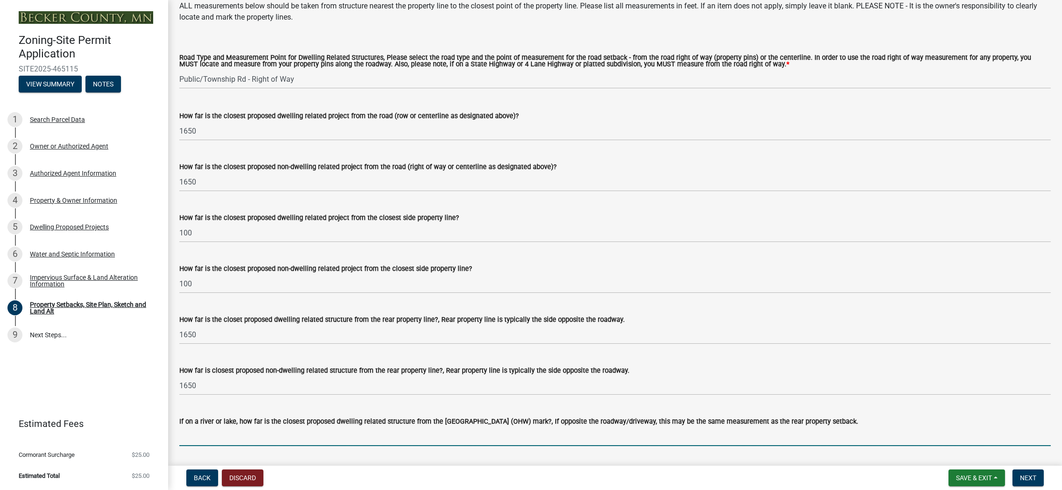
click at [214, 439] on input "If on a river or lake, how far is the closest proposed dwelling related structu…" at bounding box center [615, 436] width 872 height 19
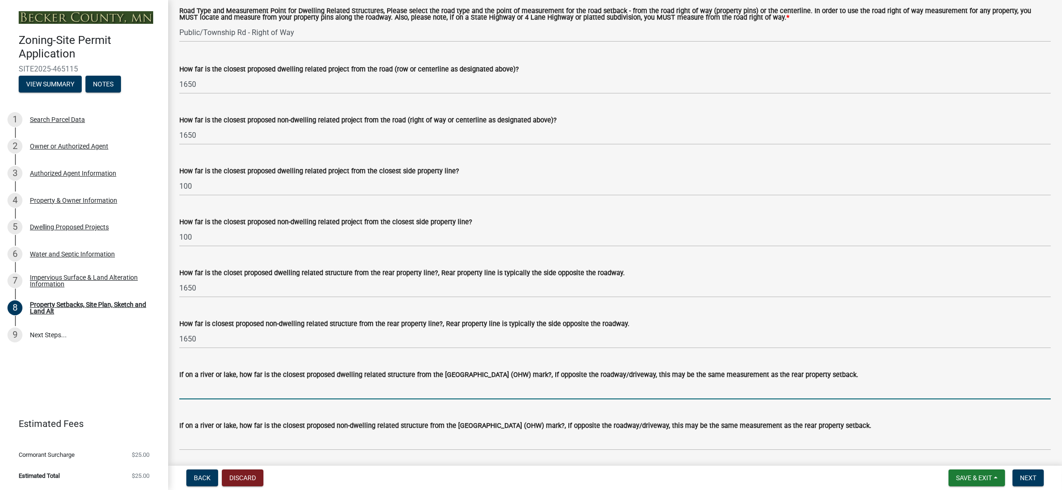
click at [227, 395] on input "If on a river or lake, how far is the closest proposed dwelling related structu…" at bounding box center [615, 389] width 872 height 19
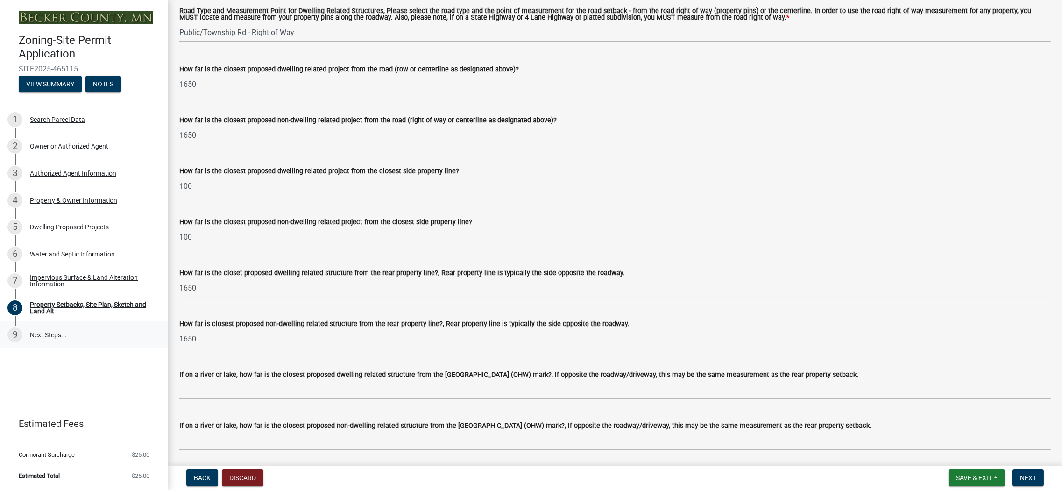
scroll to position [1962, 0]
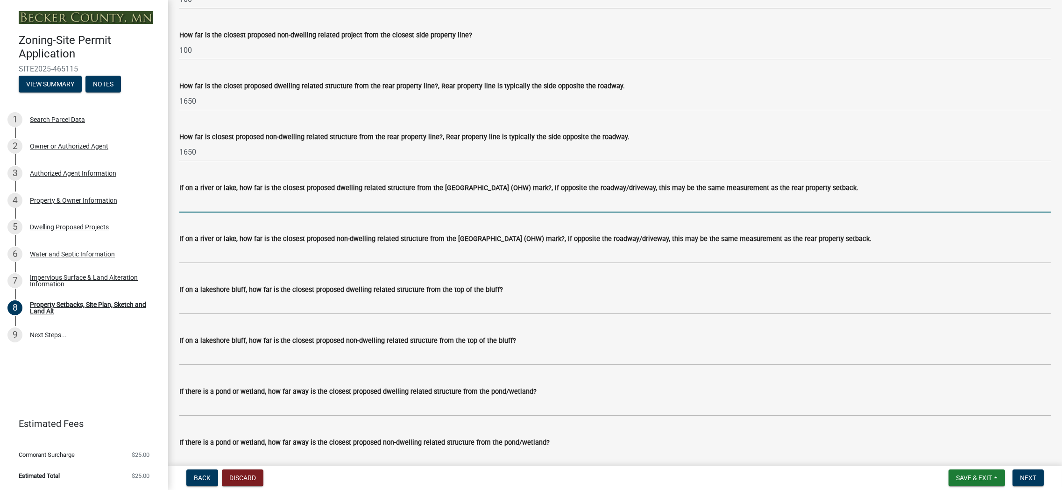
click at [211, 209] on input "If on a river or lake, how far is the closest proposed dwelling related structu…" at bounding box center [615, 202] width 872 height 19
type input "125"
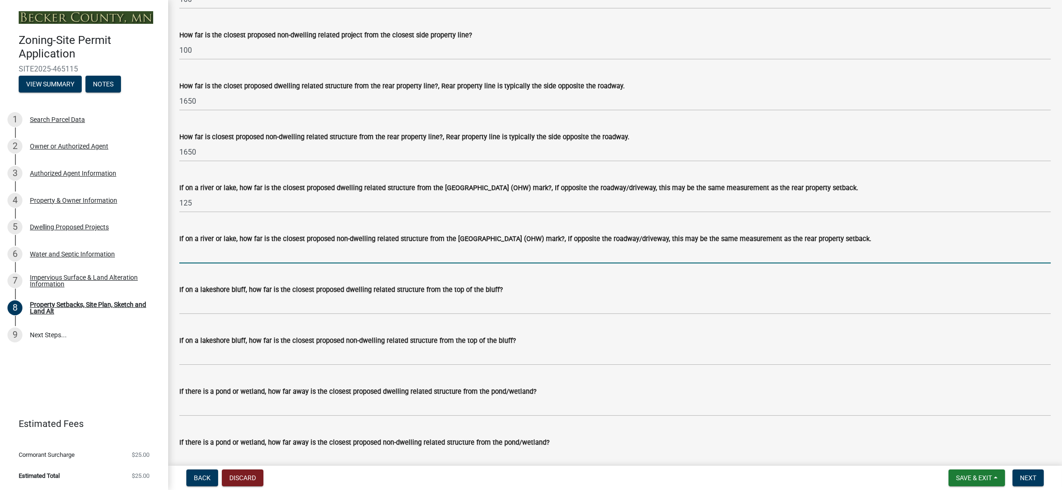
click at [216, 262] on input "If on a river or lake, how far is the closest proposed non-dwelling related str…" at bounding box center [615, 253] width 872 height 19
type input "125"
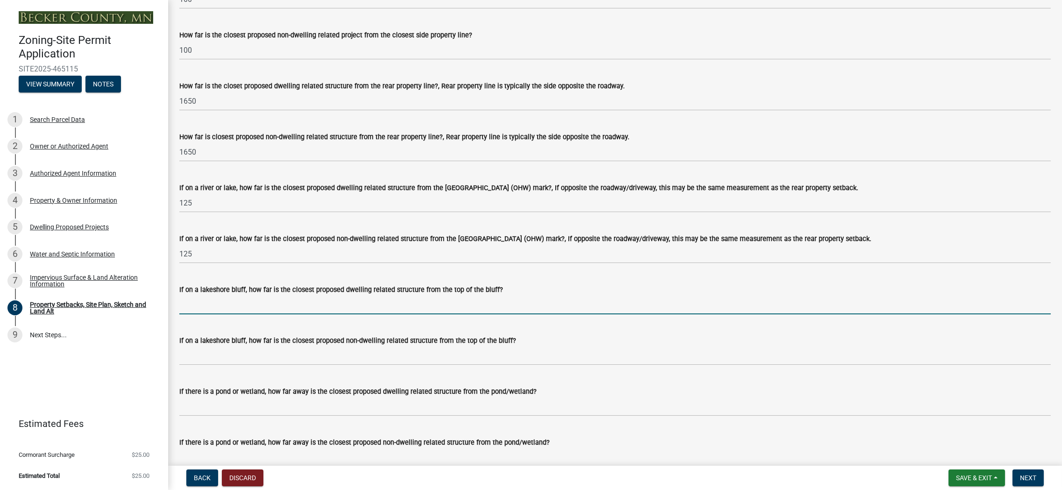
click at [280, 307] on input "If on a lakeshore bluff, how far is the closest proposed dwelling related struc…" at bounding box center [615, 304] width 872 height 19
type input "NA"
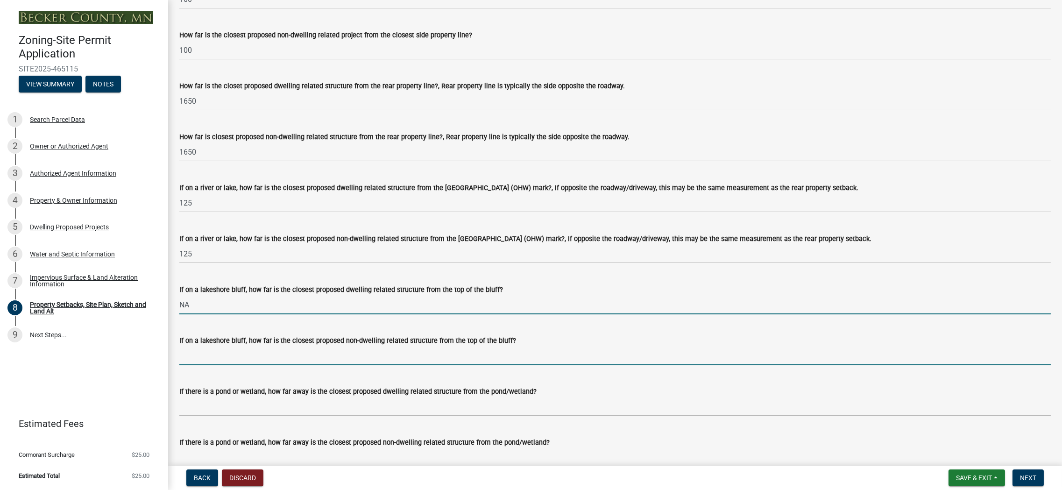
click at [242, 356] on input "If on a lakeshore bluff, how far is the closest proposed non-dwelling related s…" at bounding box center [615, 355] width 872 height 19
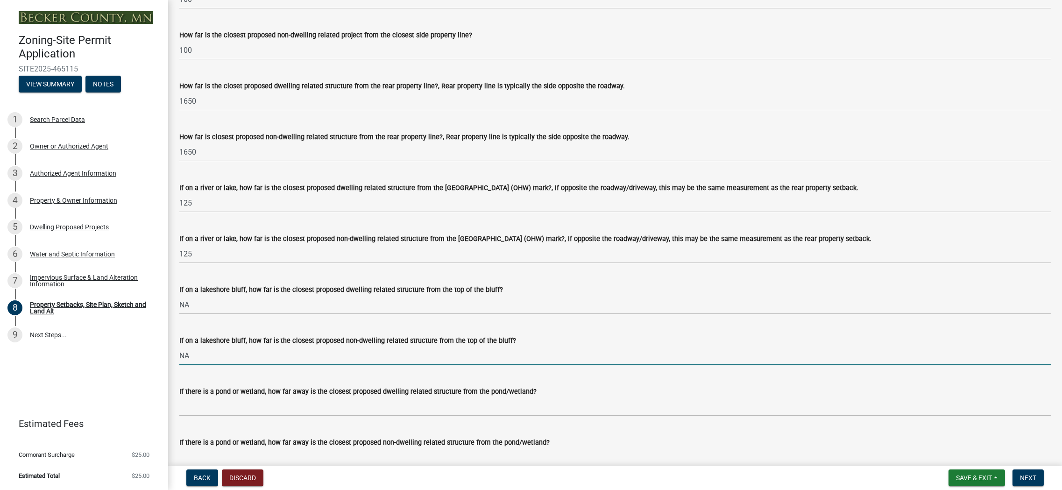
type input "NA"
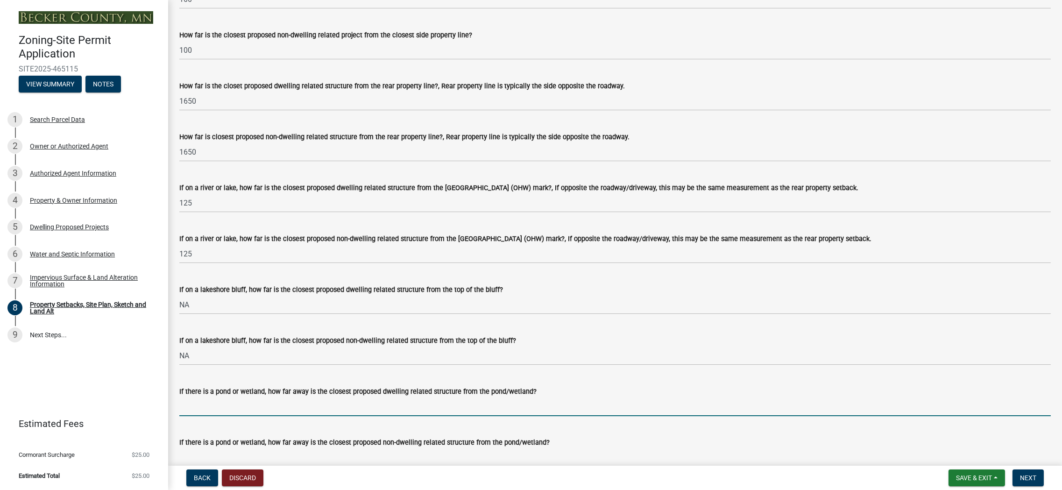
click at [249, 403] on input "If there is a pond or wetland, how far away is the closest proposed dwelling re…" at bounding box center [615, 406] width 872 height 19
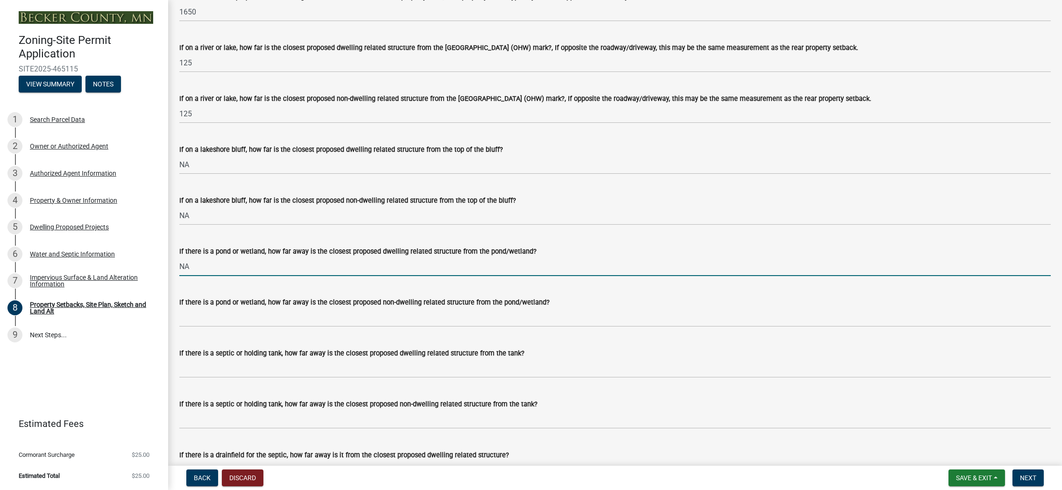
type input "NA"
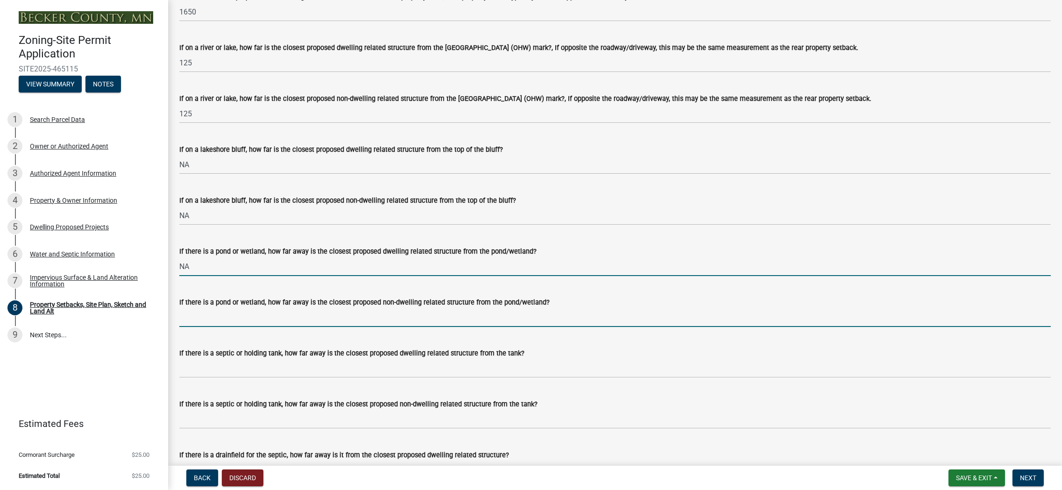
click at [214, 321] on input "If there is a pond or wetland, how far away is the closest proposed non-dwellin…" at bounding box center [615, 317] width 872 height 19
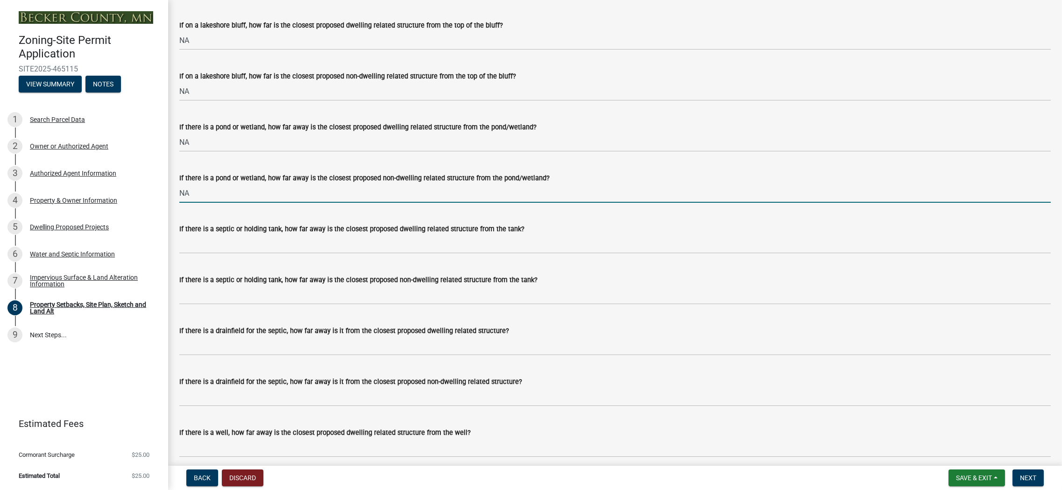
scroll to position [2242, 0]
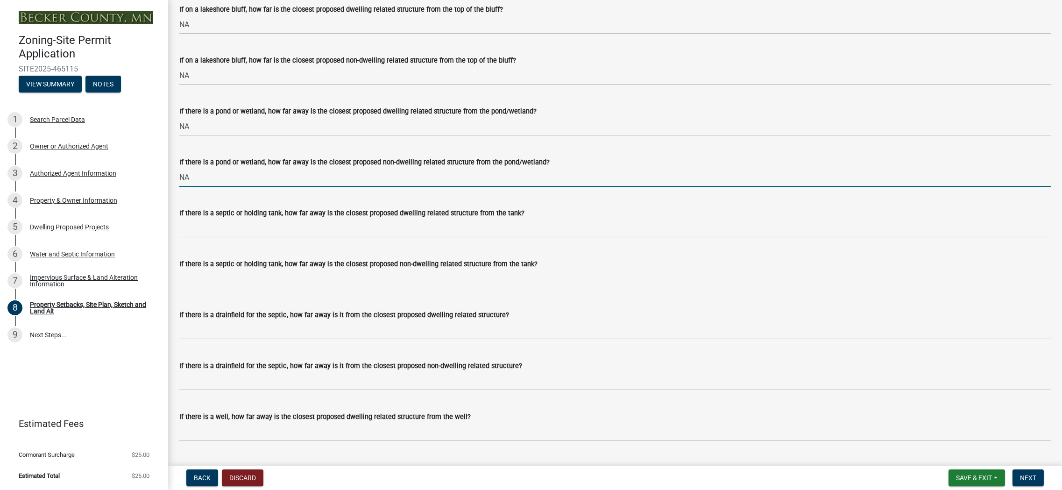
type input "NA"
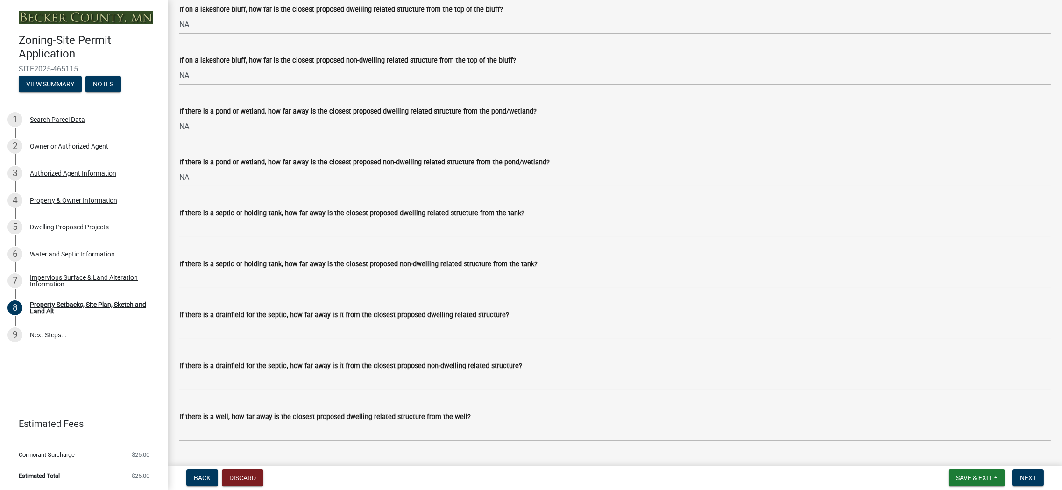
click at [266, 239] on wm-data-entity-input "If there is a septic or holding tank, how far away is the closest proposed dwel…" at bounding box center [615, 219] width 872 height 51
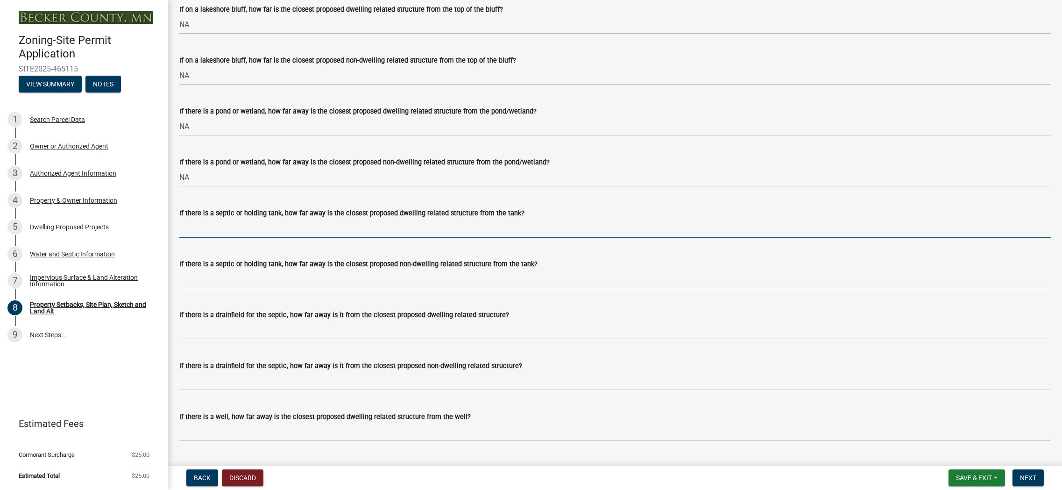
click at [261, 231] on input "If there is a septic or holding tank, how far away is the closest proposed dwel…" at bounding box center [615, 228] width 872 height 19
type input "50"
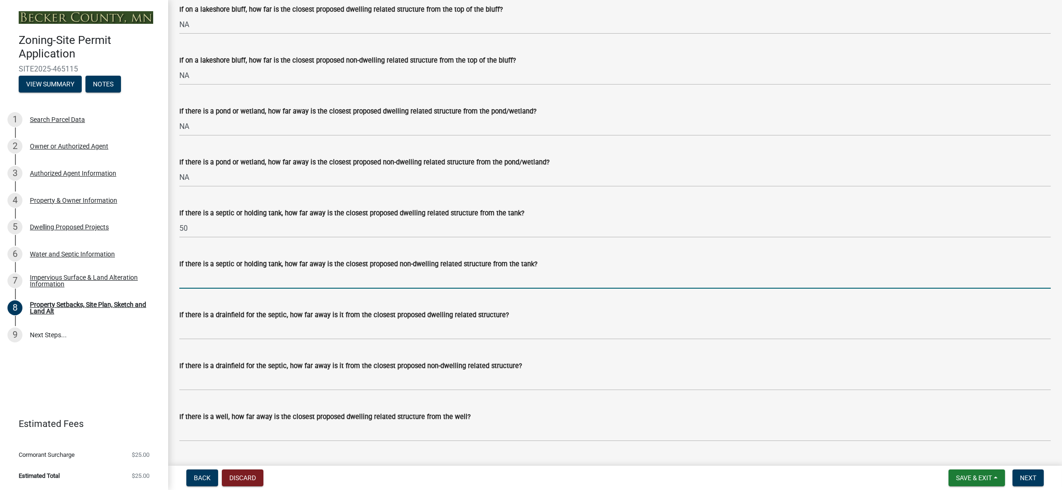
click at [226, 280] on input "If there is a septic or holding tank, how far away is the closest proposed non-…" at bounding box center [615, 279] width 872 height 19
type input "50"
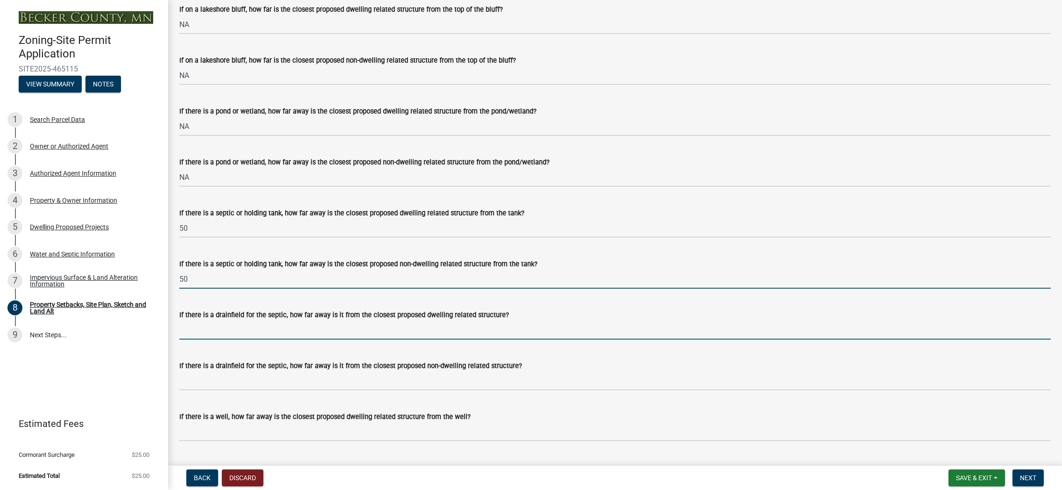
click at [205, 332] on input "If there is a drainfield for the septic, how far away is it from the closest pr…" at bounding box center [615, 329] width 872 height 19
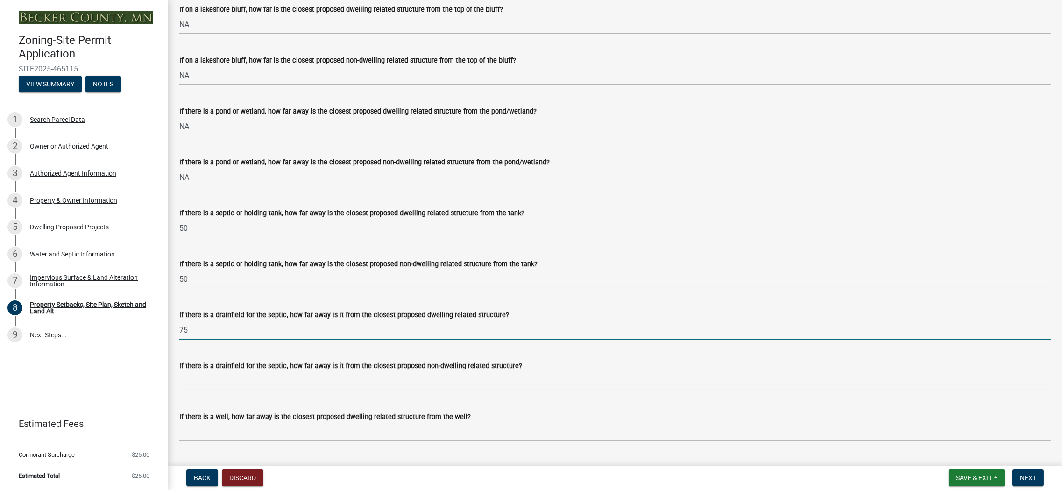
type input "75"
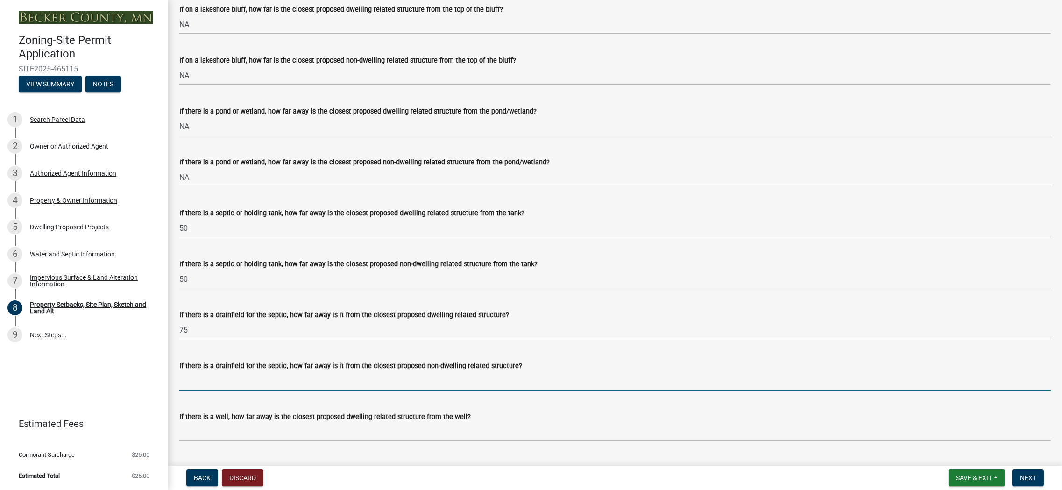
click at [200, 384] on input "If there is a drainfield for the septic, how far away is it from the closest pr…" at bounding box center [615, 380] width 872 height 19
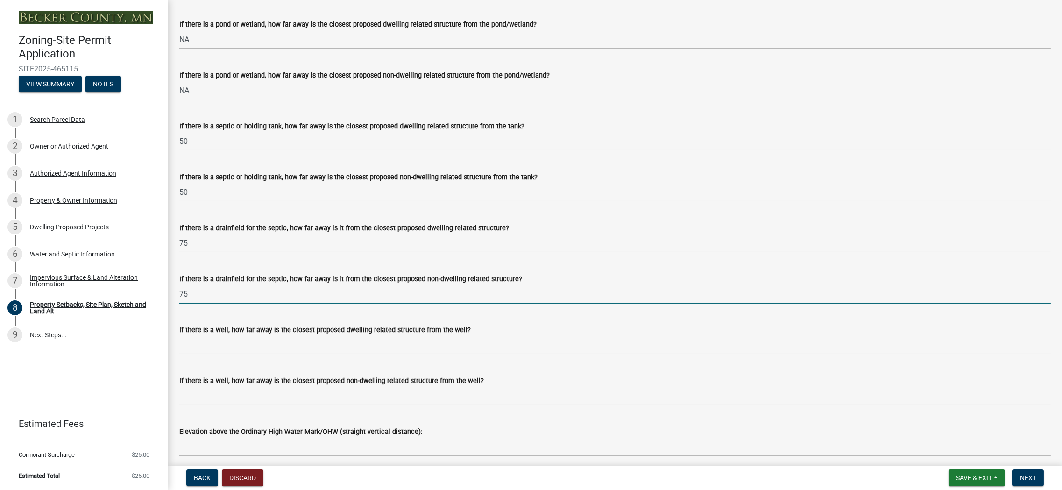
scroll to position [2336, 0]
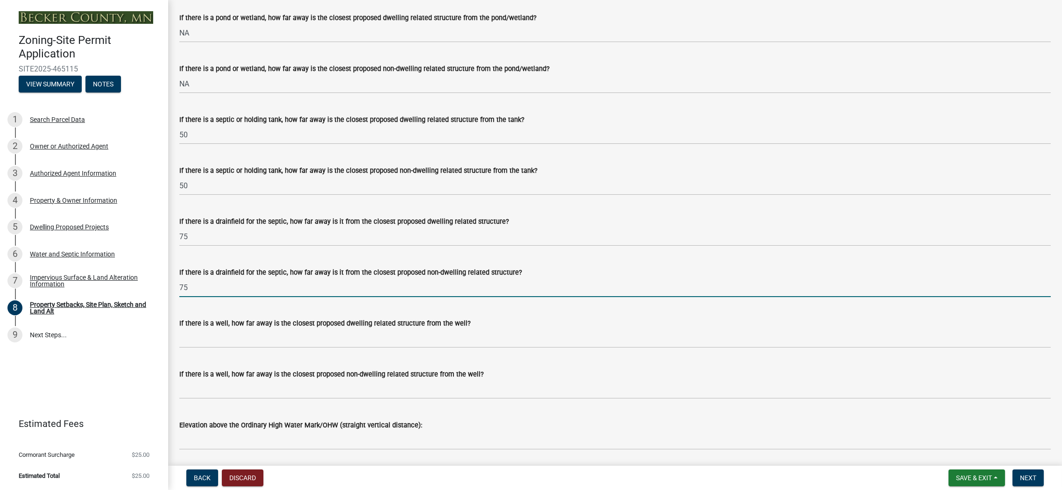
type input "75"
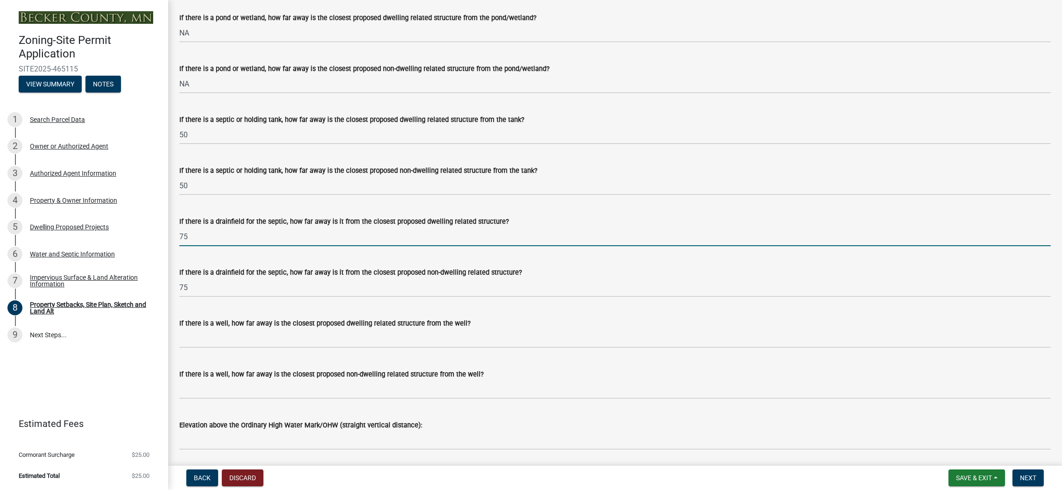
drag, startPoint x: 189, startPoint y: 238, endPoint x: 180, endPoint y: 239, distance: 8.9
click at [180, 239] on input "75" at bounding box center [615, 236] width 872 height 19
type input "100"
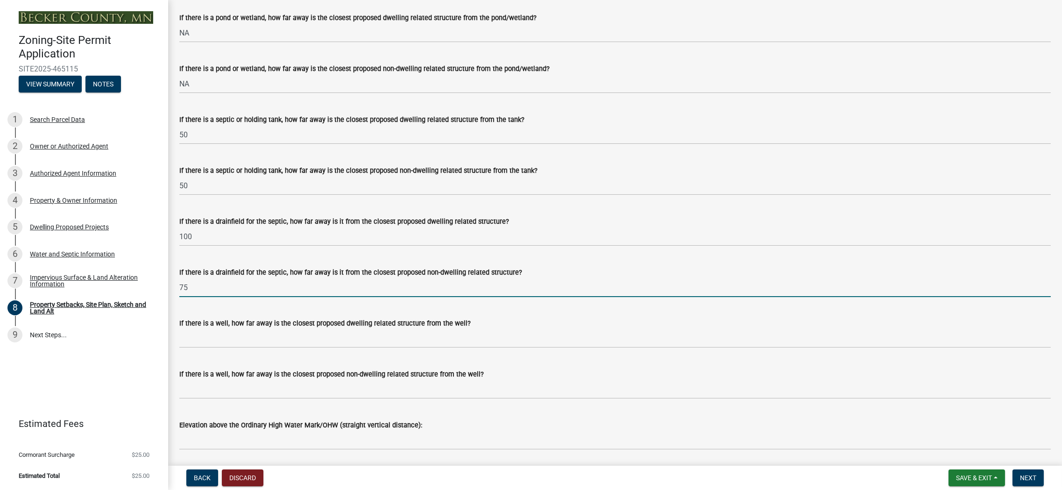
drag, startPoint x: 187, startPoint y: 288, endPoint x: 170, endPoint y: 290, distance: 17.4
type input "100"
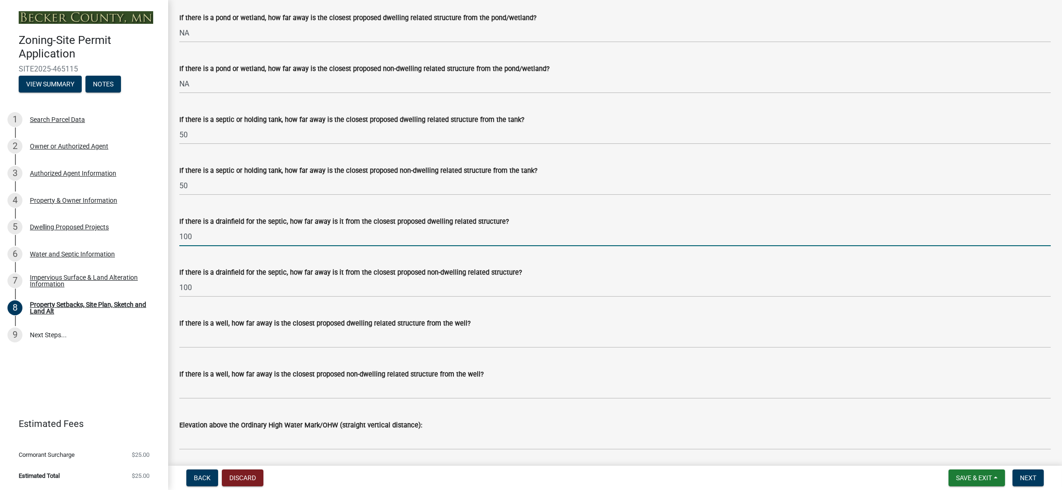
drag, startPoint x: 199, startPoint y: 237, endPoint x: 175, endPoint y: 236, distance: 23.4
click at [176, 235] on div "If there is a drainfield for the septic, how far away is it from the closest pr…" at bounding box center [615, 224] width 886 height 43
type input "196"
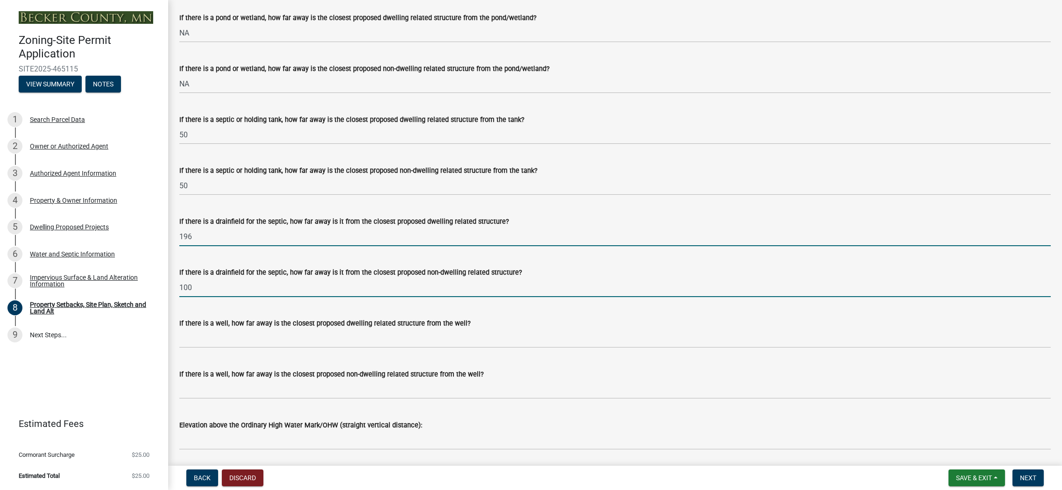
click at [213, 290] on input "100" at bounding box center [615, 287] width 872 height 19
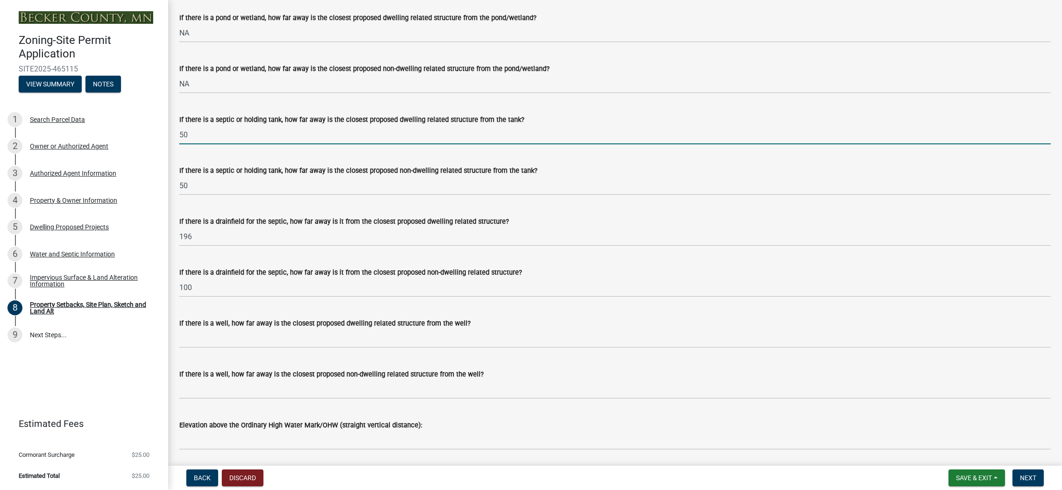
drag, startPoint x: 203, startPoint y: 136, endPoint x: 179, endPoint y: 137, distance: 23.8
click at [179, 137] on input "50" at bounding box center [615, 134] width 872 height 19
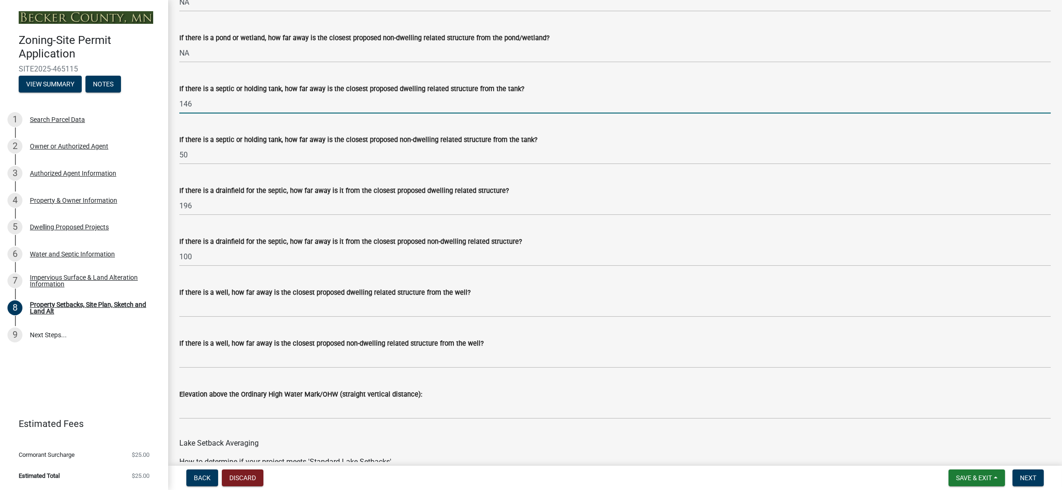
scroll to position [2383, 0]
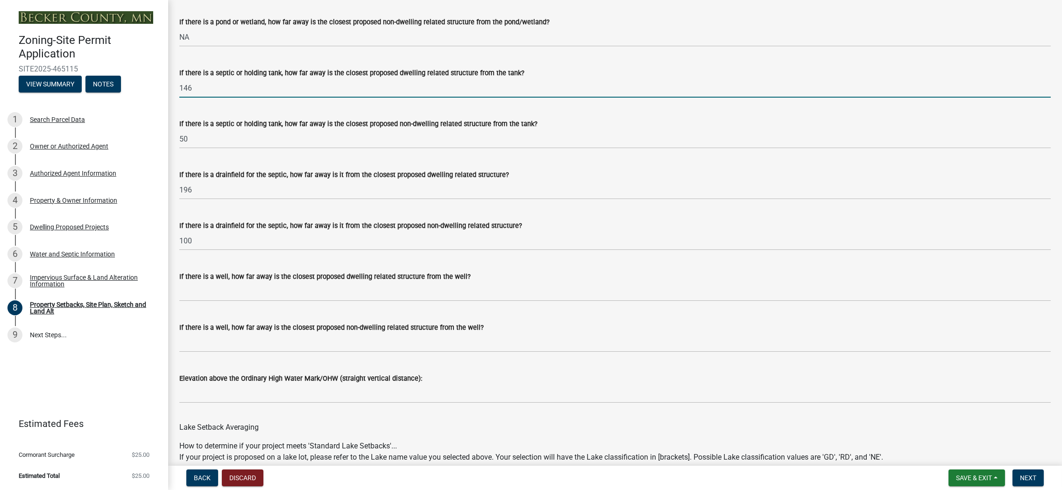
type input "146"
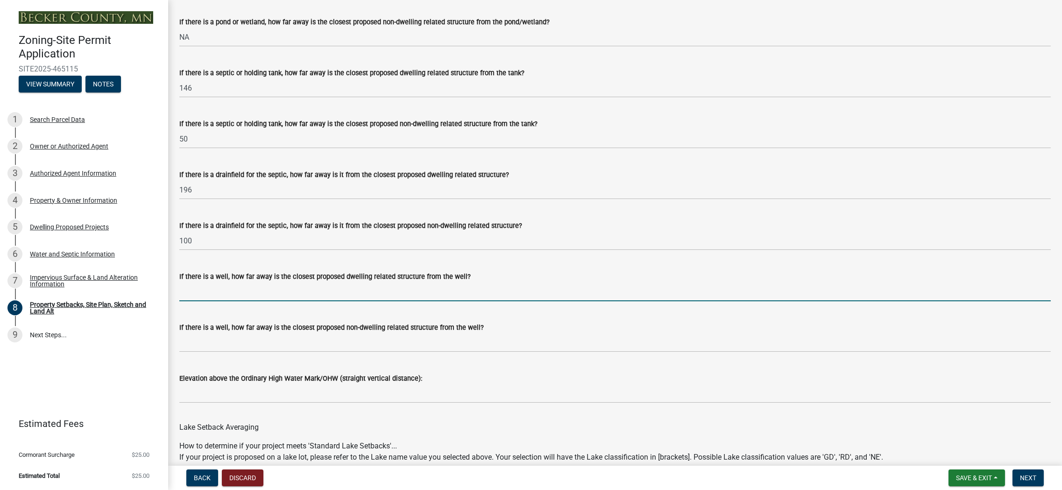
click at [202, 298] on input "If there is a well, how far away is the closest proposed dwelling related struc…" at bounding box center [615, 291] width 872 height 19
type input "100"
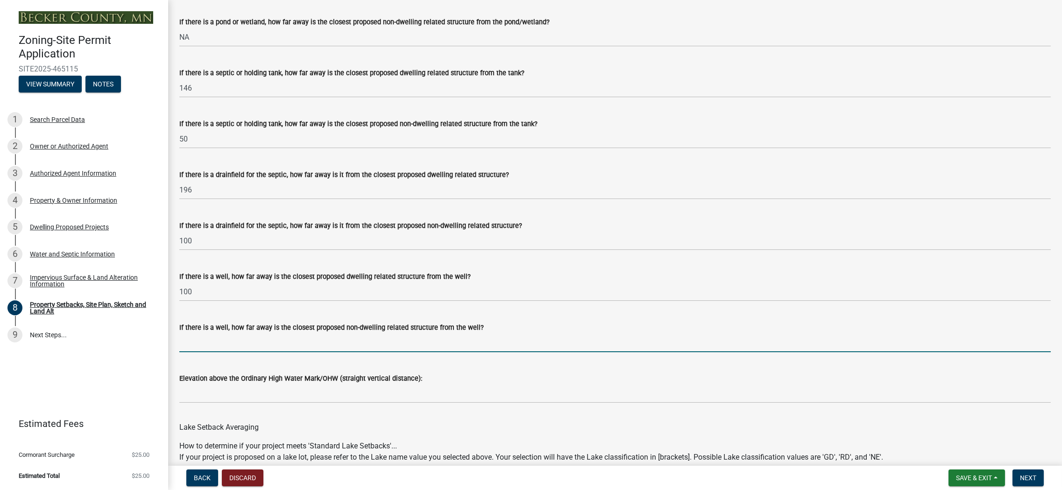
click at [199, 348] on input "If there is a well, how far away is the closest proposed non-dwelling related s…" at bounding box center [615, 342] width 872 height 19
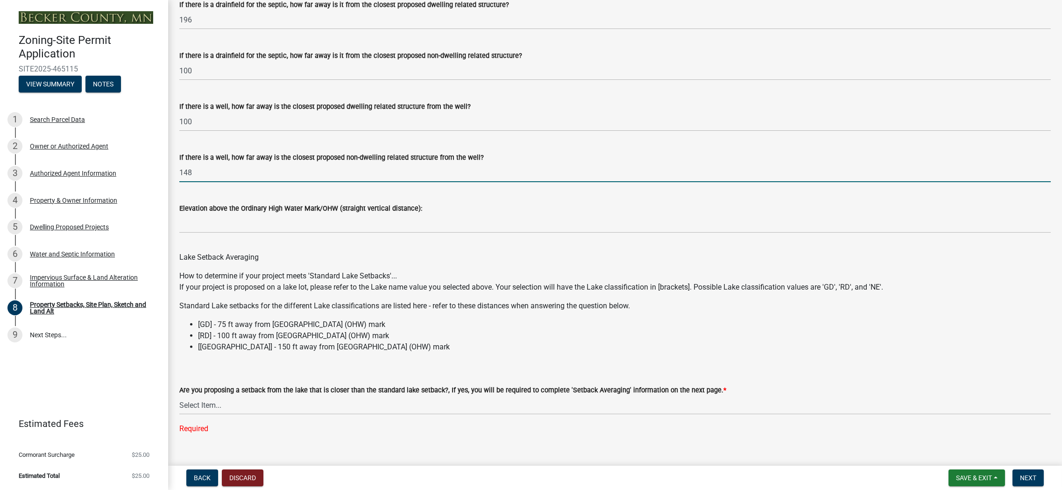
scroll to position [2569, 0]
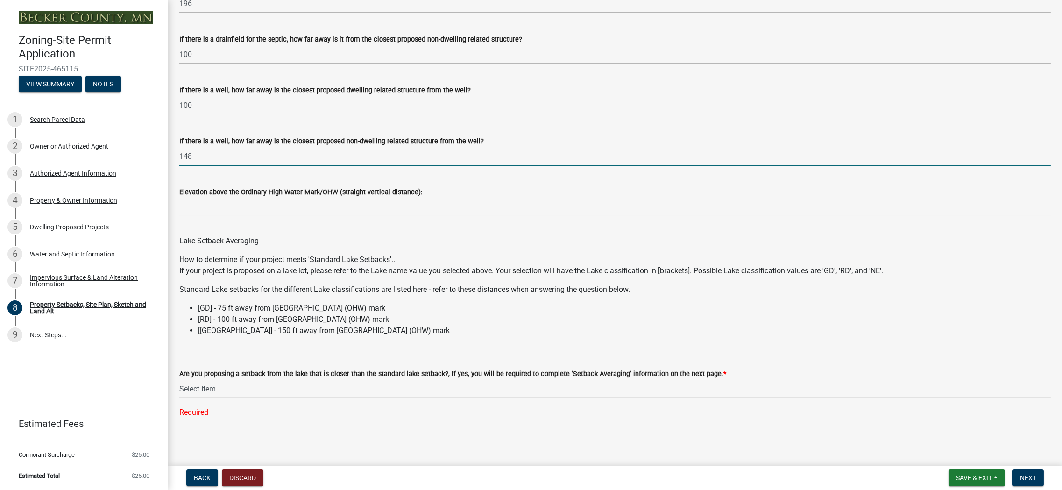
type input "148"
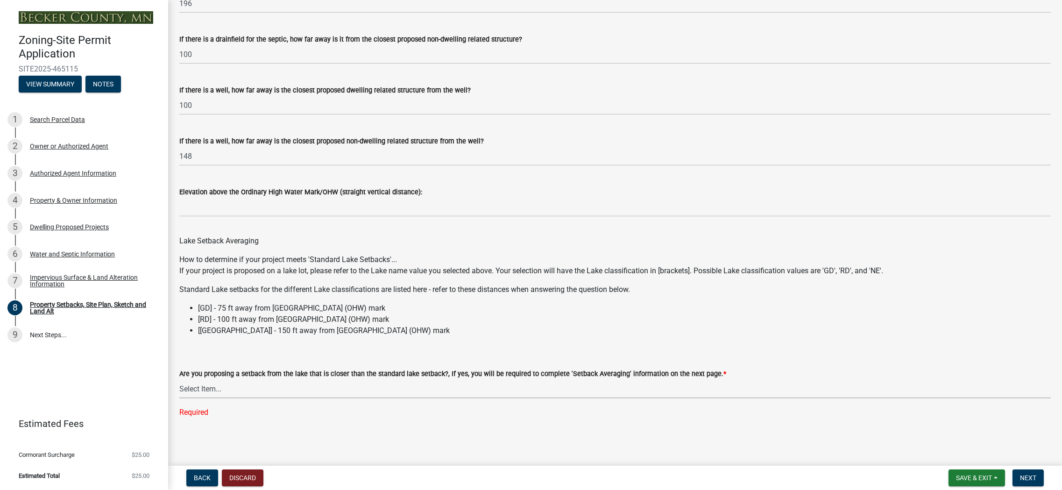
click at [271, 392] on select "Select Item... Yes No N/A" at bounding box center [615, 388] width 872 height 19
click at [179, 398] on select "Select Item... Yes No N/A" at bounding box center [615, 388] width 872 height 19
select select "19d13e65-c93d-443e-910a-7a17299544cc"
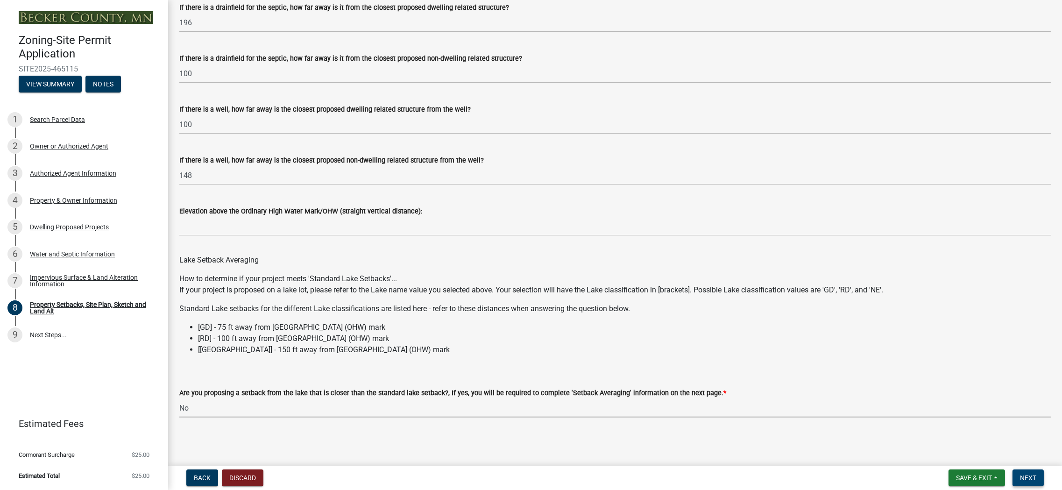
click at [1025, 477] on span "Next" at bounding box center [1028, 477] width 16 height 7
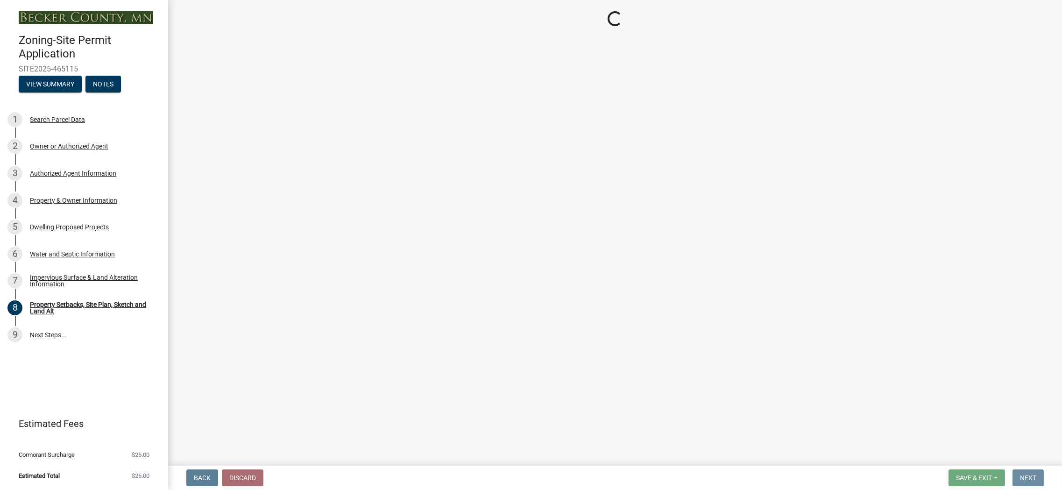
scroll to position [0, 0]
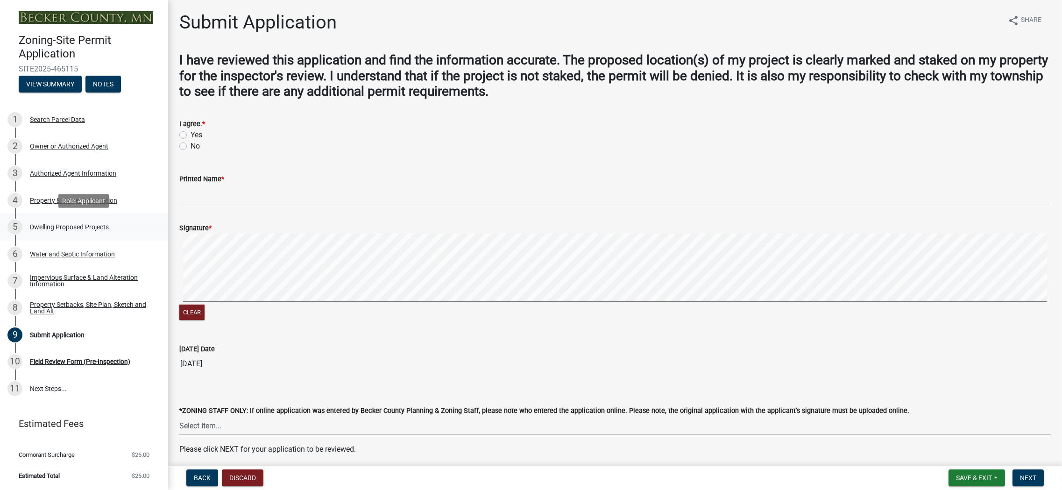
click at [45, 226] on div "Dwelling Proposed Projects" at bounding box center [69, 227] width 79 height 7
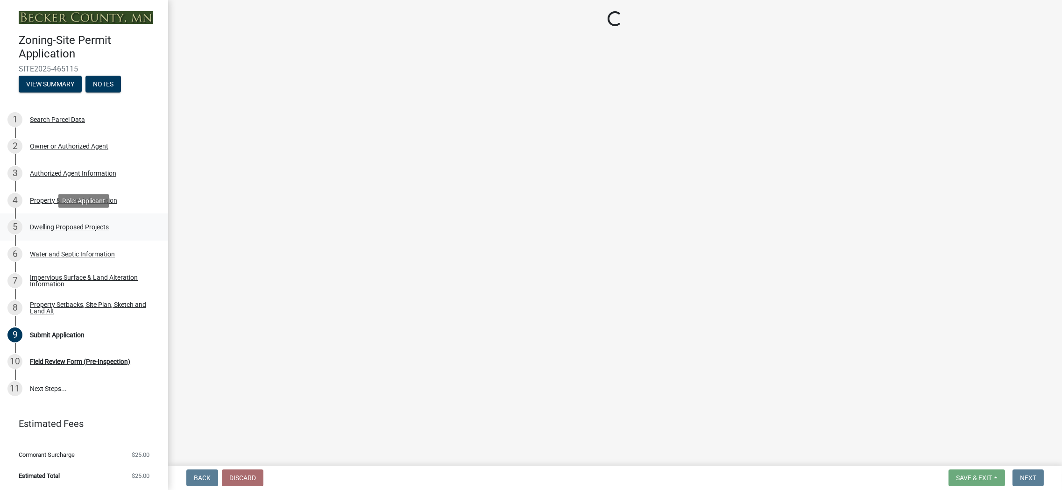
select select "5b8abcc6-67f7-49fb-8f25-c295ccc2b339"
select select "566f81cc-4b3f-4ecb-9f16-a2b313352c61"
select select "f4ae0446-41fa-4afd-99aa-409617c58827"
select select "3c220677-3da3-4a78-99d7-25424c2e1eab"
select select "a045e8de-0125-48b5-a52c-0705e3235ca5"
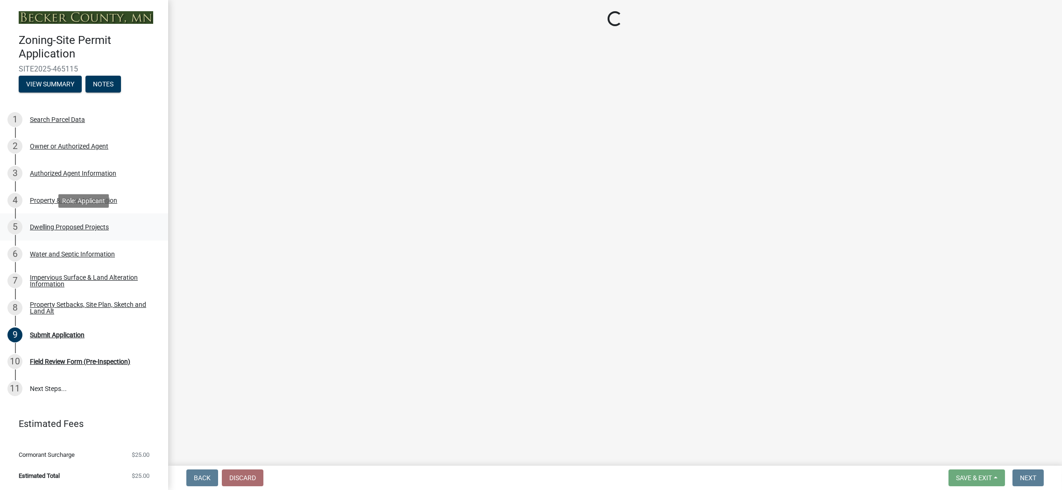
select select "ebb33175-329d-4f8e-9ee0-a71ca57f3362"
select select "b63d75fc-5f3c-4949-bc5e-b7a1b42903a6"
select select "638dddef-31f4-4d73-b0b5-0ffc7b344434"
select select "e54322ba-eceb-4de2-a596-ac40585df8a4"
select select "8786fdd2-7f96-462d-8069-e958fae6b9a0"
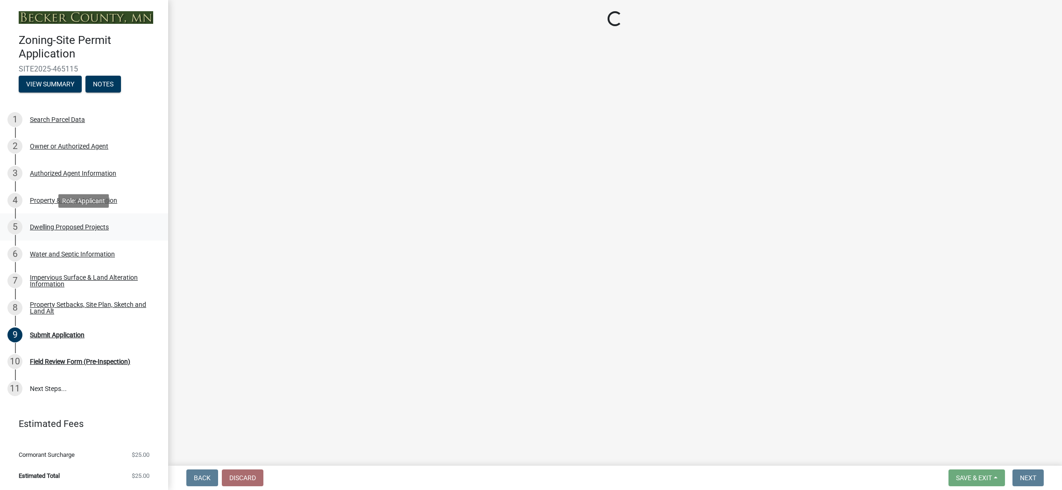
select select "59dc9cee-723e-448c-a454-fe3238b55aba"
select select "3d6d33a4-08a3-4693-9e40-f7dc371bbdbe"
select select "5c3531b8-bc96-4b07-92f8-845cfe46d7fc"
select select "8e4dc0e1-7dfa-4afc-85b9-5ad40795f204"
select select "107cbe59-677b-44f2-96fc-816b282ebb79"
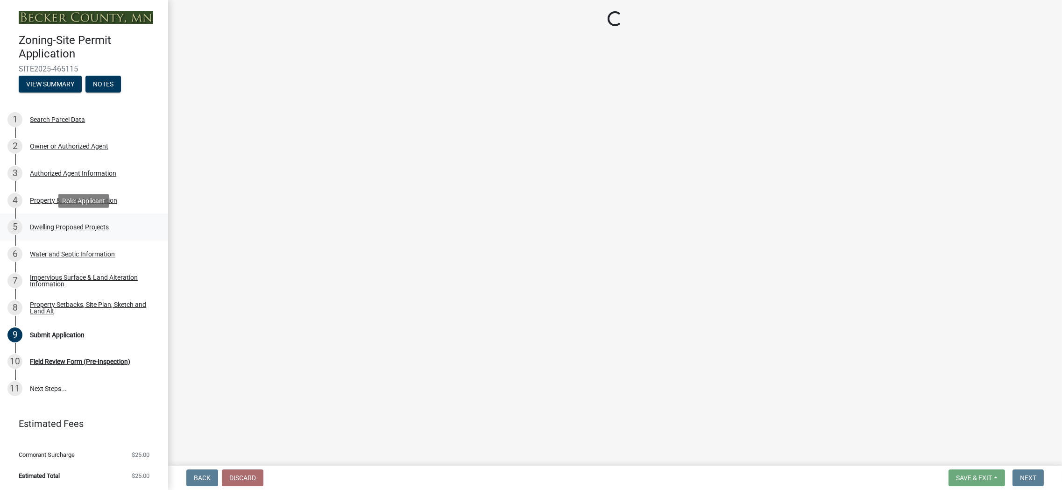
select select "04b4c55f-38da-4b81-8735-8adc5b7f9ecd"
select select "7f420323-49a9-4fd0-9441-05b3dc777552"
select select "5c09849d-e6b9-47b1-a1e4-7038f384c9b1"
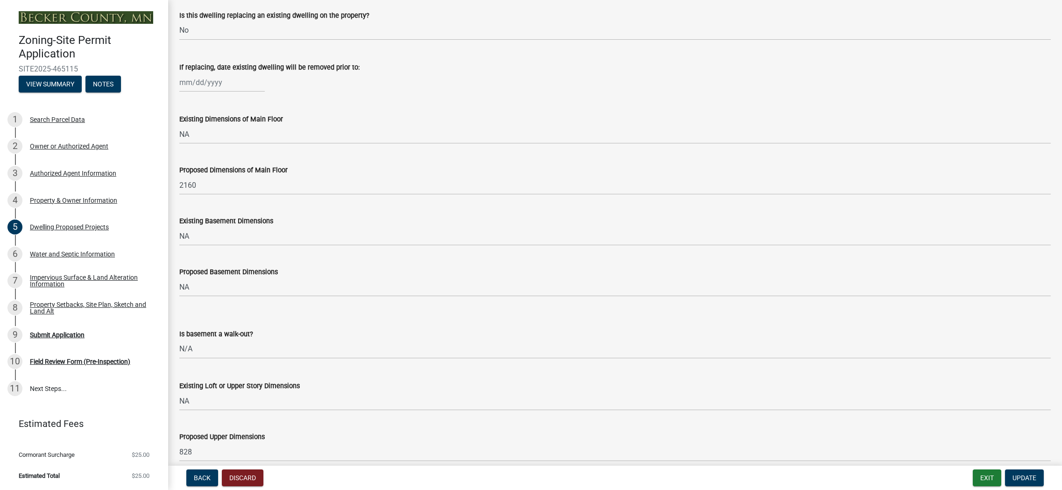
scroll to position [234, 0]
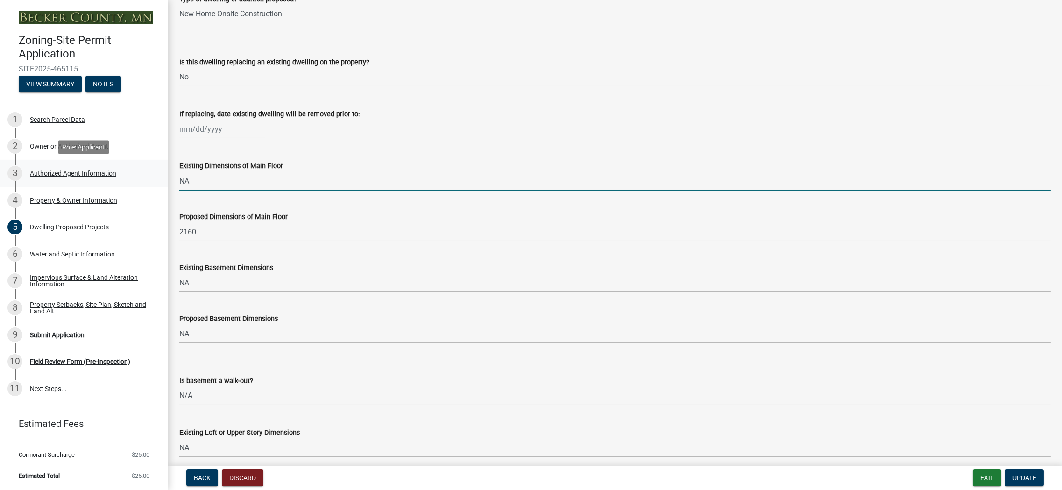
drag, startPoint x: 207, startPoint y: 185, endPoint x: 140, endPoint y: 185, distance: 67.7
click at [140, 185] on div "Zoning-Site Permit Application SITE2025-465115 View Summary Notes 1 Search Parc…" at bounding box center [531, 245] width 1062 height 490
type input "40'x40'"
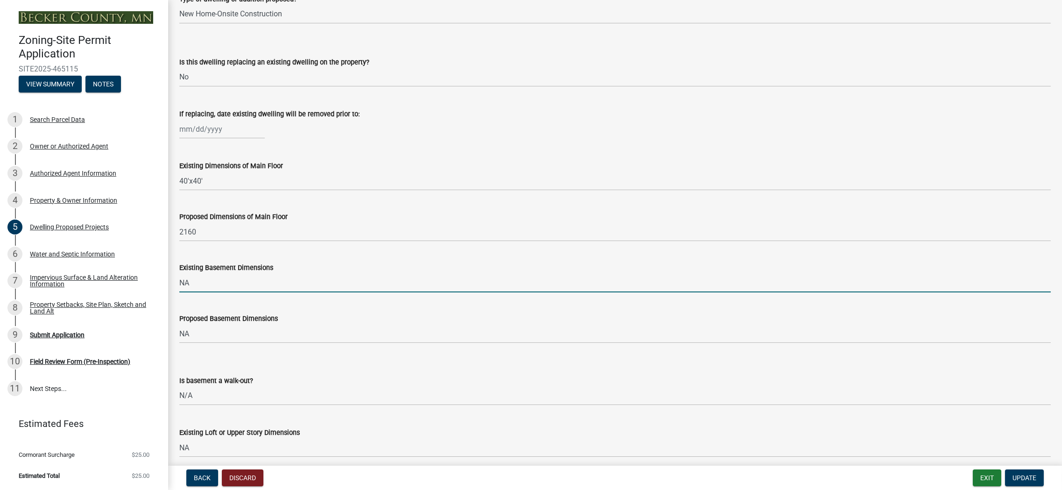
drag, startPoint x: 206, startPoint y: 285, endPoint x: 172, endPoint y: 286, distance: 34.1
click at [172, 286] on div "Existing Basement Dimensions NA" at bounding box center [615, 270] width 886 height 43
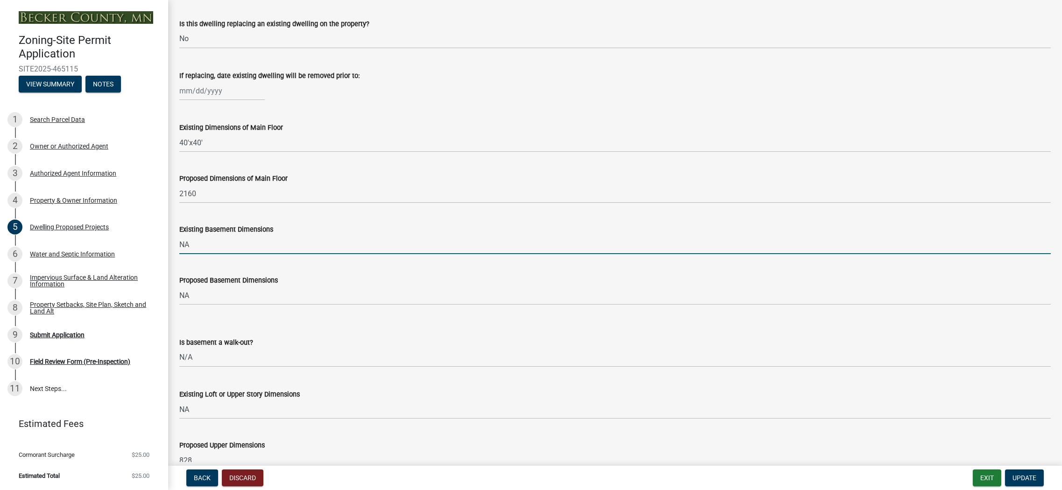
scroll to position [327, 0]
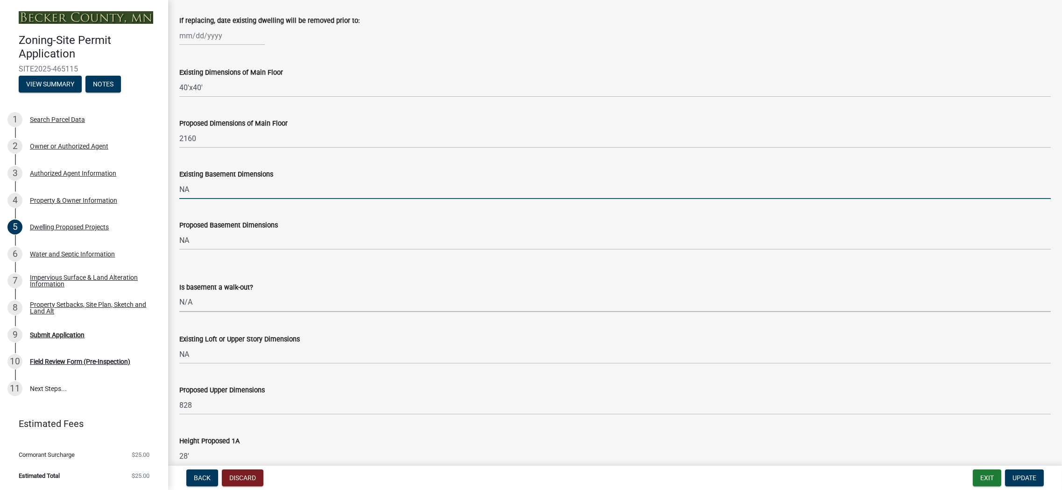
click at [206, 302] on select "Select Item... Yes No N/A" at bounding box center [615, 302] width 872 height 19
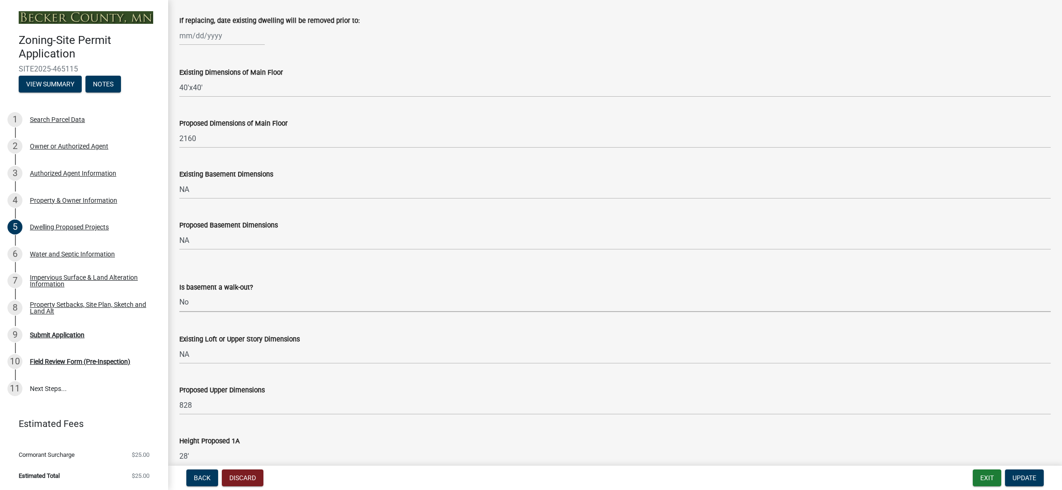
click at [179, 293] on select "Select Item... Yes No N/A" at bounding box center [615, 302] width 872 height 19
select select "59a6fdaa-56b6-4bcd-87b7-d867a7d784e6"
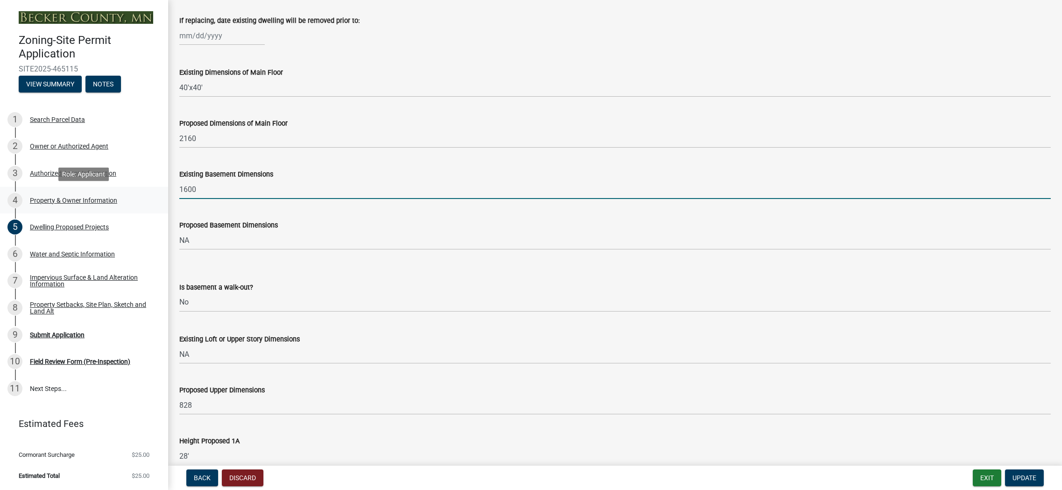
drag, startPoint x: 211, startPoint y: 188, endPoint x: 162, endPoint y: 189, distance: 49.5
click at [163, 188] on div "Zoning-Site Permit Application SITE2025-465115 View Summary Notes 1 Search Parc…" at bounding box center [531, 245] width 1062 height 490
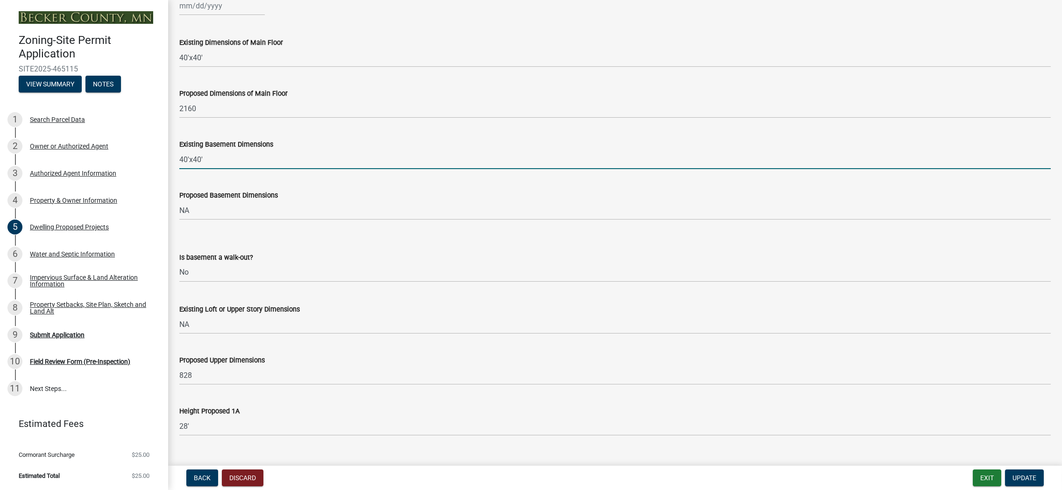
scroll to position [374, 0]
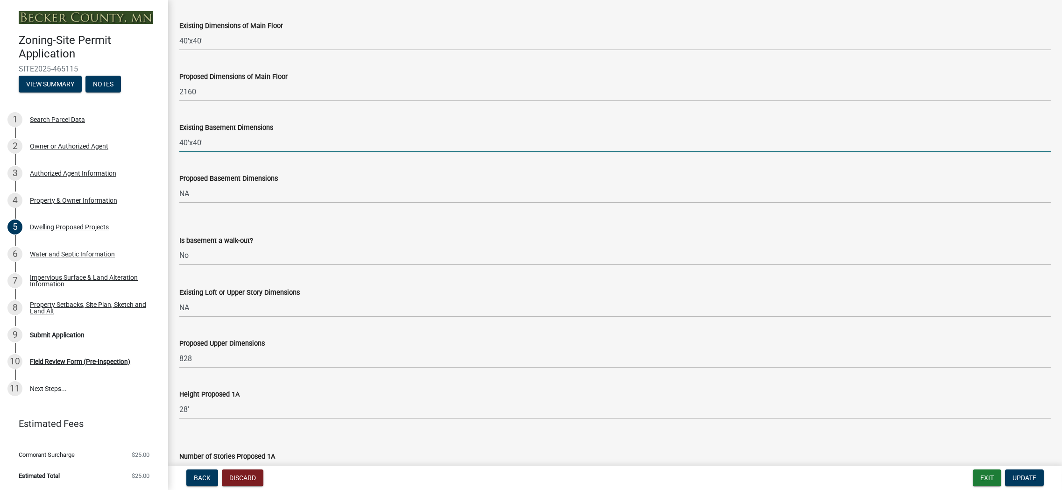
type input "40'x40'"
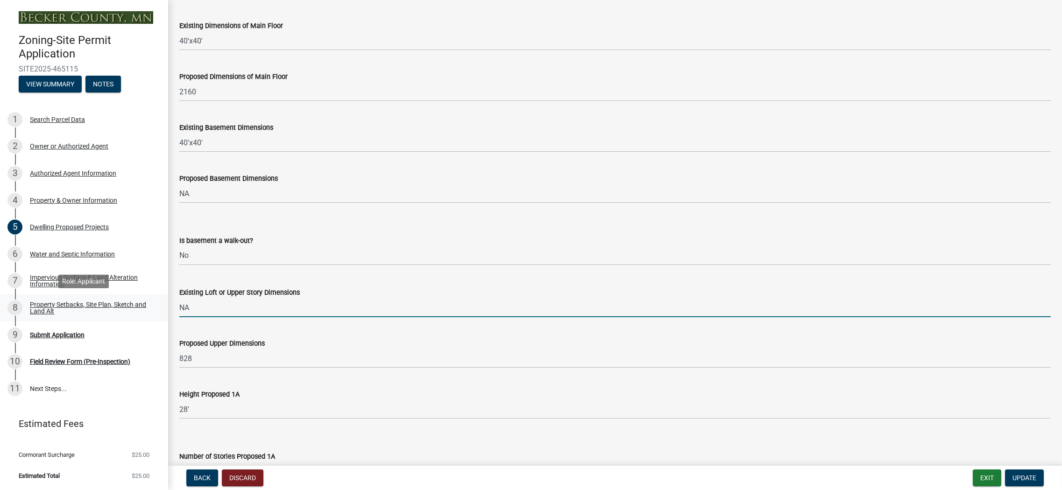
drag, startPoint x: 206, startPoint y: 310, endPoint x: 166, endPoint y: 311, distance: 40.2
click at [166, 311] on div "Zoning-Site Permit Application SITE2025-465115 View Summary Notes 1 Search Parc…" at bounding box center [531, 245] width 1062 height 490
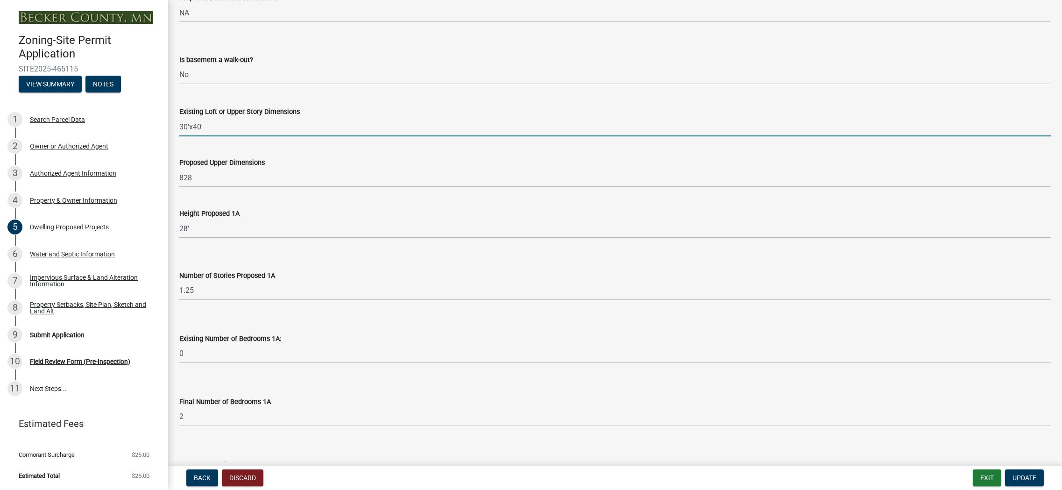
scroll to position [561, 0]
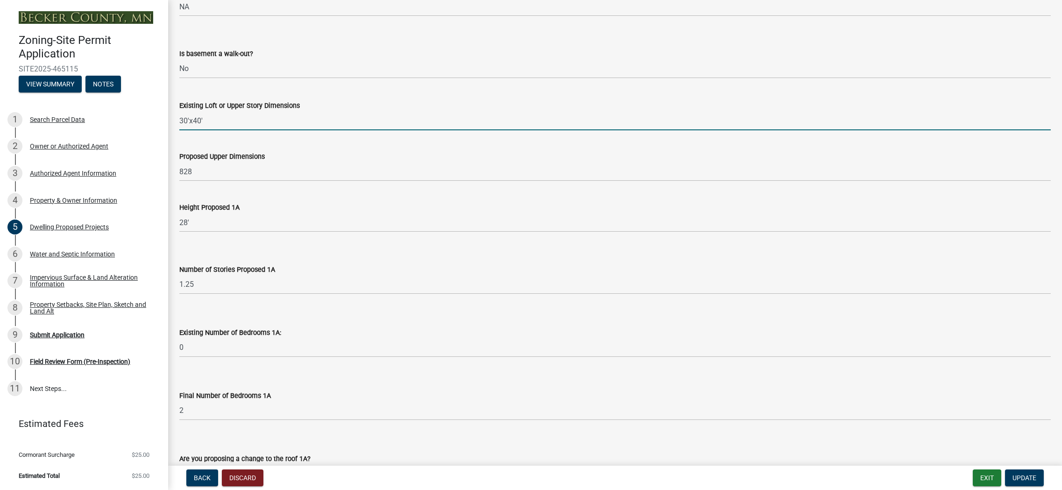
type input "30'x40'"
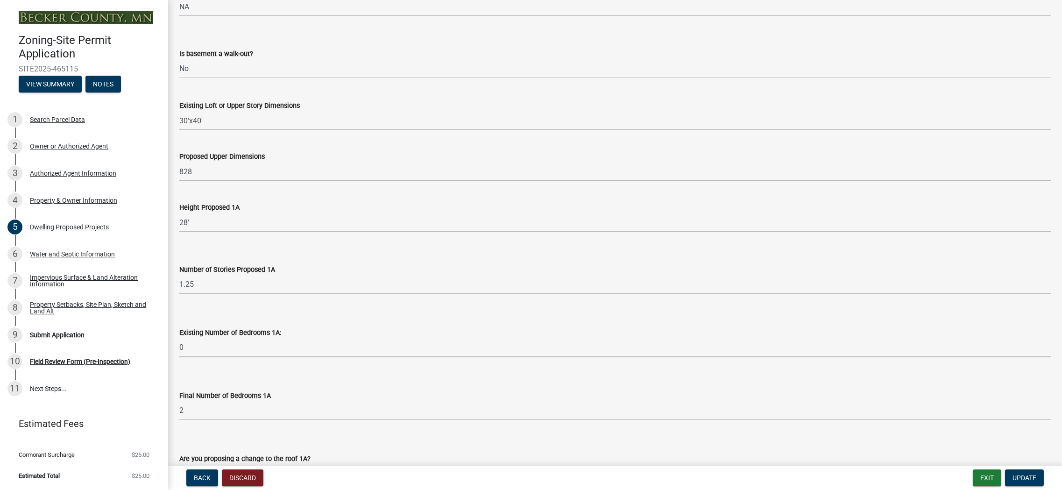
click at [192, 348] on select "Select Item... 0 1 2 3 4 5 6 7 8" at bounding box center [615, 347] width 872 height 19
click at [179, 338] on select "Select Item... 0 1 2 3 4 5 6 7 8" at bounding box center [615, 347] width 872 height 19
select select "e5b6e178-1d4e-46f3-8fba-19f7851c487a"
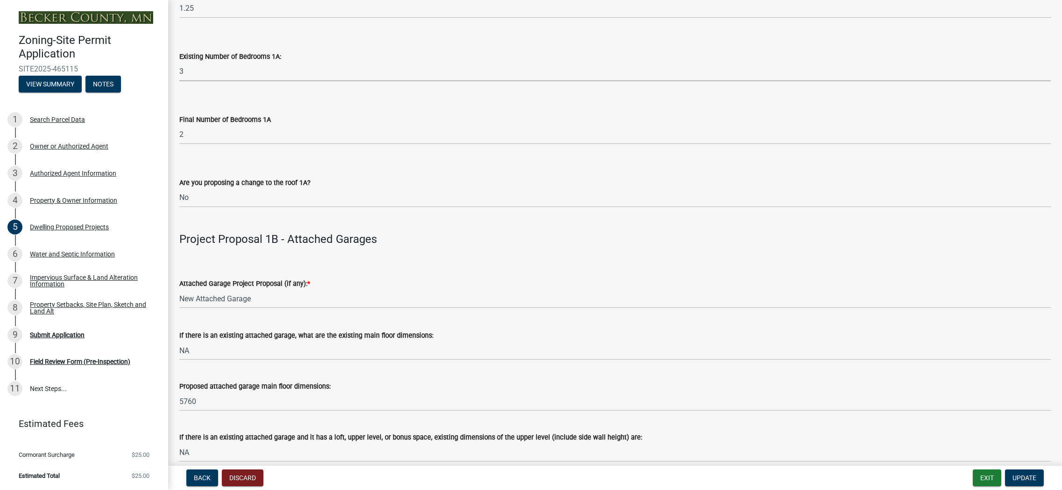
scroll to position [841, 0]
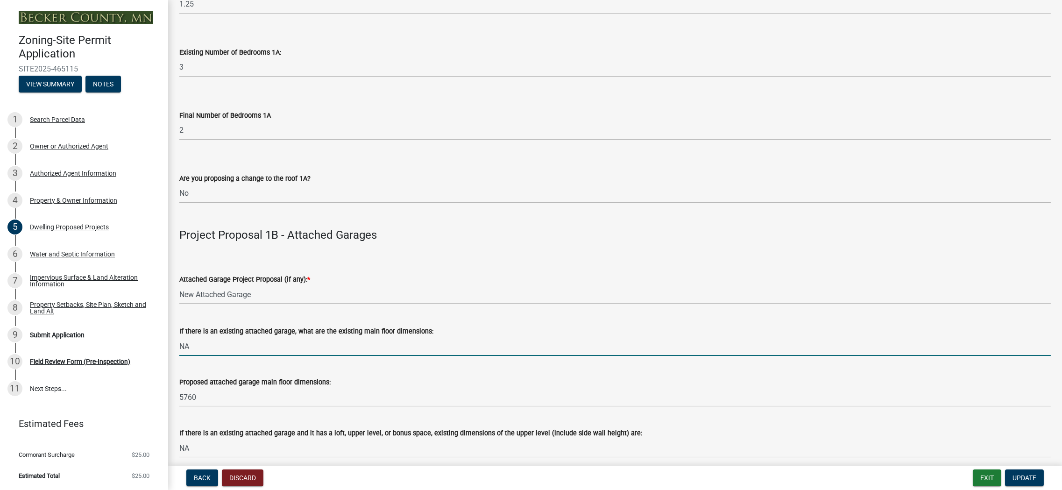
click at [202, 343] on input "NA" at bounding box center [615, 346] width 872 height 19
drag, startPoint x: 198, startPoint y: 344, endPoint x: 167, endPoint y: 344, distance: 30.4
click at [167, 344] on div "Zoning-Site Permit Application SITE2025-465115 View Summary Notes 1 Search Parc…" at bounding box center [531, 245] width 1062 height 490
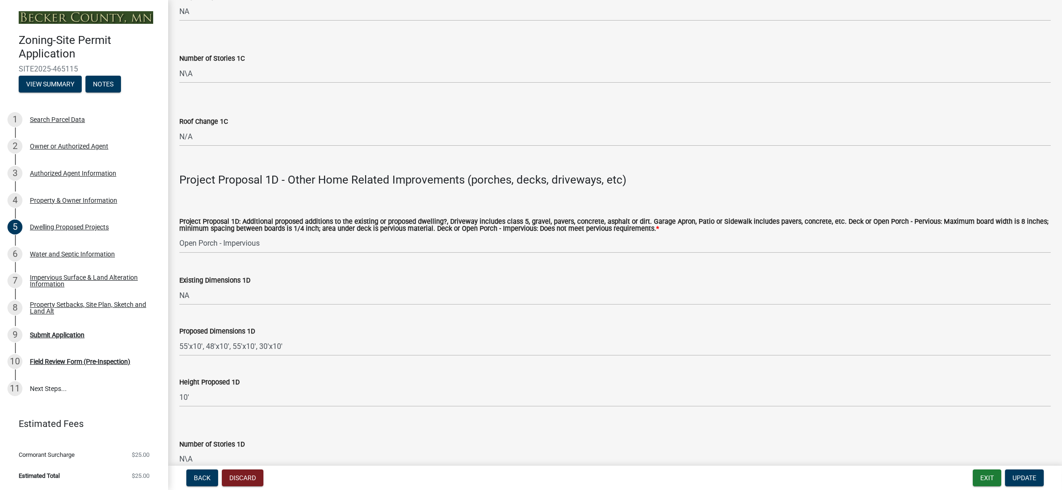
scroll to position [1915, 0]
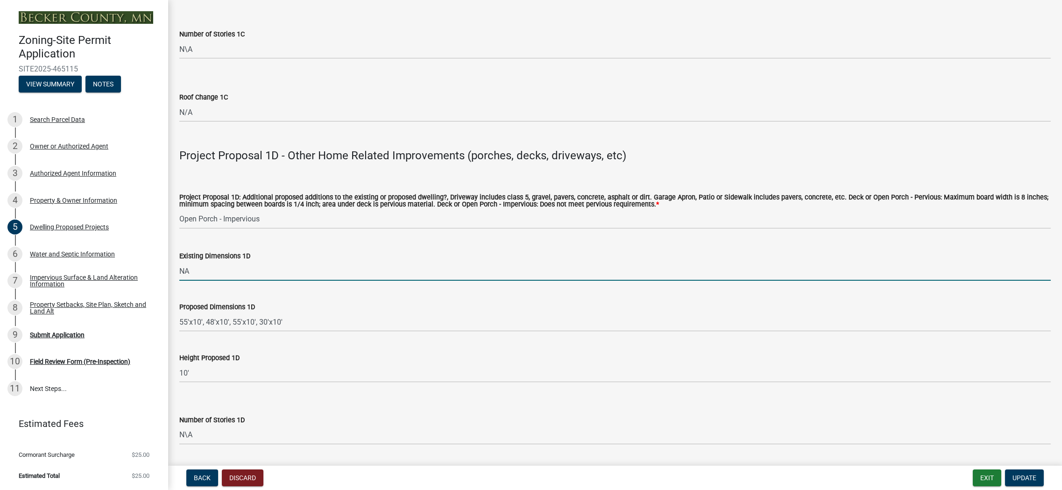
click at [210, 273] on input "NA" at bounding box center [615, 271] width 872 height 19
drag, startPoint x: 210, startPoint y: 273, endPoint x: 139, endPoint y: 276, distance: 71.1
click at [139, 276] on div "Zoning-Site Permit Application SITE2025-465115 View Summary Notes 1 Search Parc…" at bounding box center [531, 245] width 1062 height 490
type input "20'x625'"
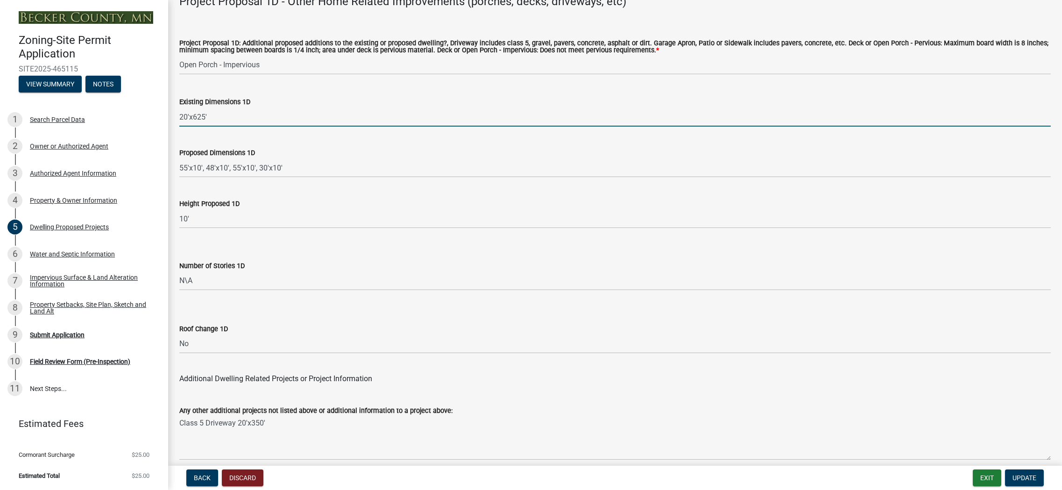
scroll to position [2056, 0]
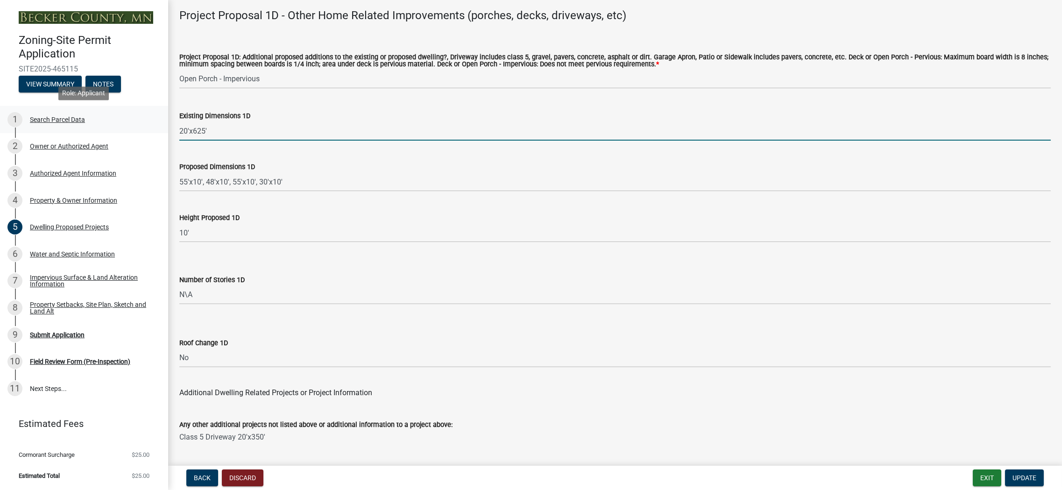
drag, startPoint x: 213, startPoint y: 131, endPoint x: 148, endPoint y: 129, distance: 64.5
click at [149, 128] on div "Zoning-Site Permit Application SITE2025-465115 View Summary Notes 1 Search Parc…" at bounding box center [531, 245] width 1062 height 490
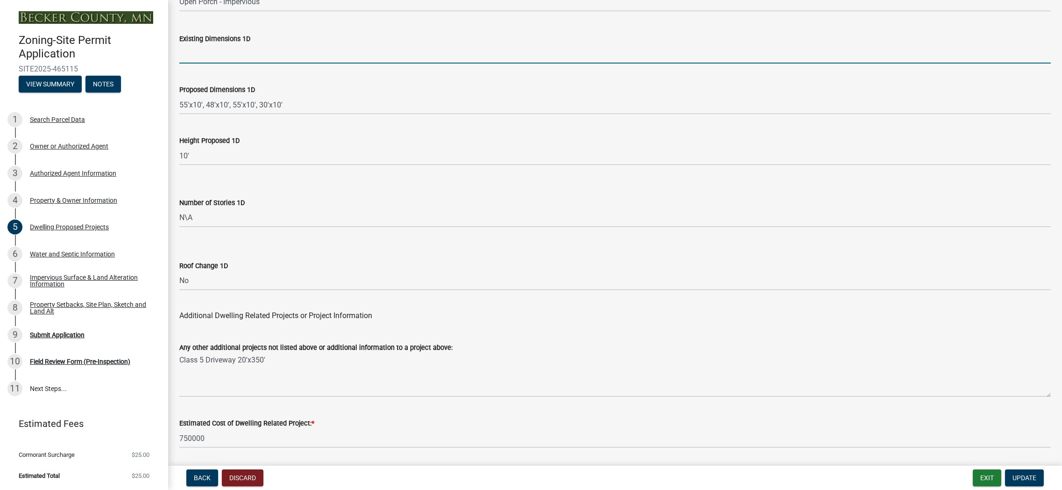
scroll to position [2116, 0]
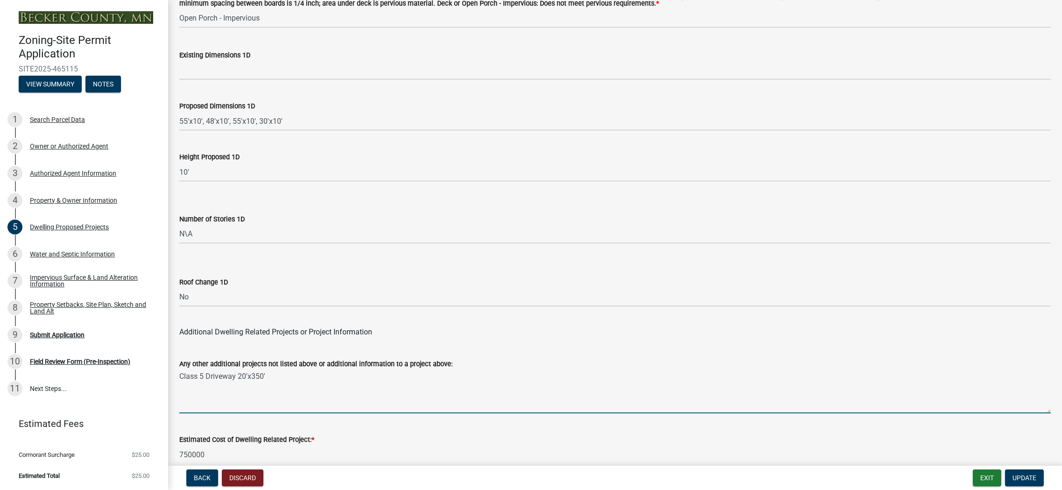
click at [314, 390] on textarea "Class 5 Driveway 20'x350'" at bounding box center [615, 392] width 872 height 44
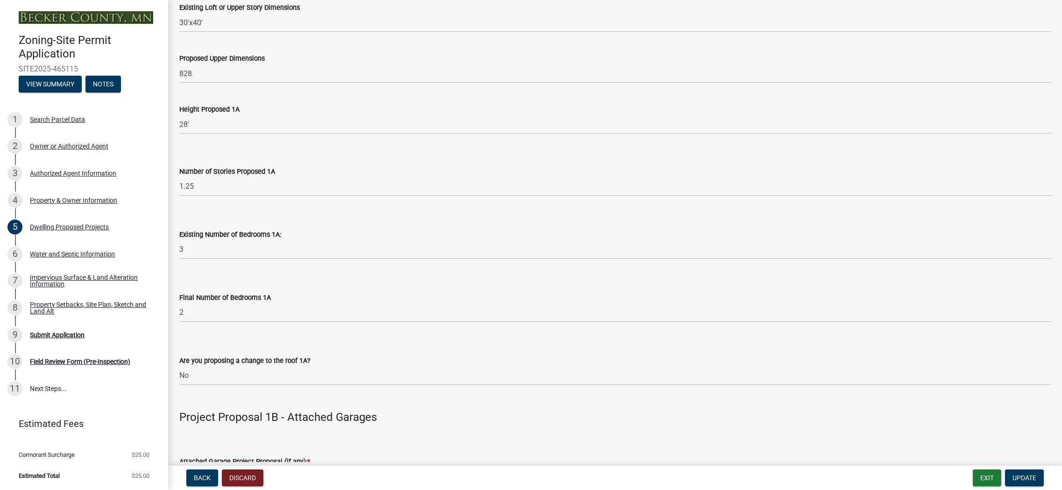
scroll to position [715, 0]
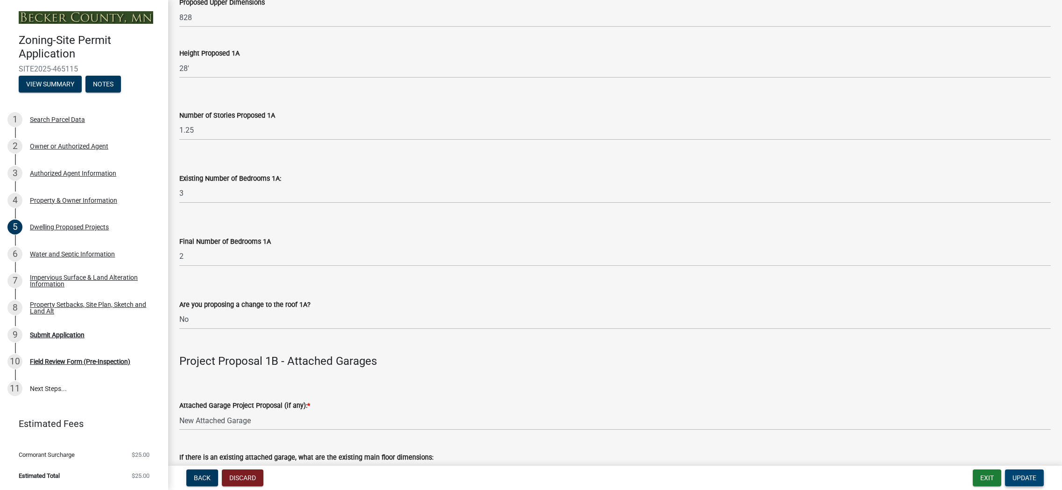
type textarea "Class 5 Driveway 20'x350' Existing driveway is 20'x625'"
click at [1022, 478] on span "Update" at bounding box center [1025, 477] width 24 height 7
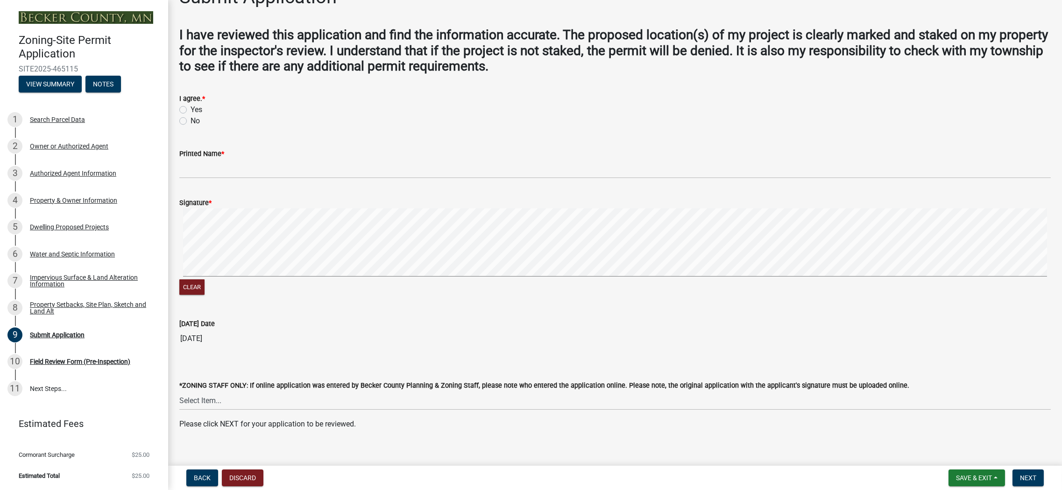
scroll to position [36, 0]
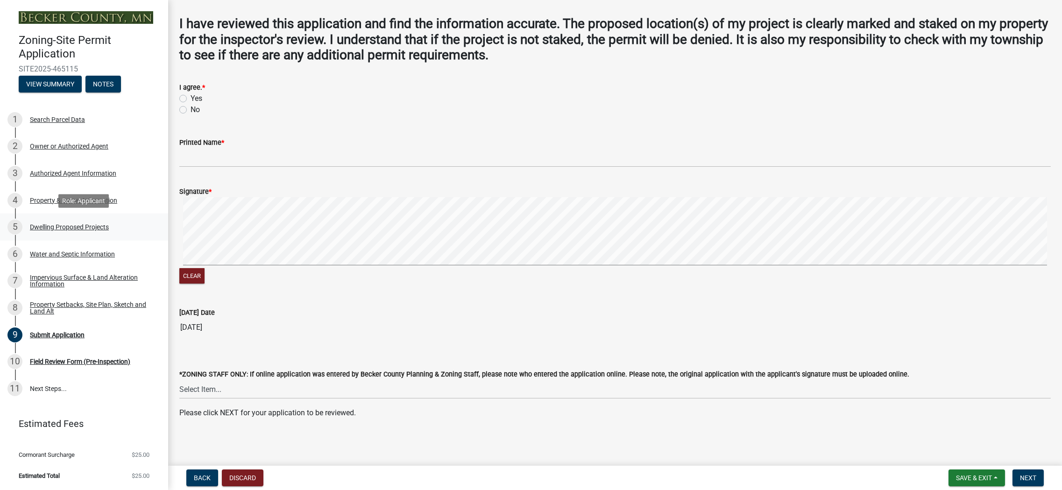
click at [56, 227] on div "Dwelling Proposed Projects" at bounding box center [69, 227] width 79 height 7
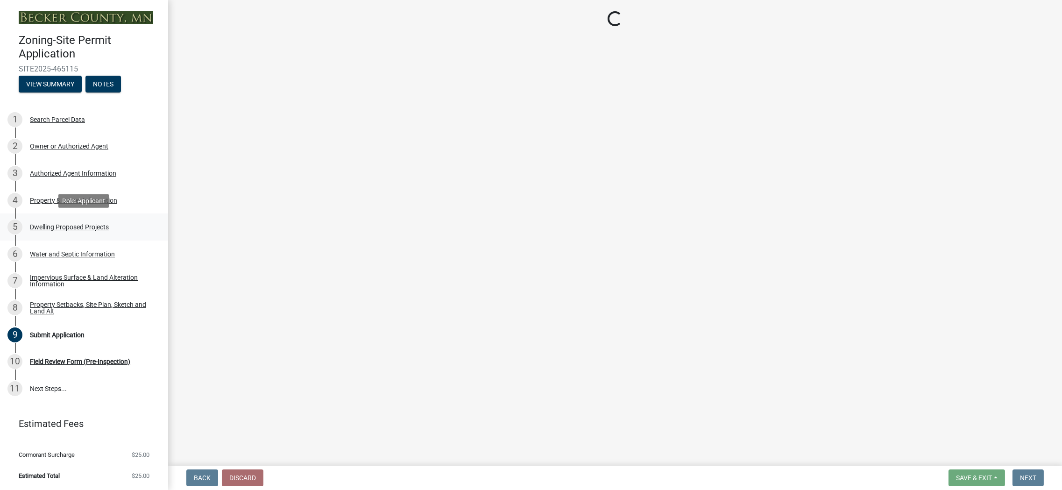
scroll to position [0, 0]
select select "5b8abcc6-67f7-49fb-8f25-c295ccc2b339"
select select "566f81cc-4b3f-4ecb-9f16-a2b313352c61"
select select "59a6fdaa-56b6-4bcd-87b7-d867a7d784e6"
select select "3c220677-3da3-4a78-99d7-25424c2e1eab"
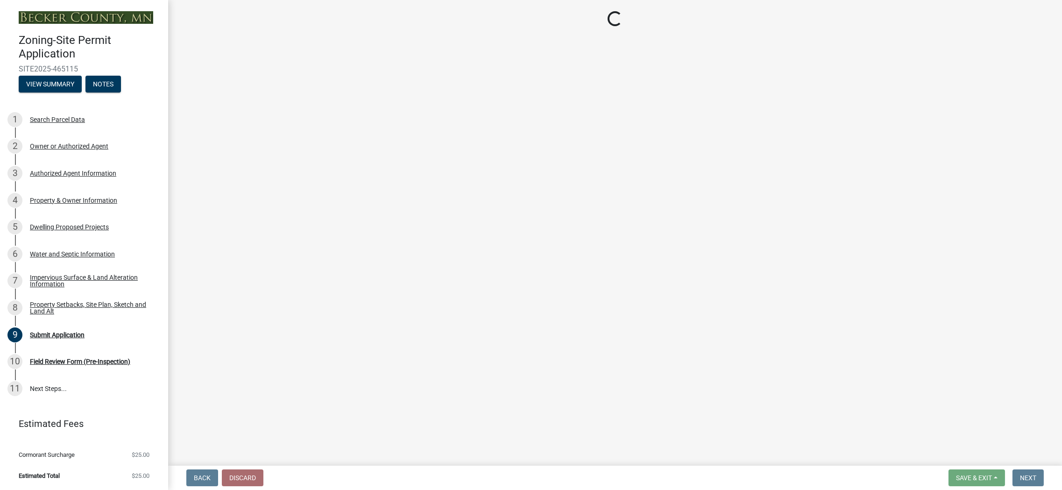
select select "e5b6e178-1d4e-46f3-8fba-19f7851c487a"
select select "ebb33175-329d-4f8e-9ee0-a71ca57f3362"
select select "b63d75fc-5f3c-4949-bc5e-b7a1b42903a6"
select select "638dddef-31f4-4d73-b0b5-0ffc7b344434"
select select "e54322ba-eceb-4de2-a596-ac40585df8a4"
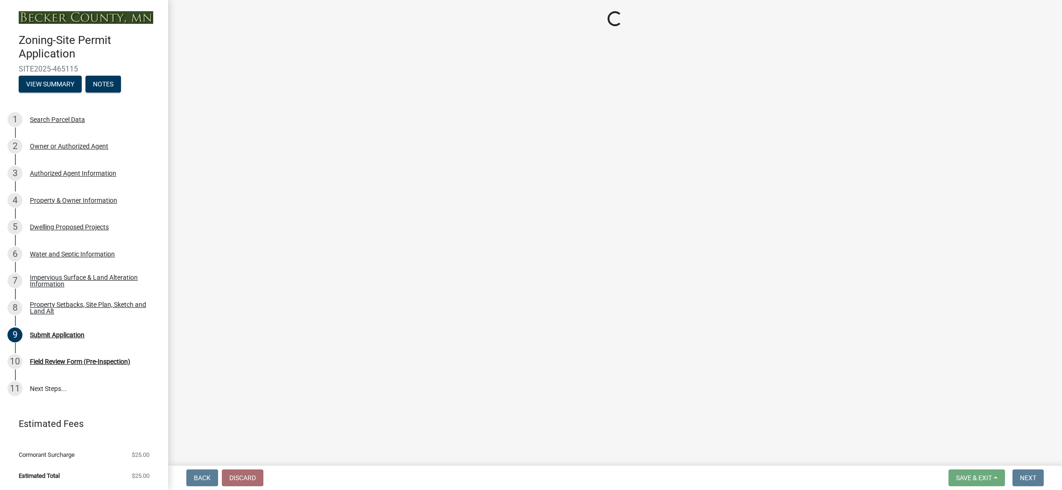
select select "8786fdd2-7f96-462d-8069-e958fae6b9a0"
select select "59dc9cee-723e-448c-a454-fe3238b55aba"
select select "3d6d33a4-08a3-4693-9e40-f7dc371bbdbe"
select select "5c3531b8-bc96-4b07-92f8-845cfe46d7fc"
select select "8e4dc0e1-7dfa-4afc-85b9-5ad40795f204"
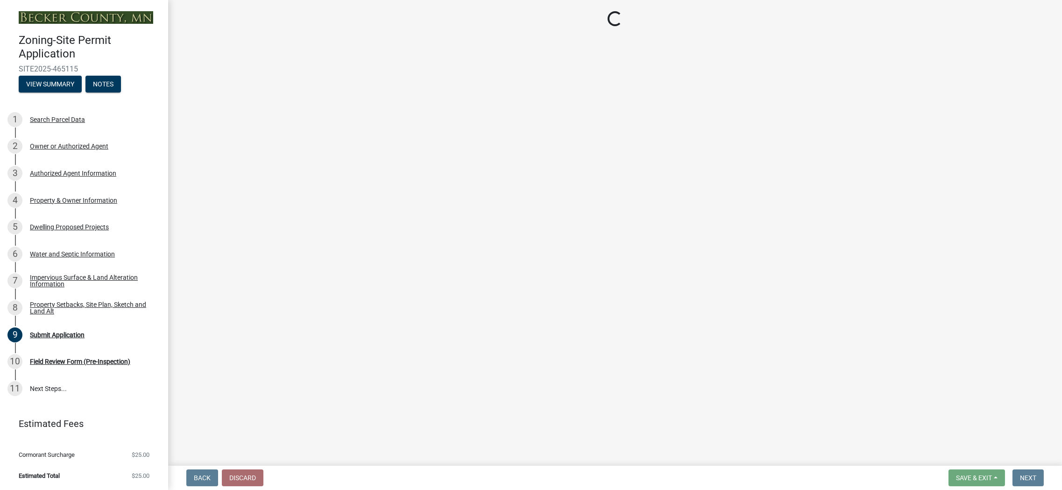
select select "107cbe59-677b-44f2-96fc-816b282ebb79"
select select "04b4c55f-38da-4b81-8735-8adc5b7f9ecd"
select select "7f420323-49a9-4fd0-9441-05b3dc777552"
select select "5c09849d-e6b9-47b1-a1e4-7038f384c9b1"
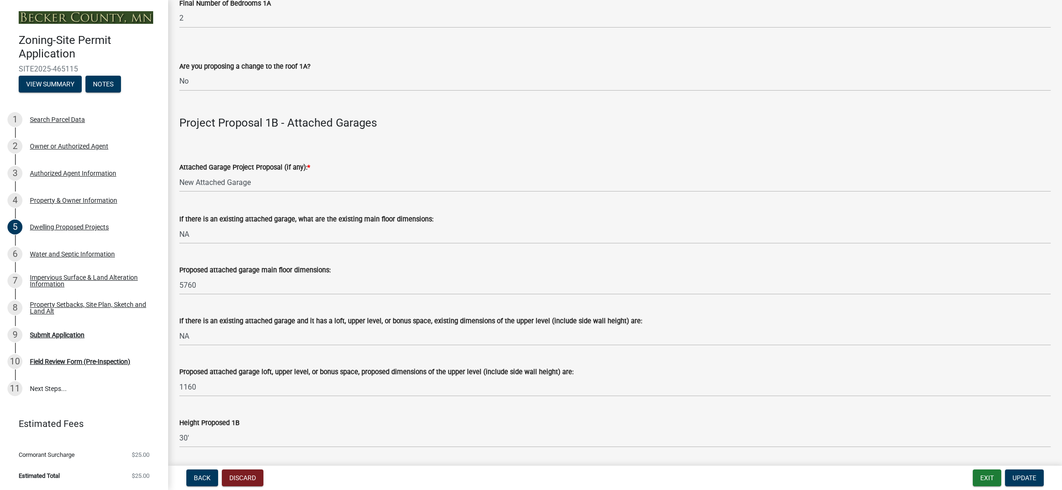
scroll to position [1028, 0]
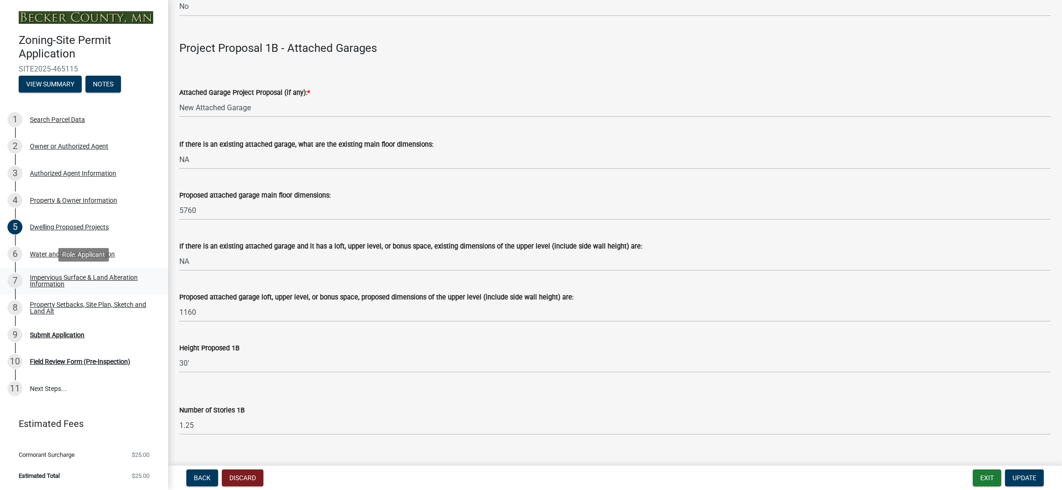
click at [67, 277] on div "Impervious Surface & Land Alteration Information" at bounding box center [91, 280] width 123 height 13
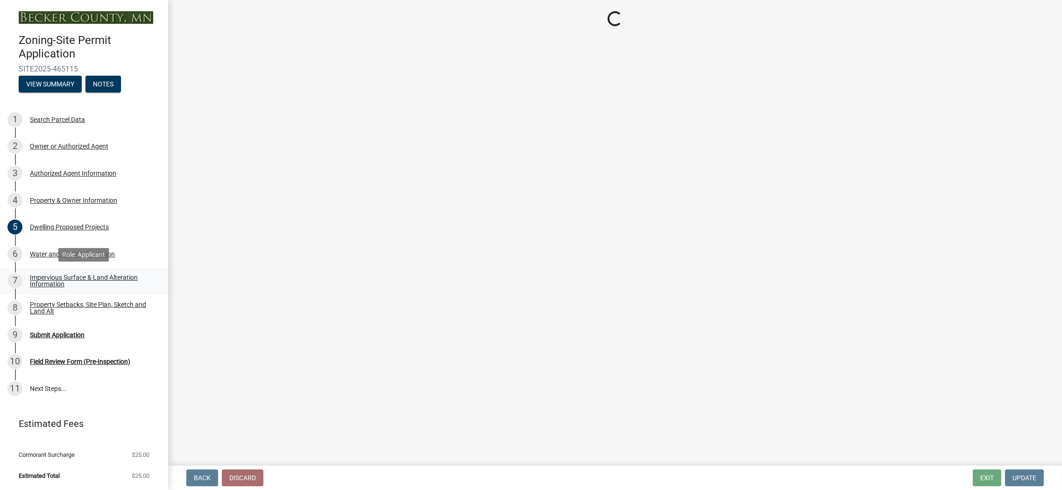
scroll to position [0, 0]
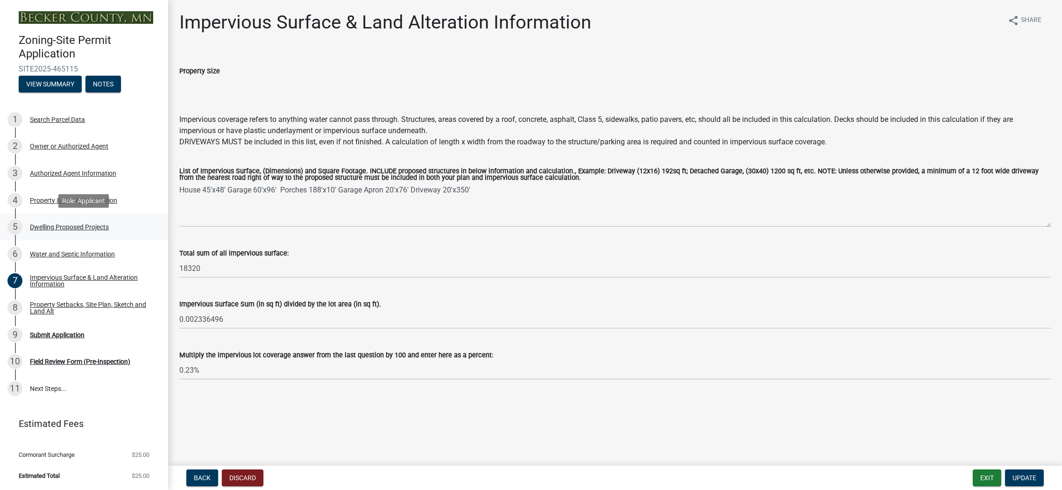
click at [62, 225] on div "Dwelling Proposed Projects" at bounding box center [69, 227] width 79 height 7
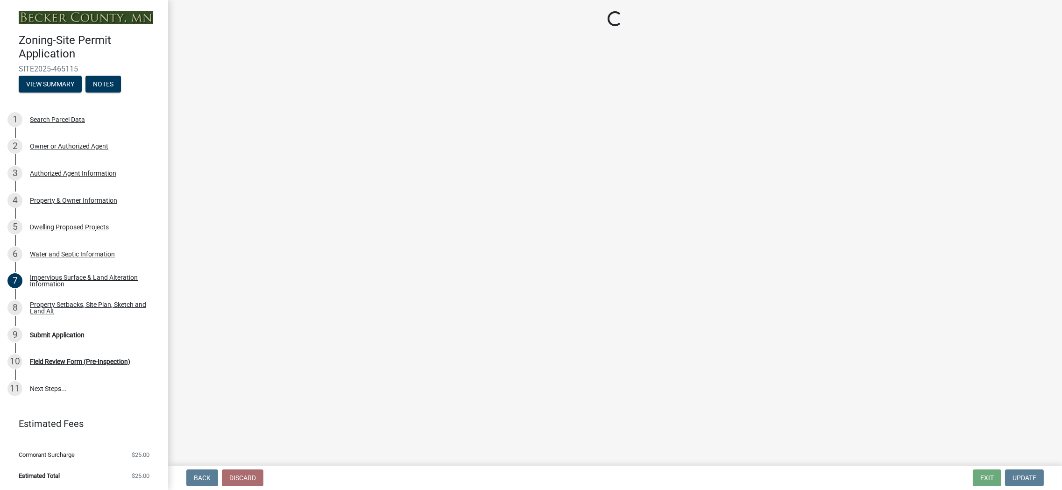
select select "5b8abcc6-67f7-49fb-8f25-c295ccc2b339"
select select "566f81cc-4b3f-4ecb-9f16-a2b313352c61"
select select "59a6fdaa-56b6-4bcd-87b7-d867a7d784e6"
select select "3c220677-3da3-4a78-99d7-25424c2e1eab"
select select "e5b6e178-1d4e-46f3-8fba-19f7851c487a"
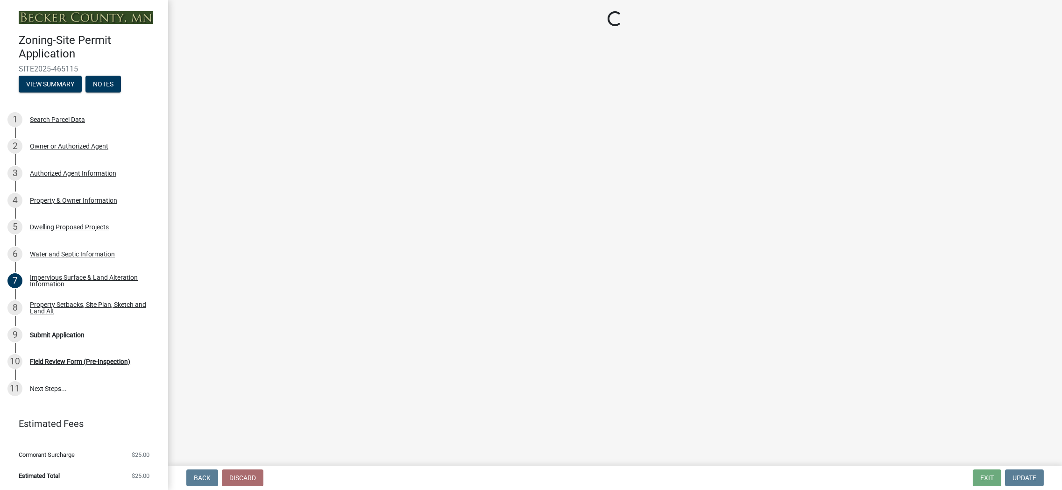
select select "ebb33175-329d-4f8e-9ee0-a71ca57f3362"
select select "b63d75fc-5f3c-4949-bc5e-b7a1b42903a6"
select select "638dddef-31f4-4d73-b0b5-0ffc7b344434"
select select "e54322ba-eceb-4de2-a596-ac40585df8a4"
select select "8786fdd2-7f96-462d-8069-e958fae6b9a0"
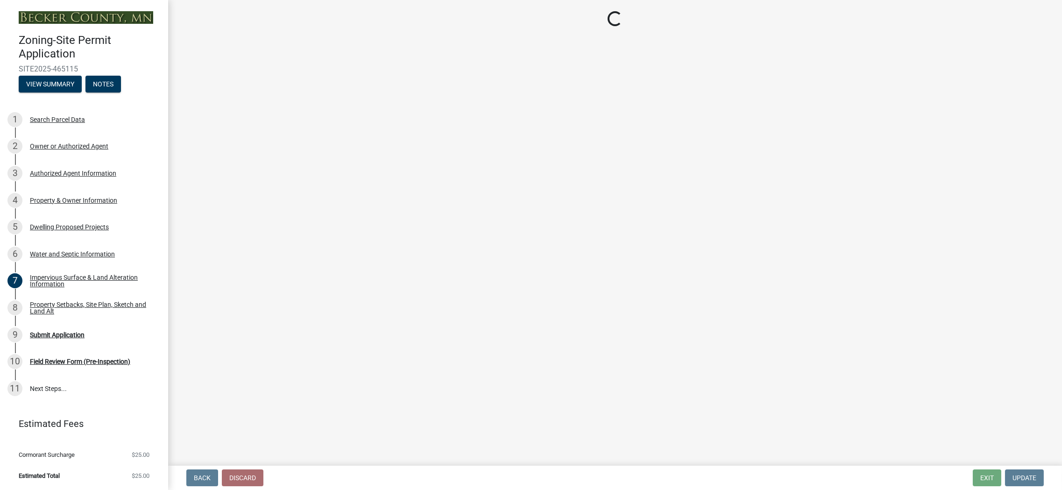
select select "59dc9cee-723e-448c-a454-fe3238b55aba"
select select "3d6d33a4-08a3-4693-9e40-f7dc371bbdbe"
select select "5c3531b8-bc96-4b07-92f8-845cfe46d7fc"
select select "8e4dc0e1-7dfa-4afc-85b9-5ad40795f204"
select select "107cbe59-677b-44f2-96fc-816b282ebb79"
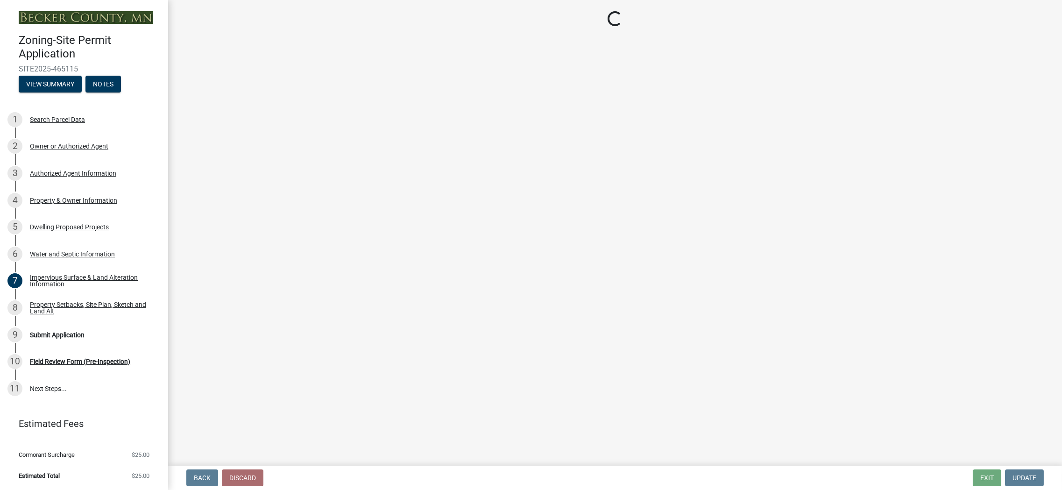
select select "04b4c55f-38da-4b81-8735-8adc5b7f9ecd"
select select "7f420323-49a9-4fd0-9441-05b3dc777552"
select select "5c09849d-e6b9-47b1-a1e4-7038f384c9b1"
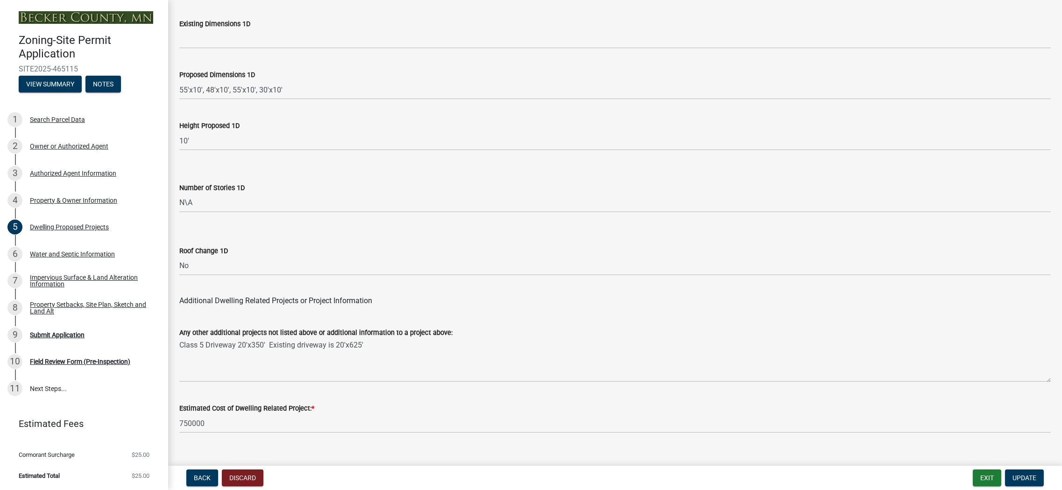
scroll to position [2163, 0]
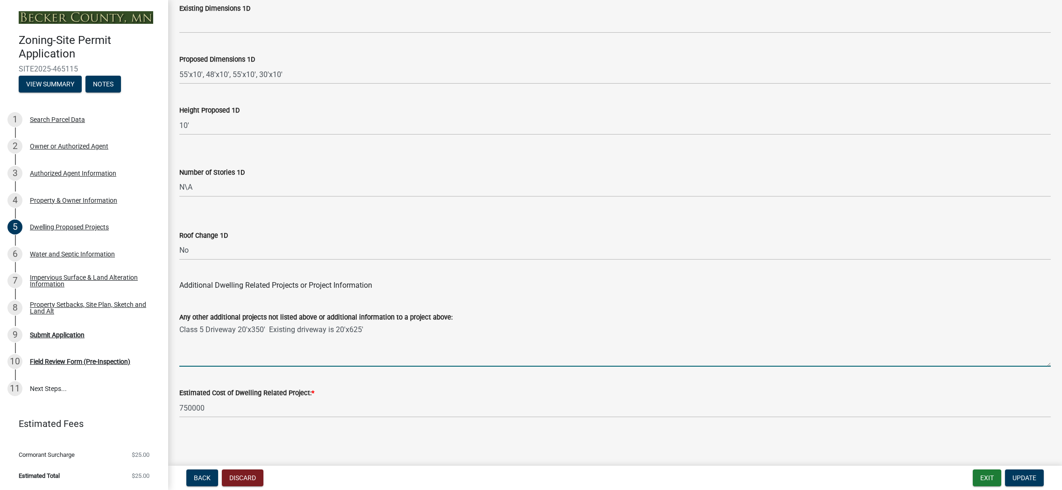
click at [390, 336] on textarea "Class 5 Driveway 20'x350' Existing driveway is 20'x625'" at bounding box center [615, 345] width 872 height 44
click at [470, 342] on textarea "Class 5 Driveway 20'x350' Existing driveway is 20'x625' Existing cold storage b…" at bounding box center [615, 345] width 872 height 44
click at [456, 346] on textarea "Class 5 Driveway 20'x350' Existing driveway is 20'x625' Existing cold storage b…" at bounding box center [615, 345] width 872 height 44
click at [470, 338] on textarea "Class 5 Driveway 20'x350' Existing driveway is 20'x625' Existing cold storage b…" at bounding box center [615, 345] width 872 height 44
type textarea "Class 5 Driveway 20'x350' Existing driveway is 20'x625' Existing cold storage b…"
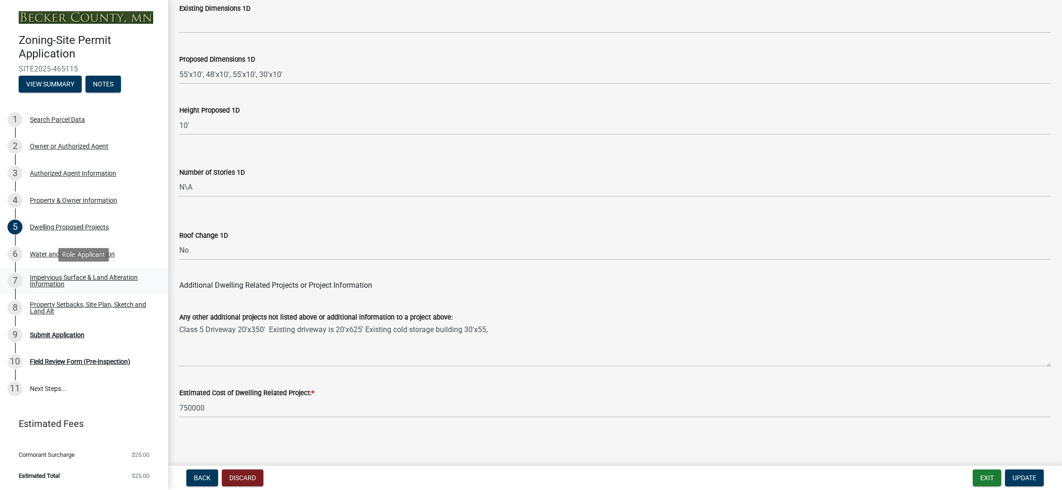
click at [54, 281] on div "Impervious Surface & Land Alteration Information" at bounding box center [91, 280] width 123 height 13
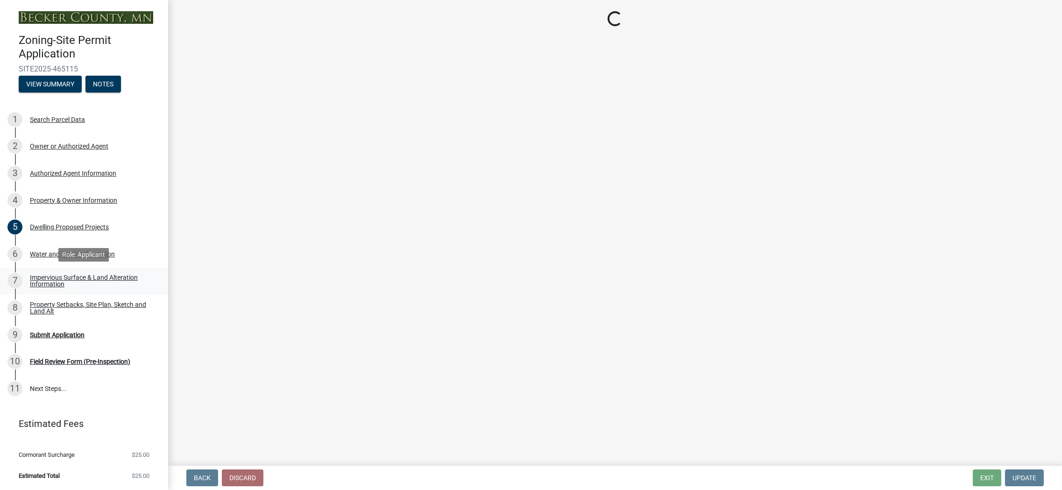
scroll to position [0, 0]
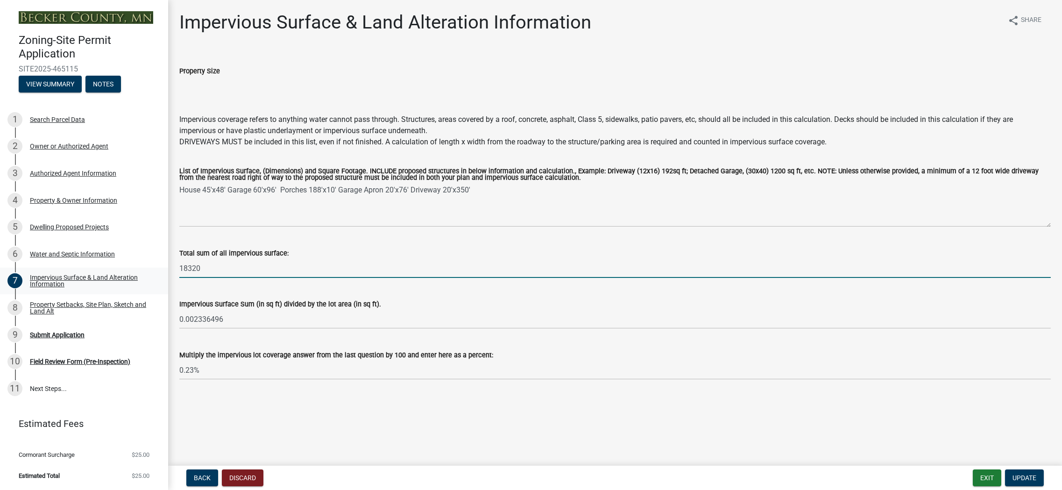
drag, startPoint x: 221, startPoint y: 270, endPoint x: 155, endPoint y: 268, distance: 65.4
click at [156, 267] on div "Zoning-Site Permit Application SITE2025-465115 View Summary Notes 1 Search Parc…" at bounding box center [531, 245] width 1062 height 490
type input "34070"
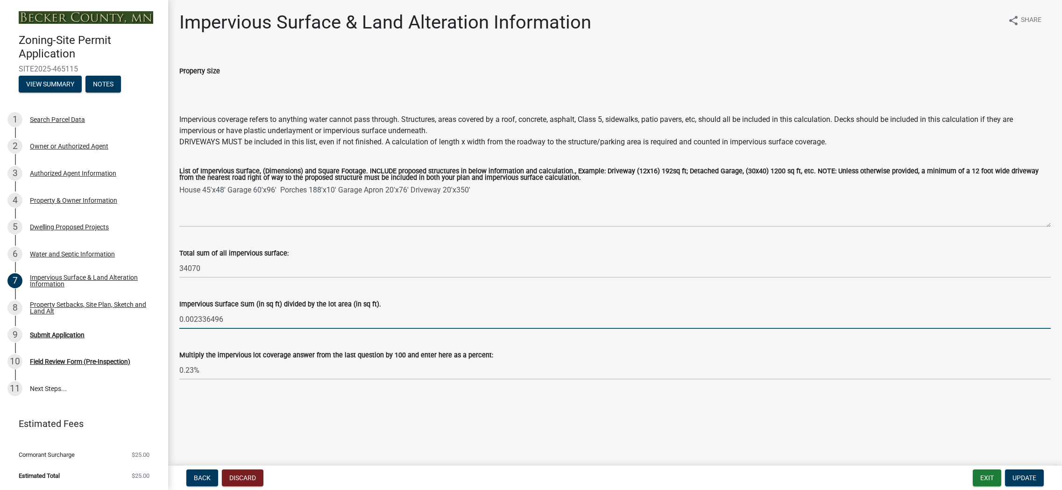
click at [247, 320] on input "0.002336496" at bounding box center [615, 319] width 872 height 19
click at [236, 321] on input "0.002336496" at bounding box center [615, 319] width 872 height 19
drag, startPoint x: 236, startPoint y: 321, endPoint x: 84, endPoint y: 327, distance: 152.0
click at [84, 327] on div "Zoning-Site Permit Application SITE2025-465115 View Summary Notes 1 Search Parc…" at bounding box center [531, 245] width 1062 height 490
paste input "434522"
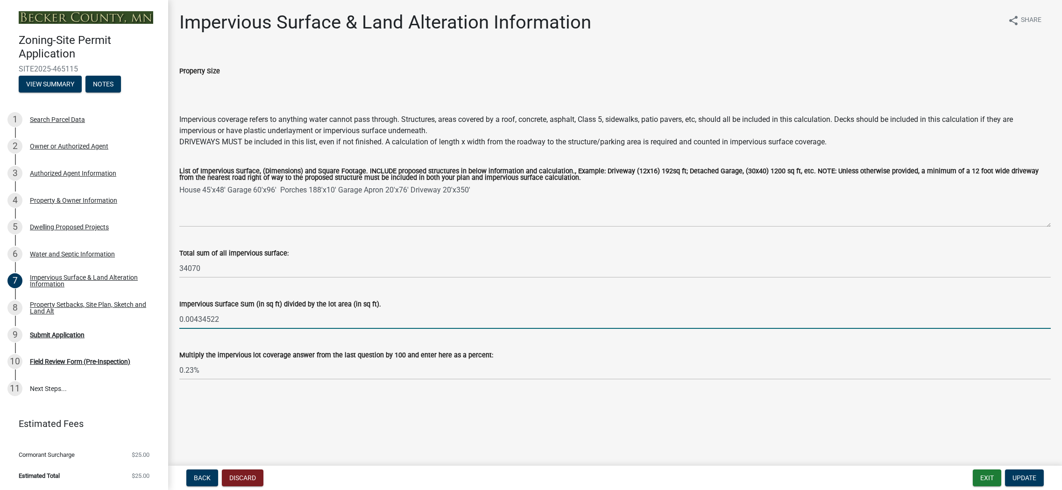
type input "0.00434522"
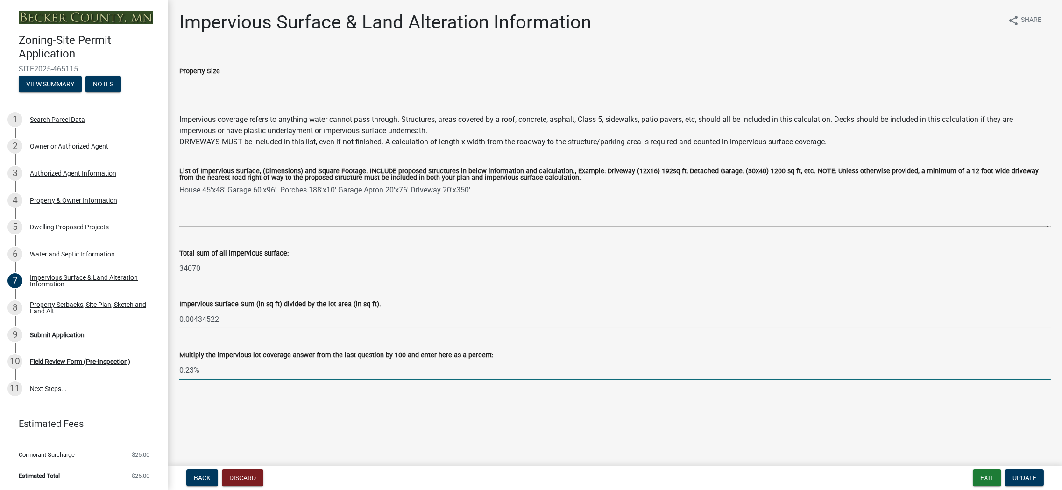
click at [190, 369] on input "0.23%" at bounding box center [615, 370] width 872 height 19
type input "0.43%"
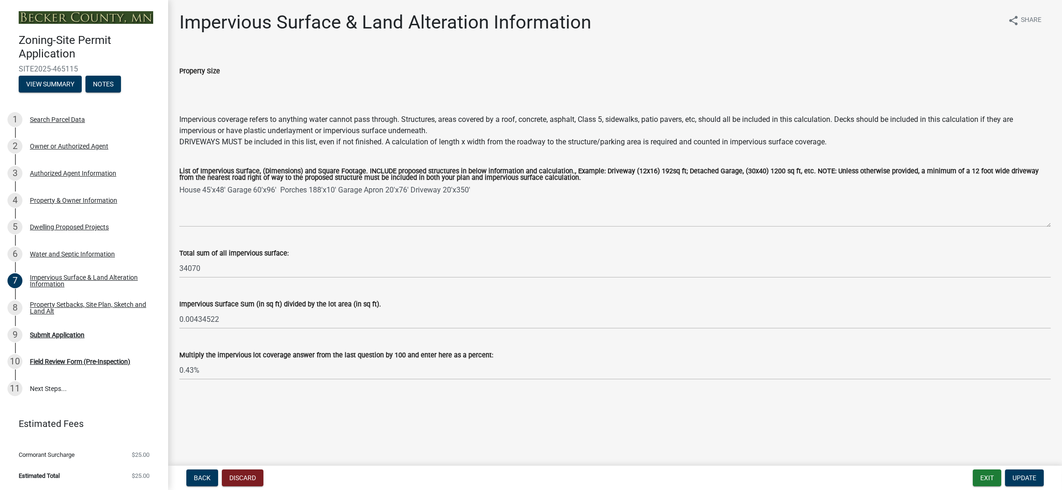
click at [456, 342] on div "Multiply the impervious lot coverage answer from the last question by 100 and e…" at bounding box center [615, 357] width 872 height 43
click at [1019, 476] on span "Update" at bounding box center [1025, 477] width 24 height 7
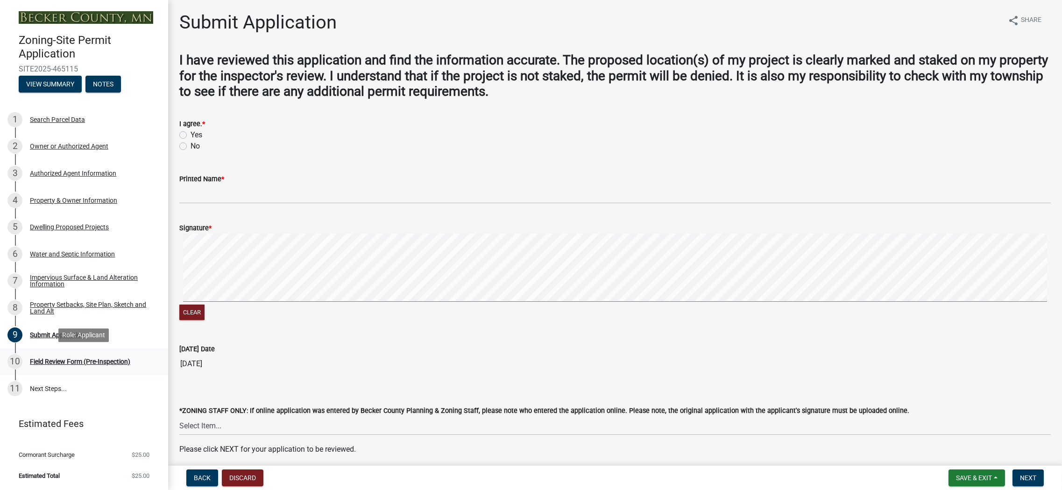
click at [69, 358] on div "Field Review Form (Pre-Inspection)" at bounding box center [80, 361] width 100 height 7
click at [191, 134] on label "Yes" at bounding box center [197, 134] width 12 height 11
click at [191, 134] on input "Yes" at bounding box center [194, 132] width 6 height 6
radio input "true"
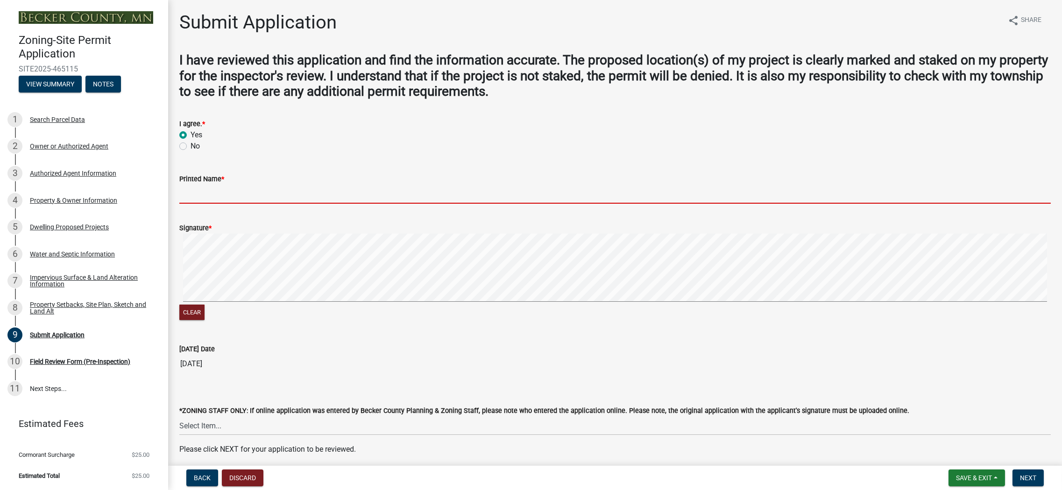
click at [227, 195] on input "Printed Name *" at bounding box center [615, 194] width 872 height 19
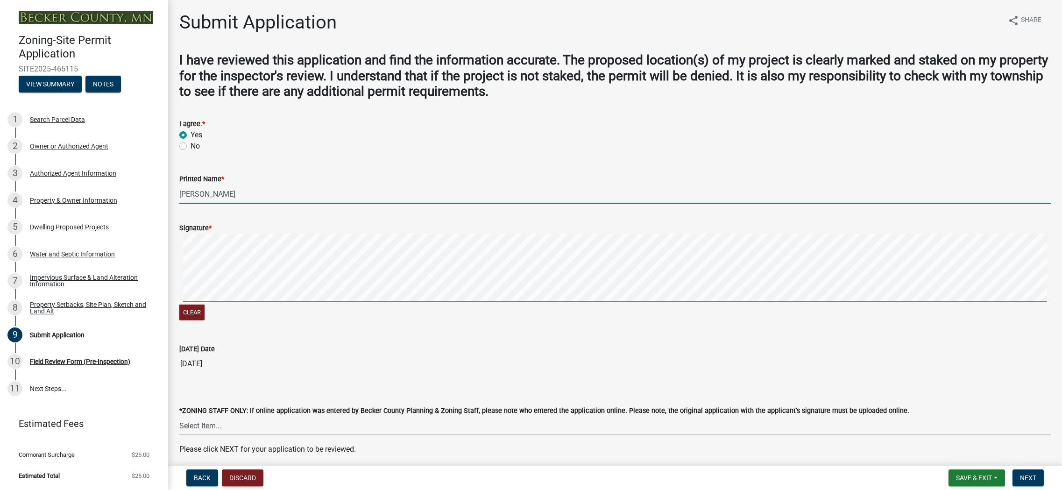
type input "[PERSON_NAME]"
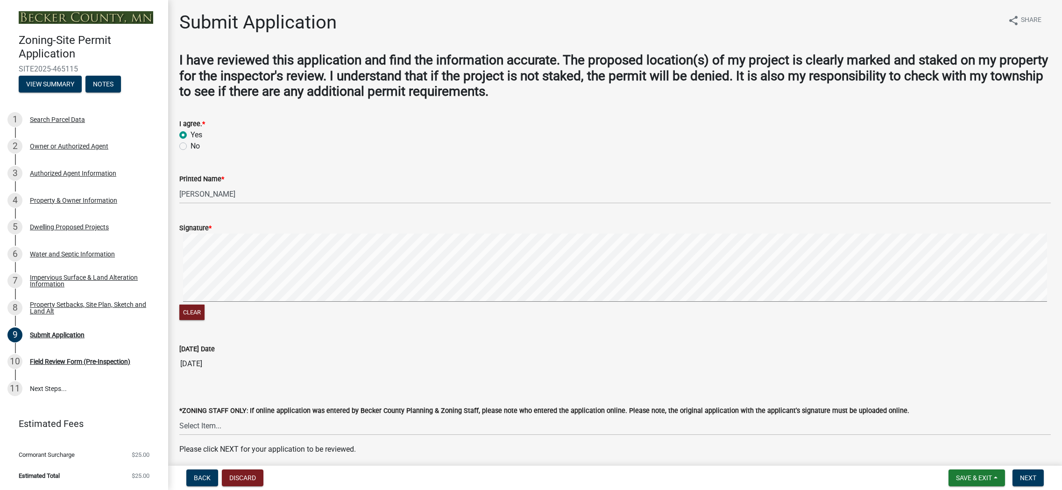
click at [366, 242] on form "Signature * Clear" at bounding box center [615, 266] width 872 height 111
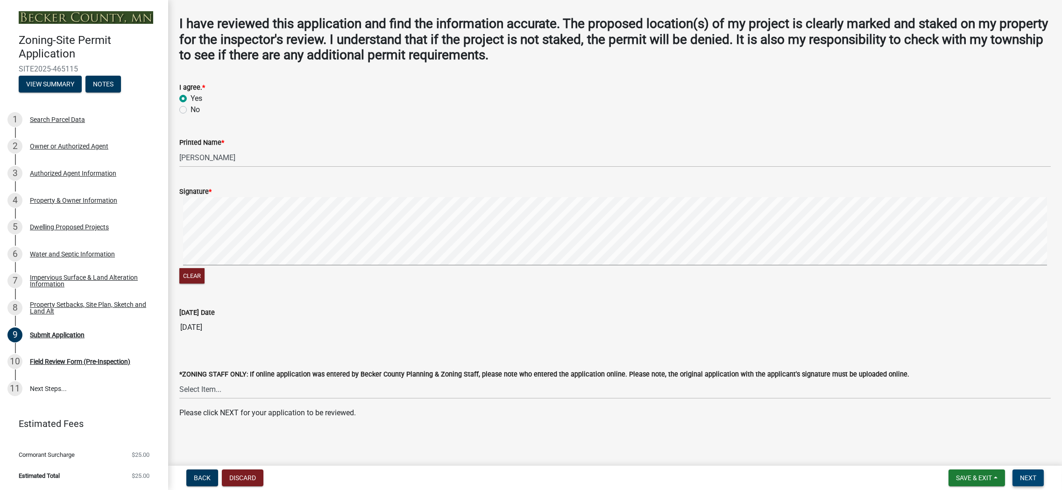
click at [1022, 480] on span "Next" at bounding box center [1028, 477] width 16 height 7
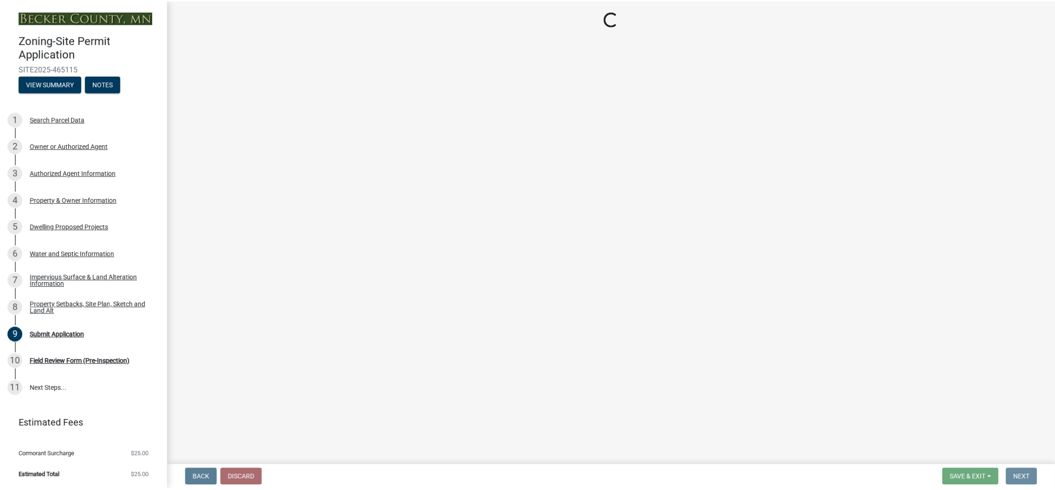
scroll to position [0, 0]
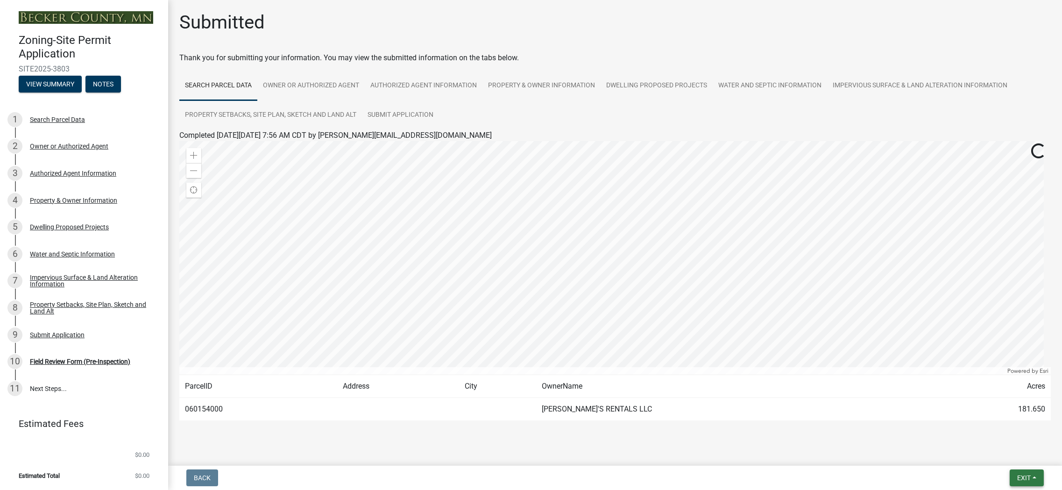
click at [1019, 475] on span "Exit" at bounding box center [1025, 477] width 14 height 7
click at [1002, 456] on button "Save & Exit" at bounding box center [1006, 453] width 75 height 22
